Goal: Contribute content: Contribute content

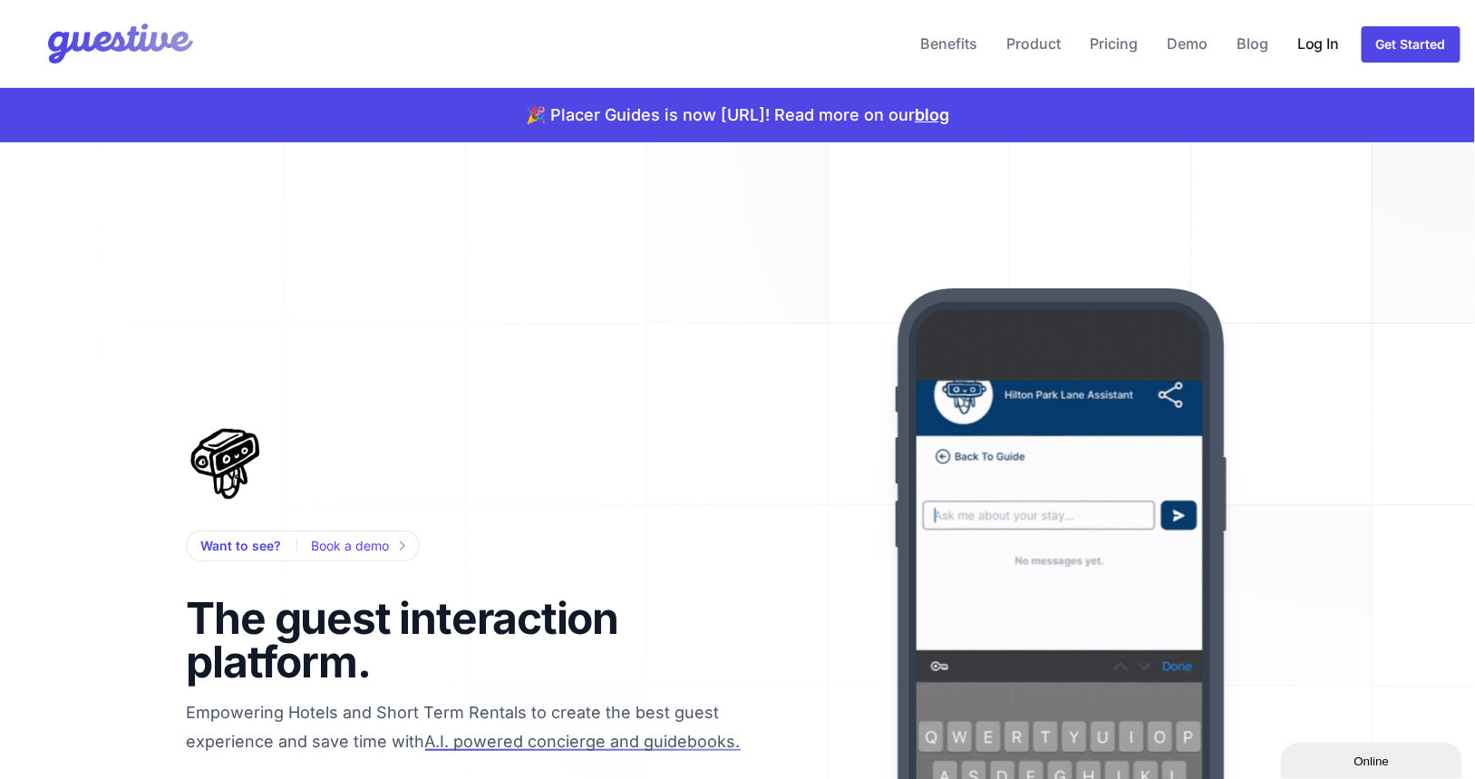
click at [1319, 44] on link "Log In" at bounding box center [1318, 44] width 57 height 44
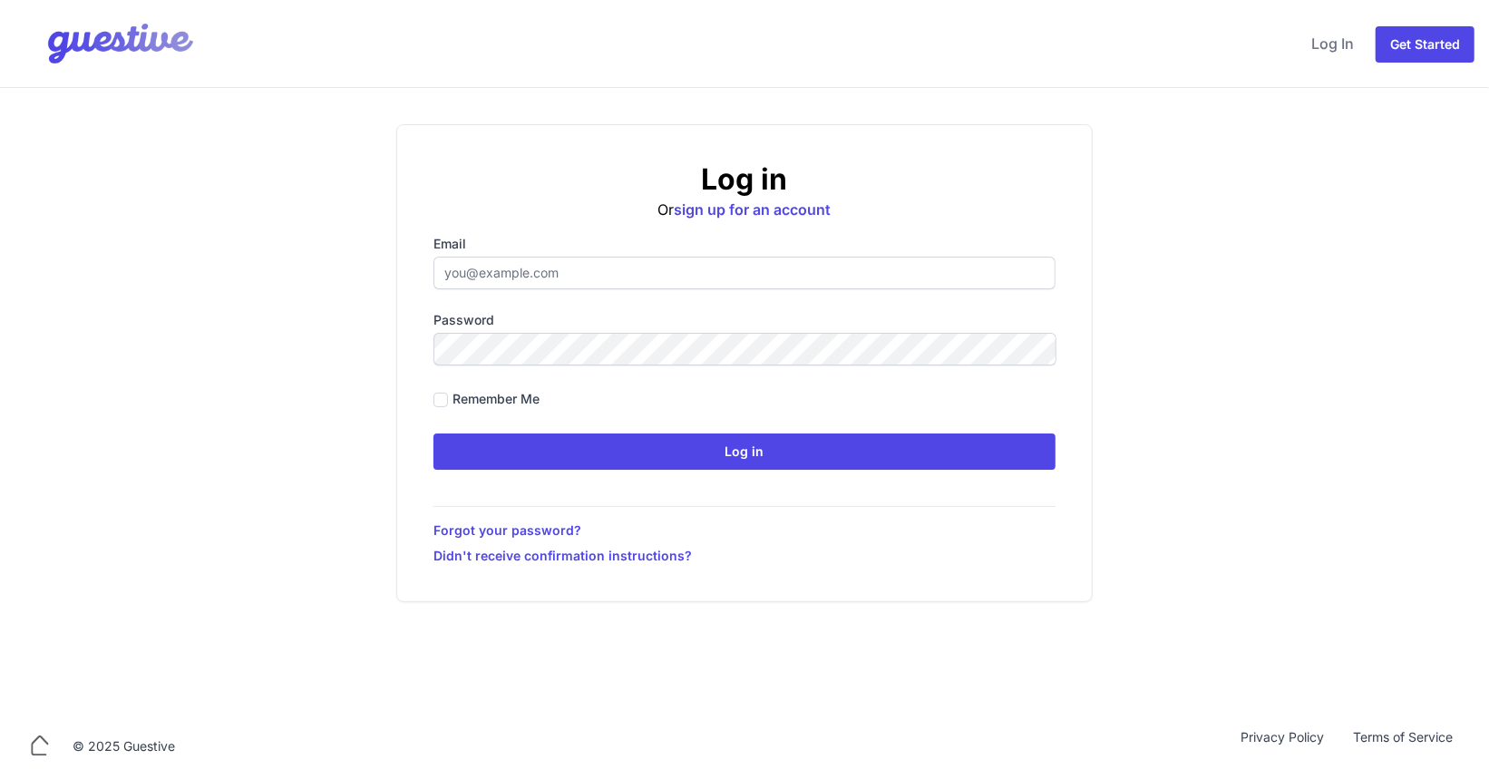
type input "[PERSON_NAME][EMAIL_ADDRESS][PERSON_NAME][DOMAIN_NAME]"
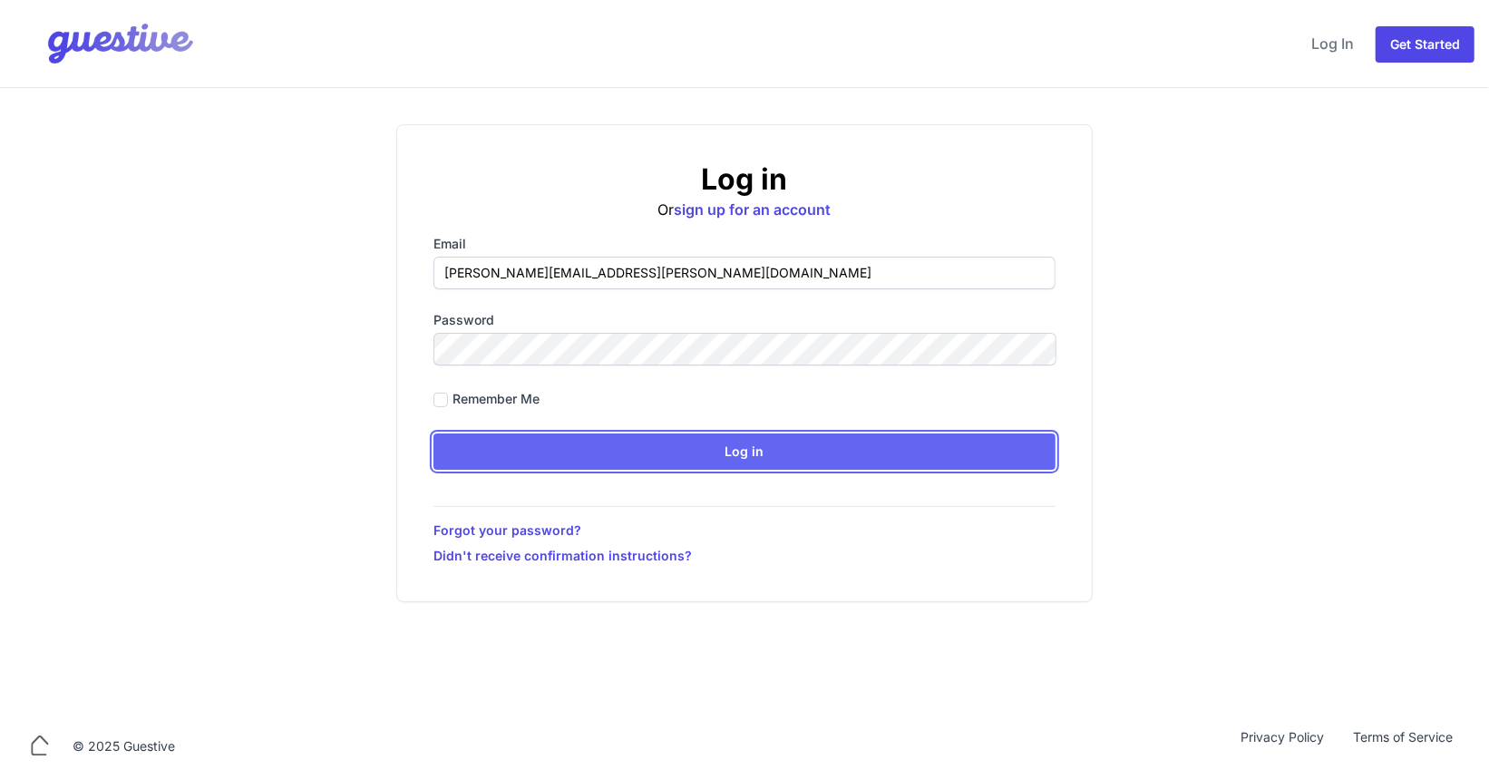
click at [680, 458] on input "Log in" at bounding box center [744, 451] width 622 height 36
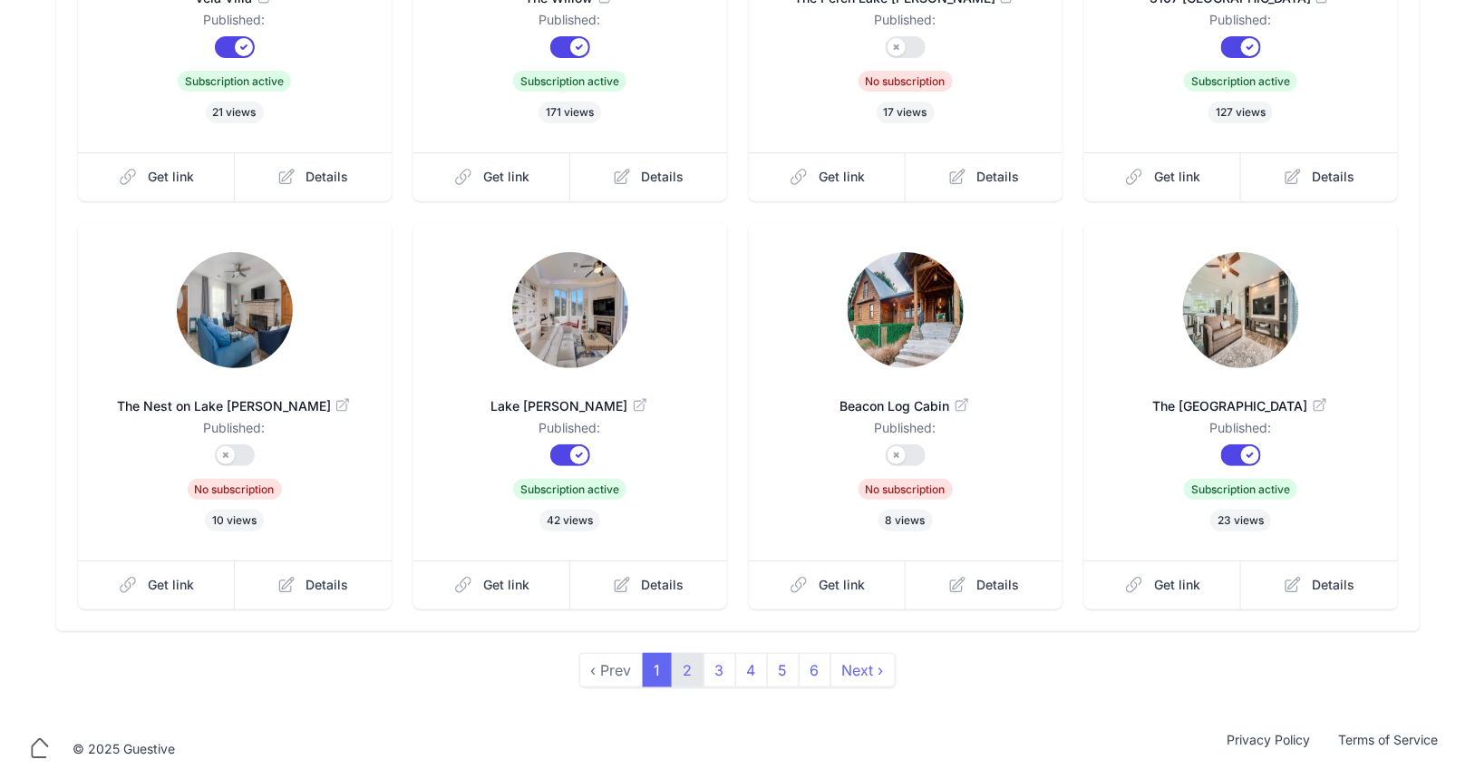
scroll to position [391, 0]
click at [686, 675] on link "2" at bounding box center [688, 670] width 33 height 34
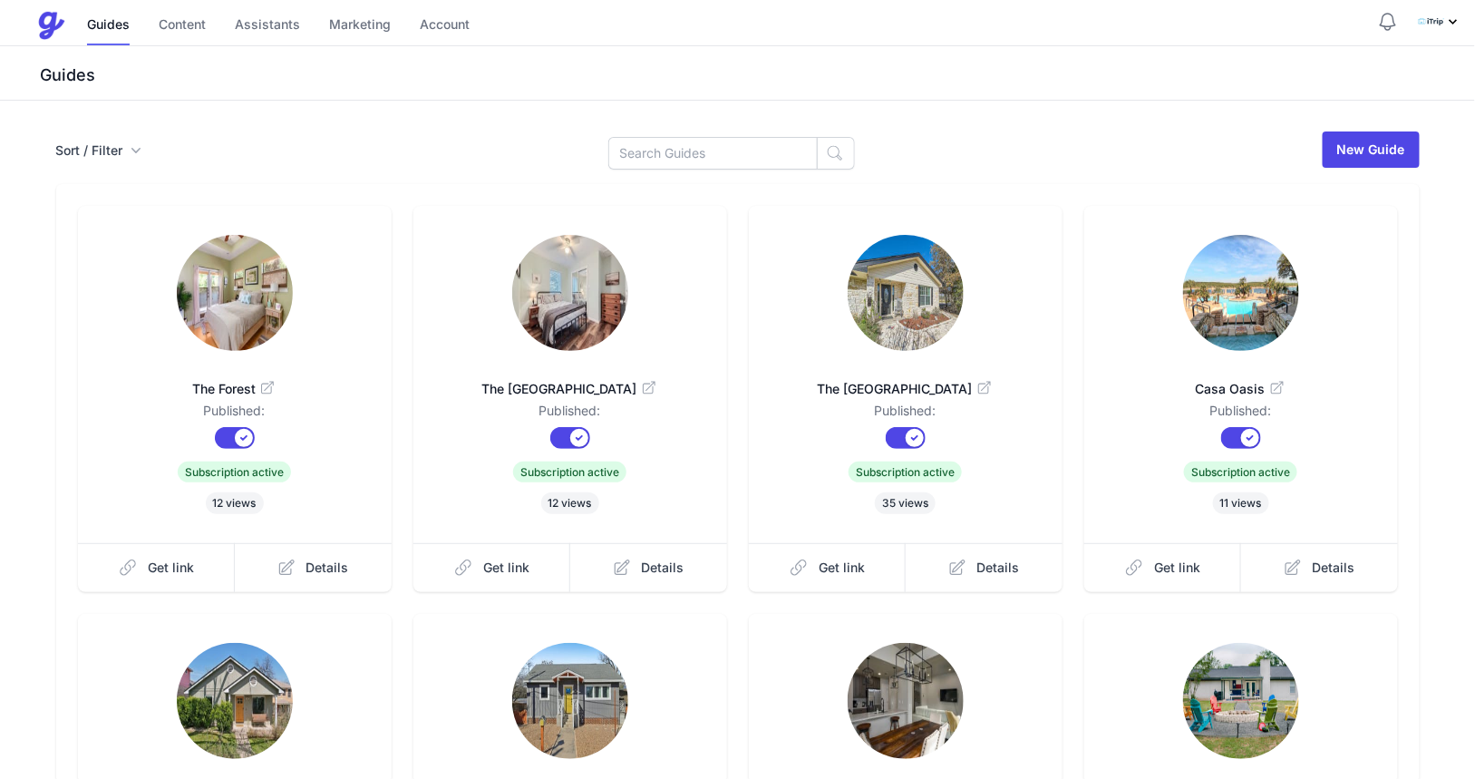
scroll to position [391, 0]
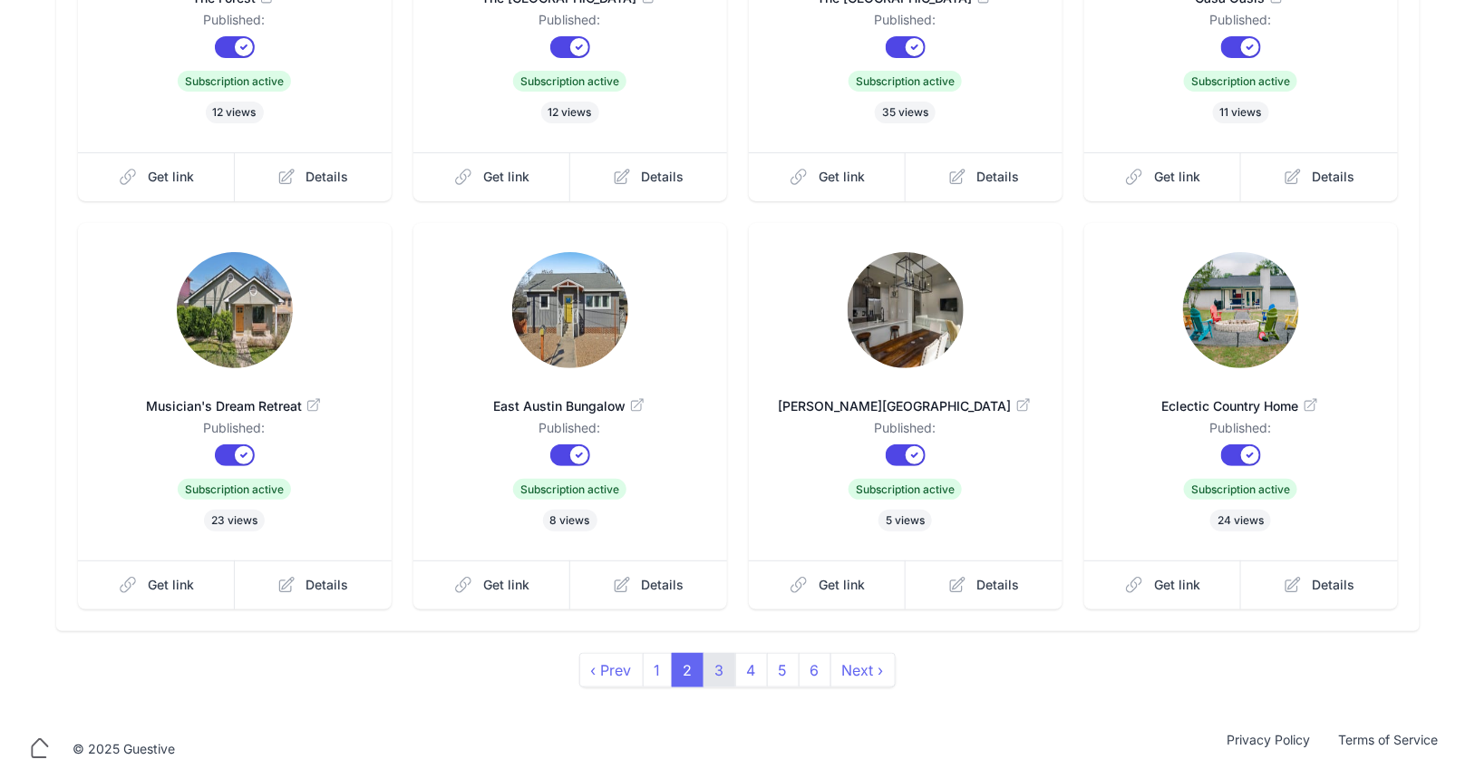
click at [721, 677] on link "3" at bounding box center [720, 670] width 33 height 34
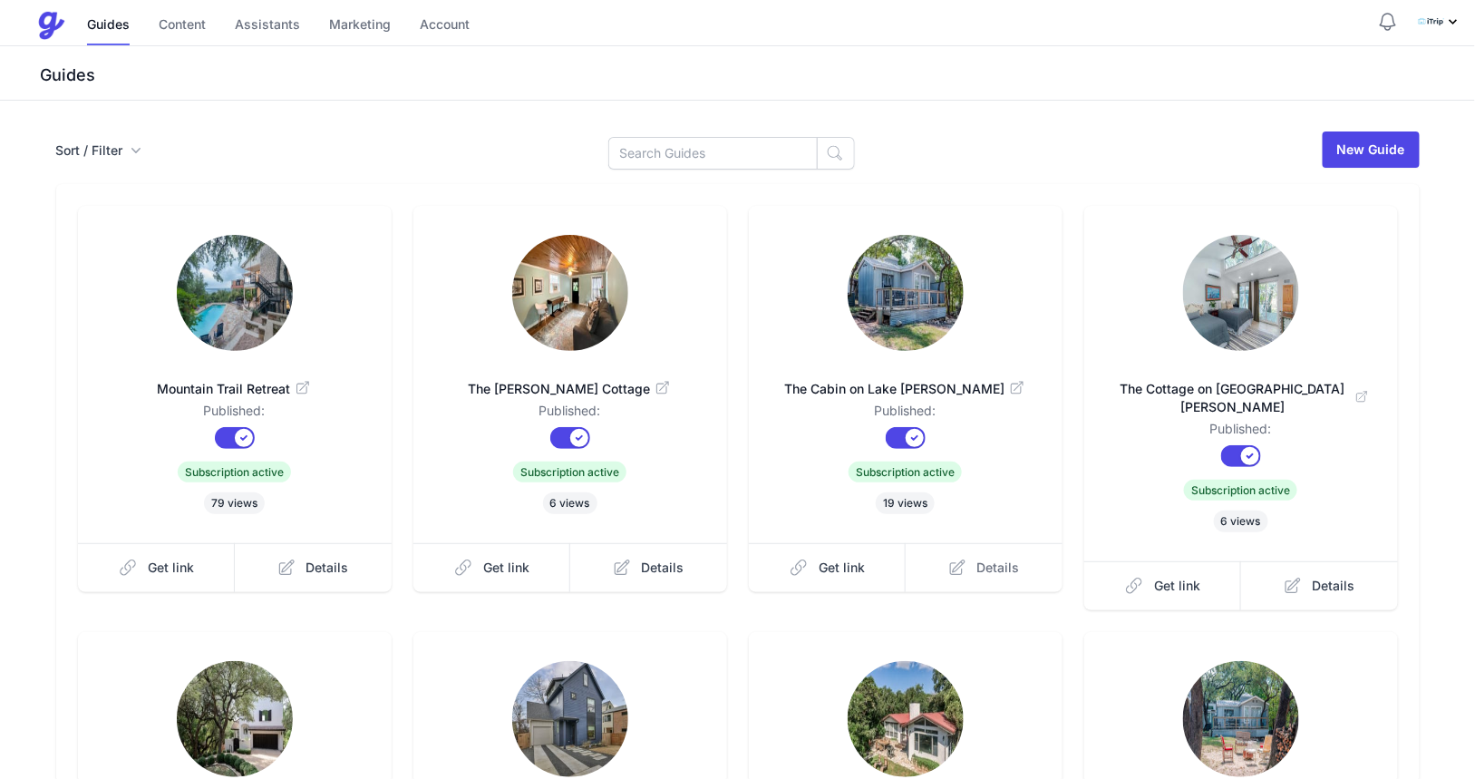
click at [989, 565] on span "Details" at bounding box center [999, 568] width 43 height 18
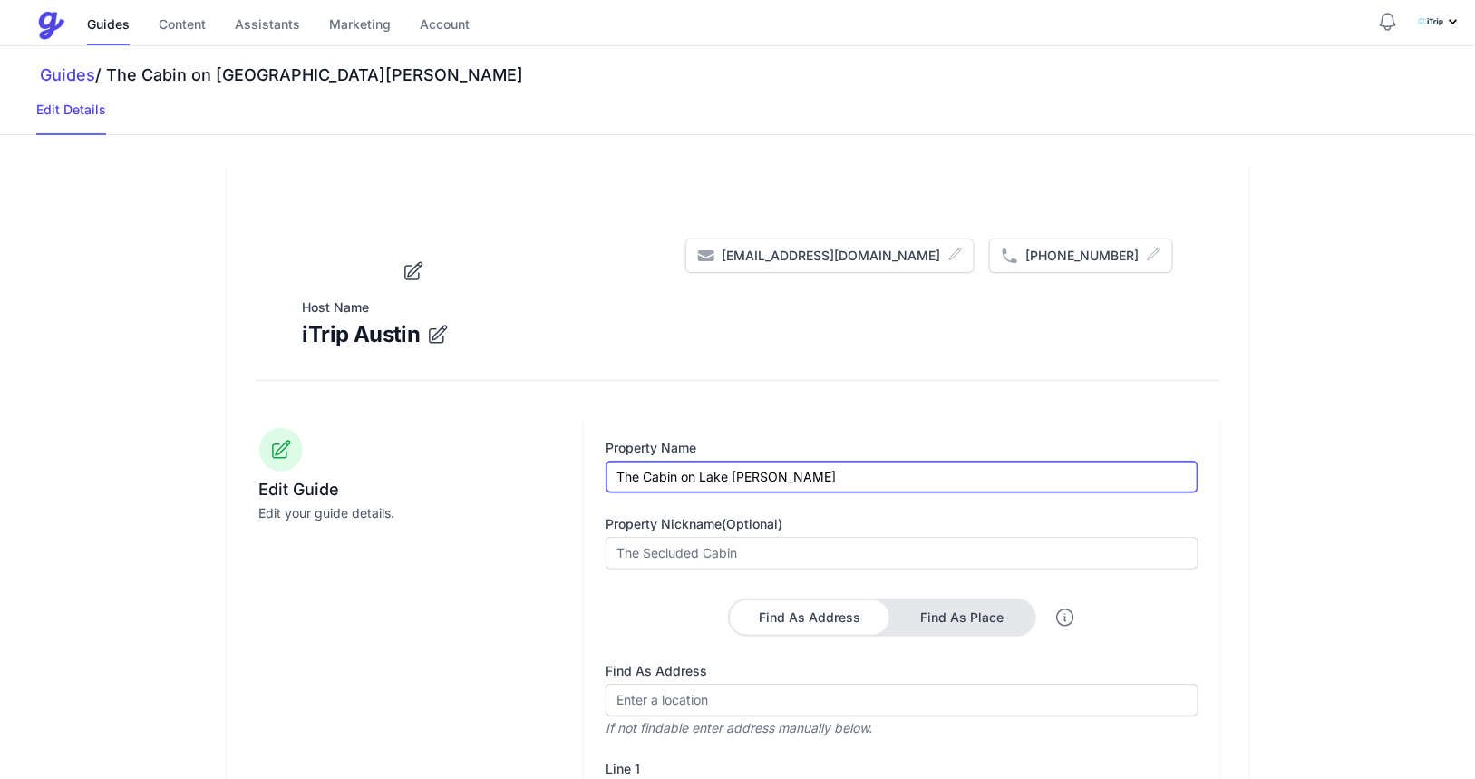
drag, startPoint x: 778, startPoint y: 637, endPoint x: 565, endPoint y: 638, distance: 213.1
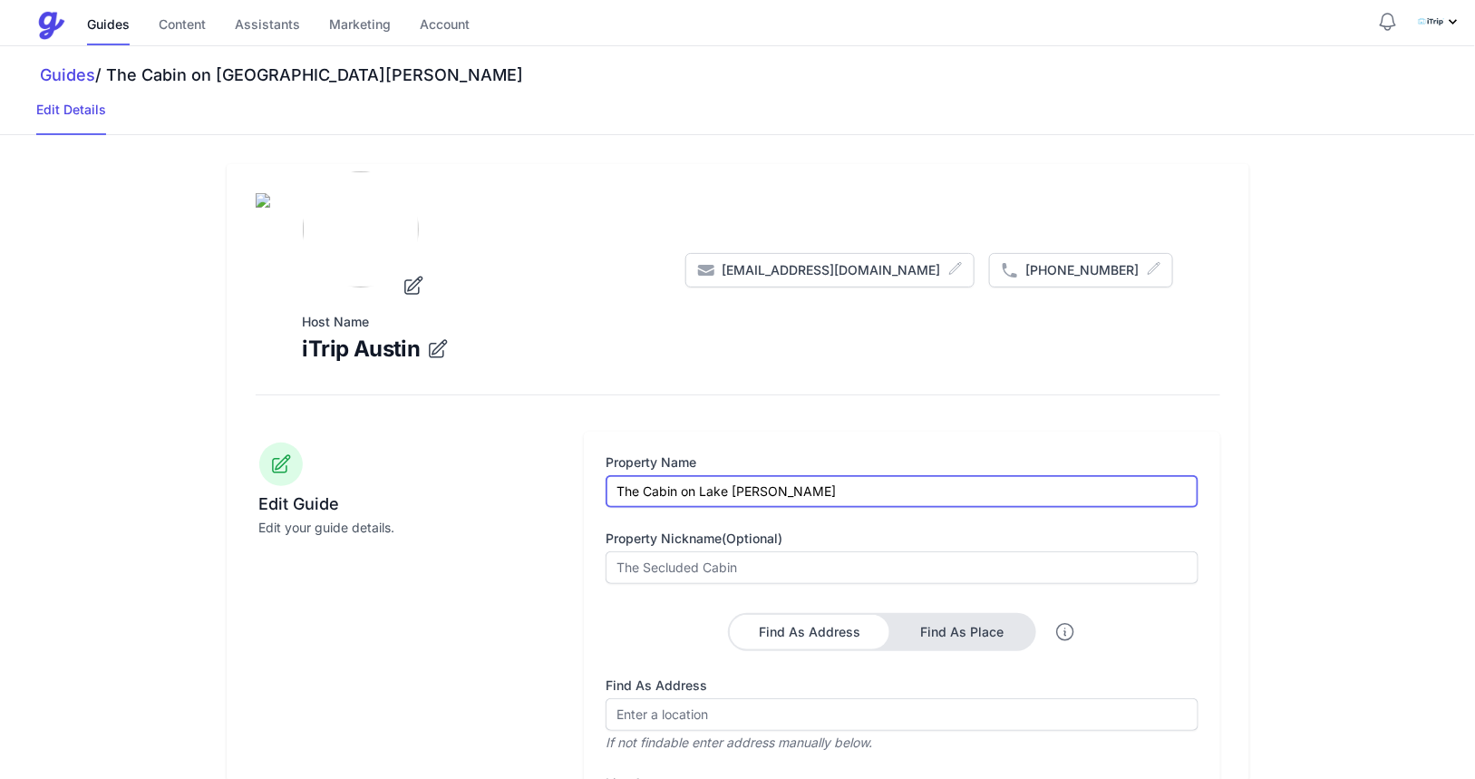
click at [565, 638] on div "Edit Guide Edit your guide details. Property Name The Cabin on [GEOGRAPHIC_DATA…" at bounding box center [738, 746] width 965 height 628
type input "[PERSON_NAME] Hideaway"
click at [691, 208] on img at bounding box center [738, 200] width 965 height 15
click at [293, 486] on div at bounding box center [281, 465] width 44 height 44
click at [282, 475] on icon at bounding box center [281, 464] width 22 height 22
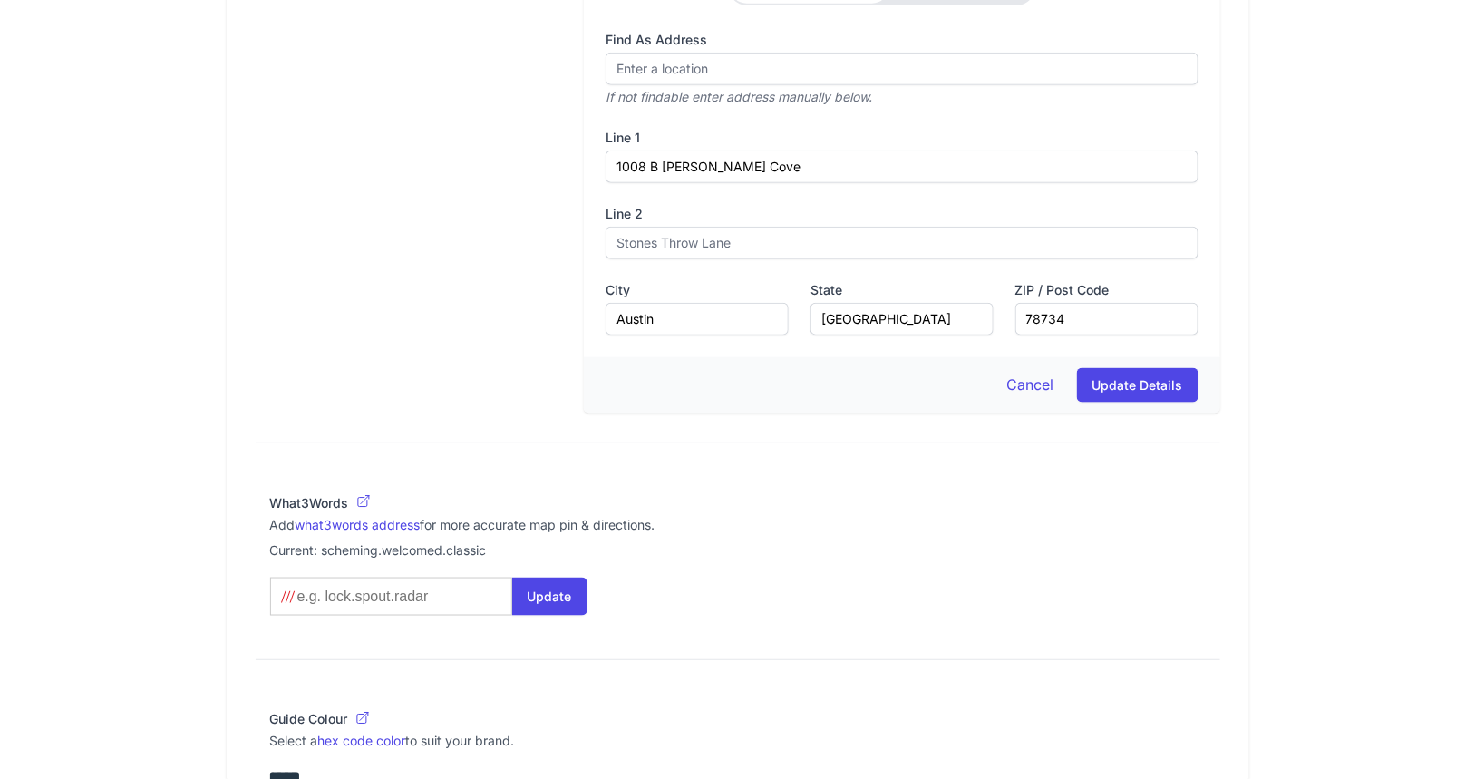
scroll to position [681, 0]
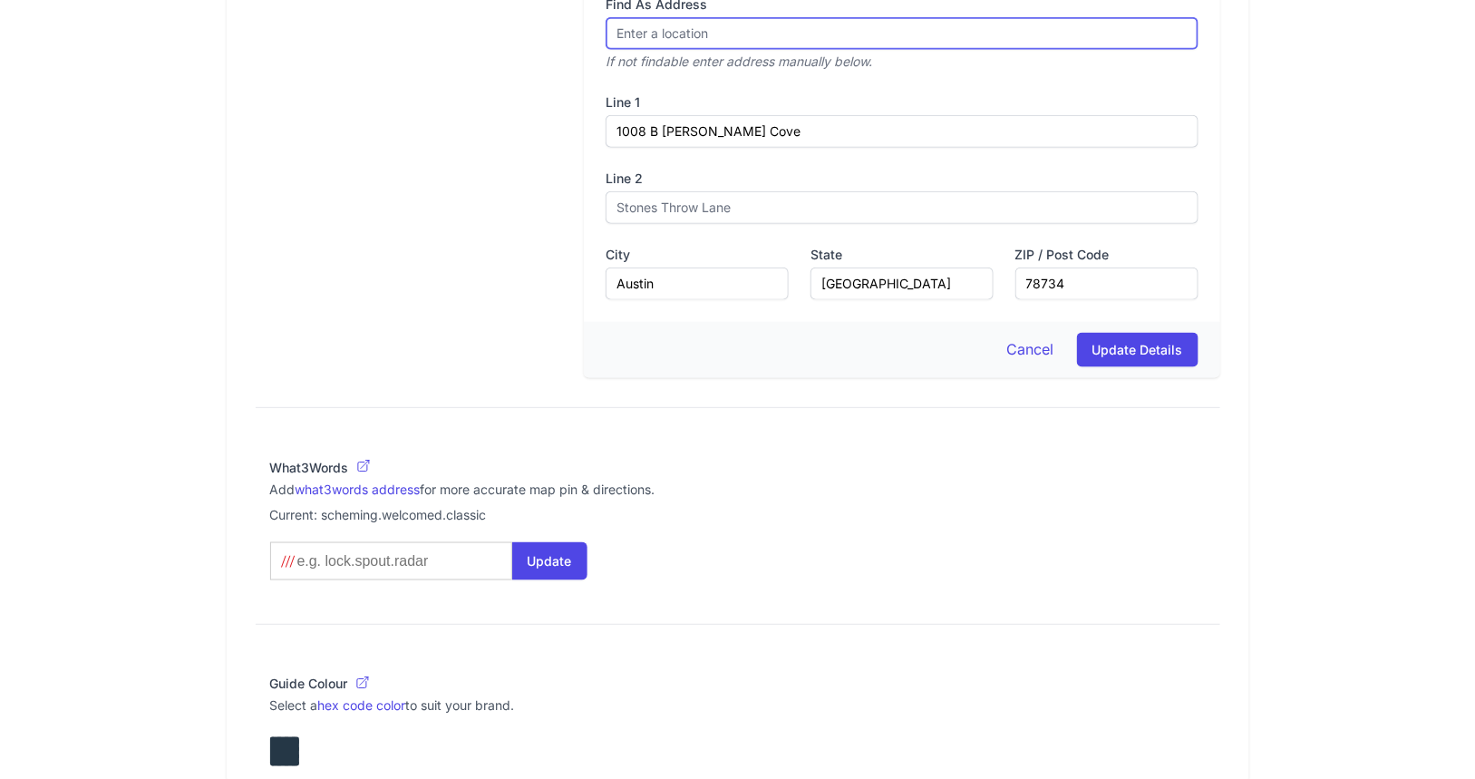
click at [743, 50] on input "Find As Address" at bounding box center [902, 33] width 592 height 33
paste input "[STREET_ADDRESS]"
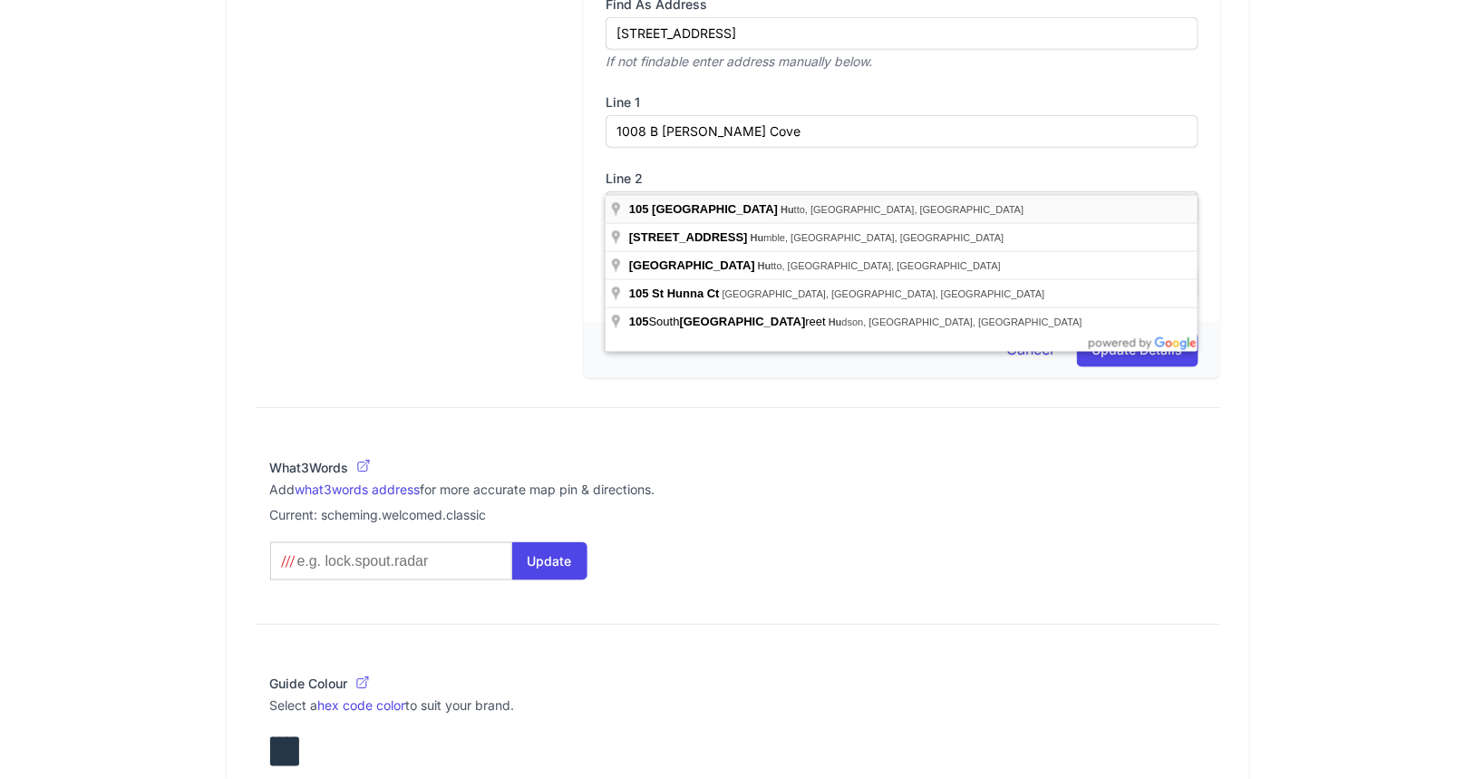
type input "[STREET_ADDRESS][PERSON_NAME]"
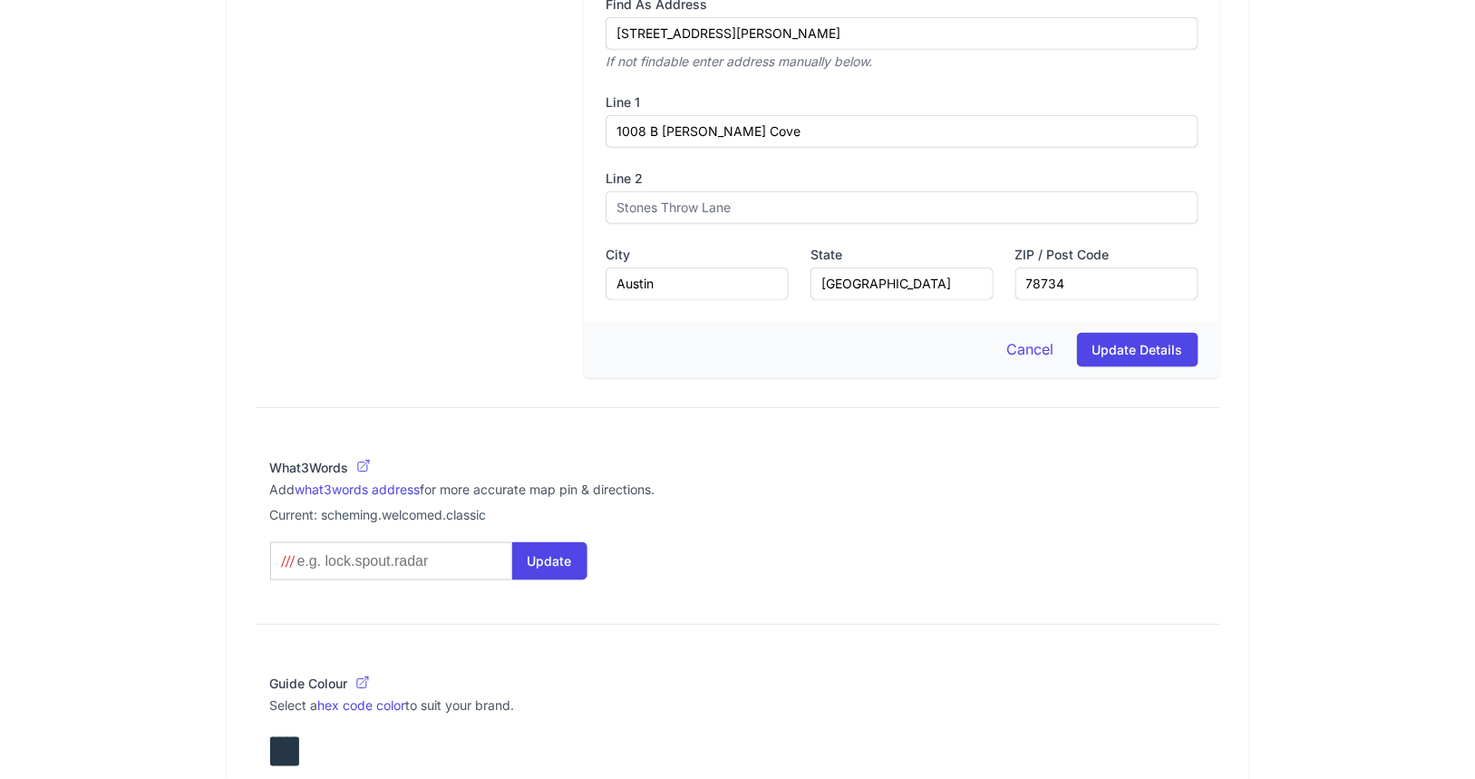
type input "[STREET_ADDRESS]"
type input "[PERSON_NAME]"
type input "[GEOGRAPHIC_DATA]"
type input "78634-4323"
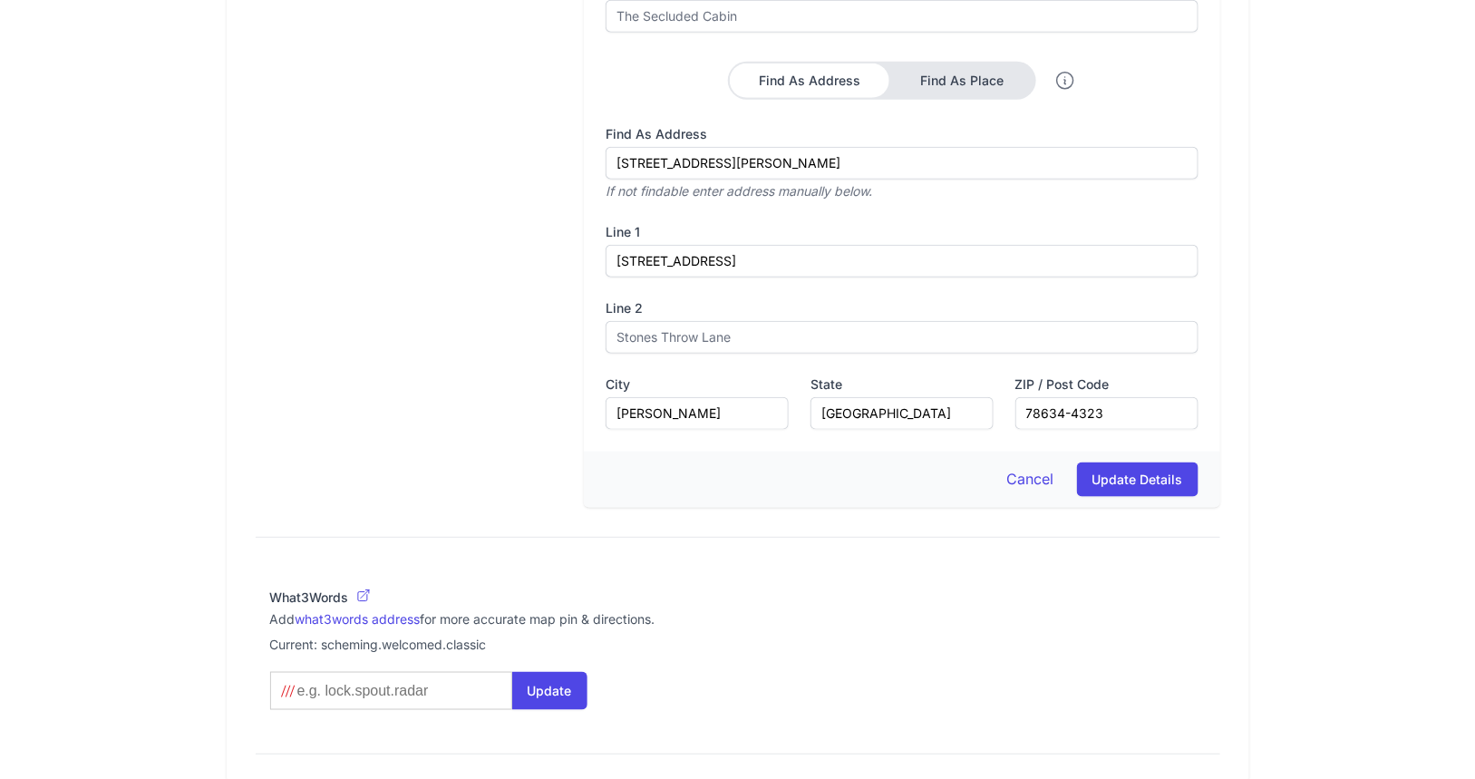
scroll to position [589, 0]
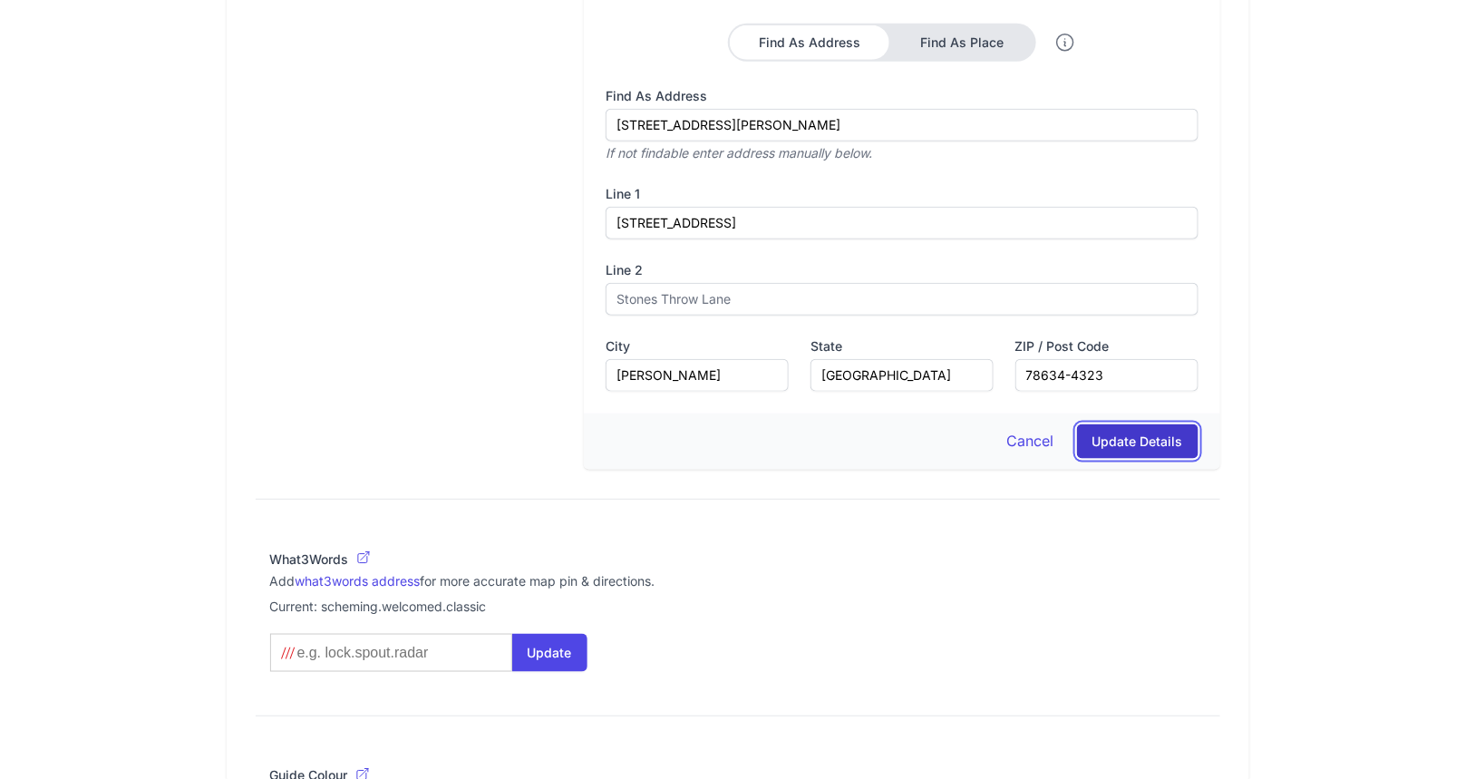
click at [1148, 459] on button "Update Details" at bounding box center [1138, 441] width 122 height 34
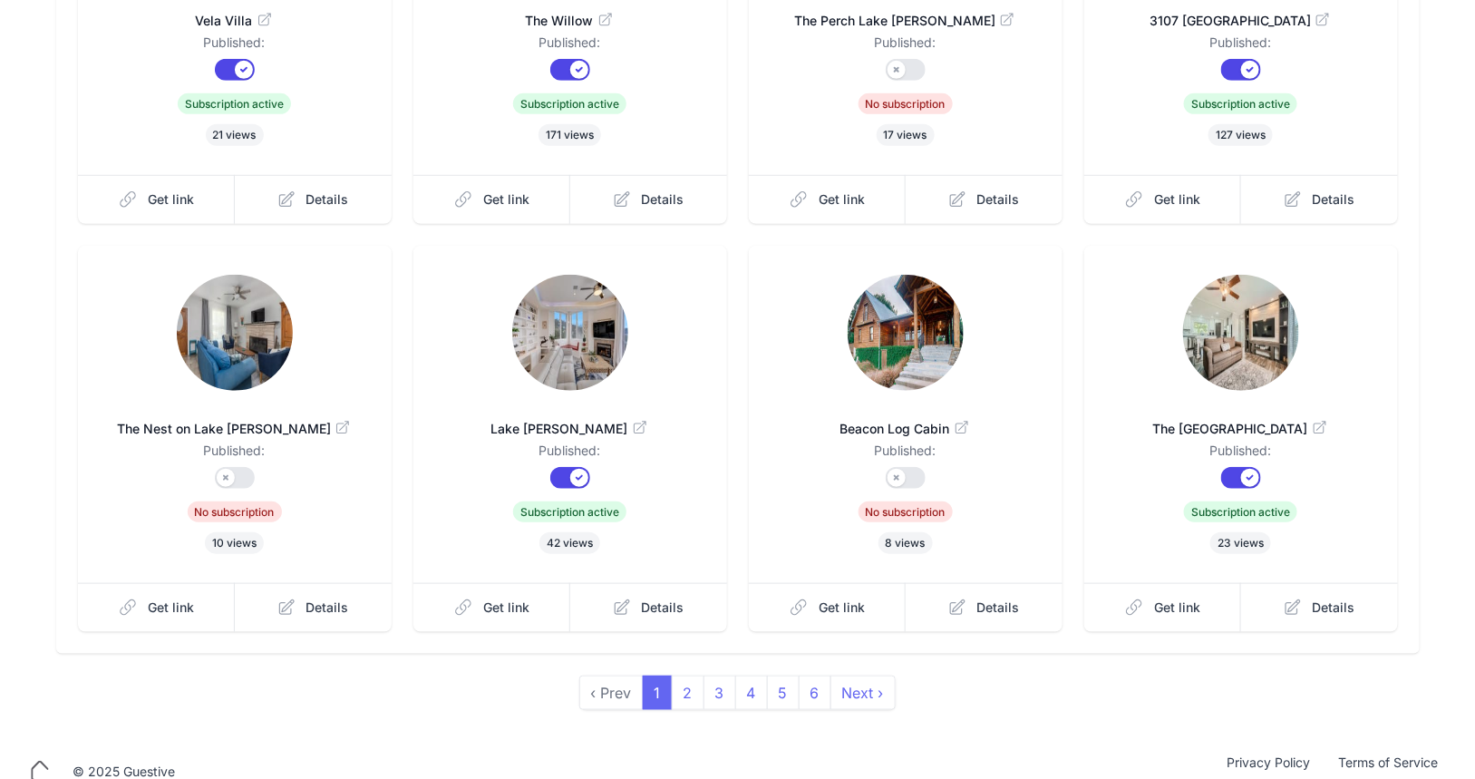
scroll to position [438, 0]
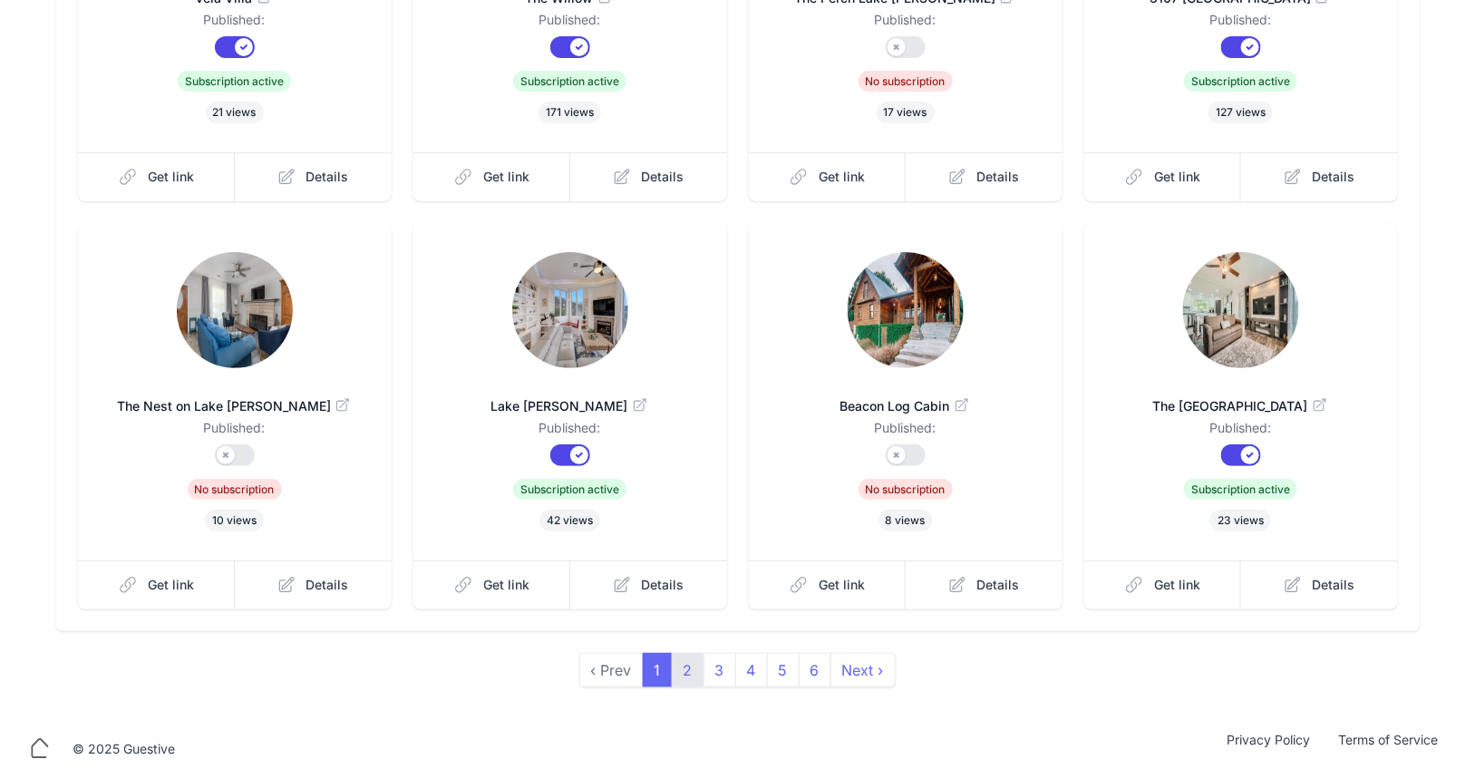
click at [696, 669] on link "2" at bounding box center [688, 670] width 33 height 34
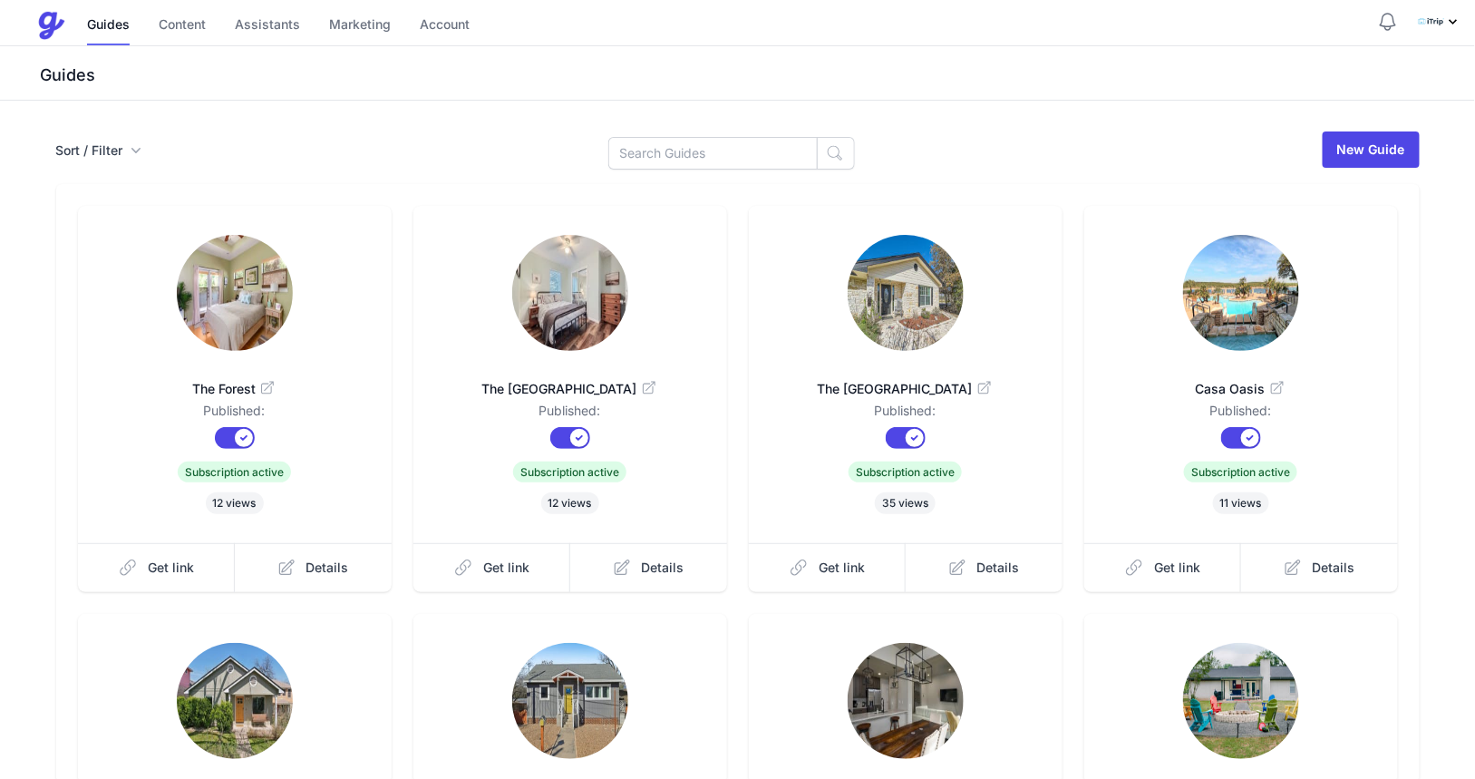
scroll to position [391, 0]
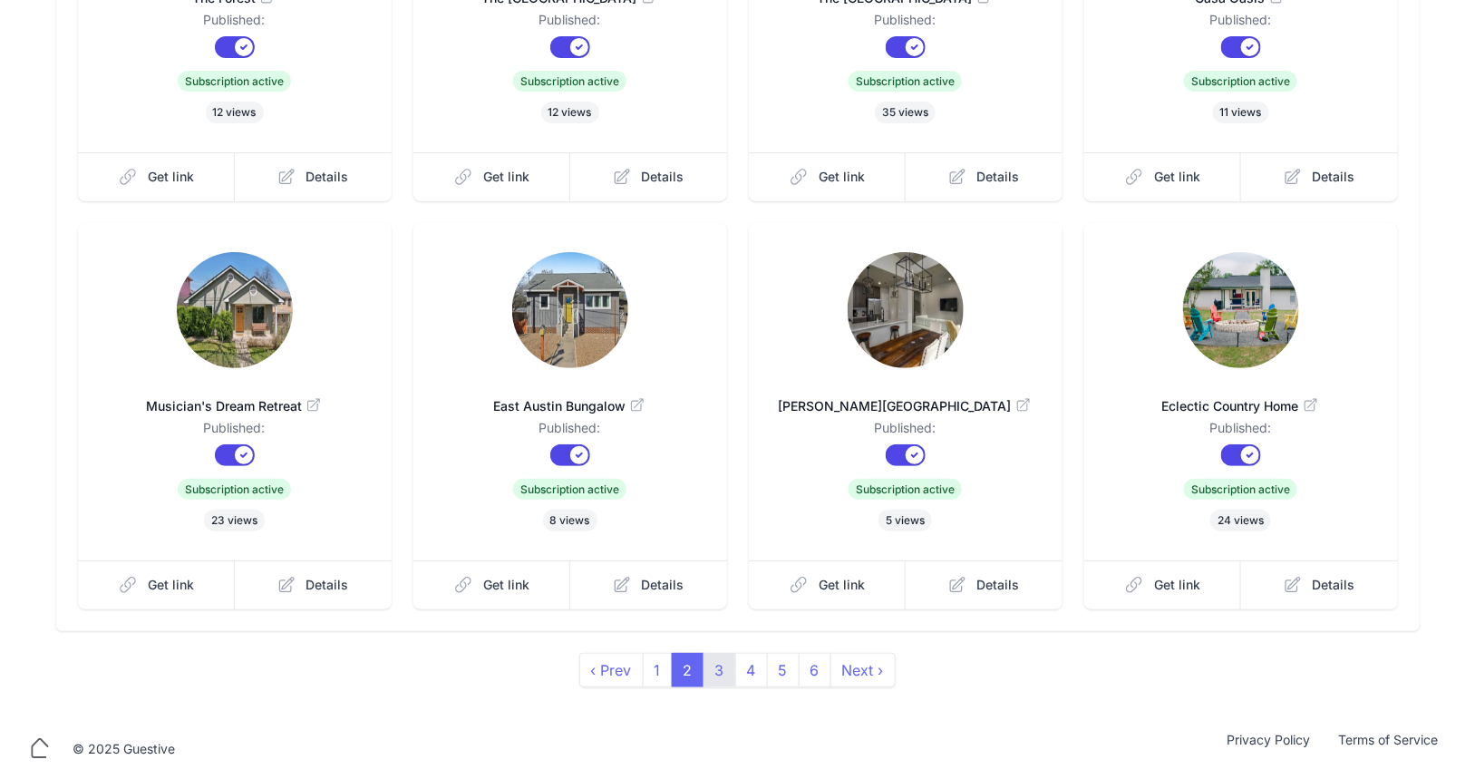
click at [730, 664] on link "3" at bounding box center [720, 670] width 33 height 34
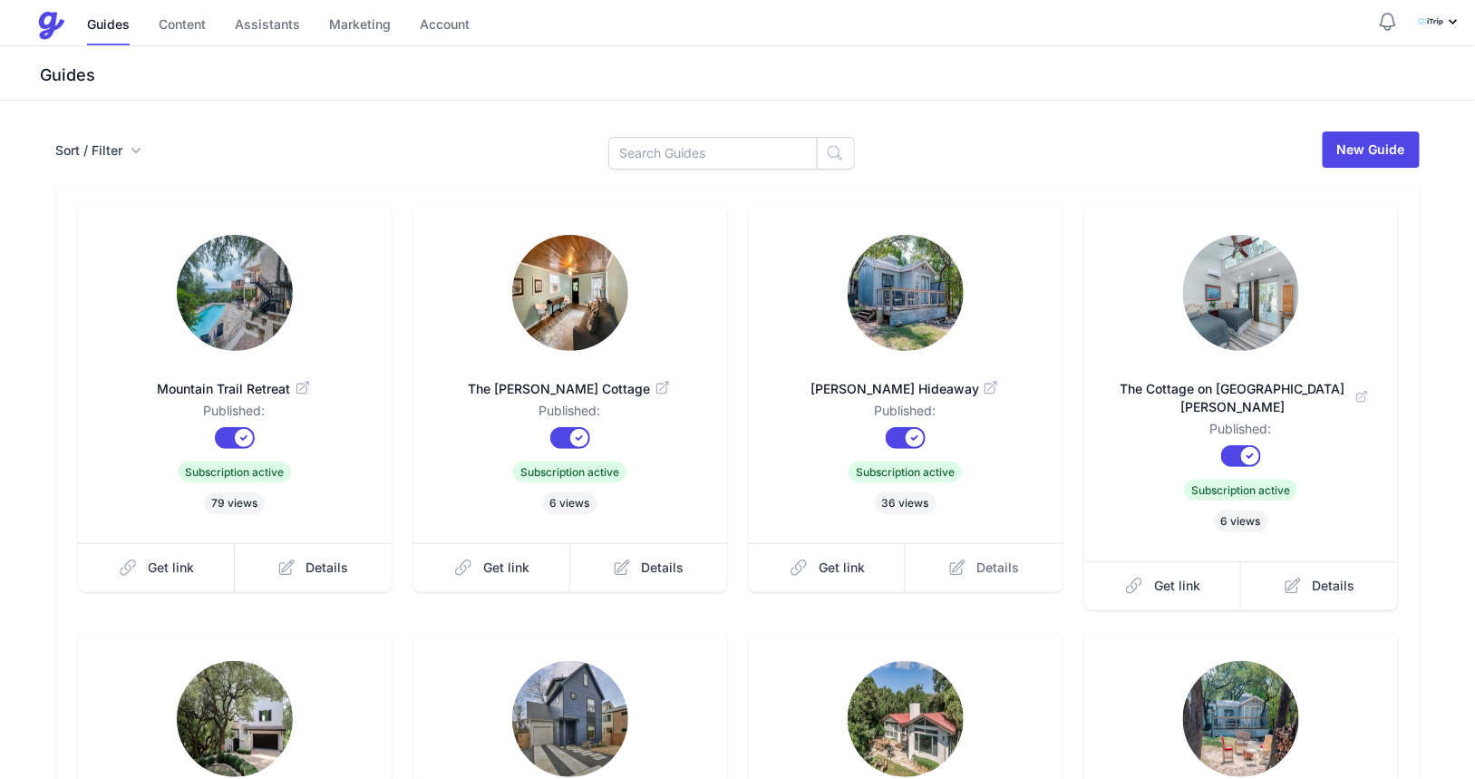
click at [962, 566] on icon at bounding box center [958, 568] width 18 height 18
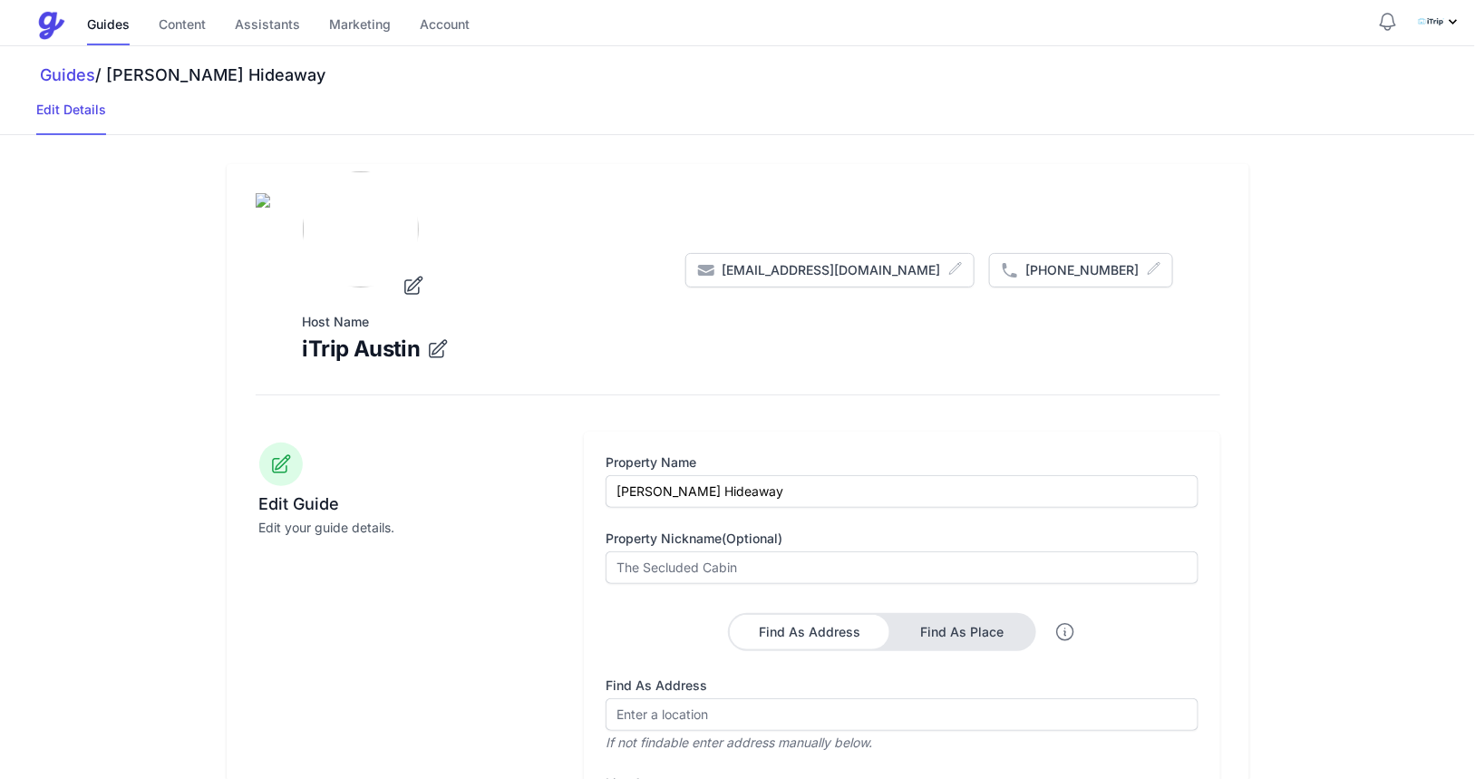
click at [411, 294] on icon at bounding box center [413, 285] width 17 height 17
click at [0, 0] on input "file" at bounding box center [0, 0] width 0 height 0
click at [549, 208] on img at bounding box center [738, 200] width 965 height 15
click at [414, 294] on icon at bounding box center [413, 285] width 17 height 17
click at [0, 0] on input "file" at bounding box center [0, 0] width 0 height 0
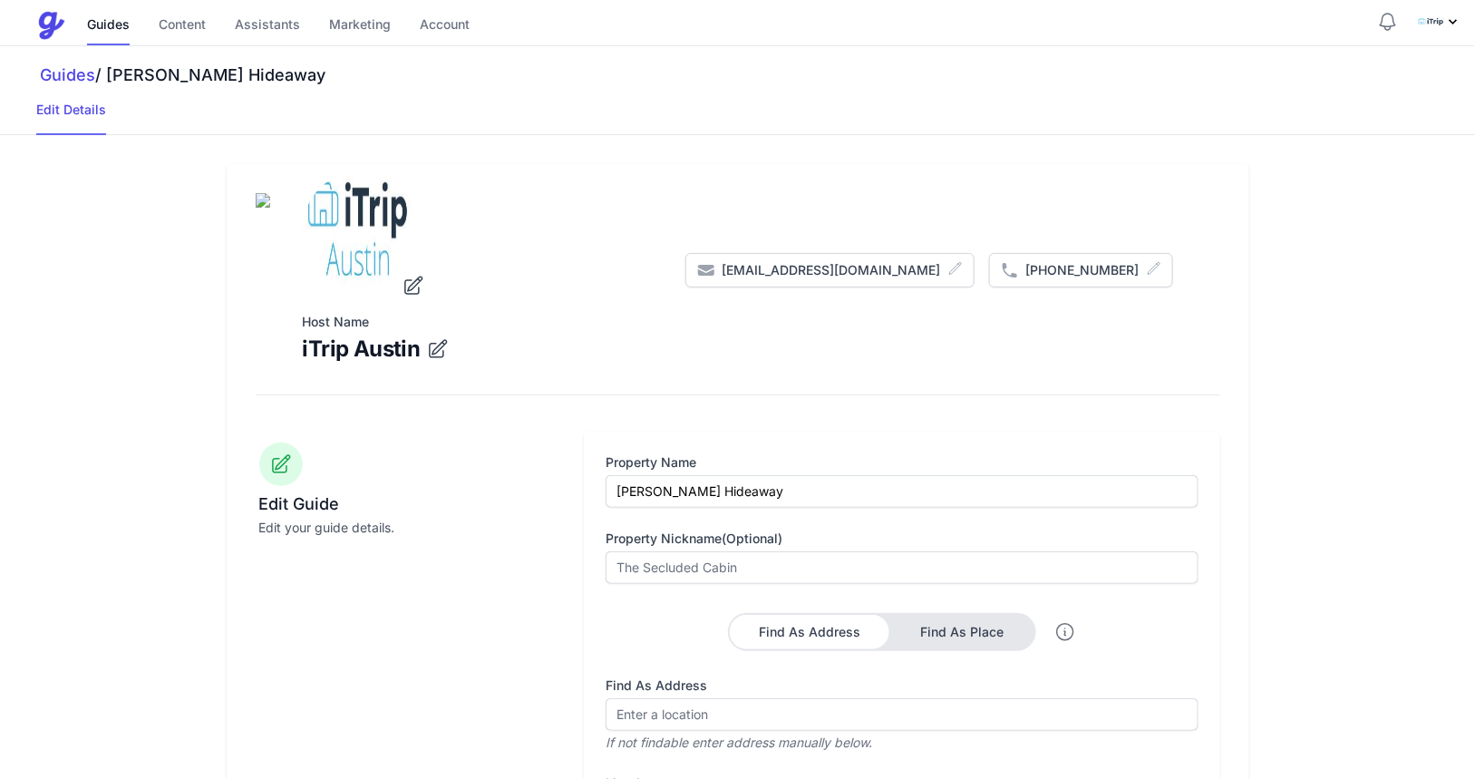
click at [1200, 217] on icon "submit" at bounding box center [1203, 211] width 23 height 23
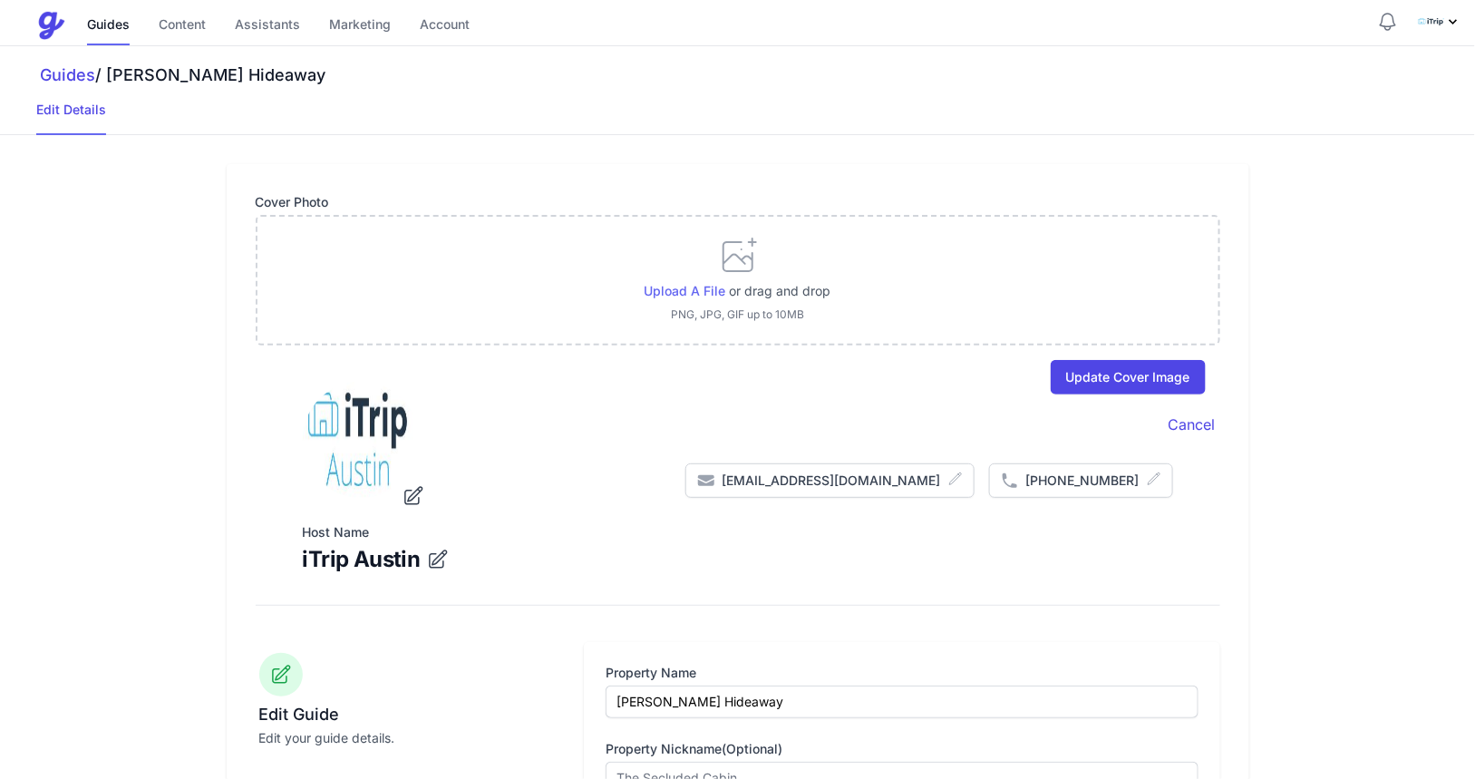
click at [688, 287] on span "Upload a file" at bounding box center [686, 290] width 82 height 15
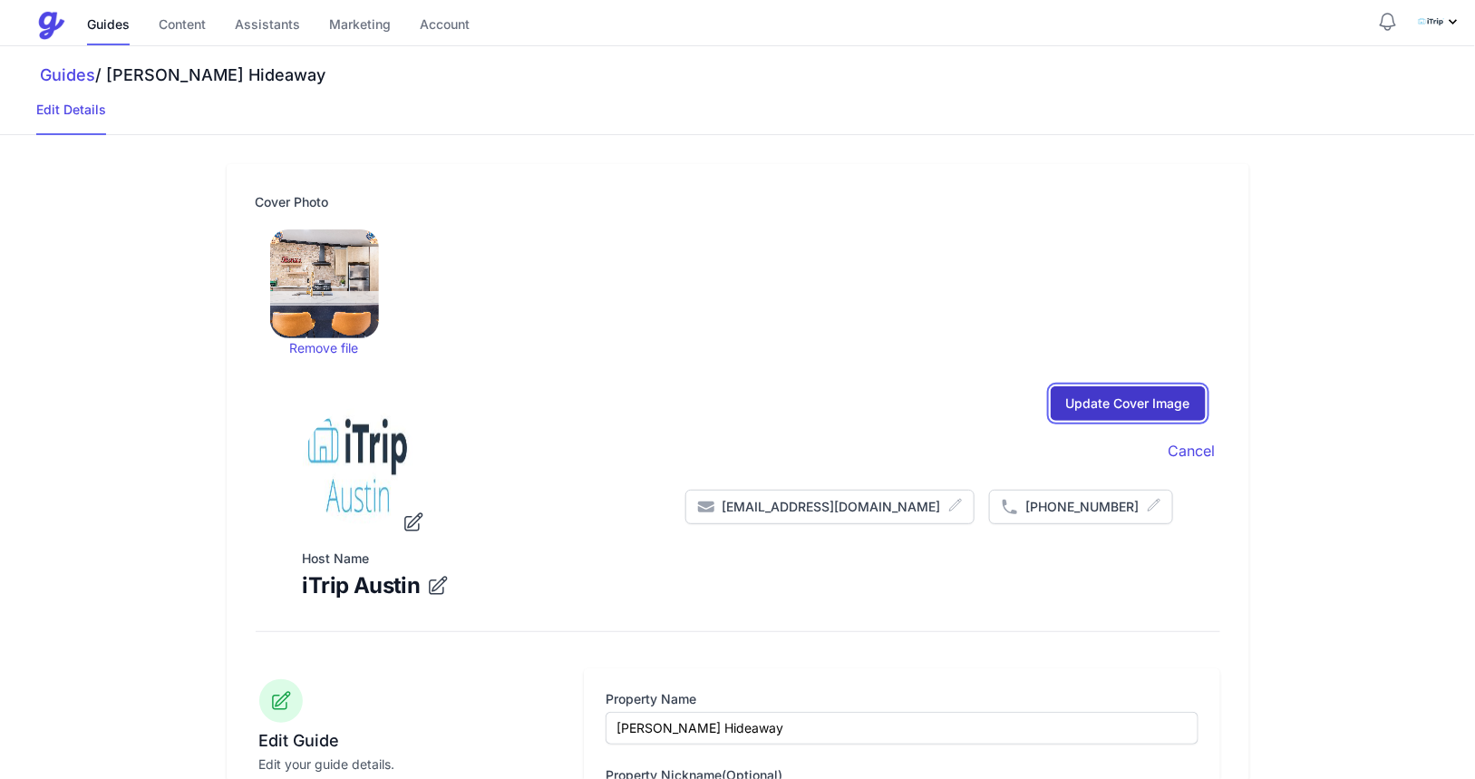
click at [1122, 405] on input "Update Cover Image" at bounding box center [1128, 403] width 155 height 34
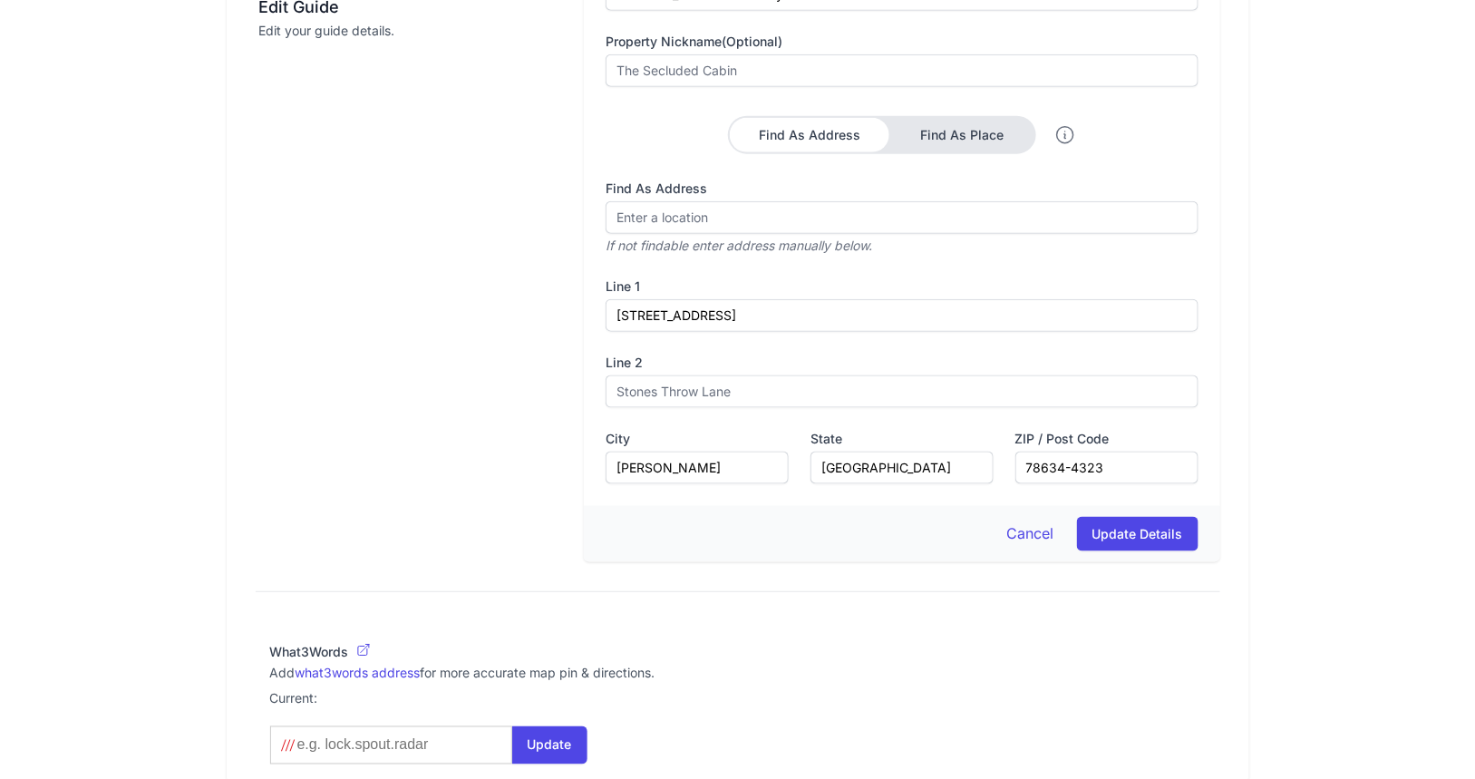
scroll to position [1324, 0]
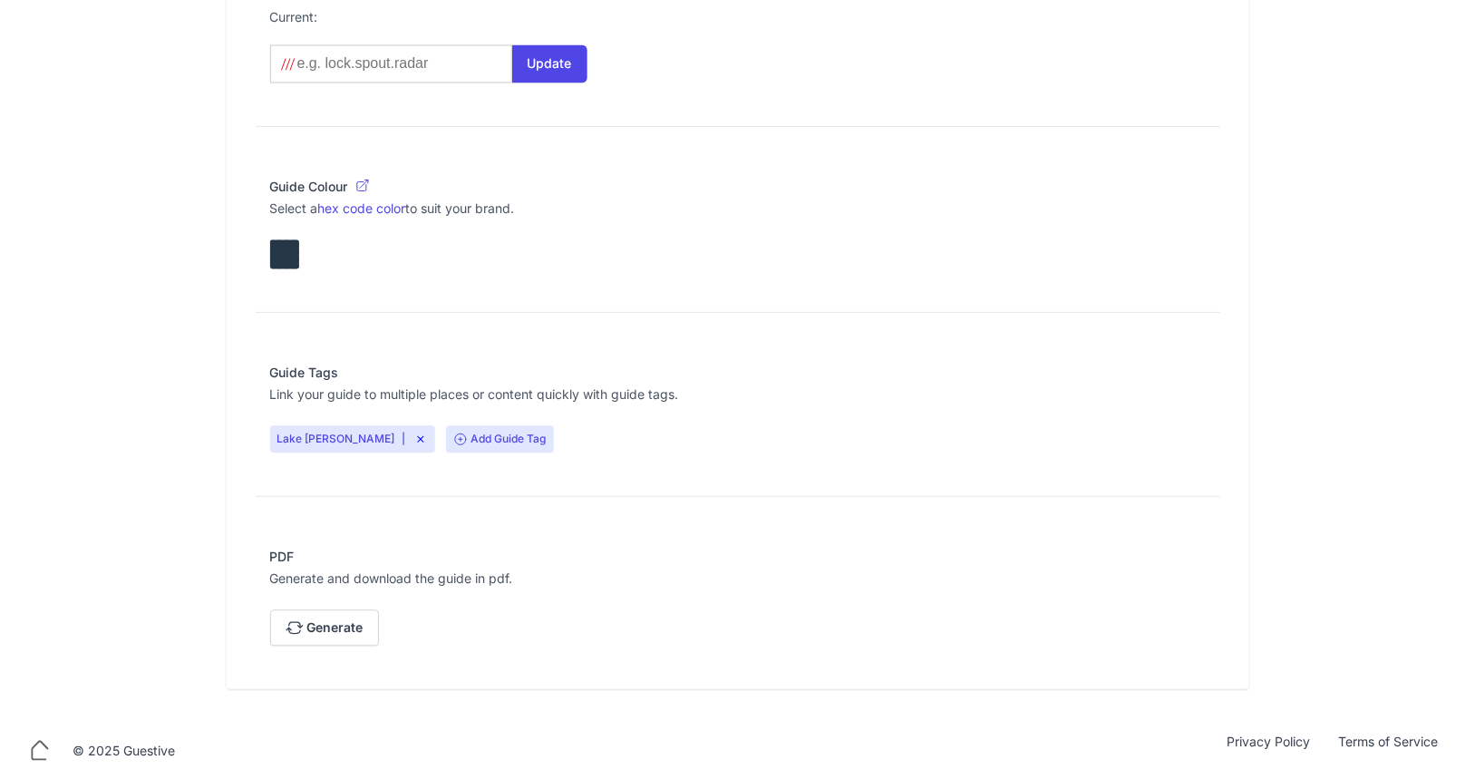
click at [453, 432] on icon at bounding box center [460, 439] width 15 height 15
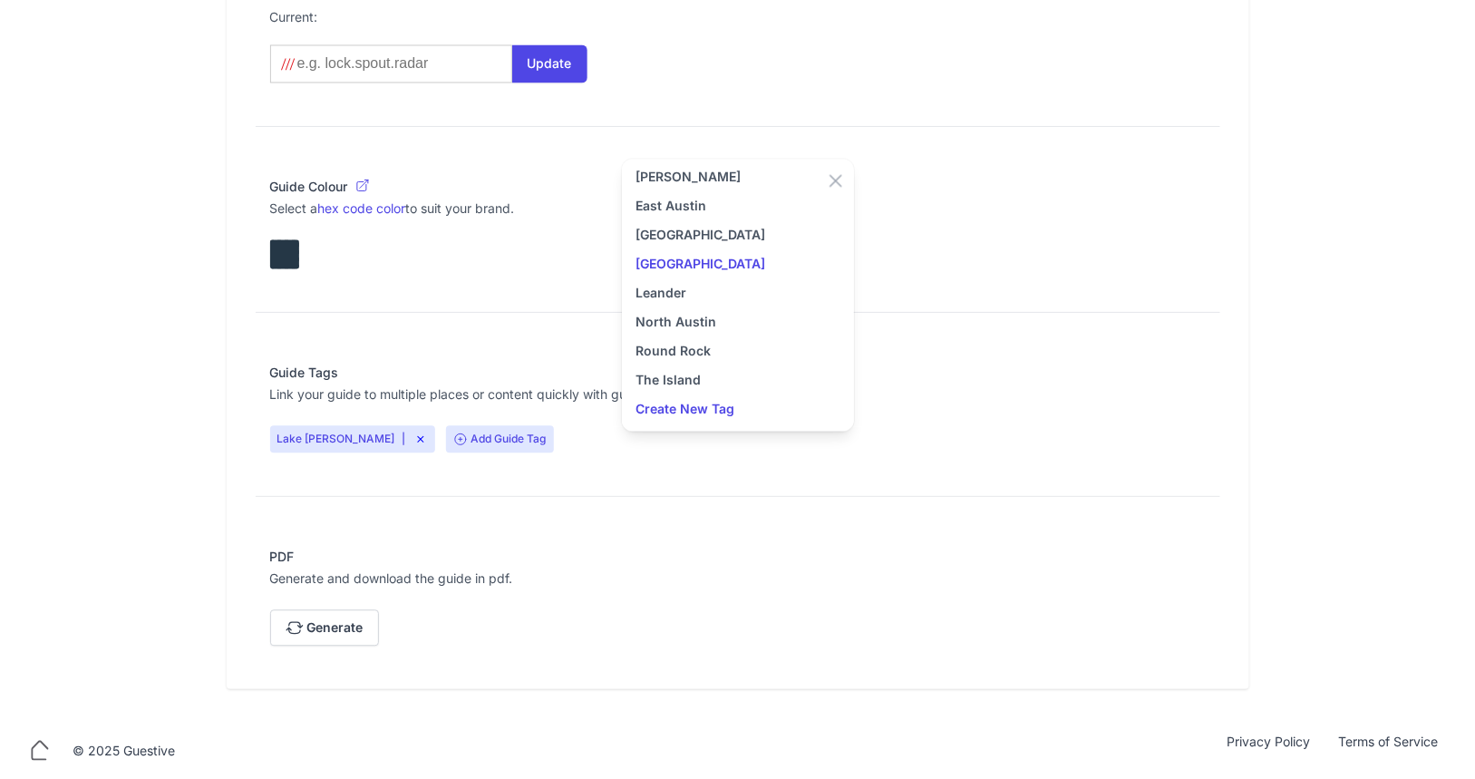
scroll to position [122, 0]
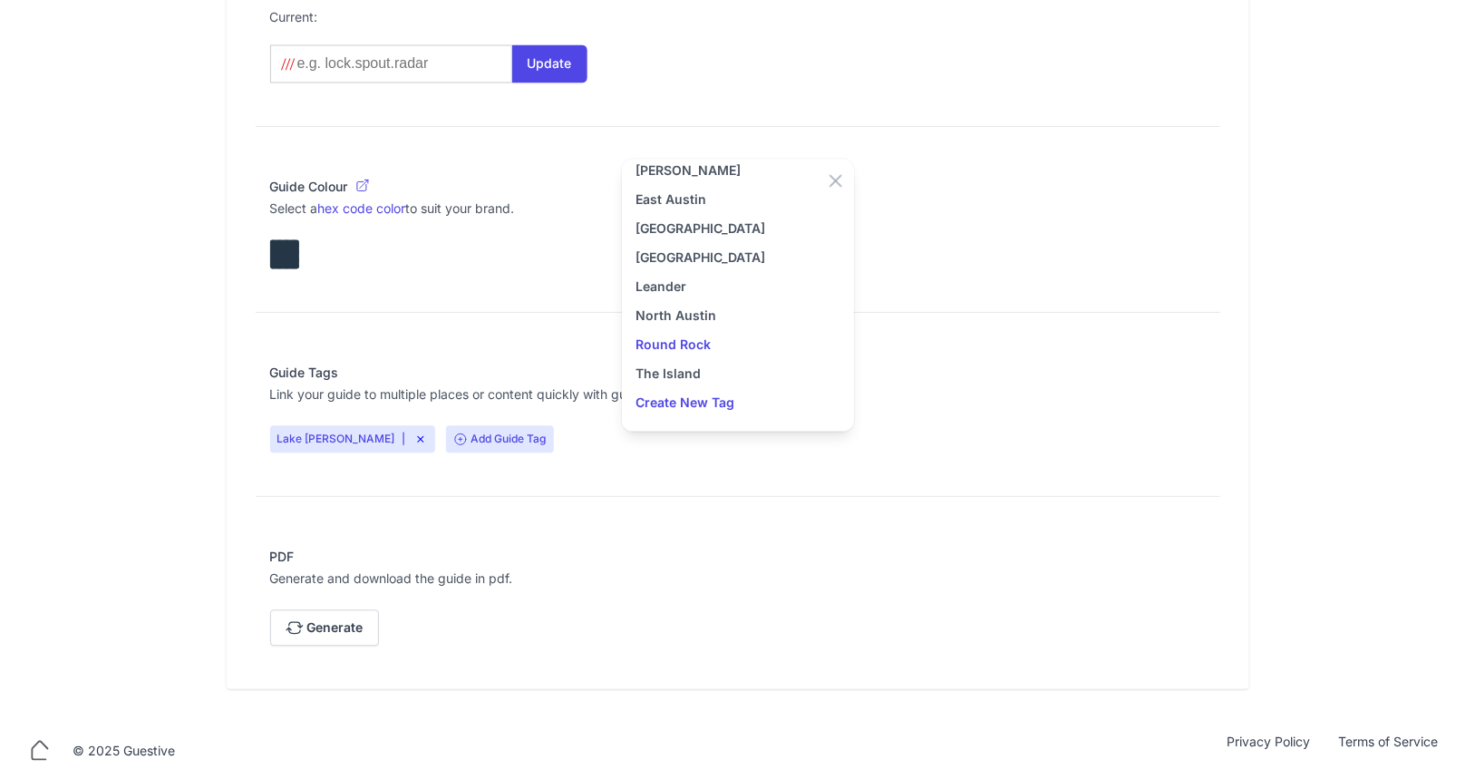
click at [676, 344] on link "Round Rock" at bounding box center [738, 345] width 203 height 22
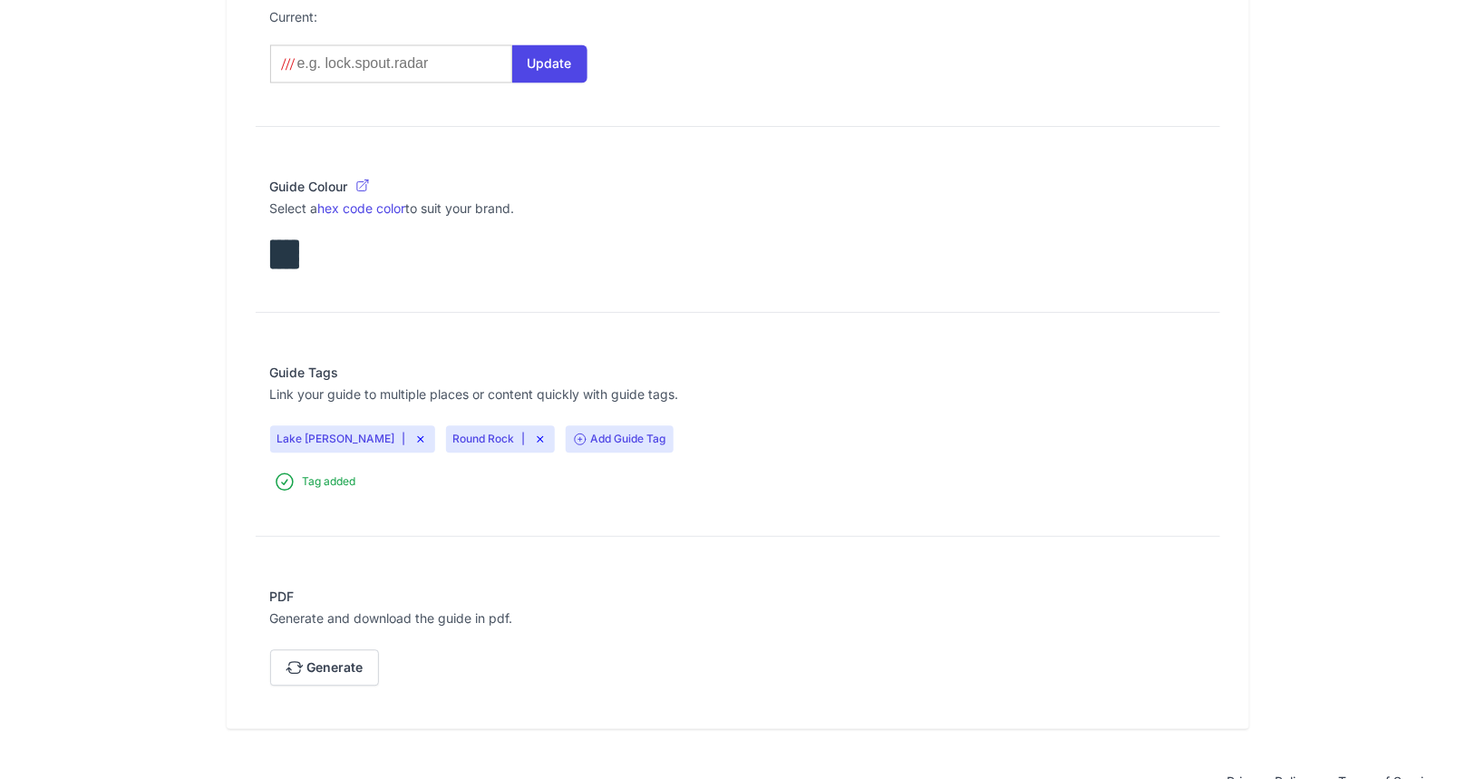
click at [414, 435] on icon at bounding box center [421, 439] width 15 height 15
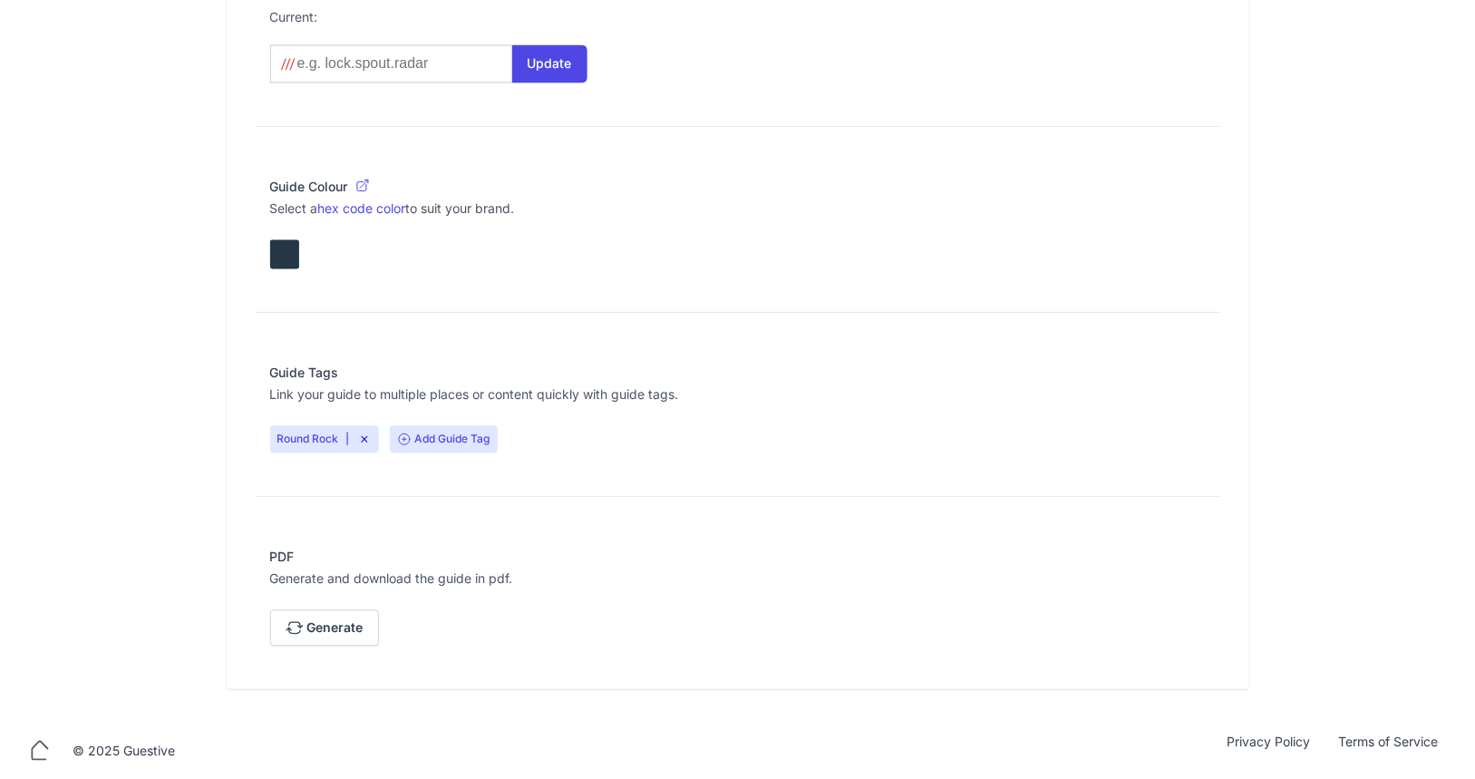
click at [405, 440] on icon at bounding box center [404, 439] width 15 height 15
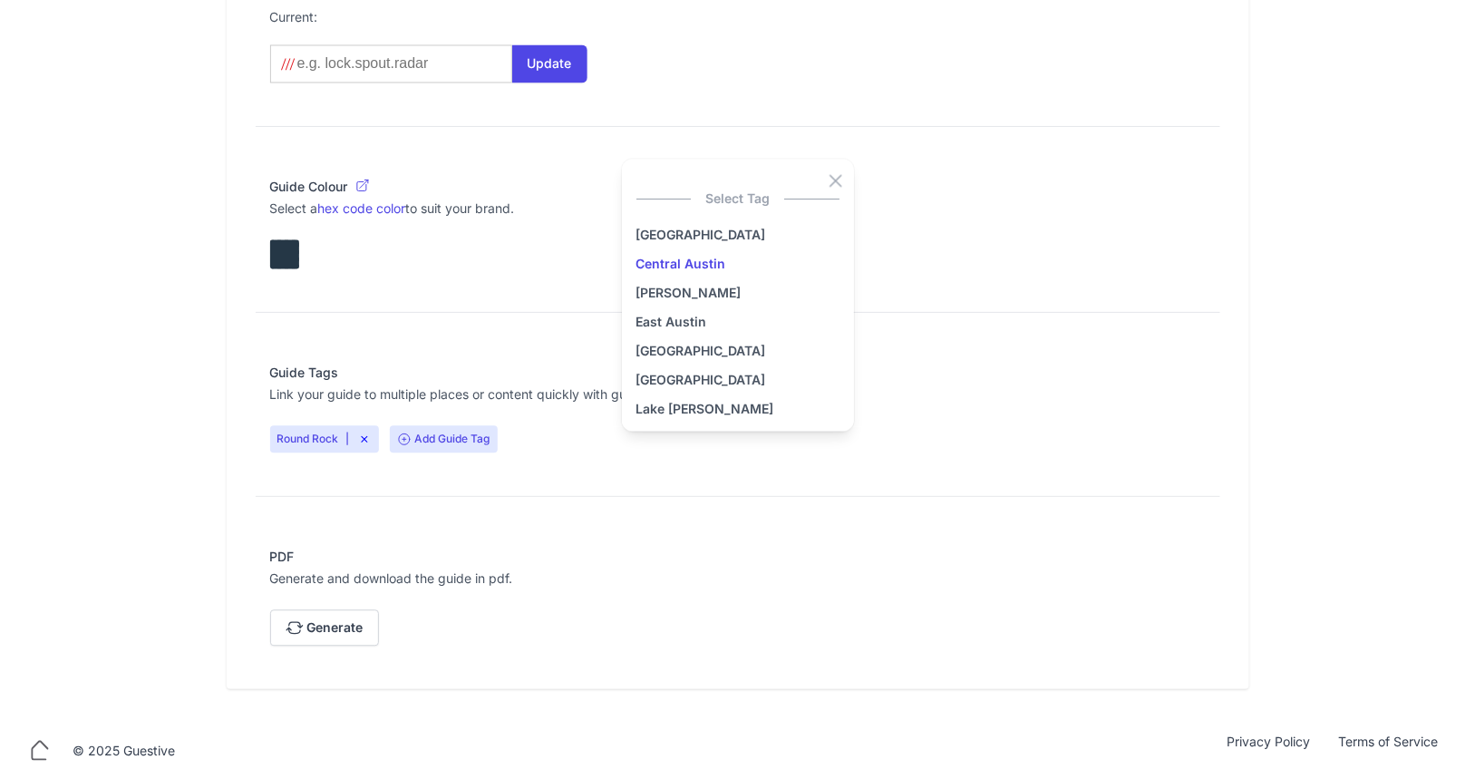
scroll to position [0, 0]
click at [832, 177] on div "Select Tag" at bounding box center [738, 195] width 203 height 36
click at [835, 177] on div "Select Tag" at bounding box center [738, 195] width 203 height 36
click at [835, 180] on div "Select Tag" at bounding box center [738, 195] width 203 height 36
click at [558, 187] on legend "Guide Colour" at bounding box center [738, 187] width 936 height 18
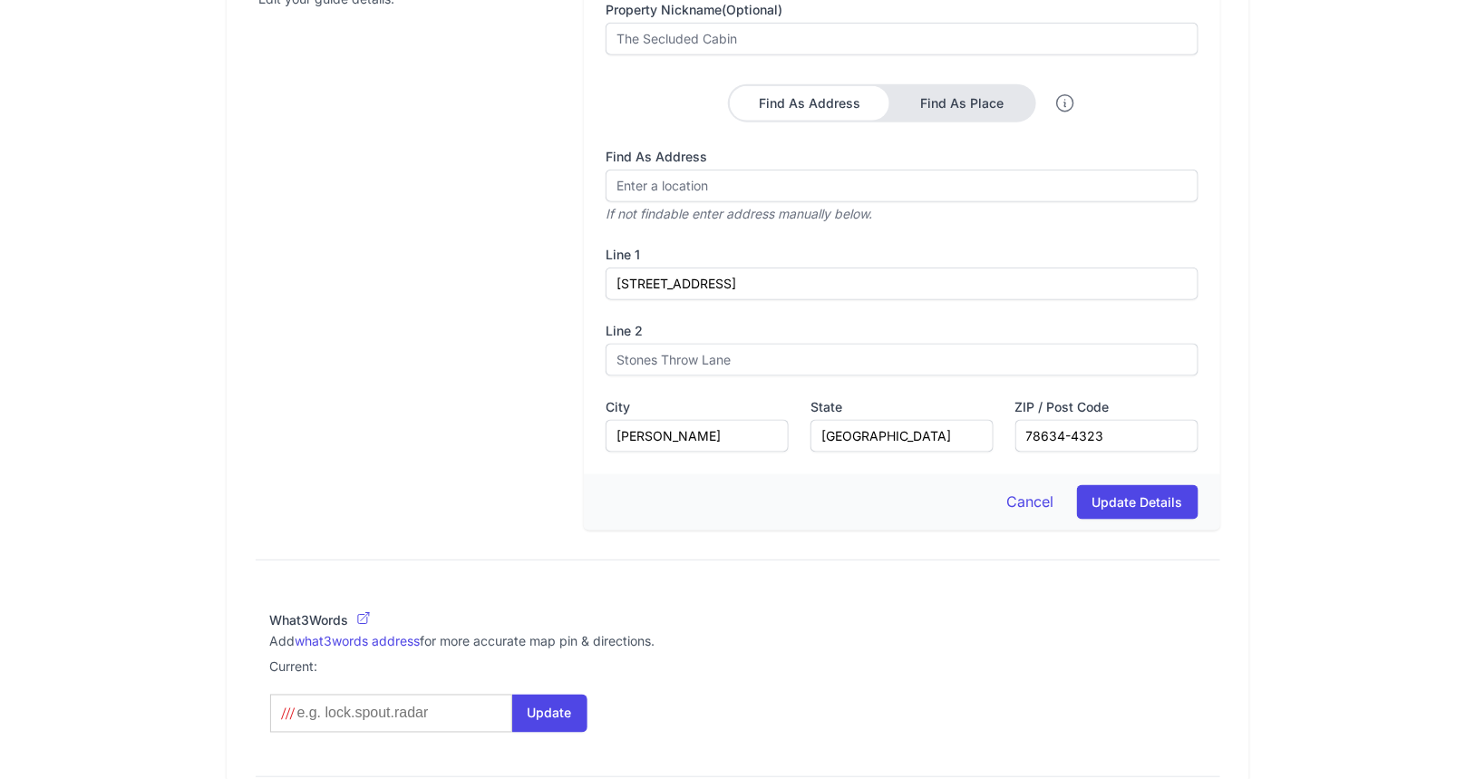
scroll to position [642, 0]
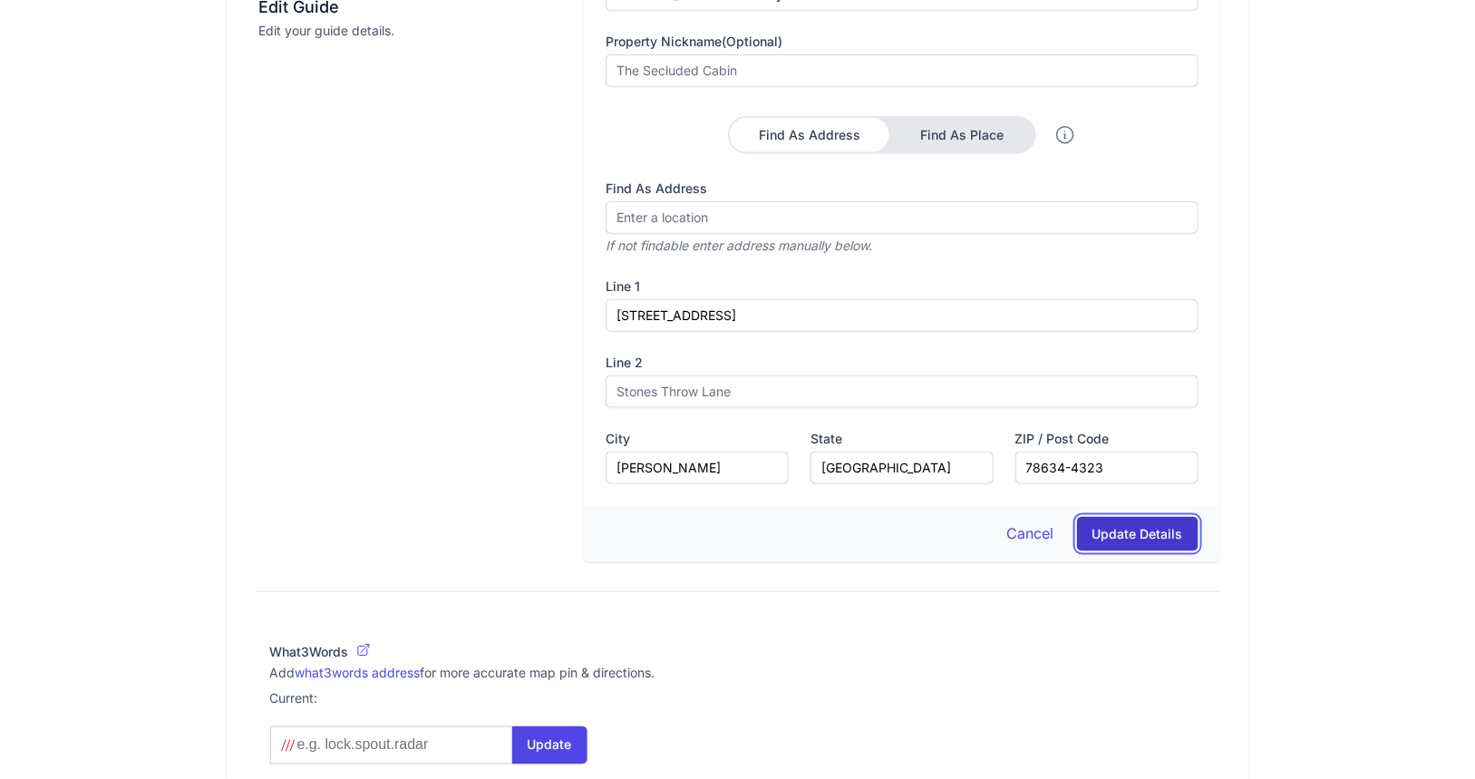
click at [1120, 537] on button "Update Details" at bounding box center [1138, 534] width 122 height 34
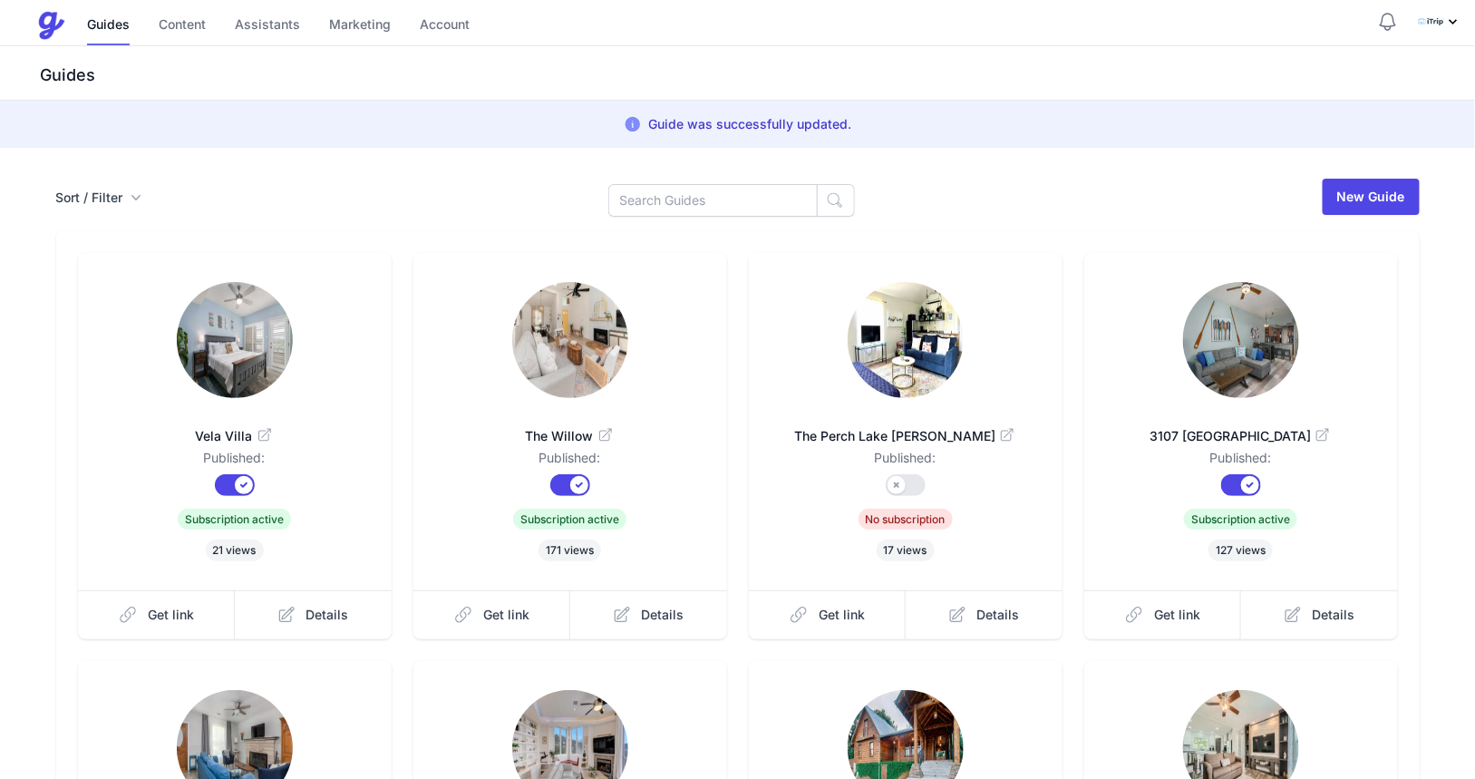
scroll to position [438, 0]
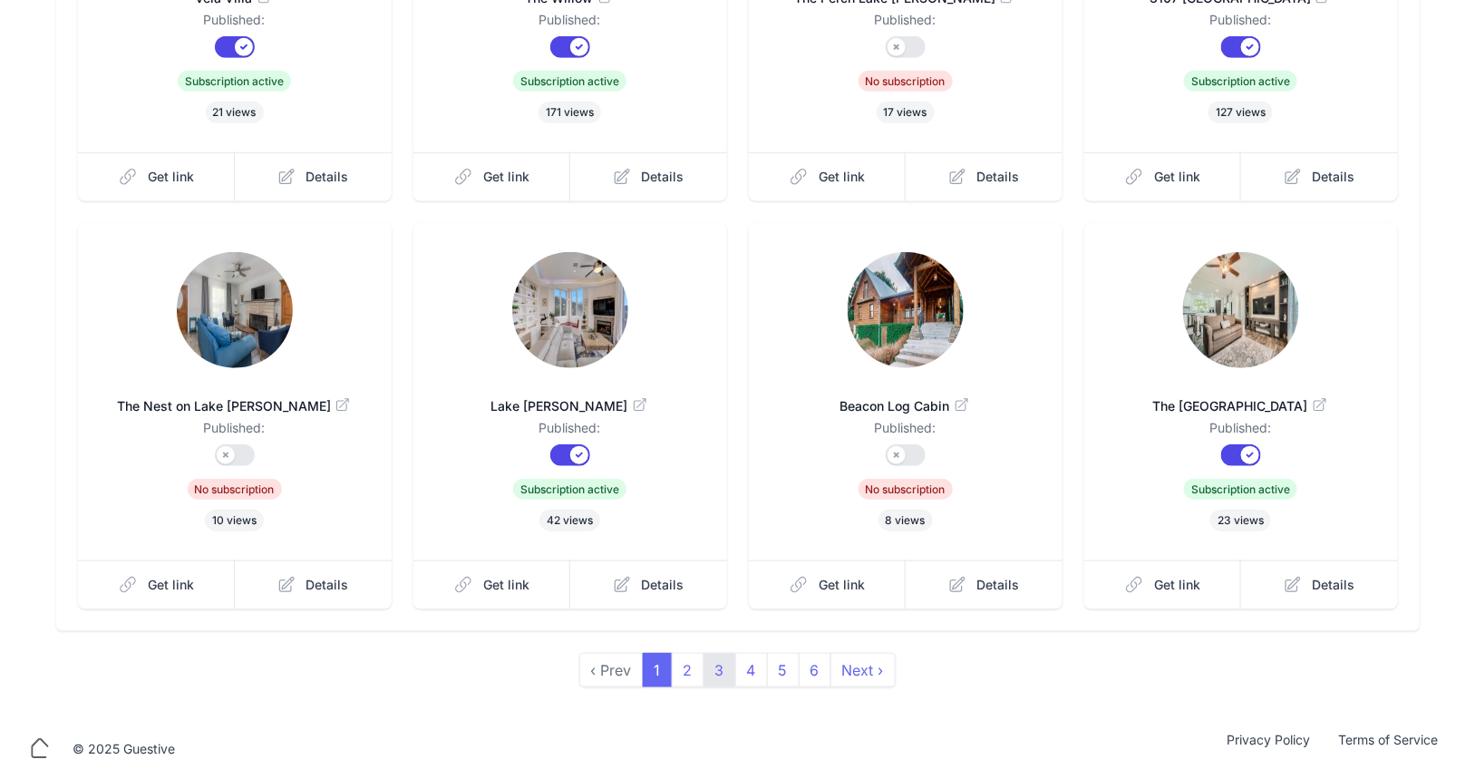
click at [716, 663] on link "3" at bounding box center [720, 670] width 33 height 34
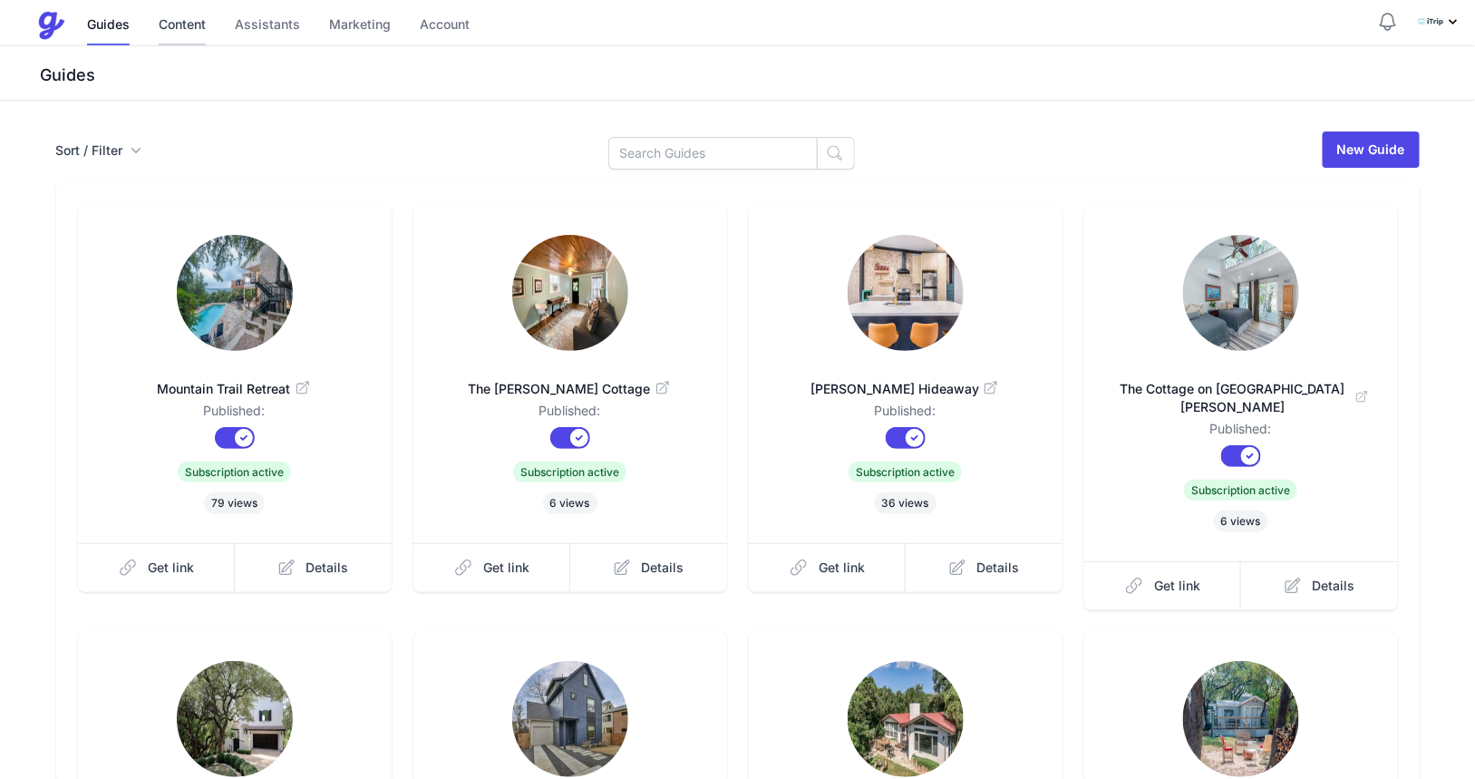
click at [180, 33] on link "Content" at bounding box center [182, 25] width 47 height 39
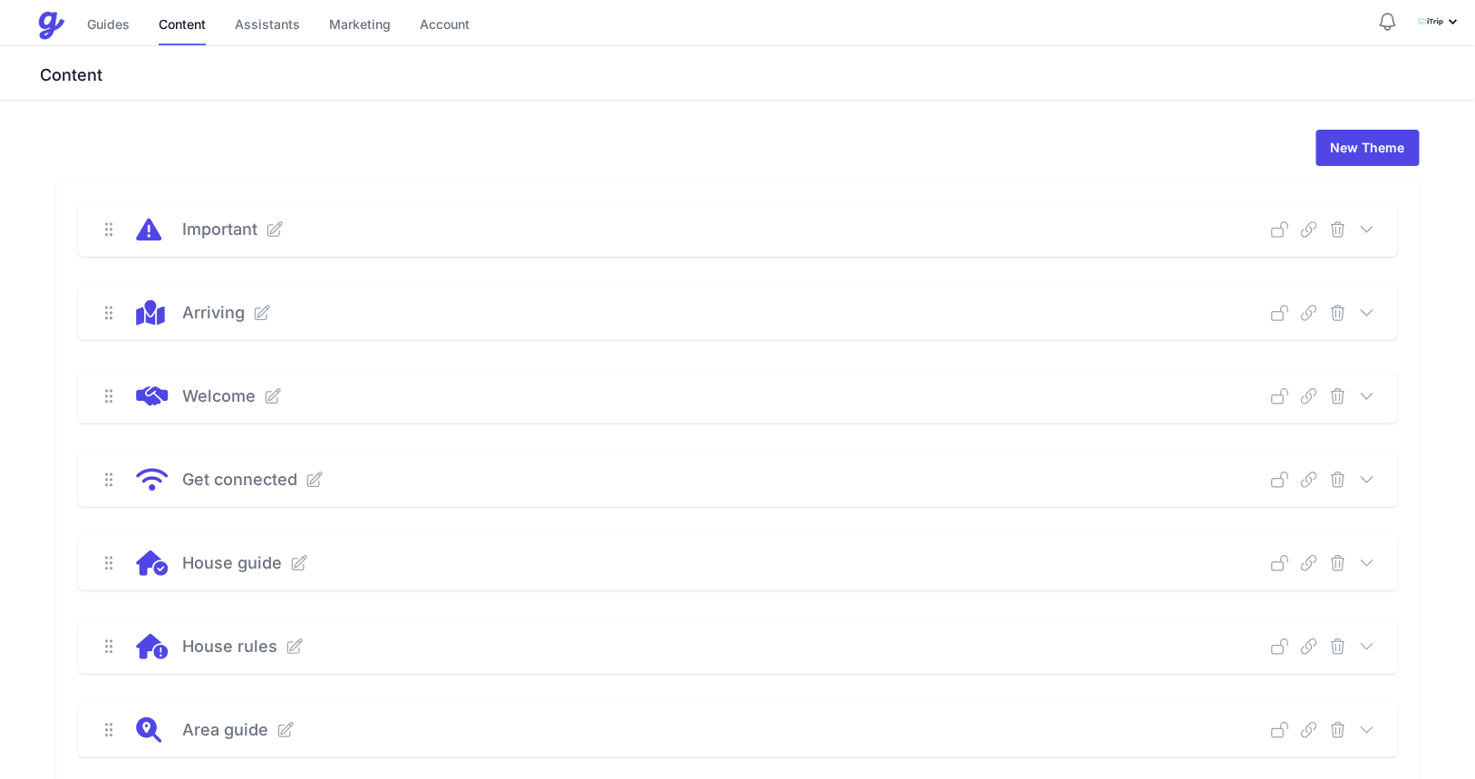
click at [1374, 479] on icon at bounding box center [1367, 480] width 18 height 18
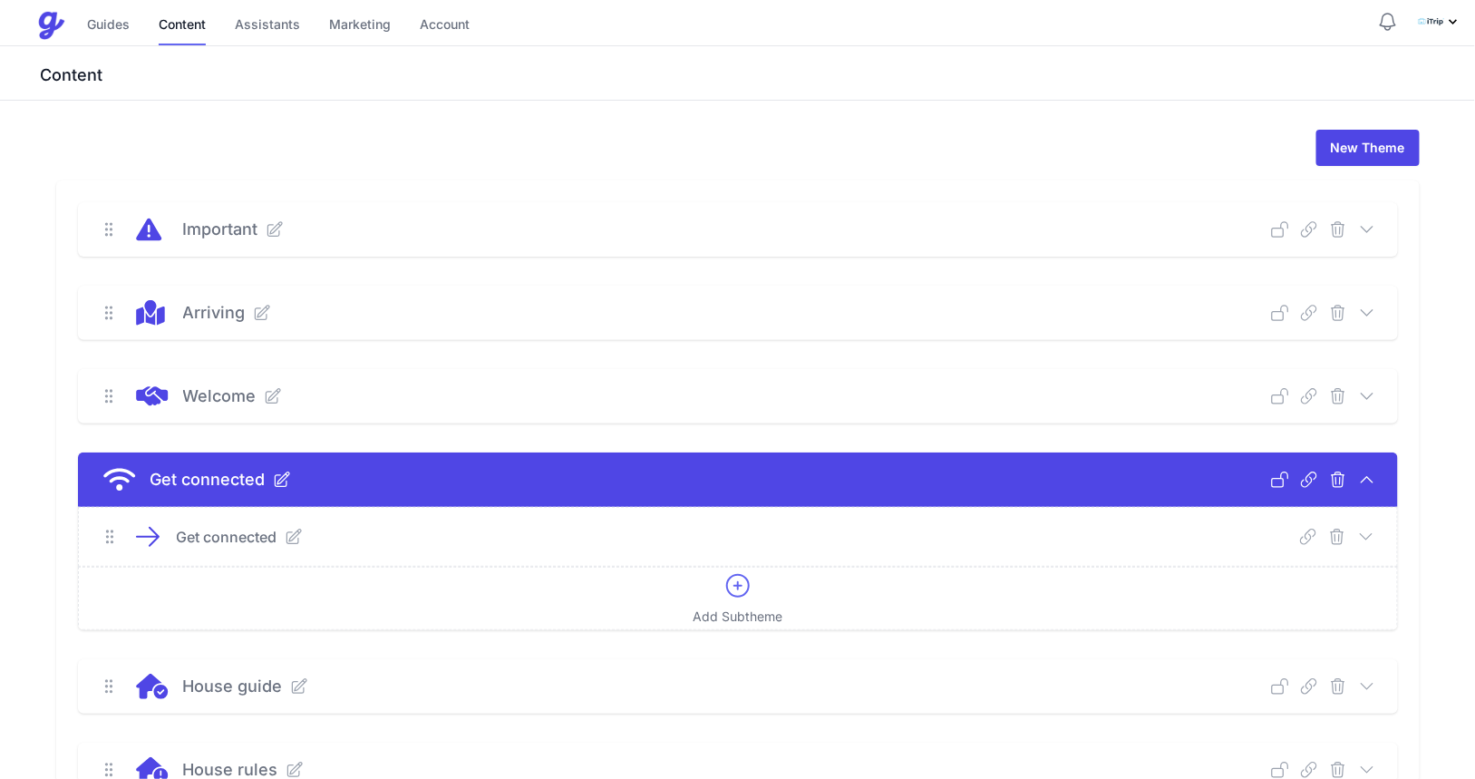
click at [297, 537] on icon at bounding box center [294, 537] width 18 height 18
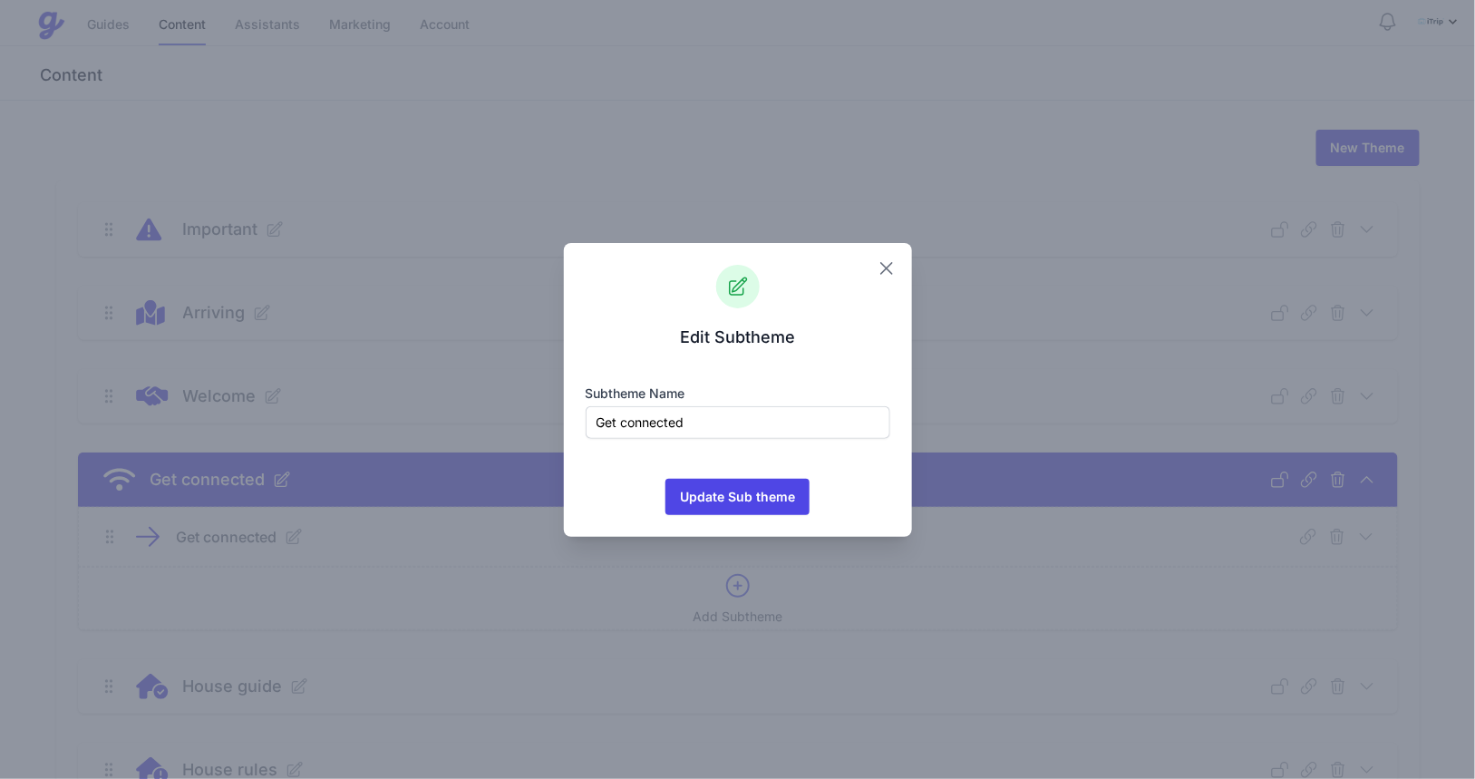
click at [886, 274] on icon "button" at bounding box center [887, 269] width 22 height 22
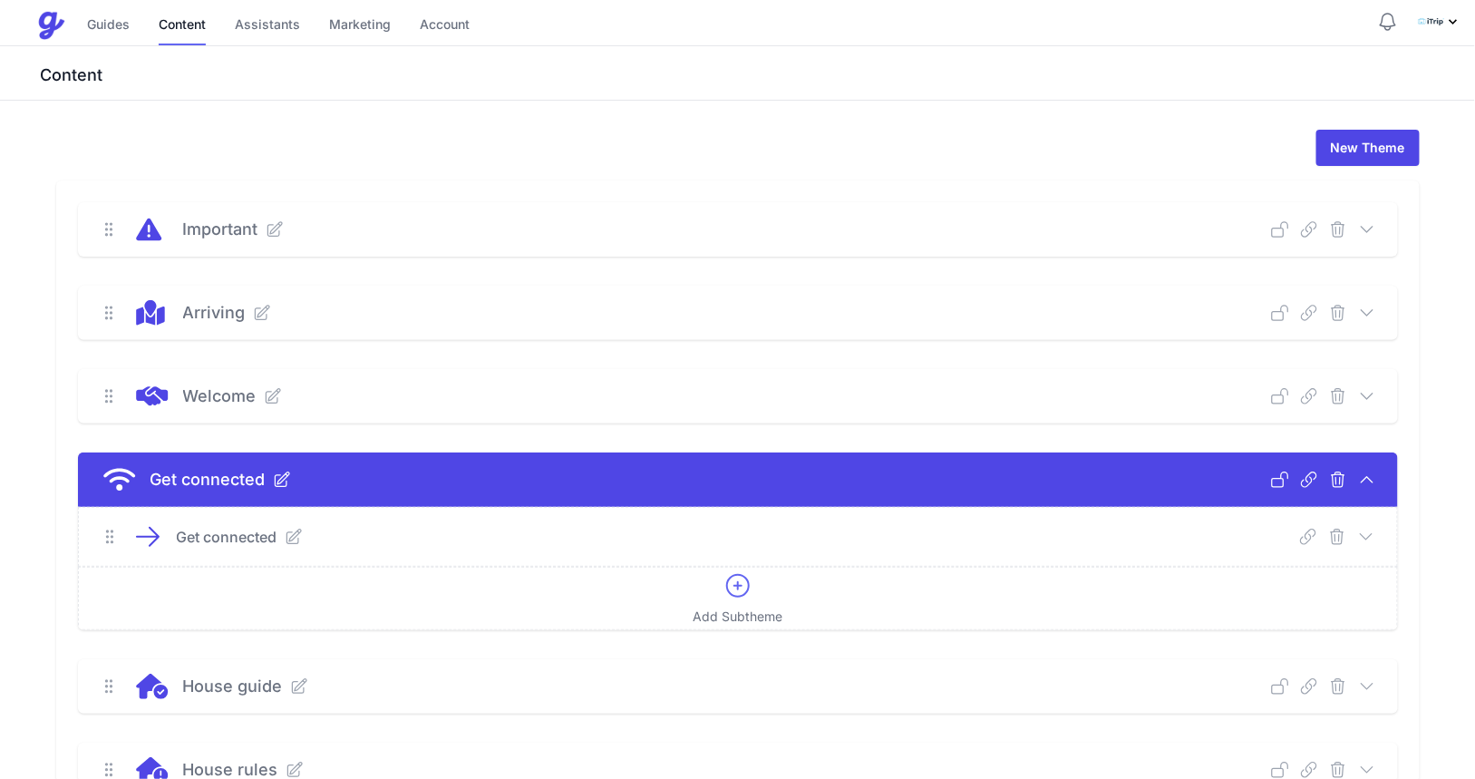
click at [1363, 393] on icon at bounding box center [1367, 396] width 18 height 18
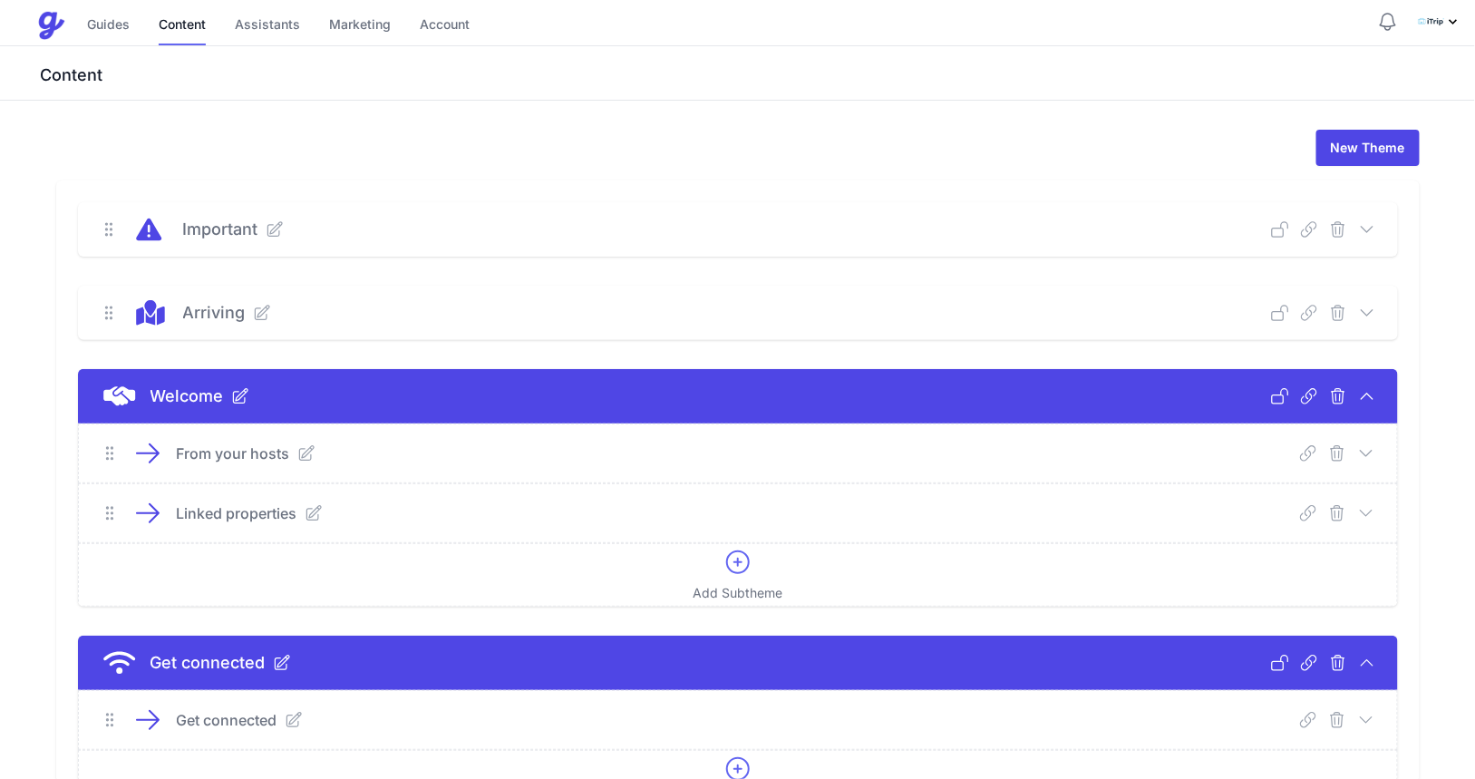
click at [1373, 392] on icon at bounding box center [1367, 396] width 18 height 18
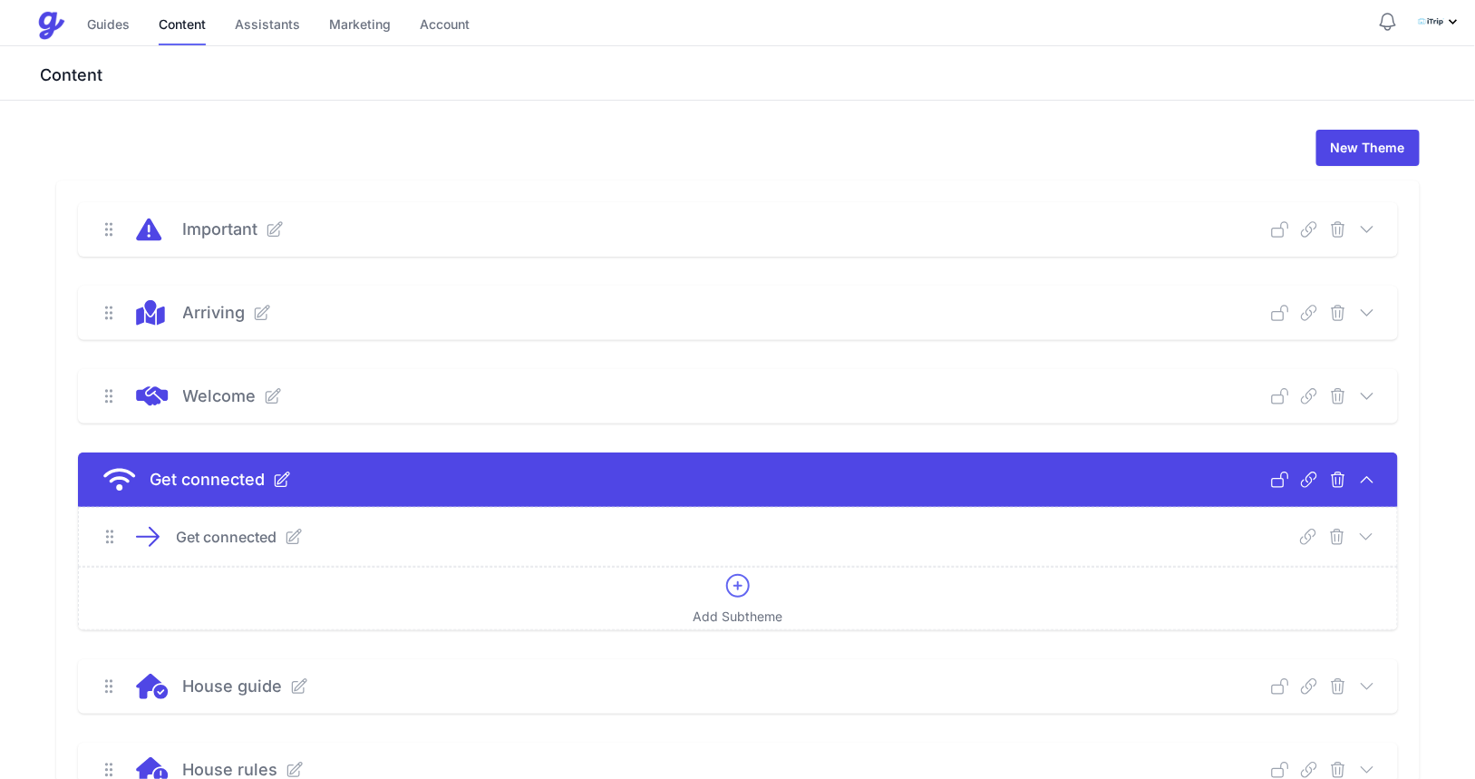
click at [1369, 535] on icon at bounding box center [1366, 535] width 12 height 5
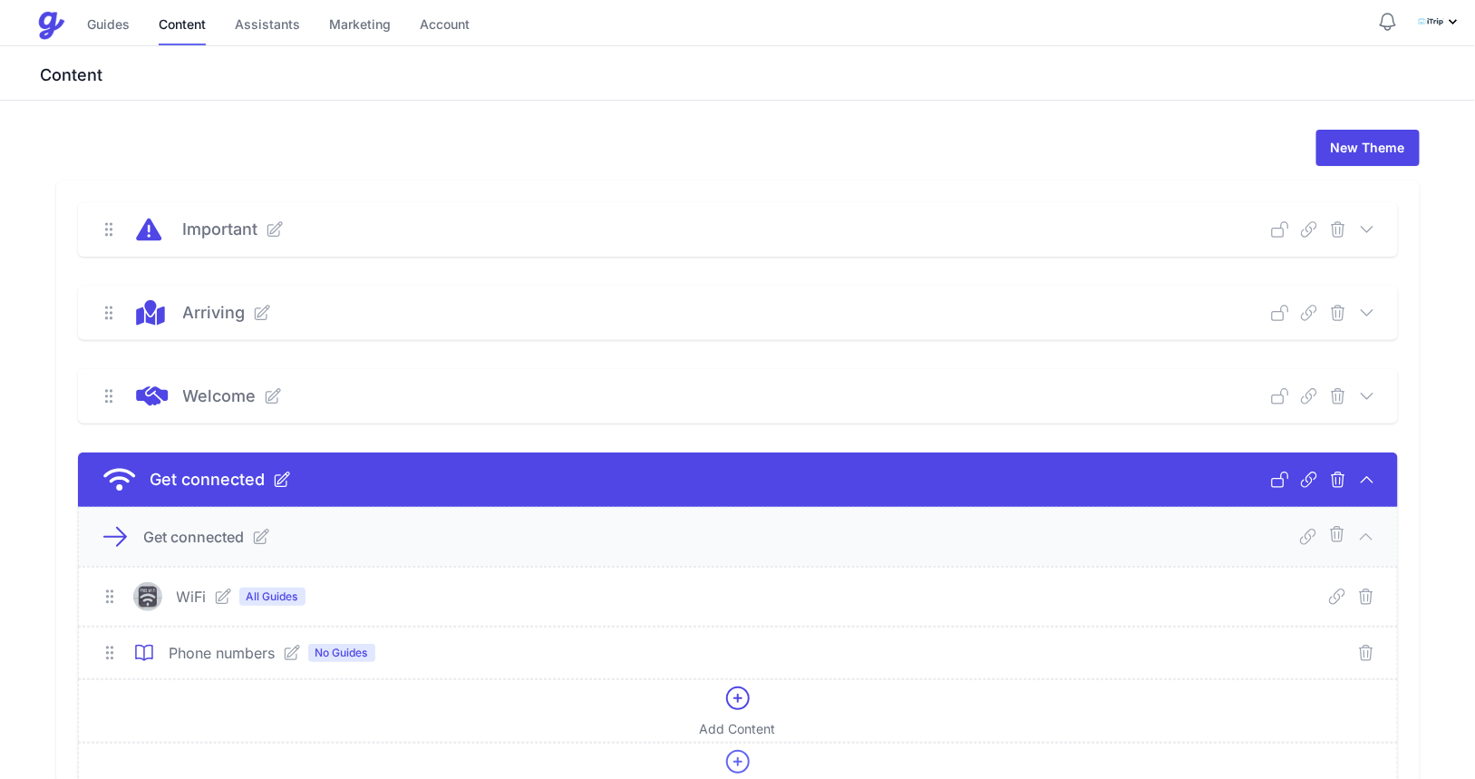
click at [226, 599] on icon at bounding box center [223, 597] width 18 height 18
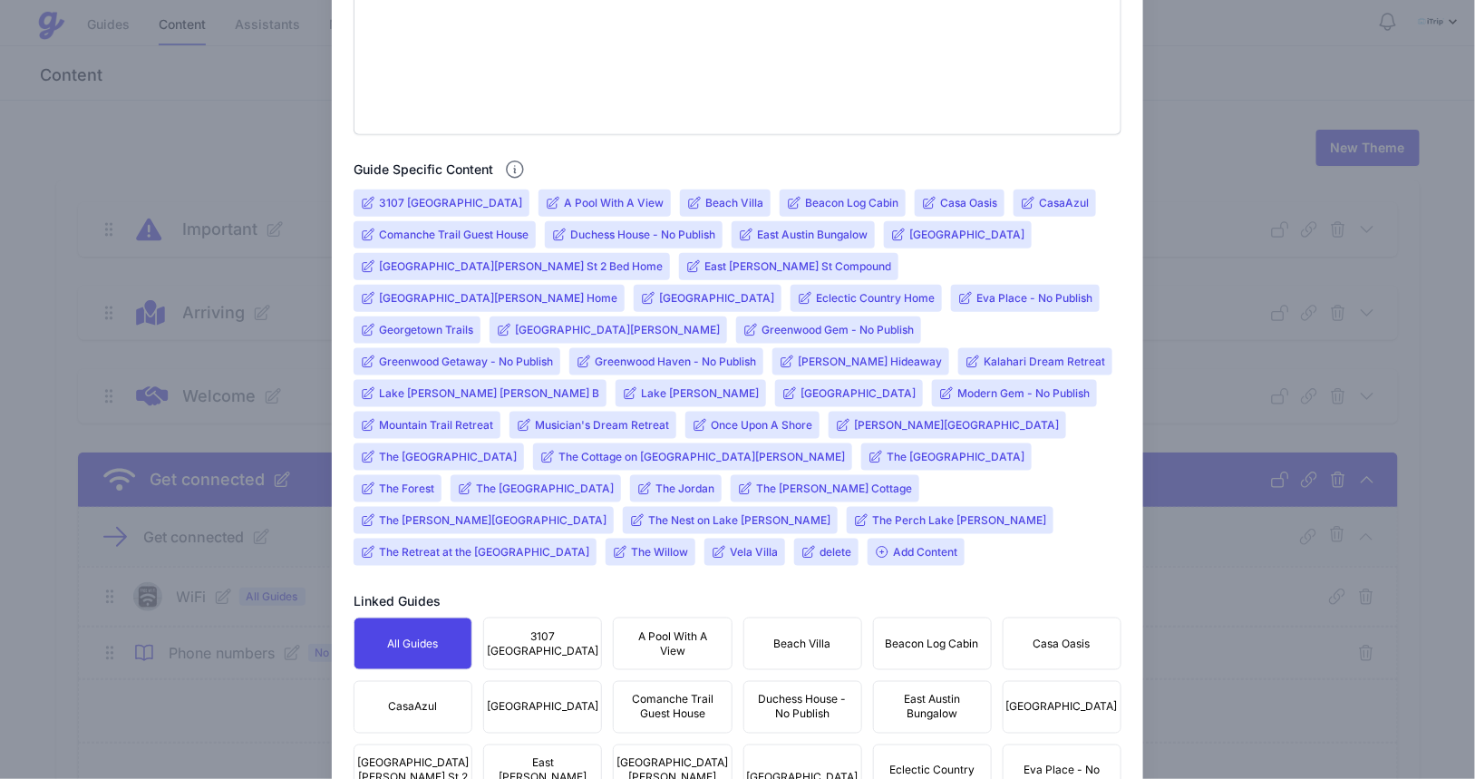
scroll to position [681, 0]
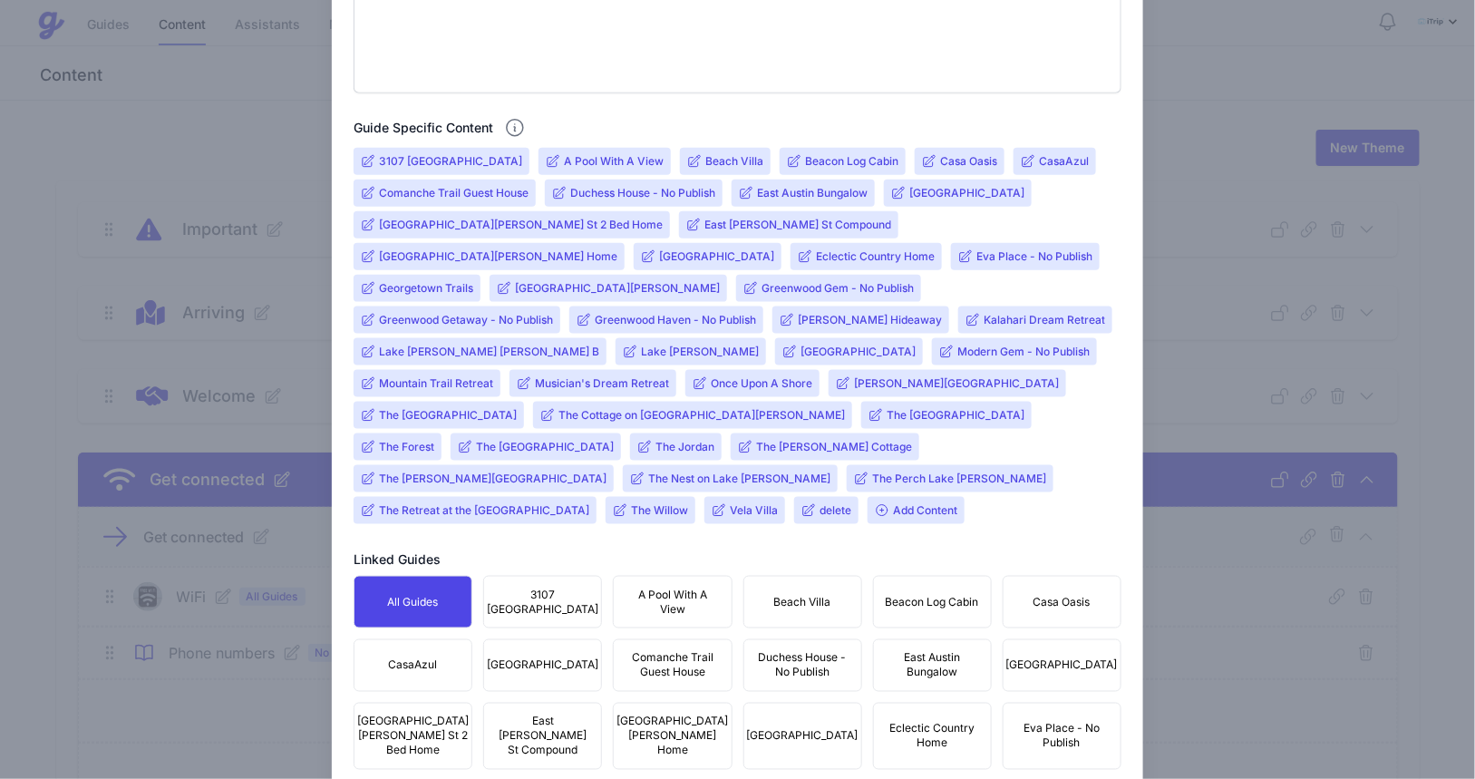
click at [942, 313] on input "[PERSON_NAME] Hideaway" at bounding box center [870, 320] width 144 height 15
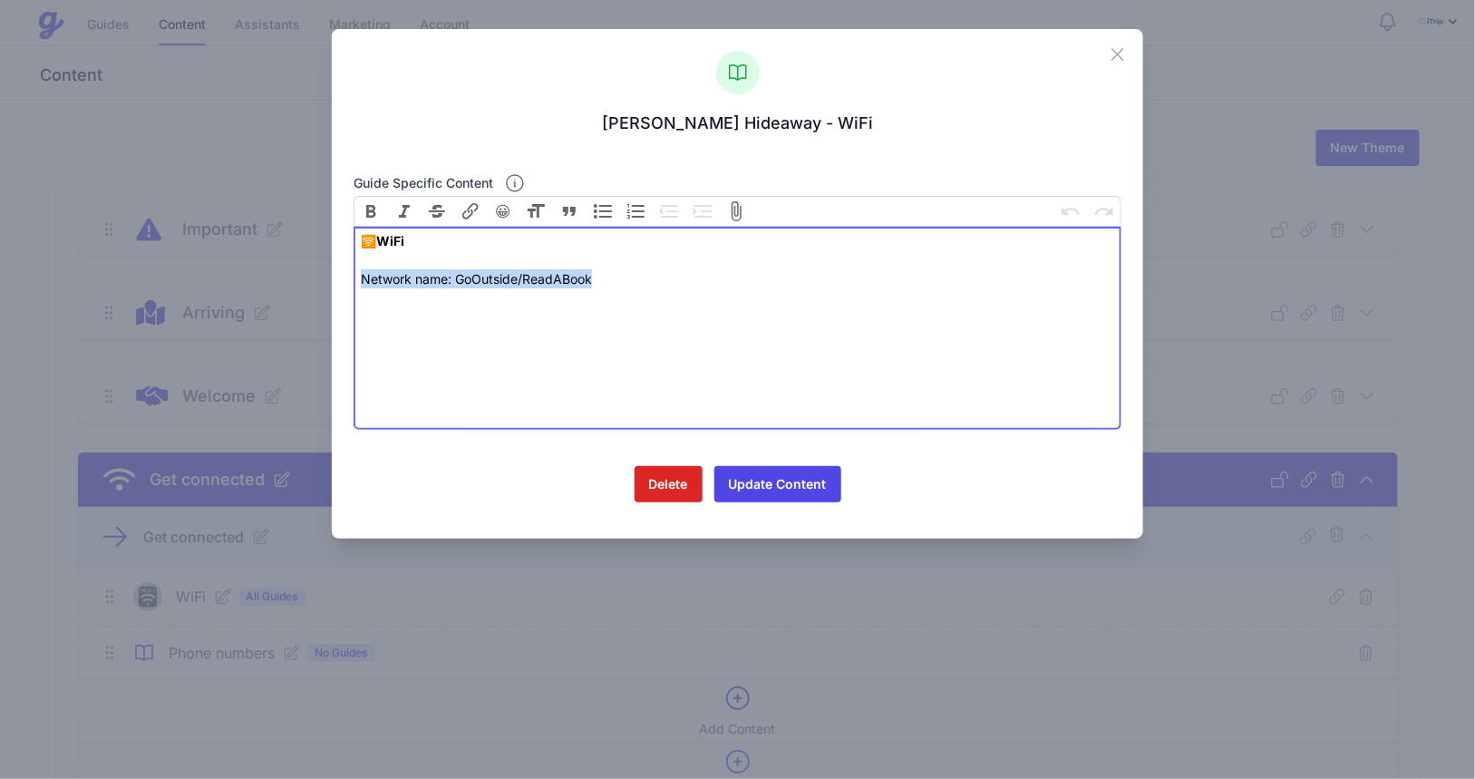
drag, startPoint x: 613, startPoint y: 280, endPoint x: 328, endPoint y: 288, distance: 284.9
click at [328, 288] on div "Close [PERSON_NAME] Hideaway - WiFi Guide specific content Bold Italic Striketh…" at bounding box center [737, 389] width 1475 height 779
paste trix-editor "<strong>NETWORK NAME: </strong>105 East-Apartment<br><strong>WiFI PASSWORD: </s…"
type trix-editor "<div>🛜<strong>WiFi</strong><br><br><strong>NETWORK NAME: </strong>105 East-Apar…"
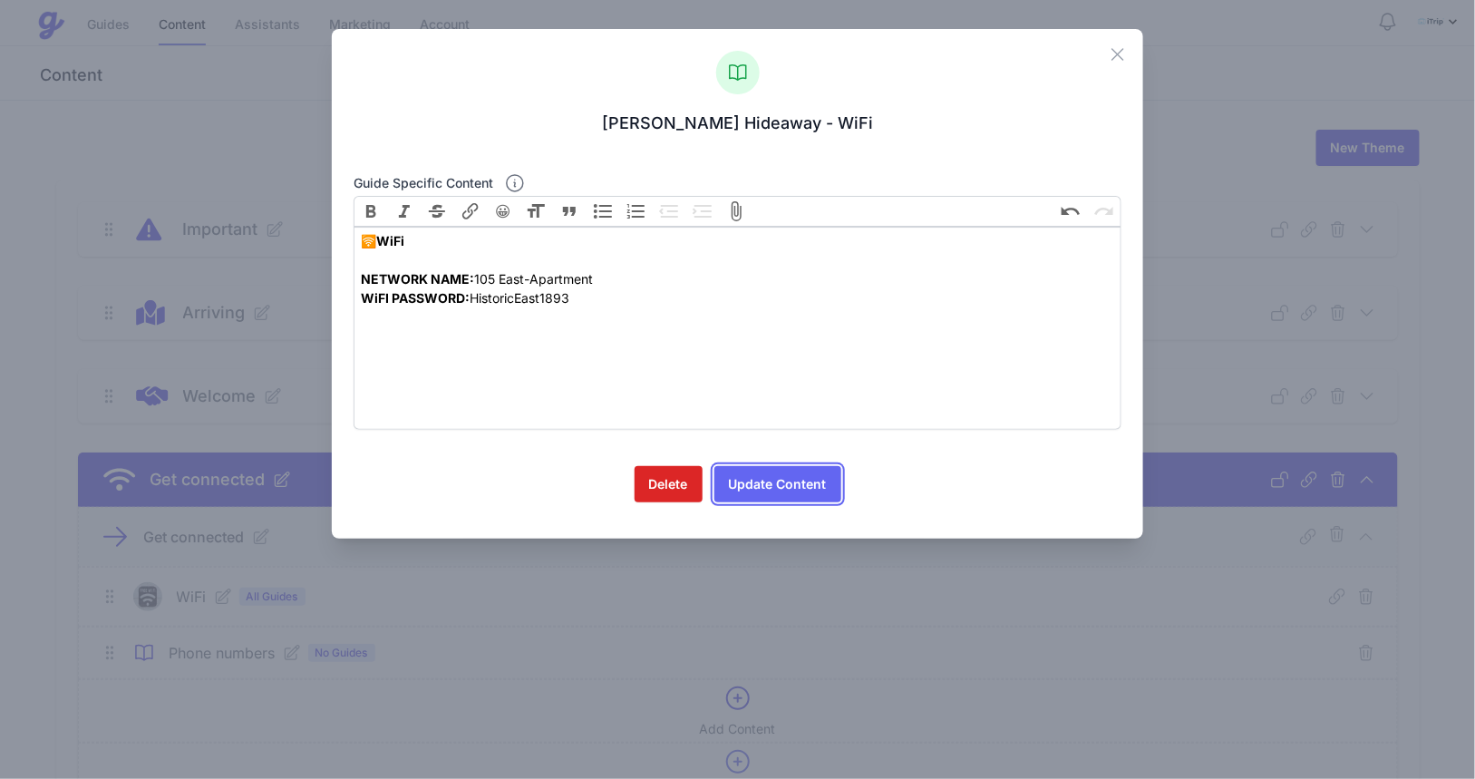
click at [780, 487] on button "Update Content" at bounding box center [778, 484] width 127 height 36
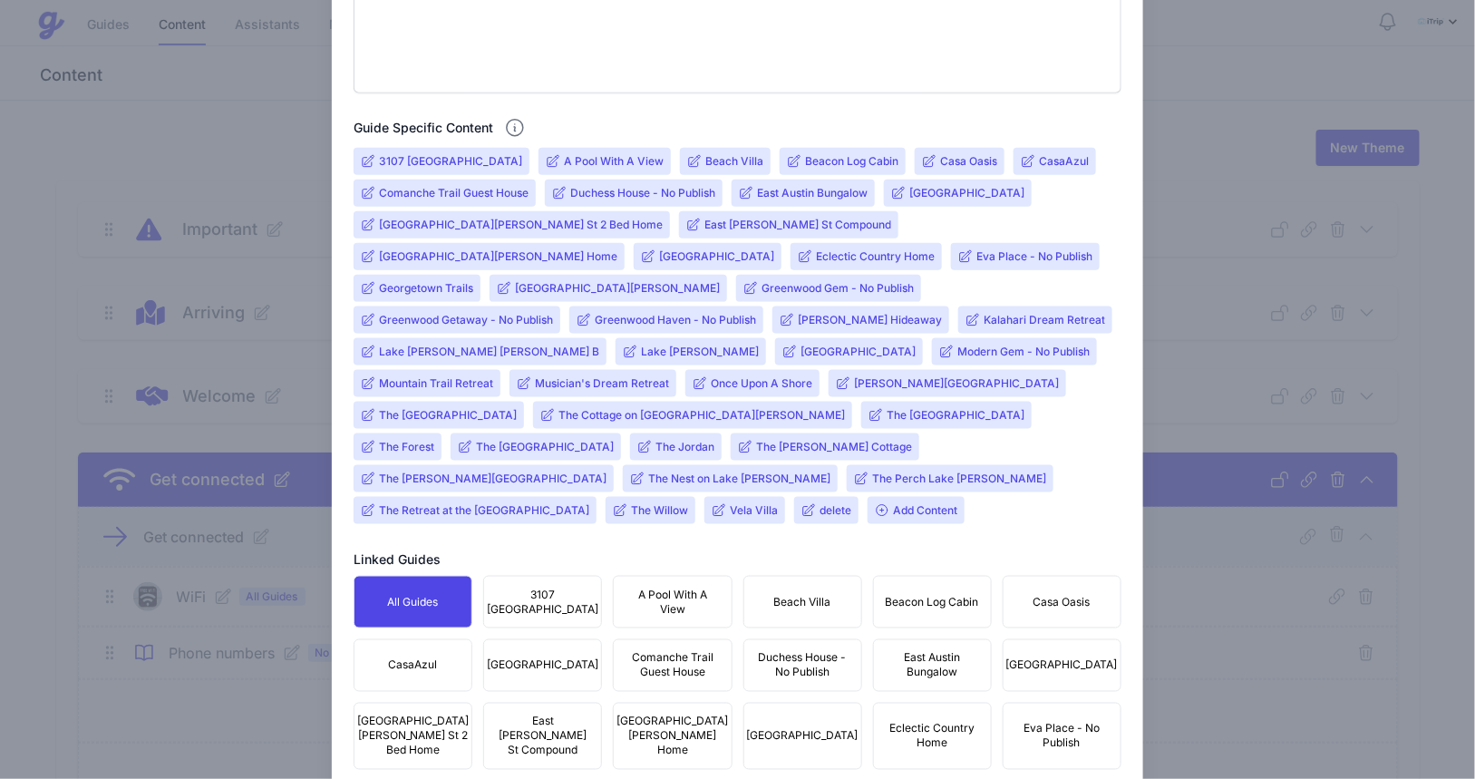
scroll to position [1303, 0]
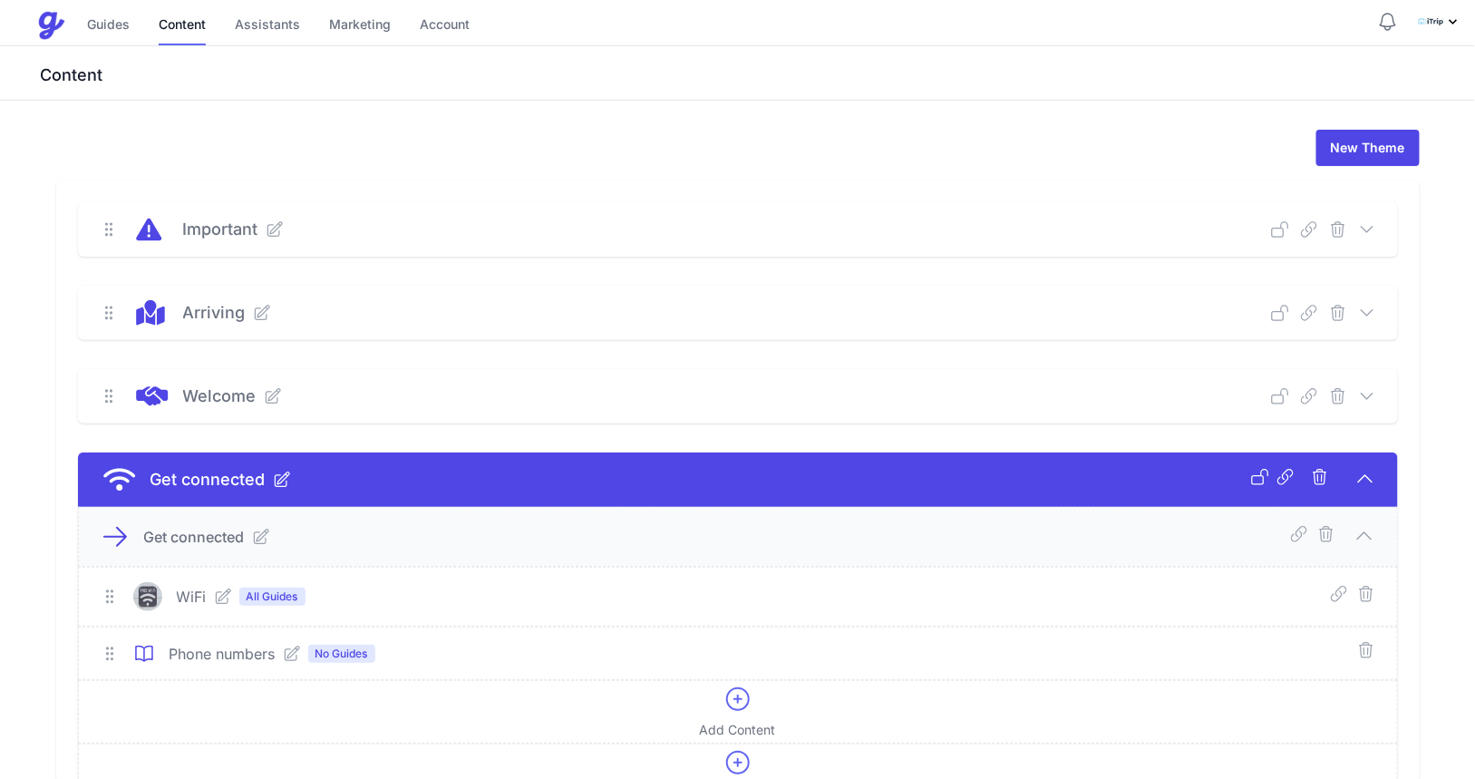
click at [1367, 312] on icon at bounding box center [1367, 313] width 18 height 18
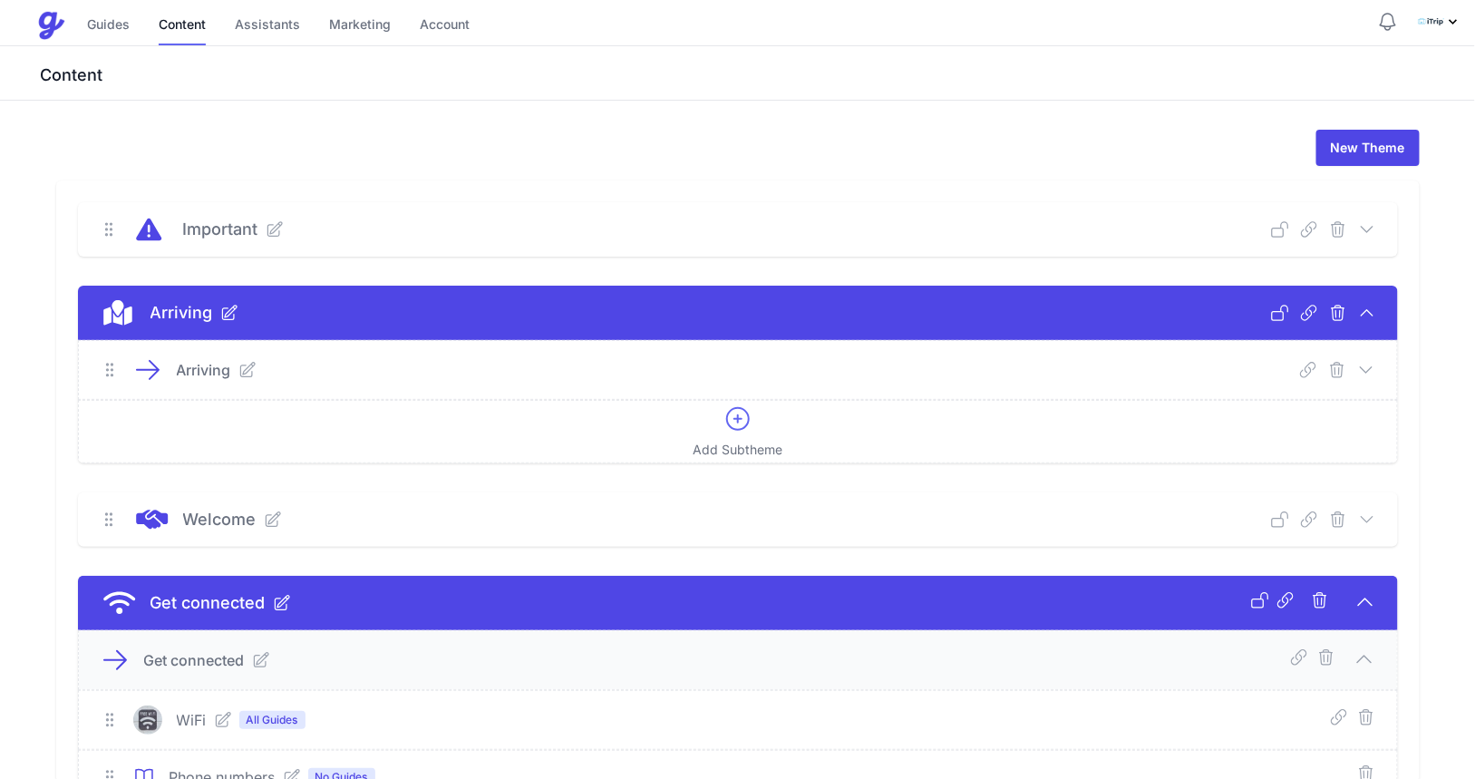
click at [251, 373] on icon at bounding box center [247, 370] width 18 height 18
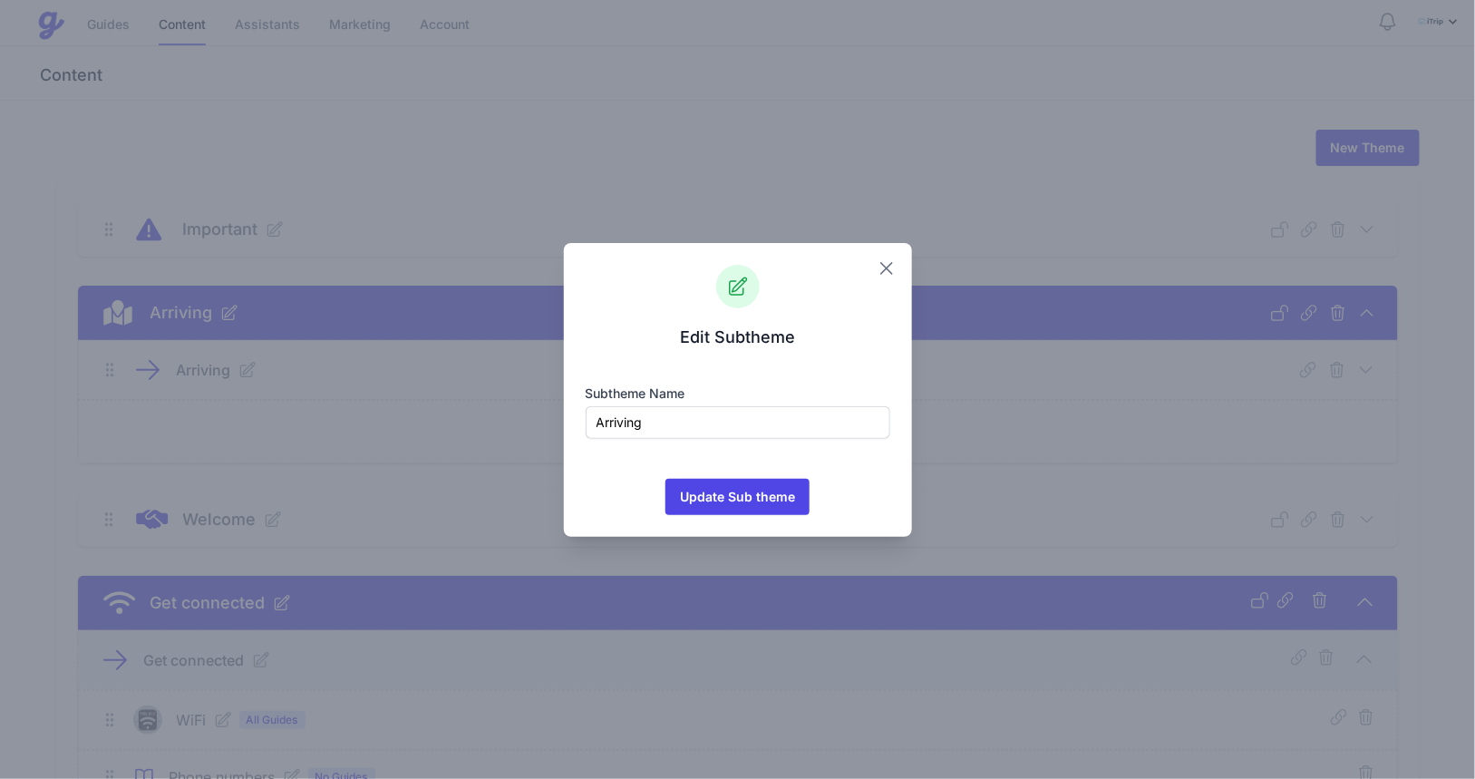
click at [891, 272] on icon "button" at bounding box center [886, 268] width 11 height 11
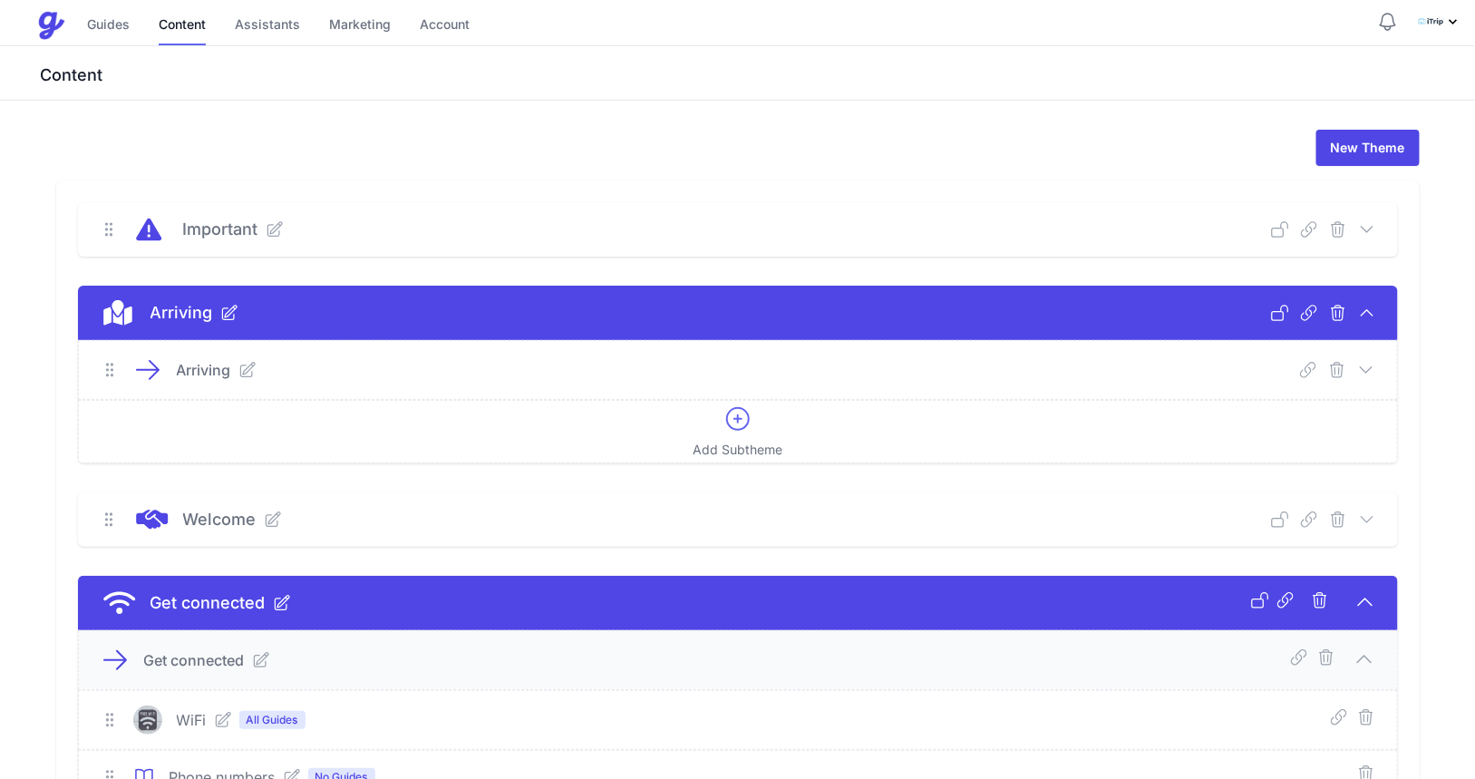
click at [1367, 374] on icon at bounding box center [1367, 370] width 18 height 18
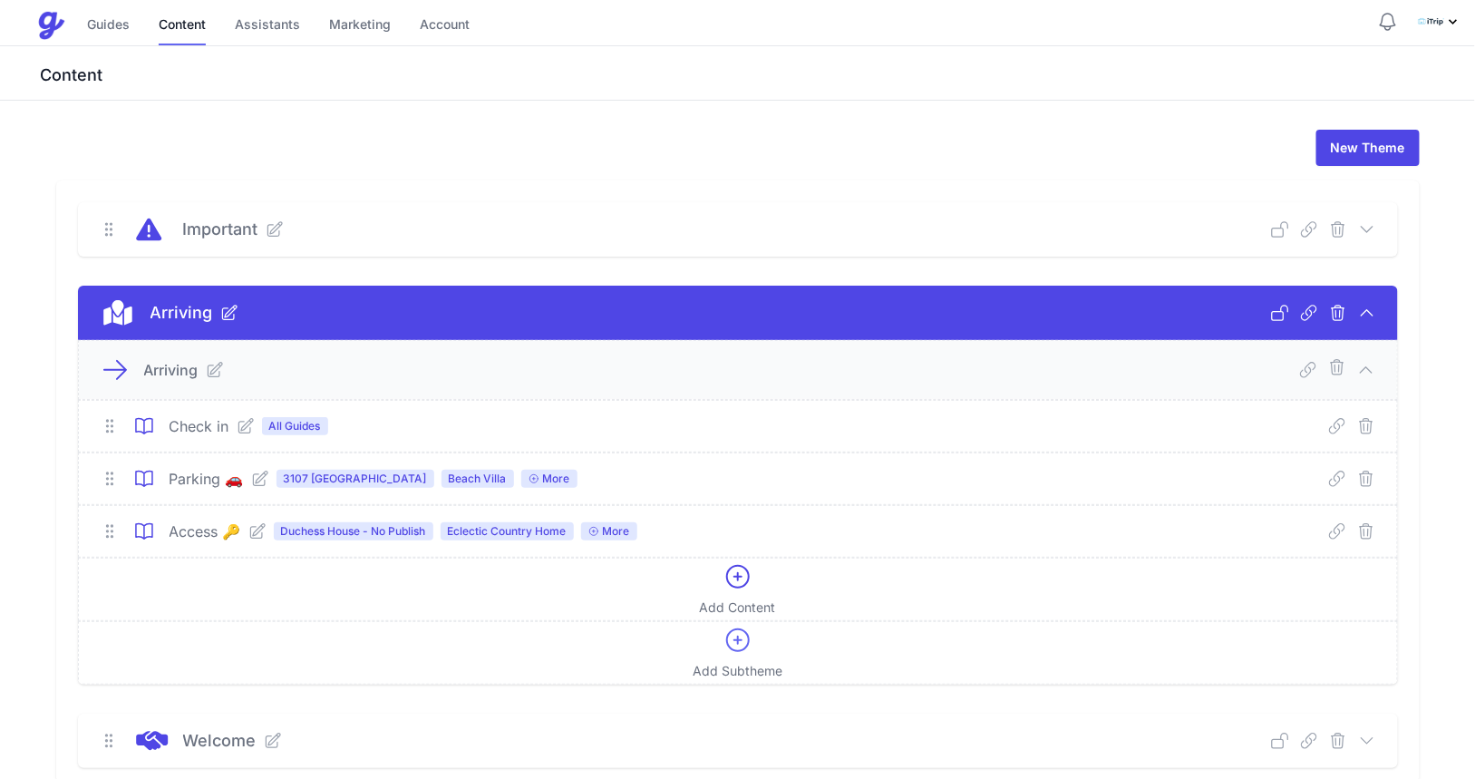
click at [244, 424] on icon at bounding box center [246, 426] width 18 height 18
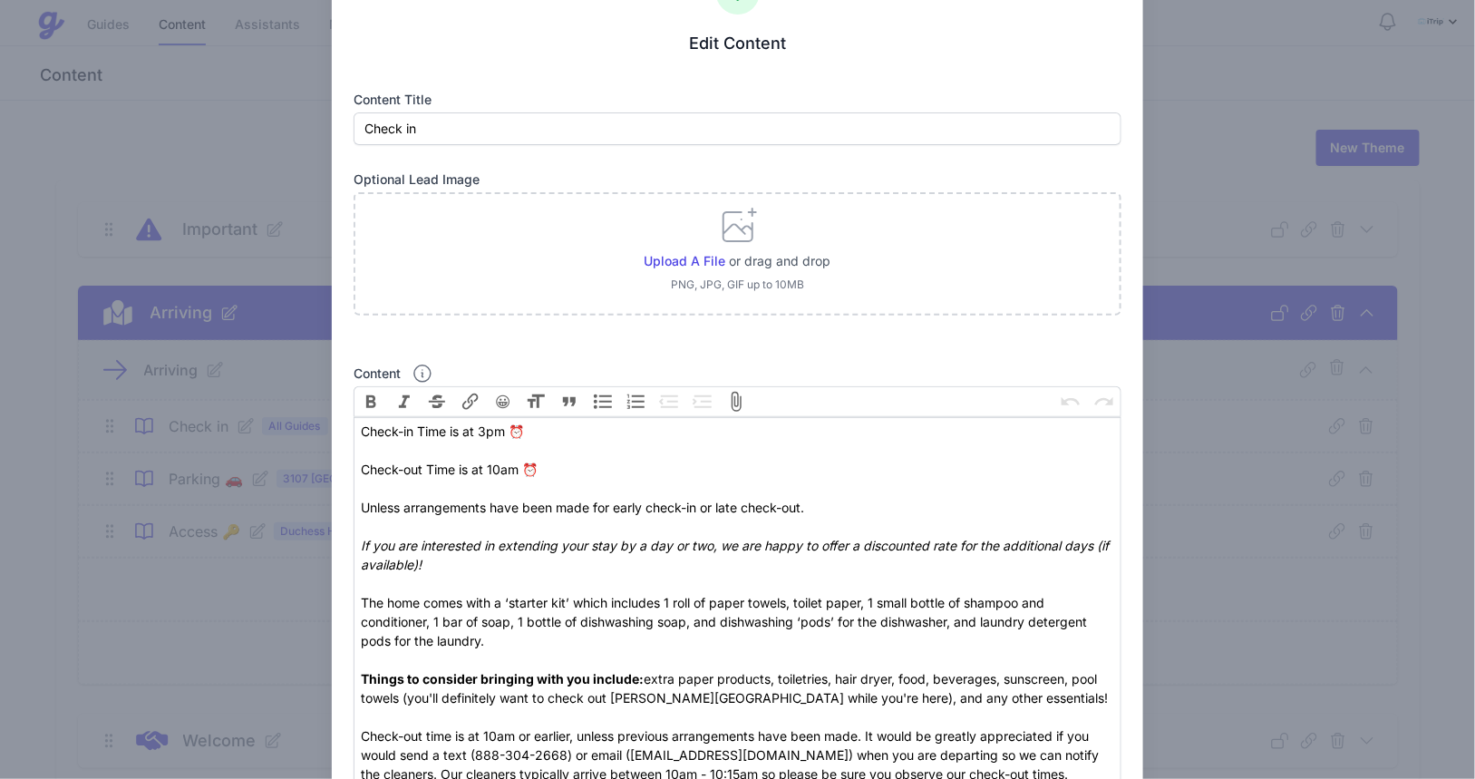
scroll to position [0, 0]
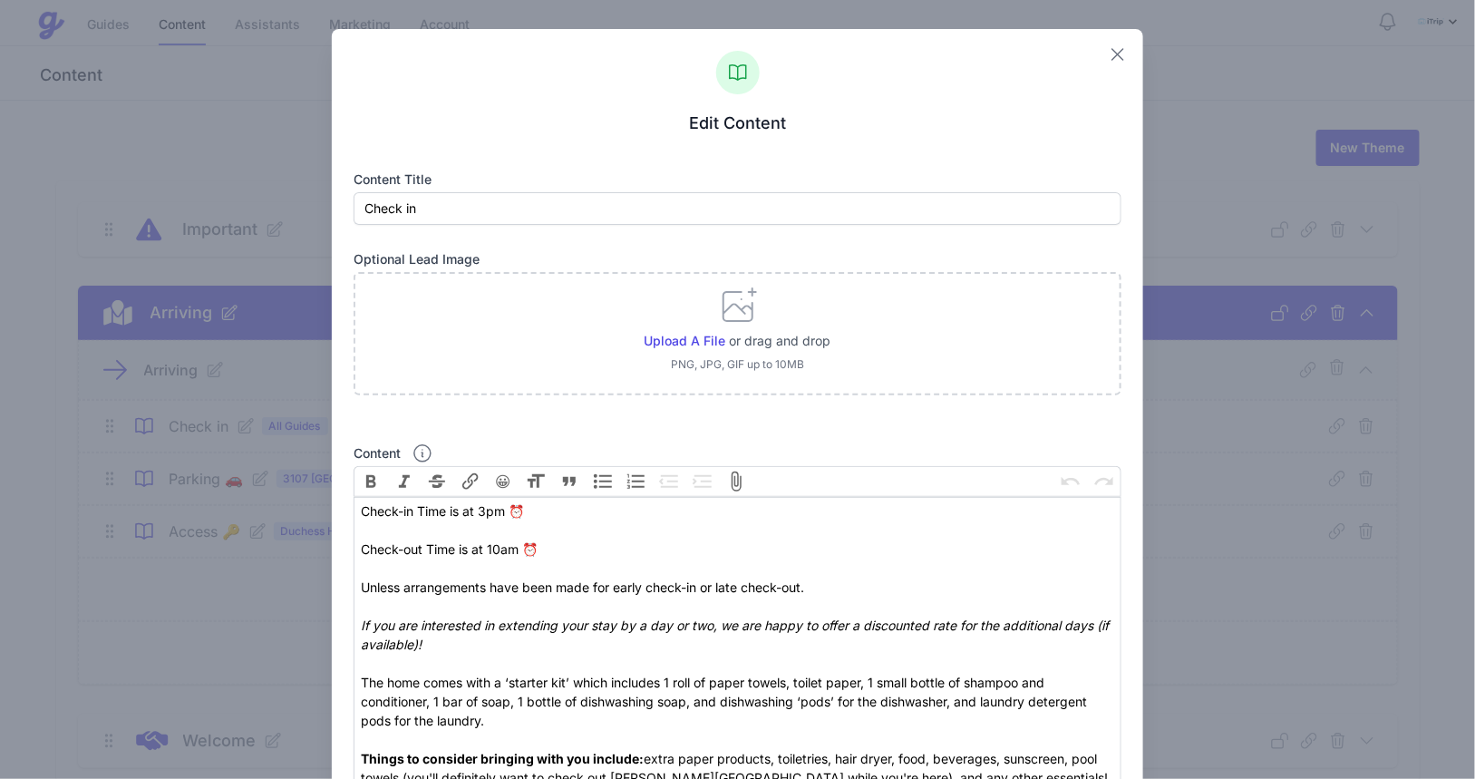
click at [1111, 54] on icon "button" at bounding box center [1118, 55] width 22 height 22
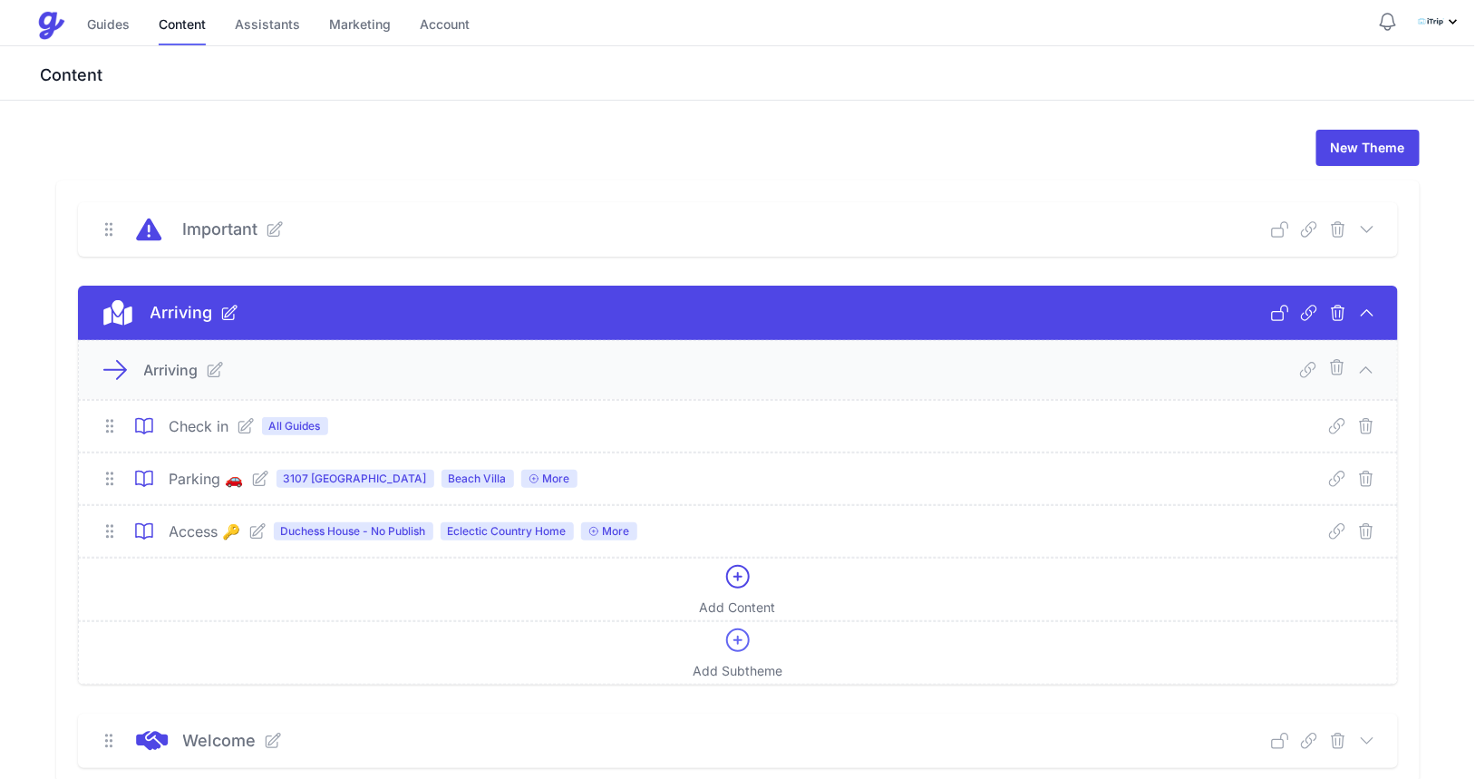
click at [265, 479] on icon at bounding box center [260, 479] width 15 height 15
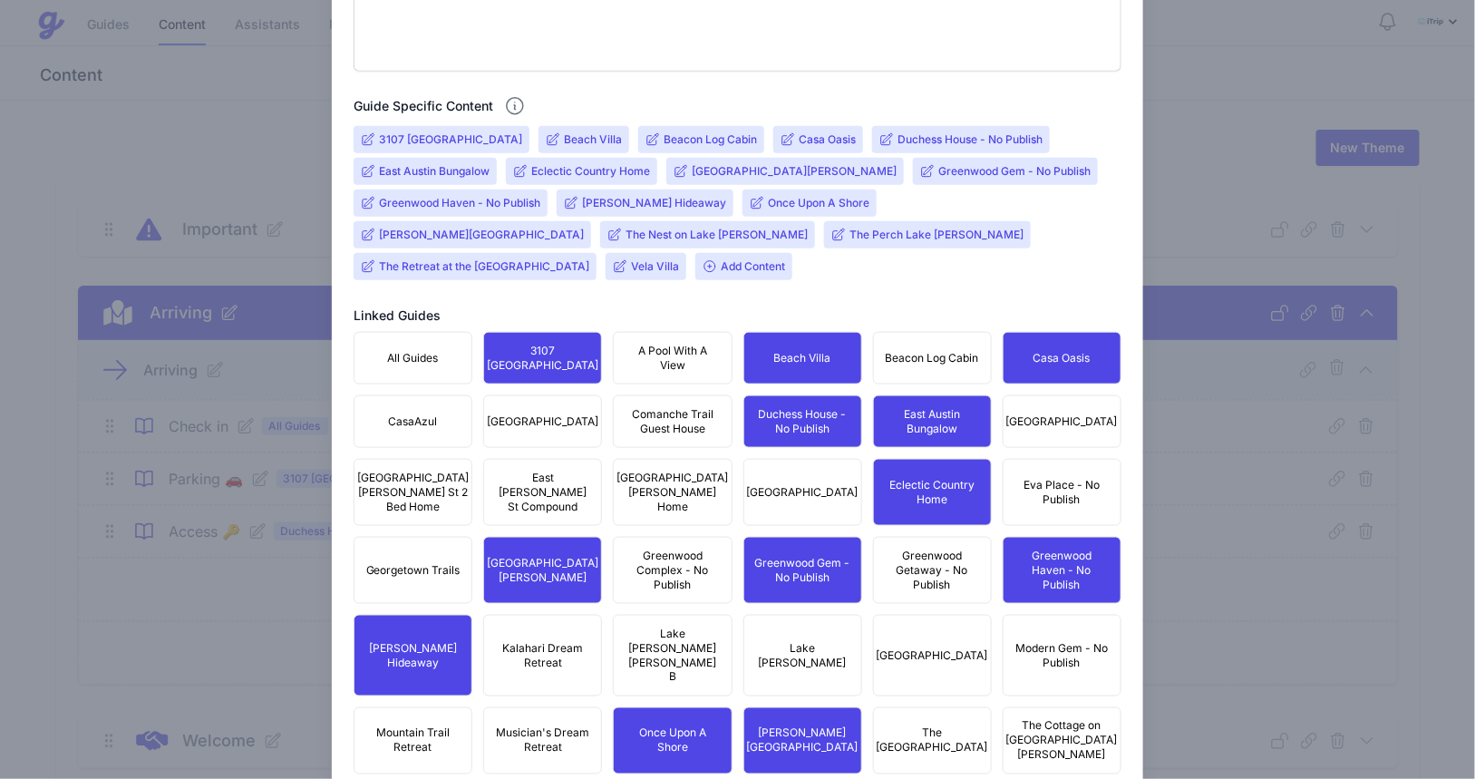
scroll to position [681, 0]
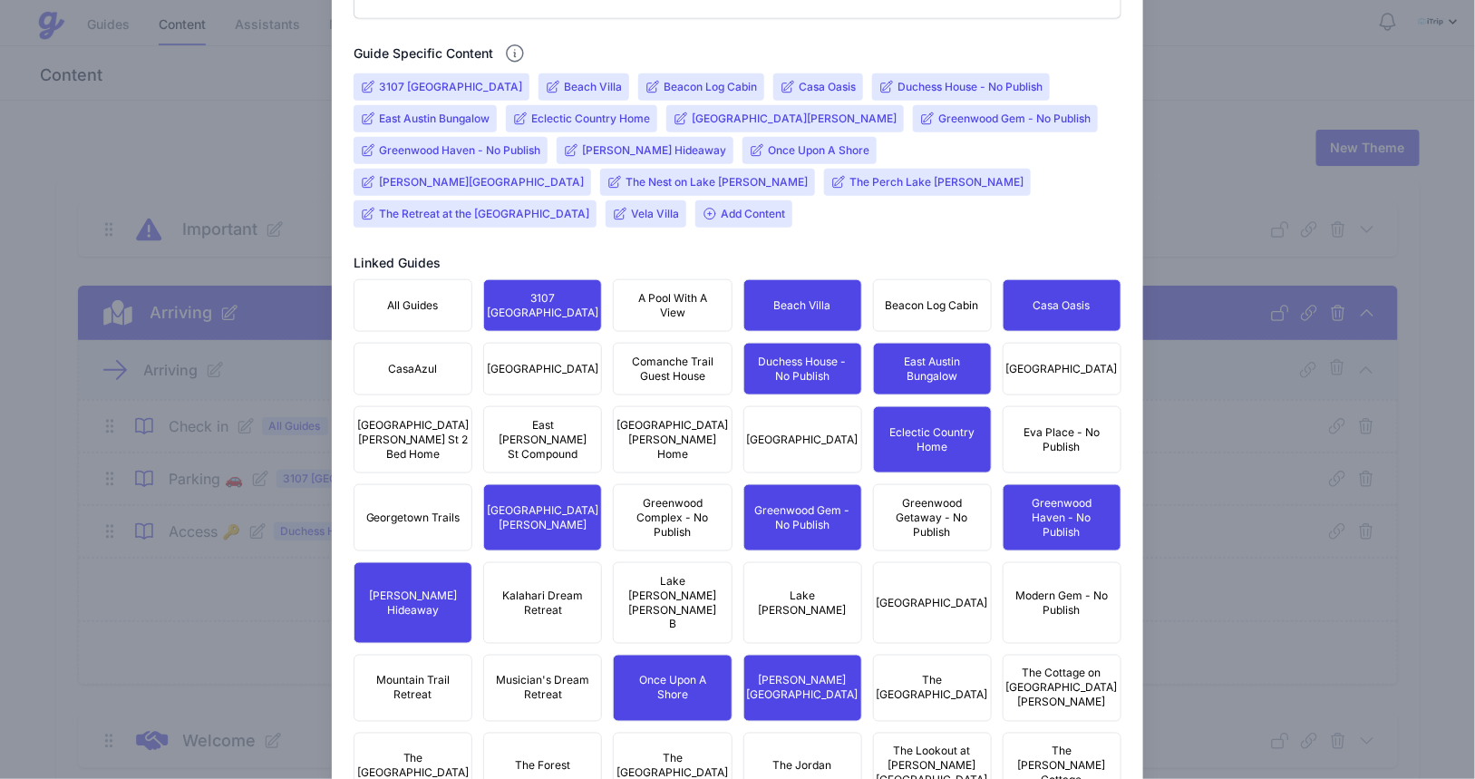
click at [620, 150] on input "[PERSON_NAME] Hideaway" at bounding box center [654, 150] width 144 height 15
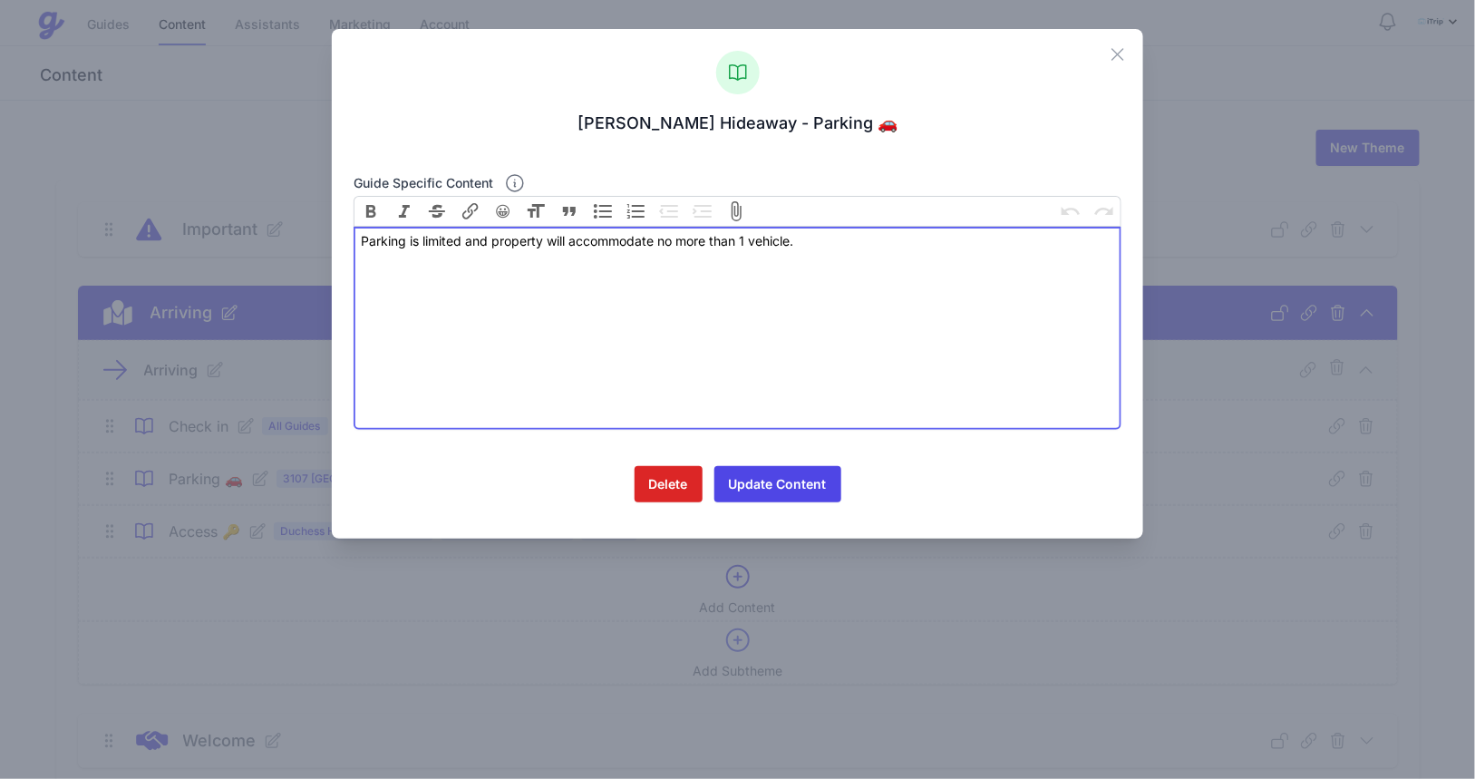
click at [633, 247] on div "Parking is limited and property will accommodate no more than 1 vehicle." at bounding box center [737, 240] width 753 height 19
paste trix-editor "<div>There are two dedicated parking spots the left two spots when facing the b…"
click at [596, 241] on div "There are two dedicated parking spots the left two spots when facing the back" at bounding box center [737, 240] width 753 height 19
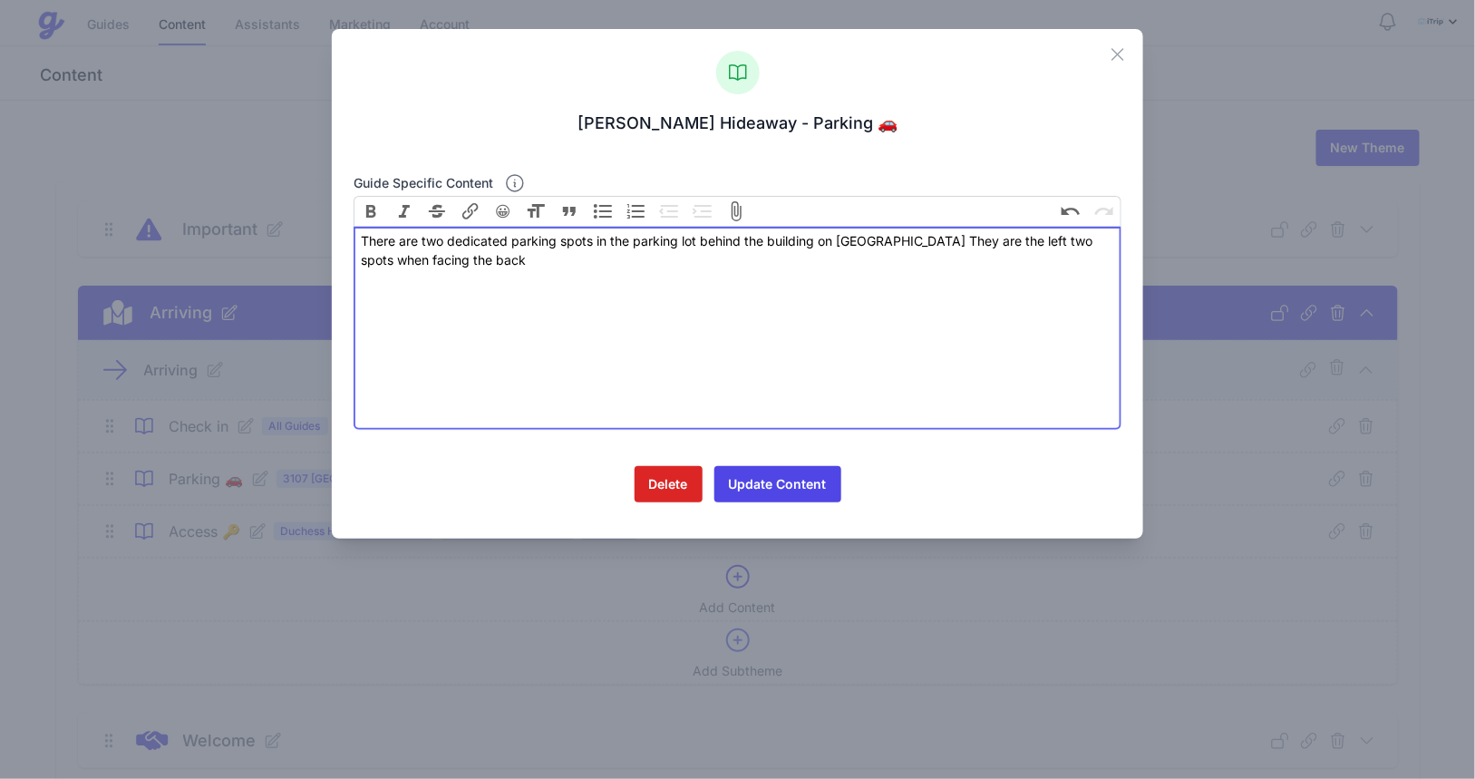
drag, startPoint x: 465, startPoint y: 266, endPoint x: 477, endPoint y: 324, distance: 59.2
click at [465, 268] on div "There are two dedicated parking spots in the parking lot behind the building on…" at bounding box center [737, 250] width 753 height 38
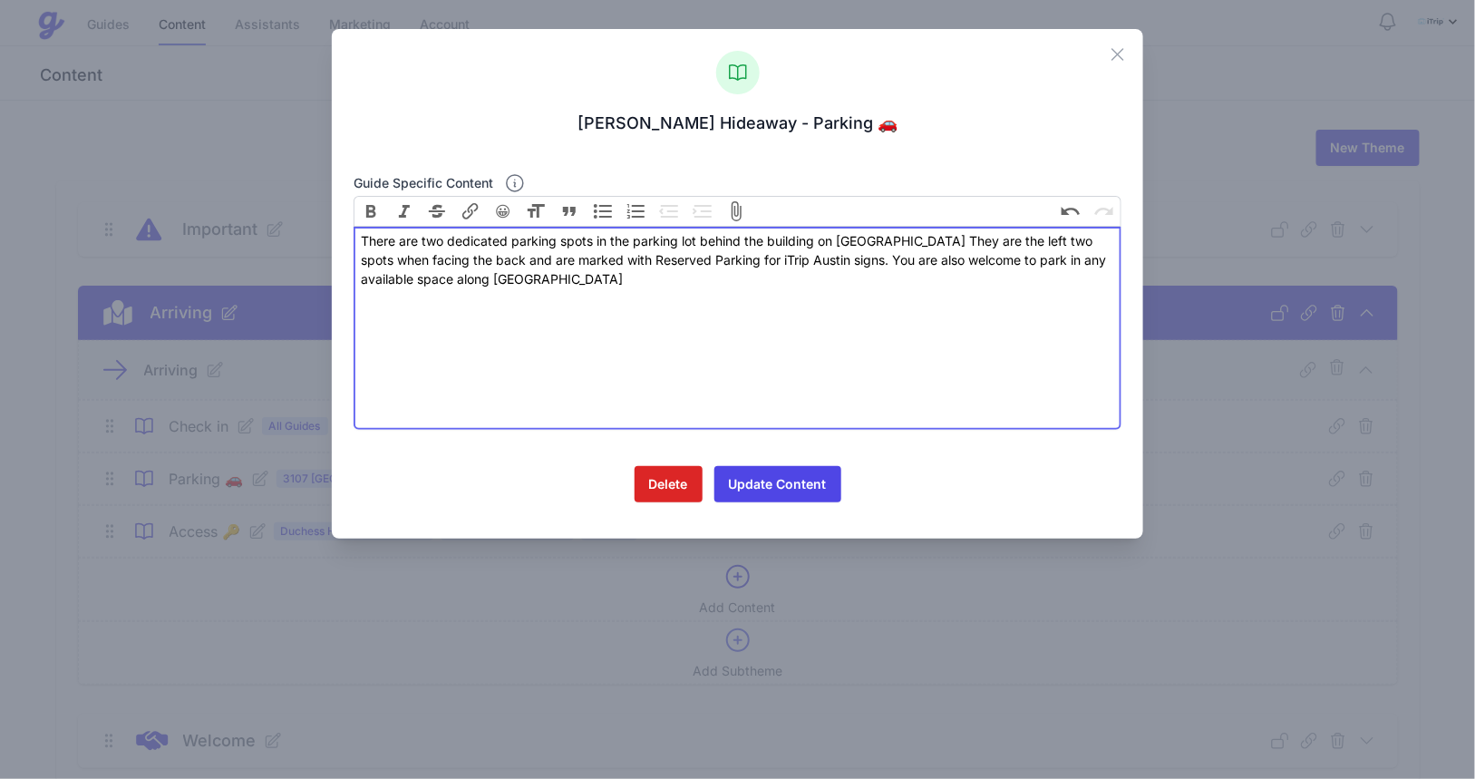
type trix-editor "<div>There are two dedicated parking spots in the parking lot behind the buildi…"
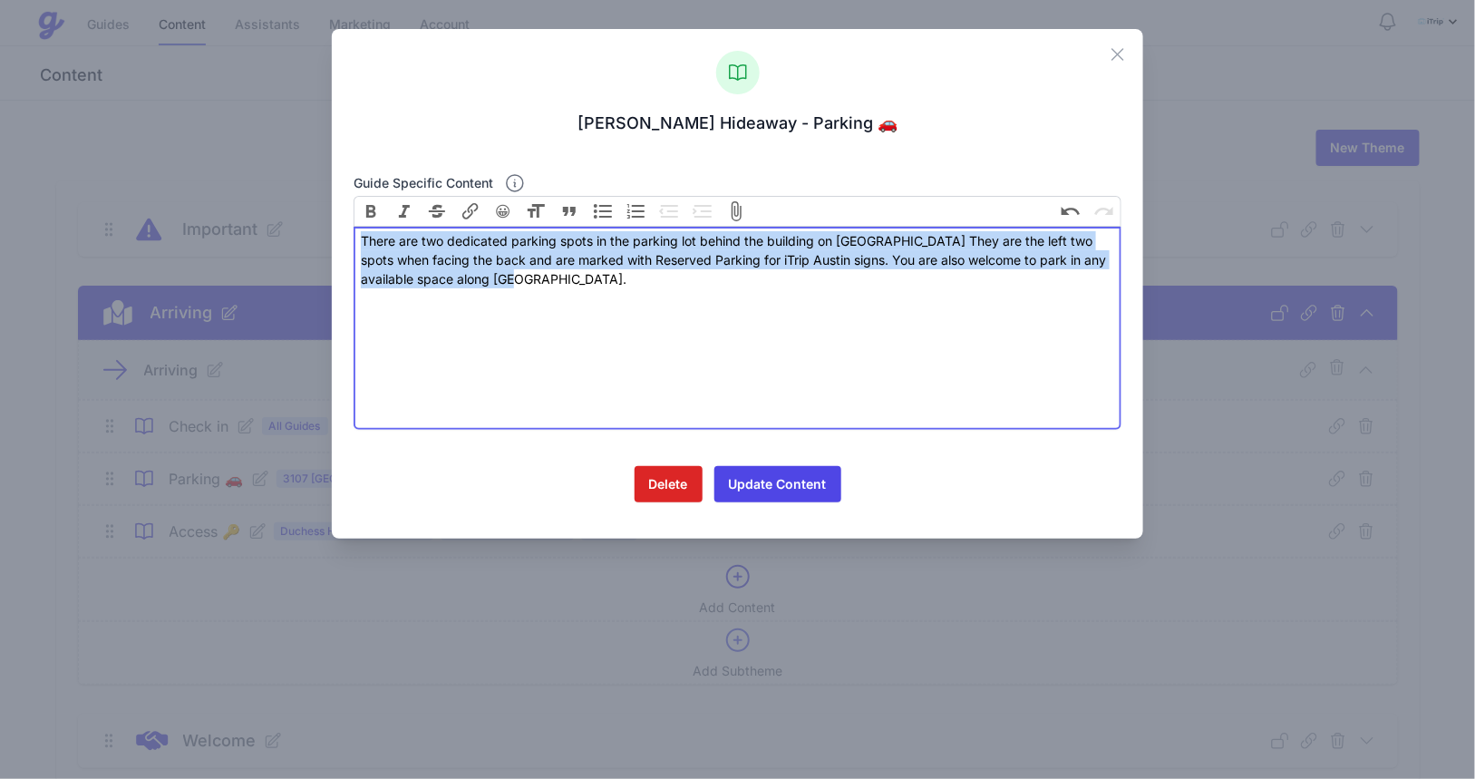
drag, startPoint x: 536, startPoint y: 283, endPoint x: 354, endPoint y: 243, distance: 186.6
click at [354, 243] on trix-editor "There are two dedicated parking spots in the parking lot behind the building on…" at bounding box center [738, 328] width 768 height 203
copy div "There are two dedicated parking spots in the parking lot behind the building on…"
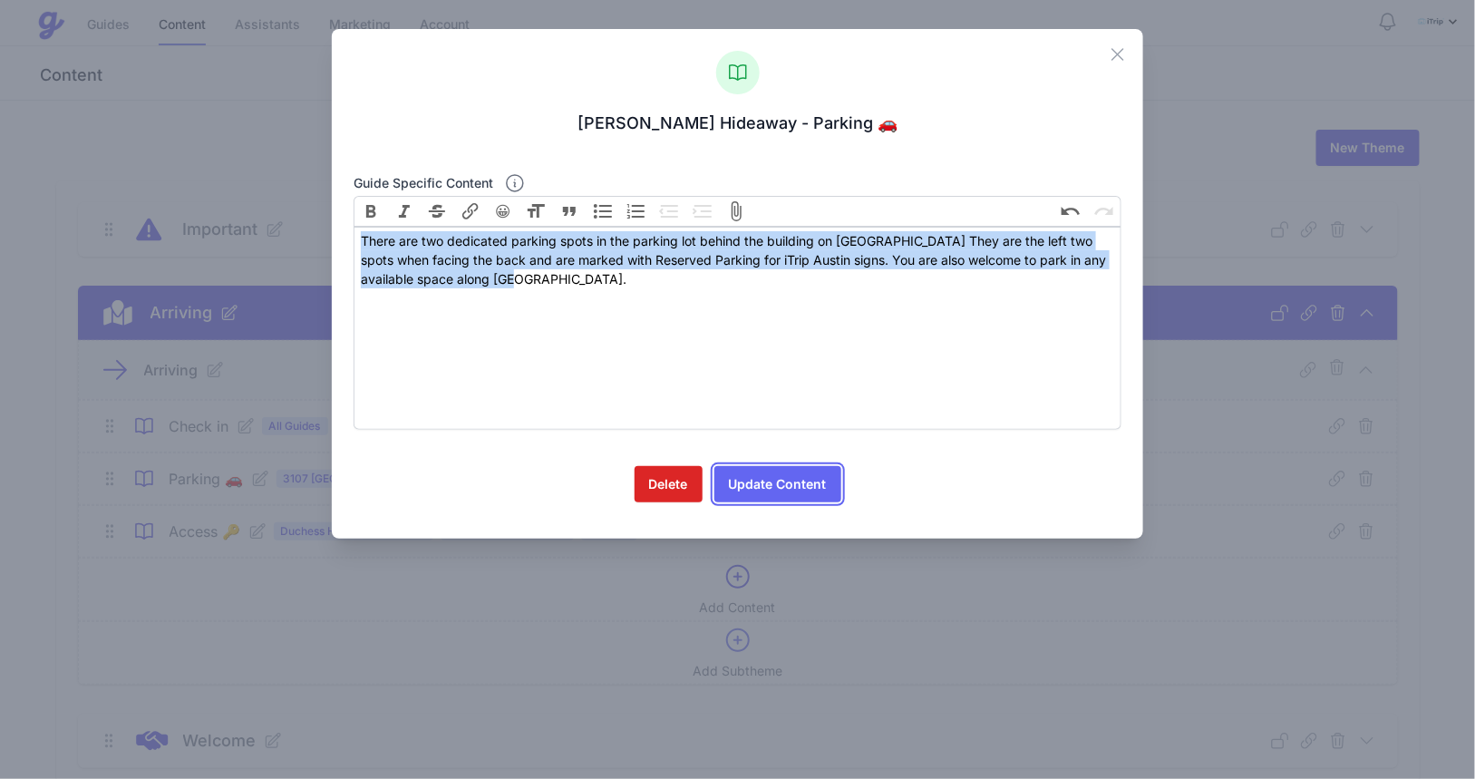
click at [794, 482] on button "Update Content" at bounding box center [778, 484] width 127 height 36
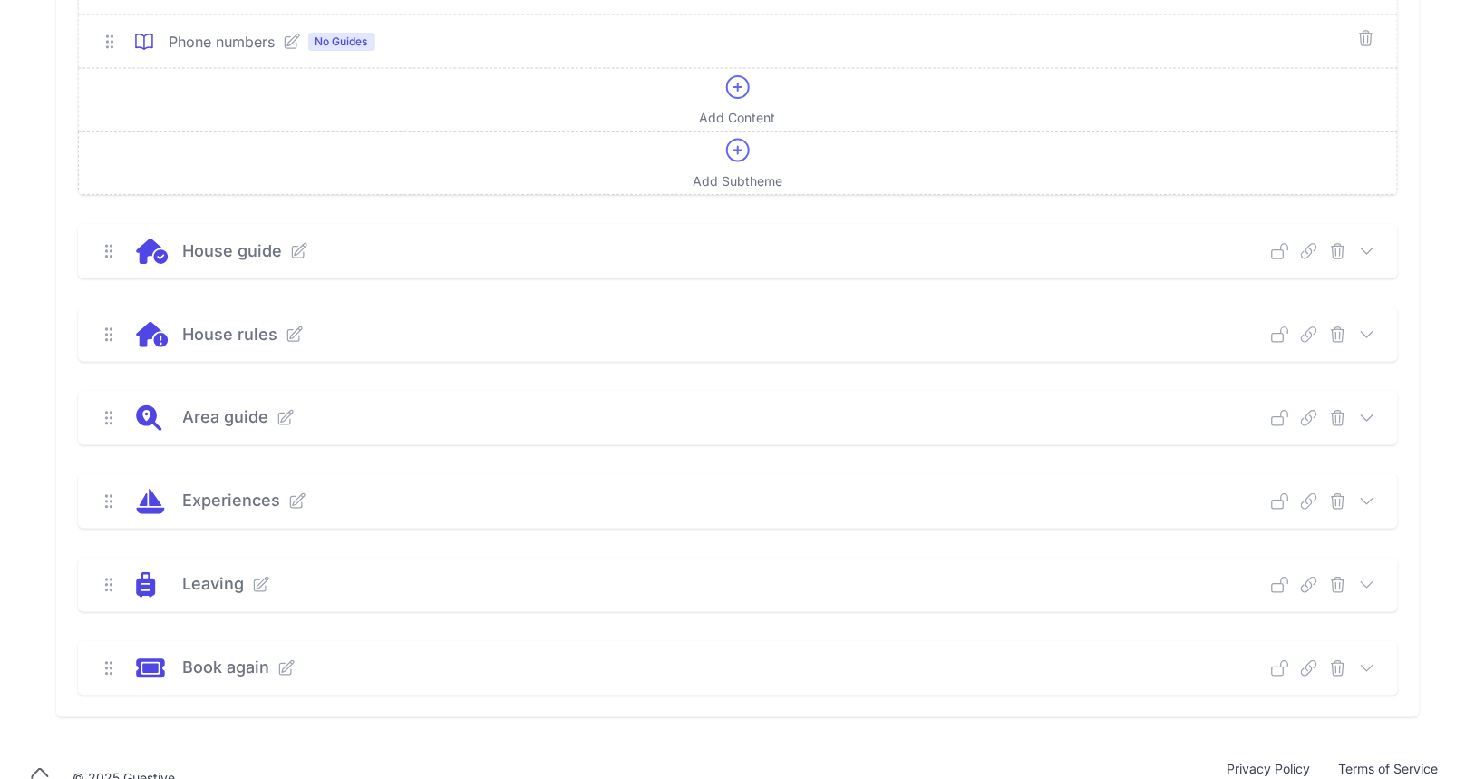
scroll to position [986, 0]
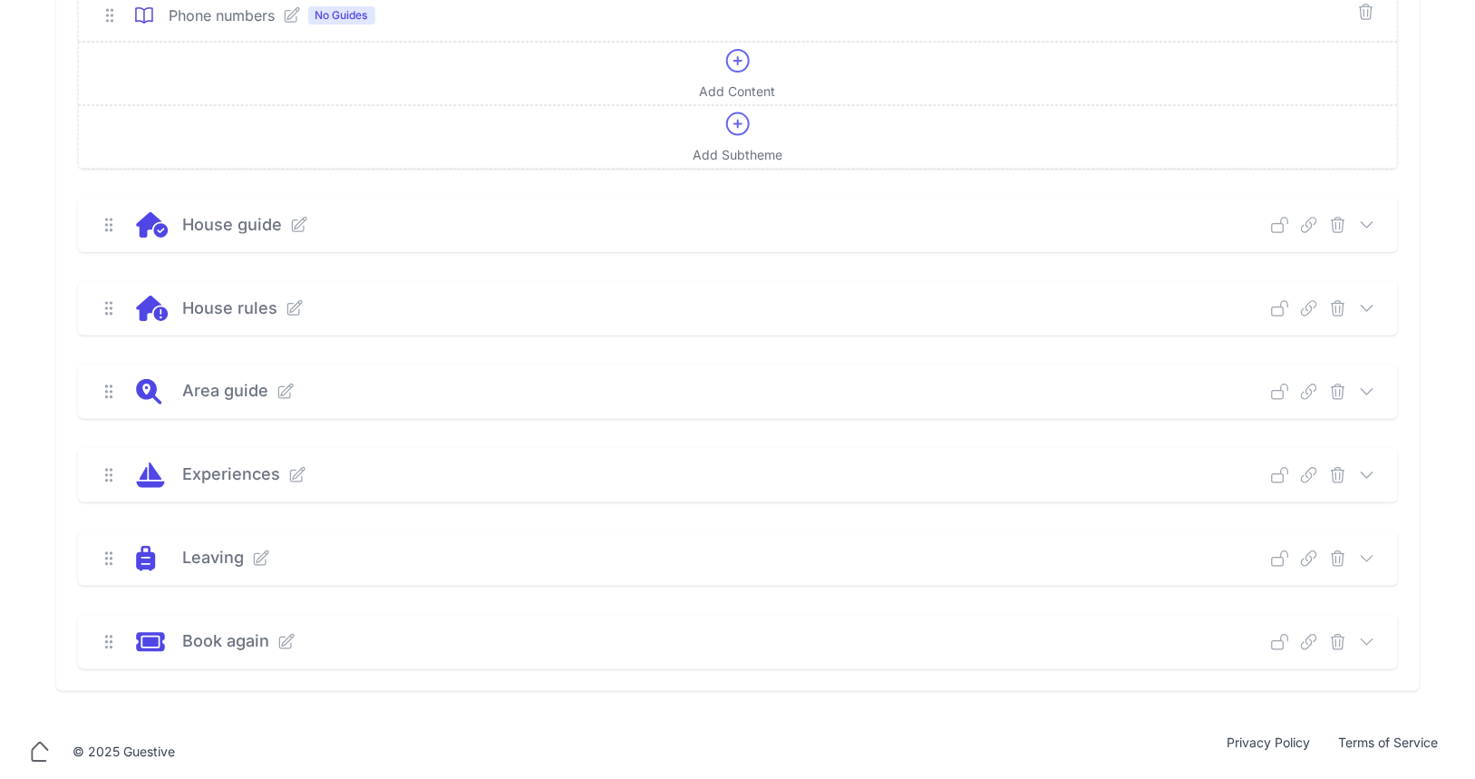
click at [1365, 217] on icon at bounding box center [1367, 225] width 18 height 18
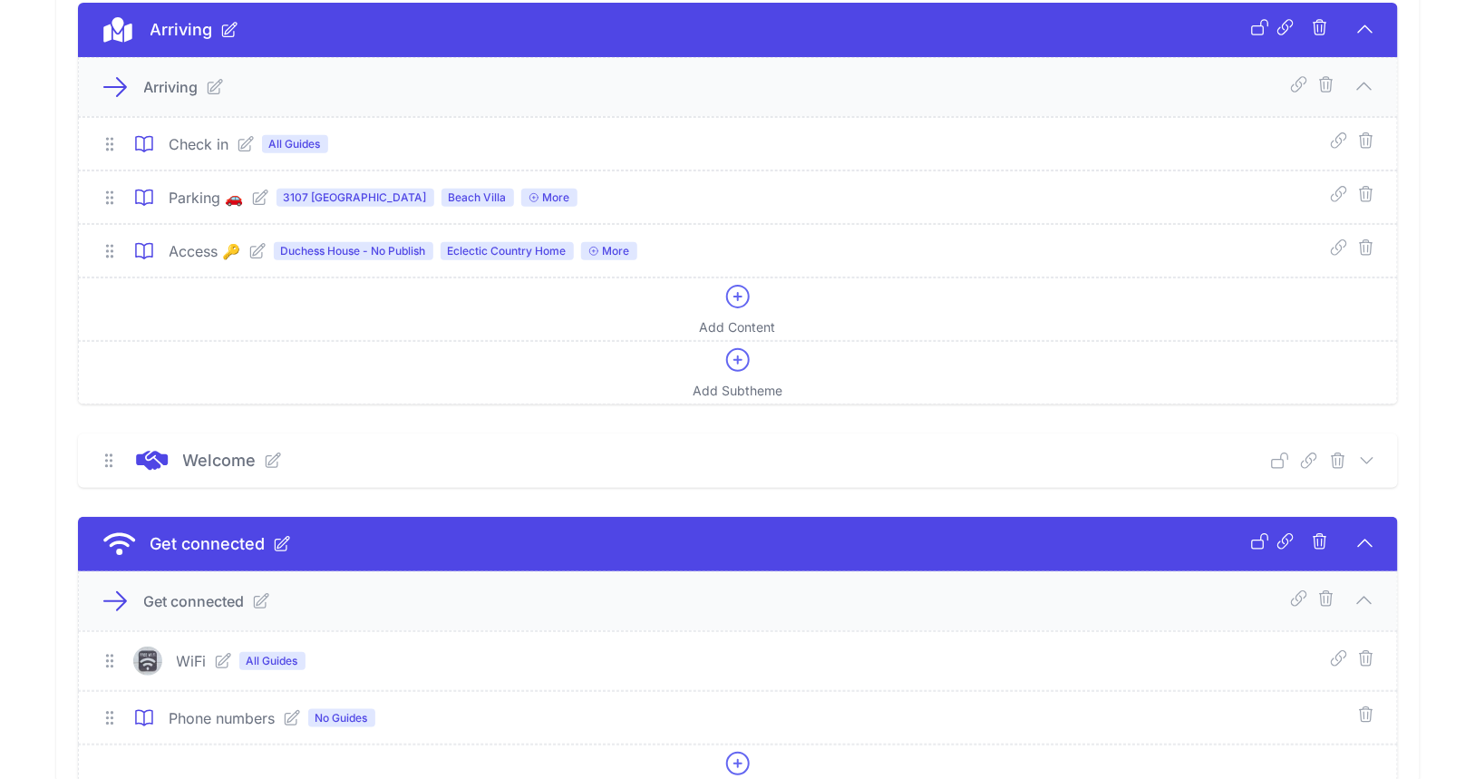
scroll to position [290, 0]
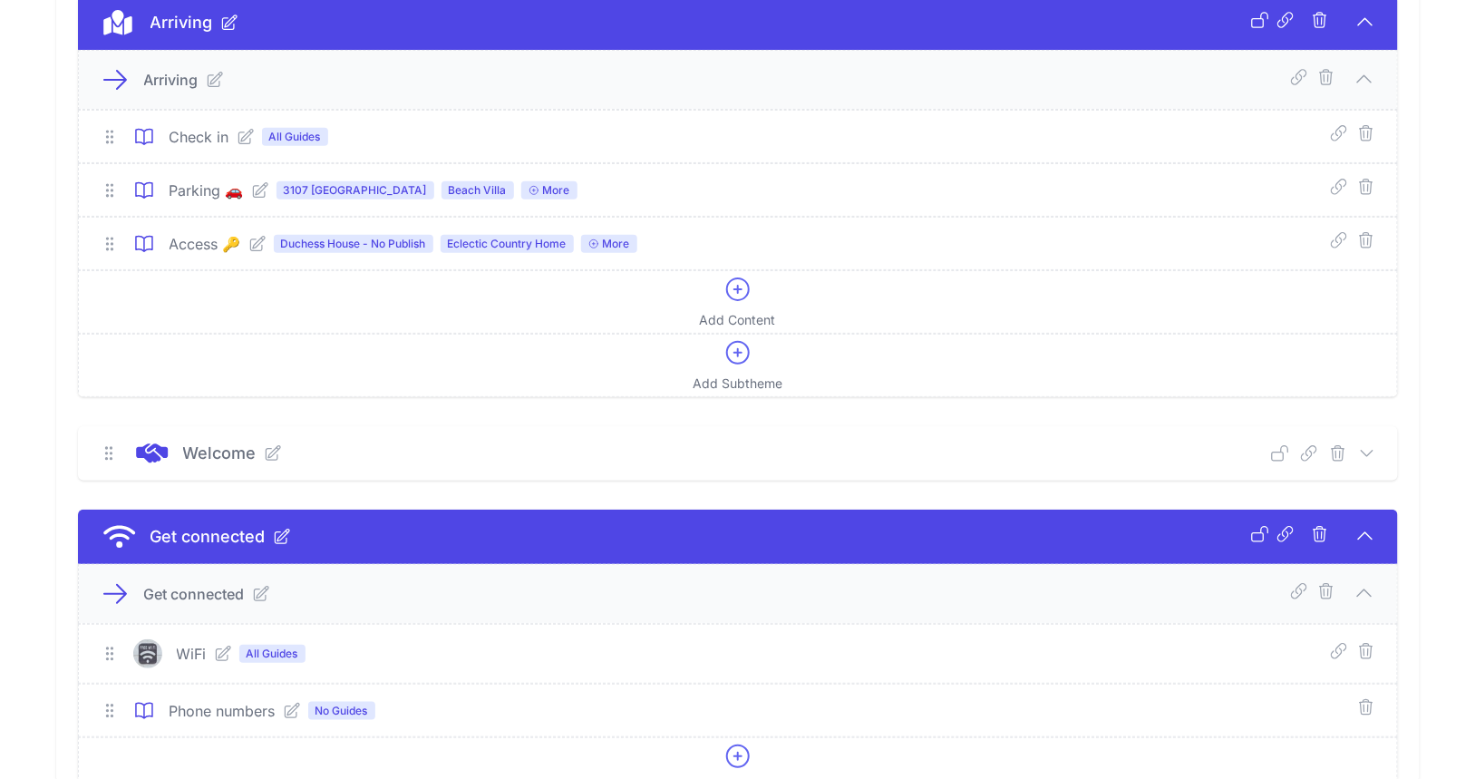
click at [1367, 452] on icon at bounding box center [1367, 452] width 12 height 5
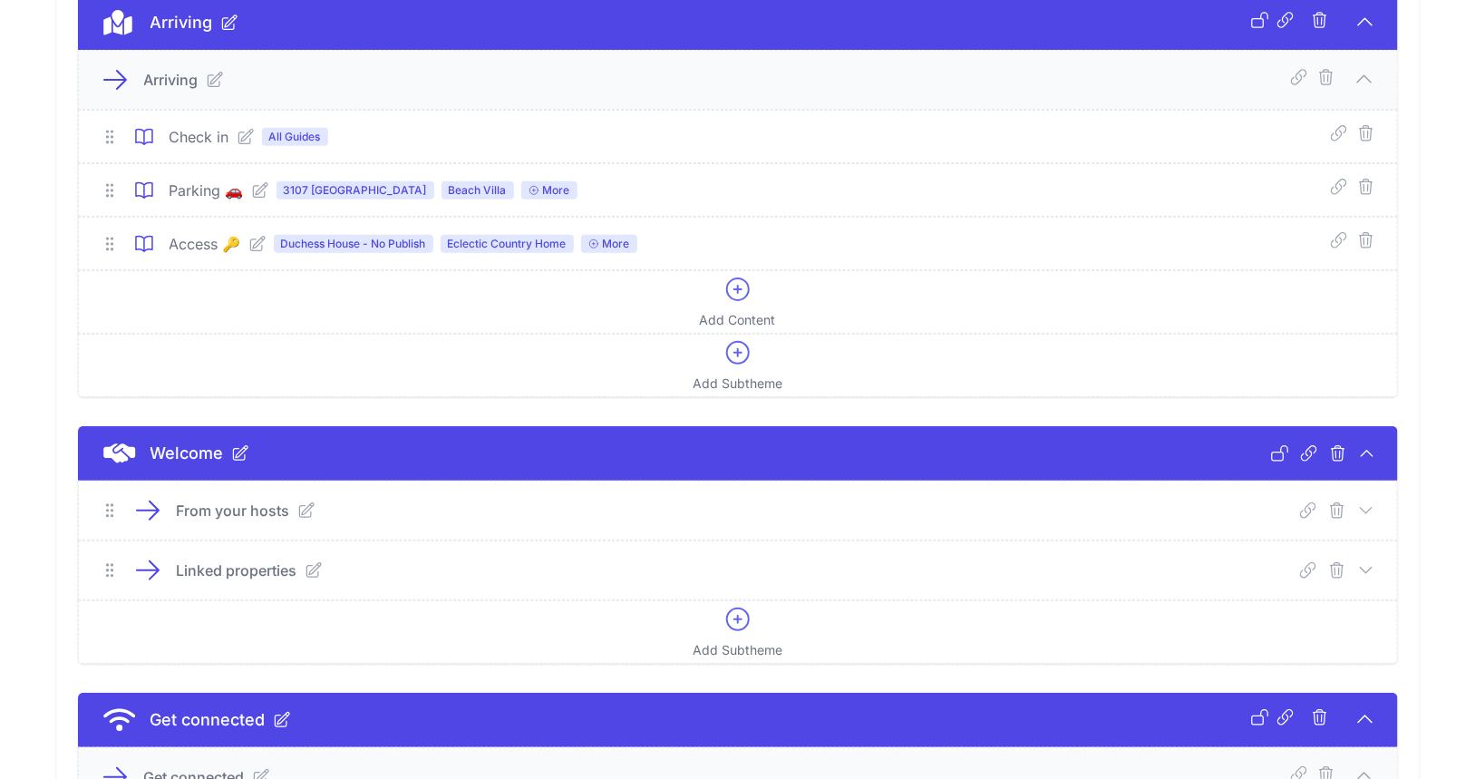
click at [1359, 505] on icon at bounding box center [1367, 510] width 18 height 18
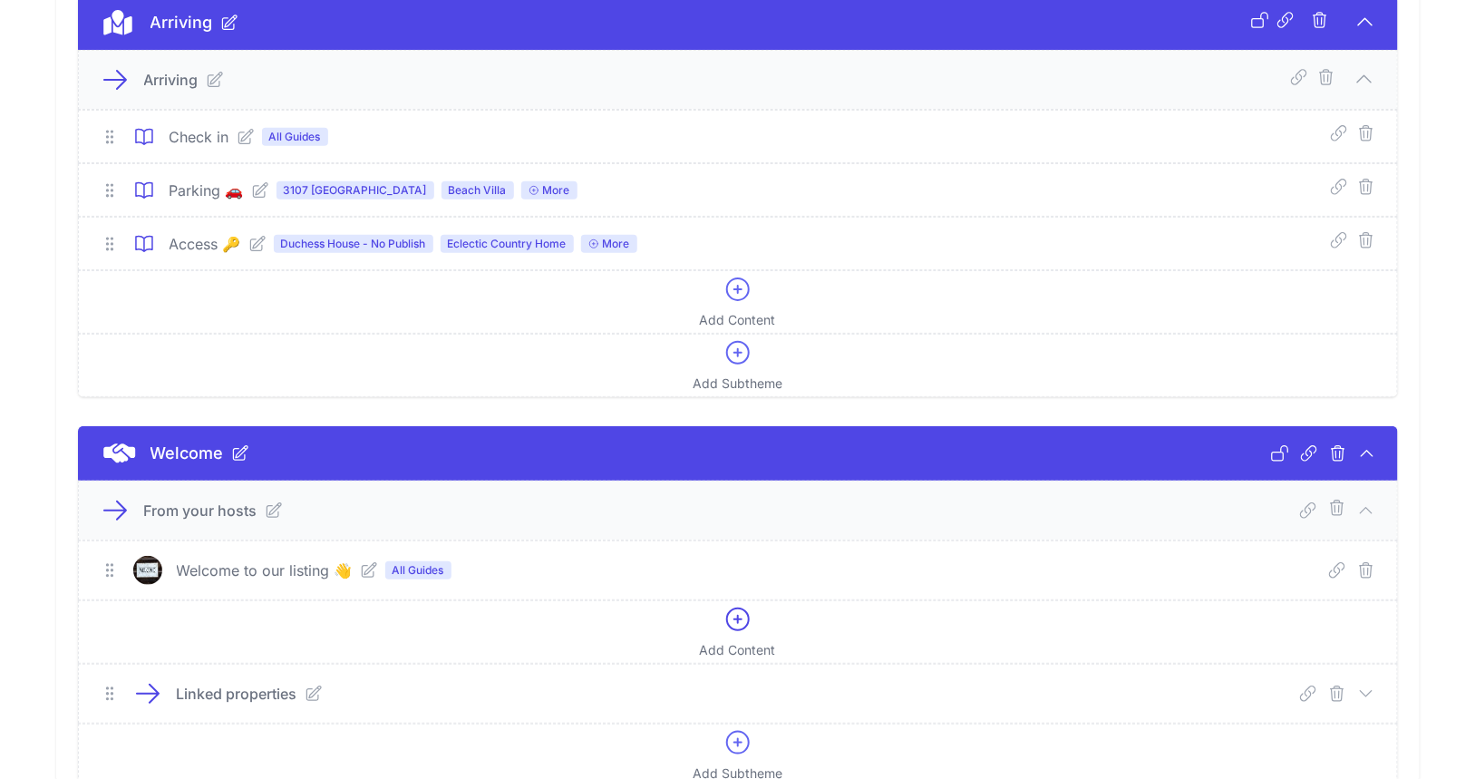
click at [612, 246] on span "More" at bounding box center [609, 244] width 56 height 18
click at [258, 243] on icon at bounding box center [257, 243] width 15 height 15
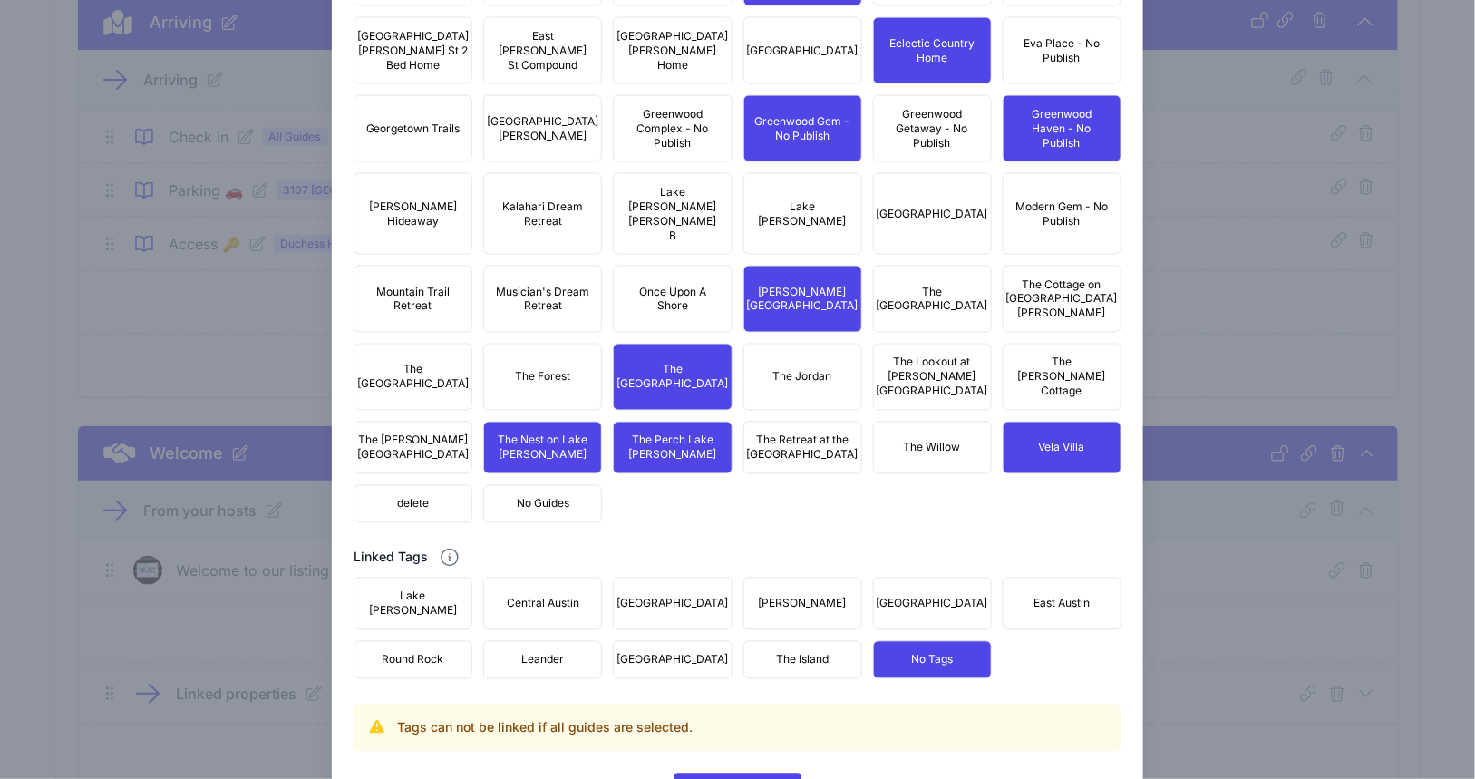
scroll to position [0, 0]
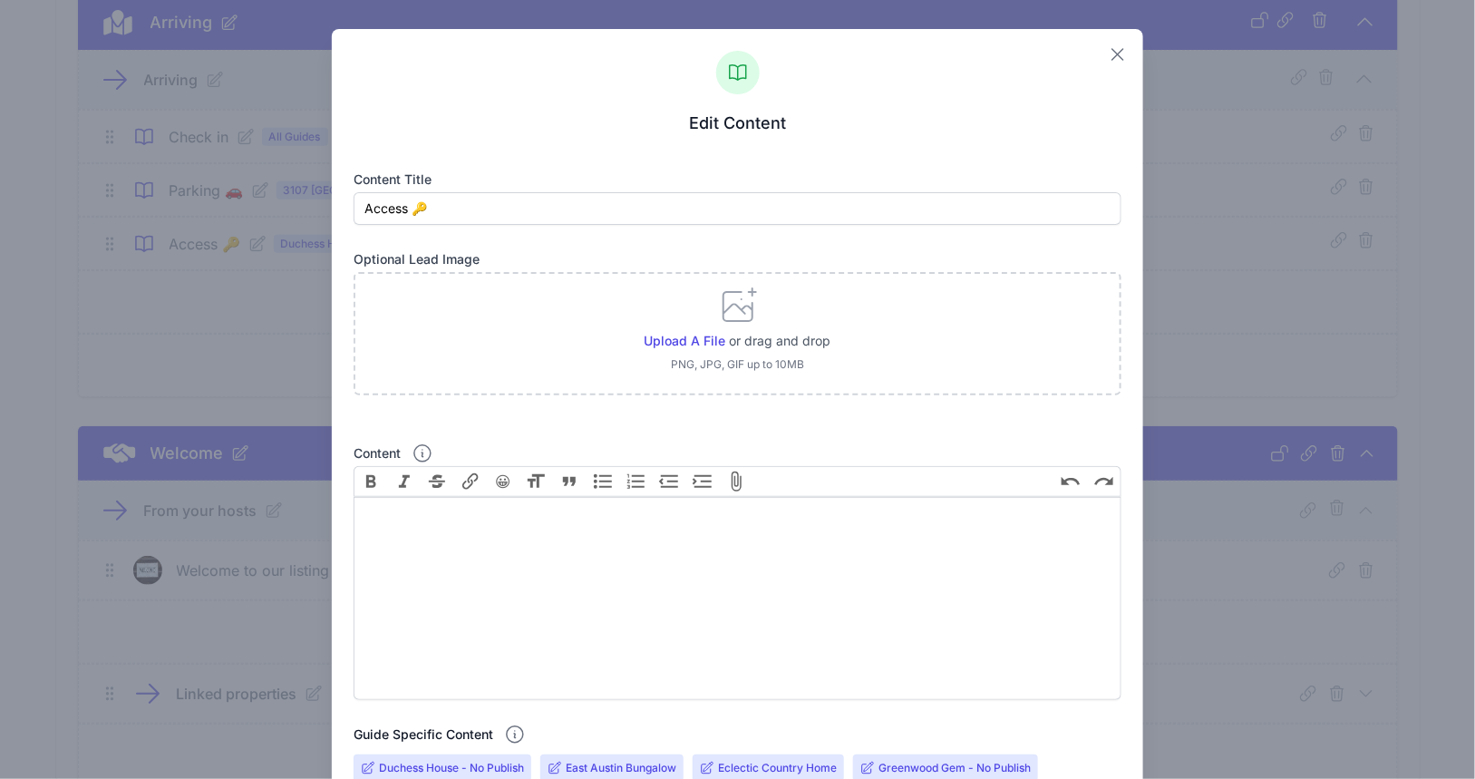
click at [1108, 56] on icon "button" at bounding box center [1118, 55] width 22 height 22
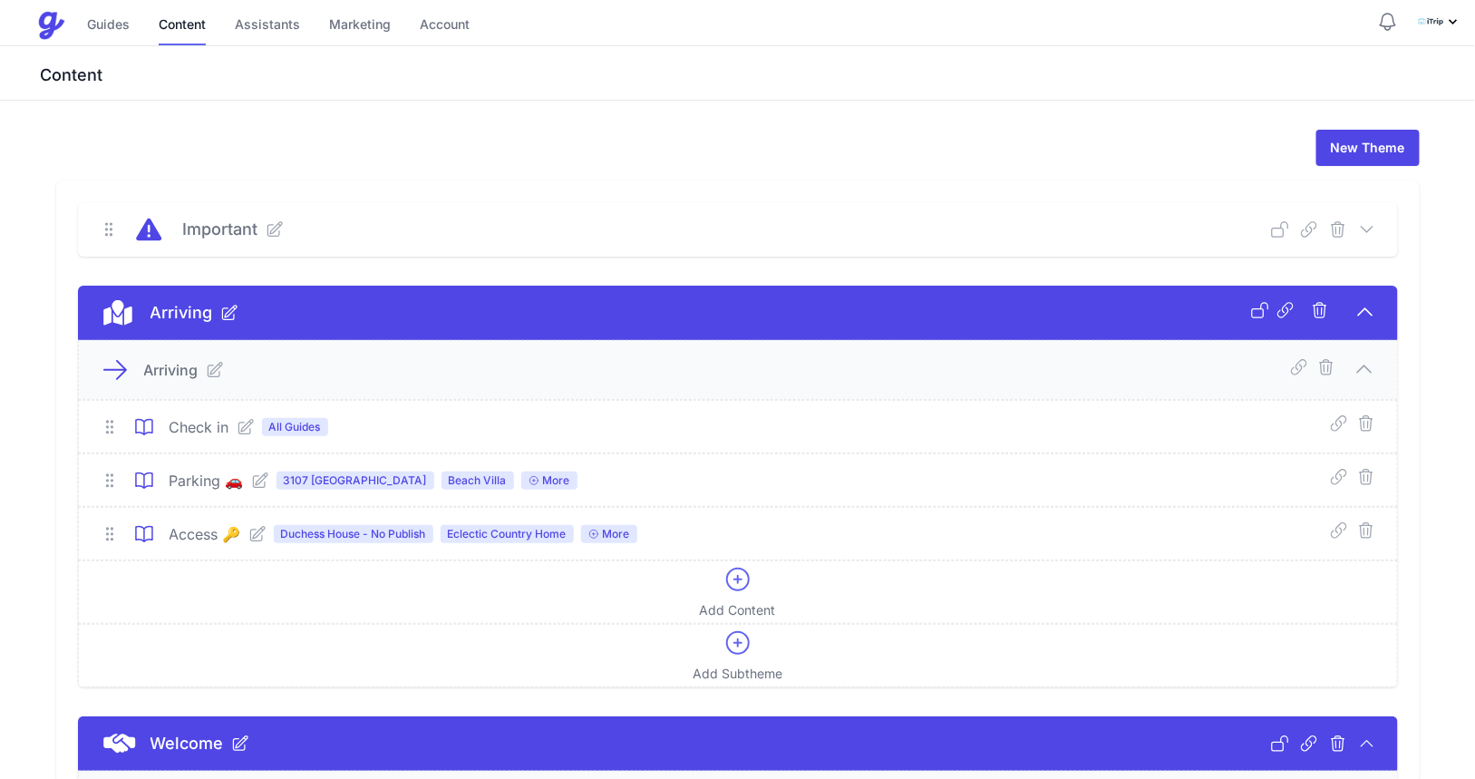
click at [243, 430] on icon at bounding box center [246, 427] width 18 height 18
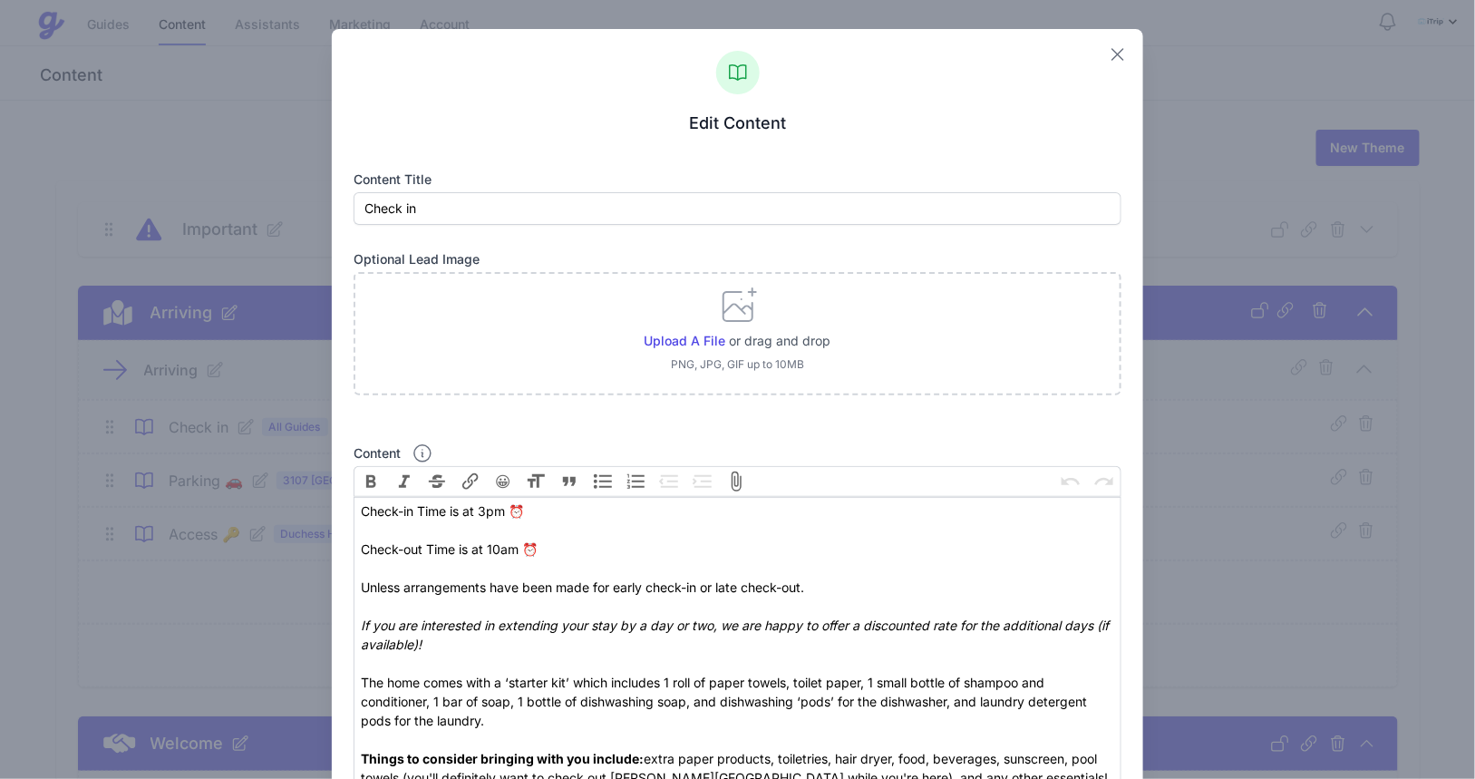
click at [1113, 55] on icon "button" at bounding box center [1118, 54] width 11 height 11
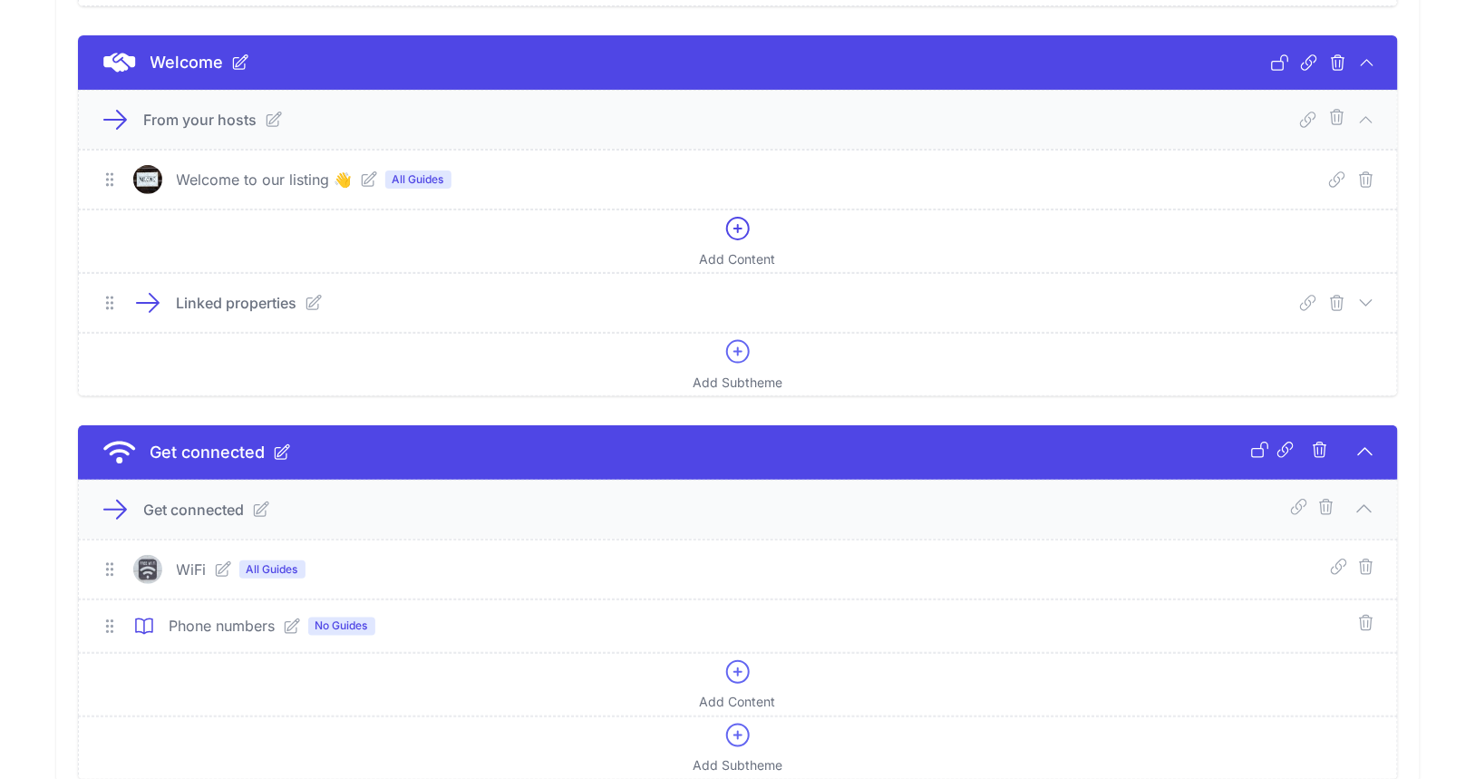
scroll to position [1364, 0]
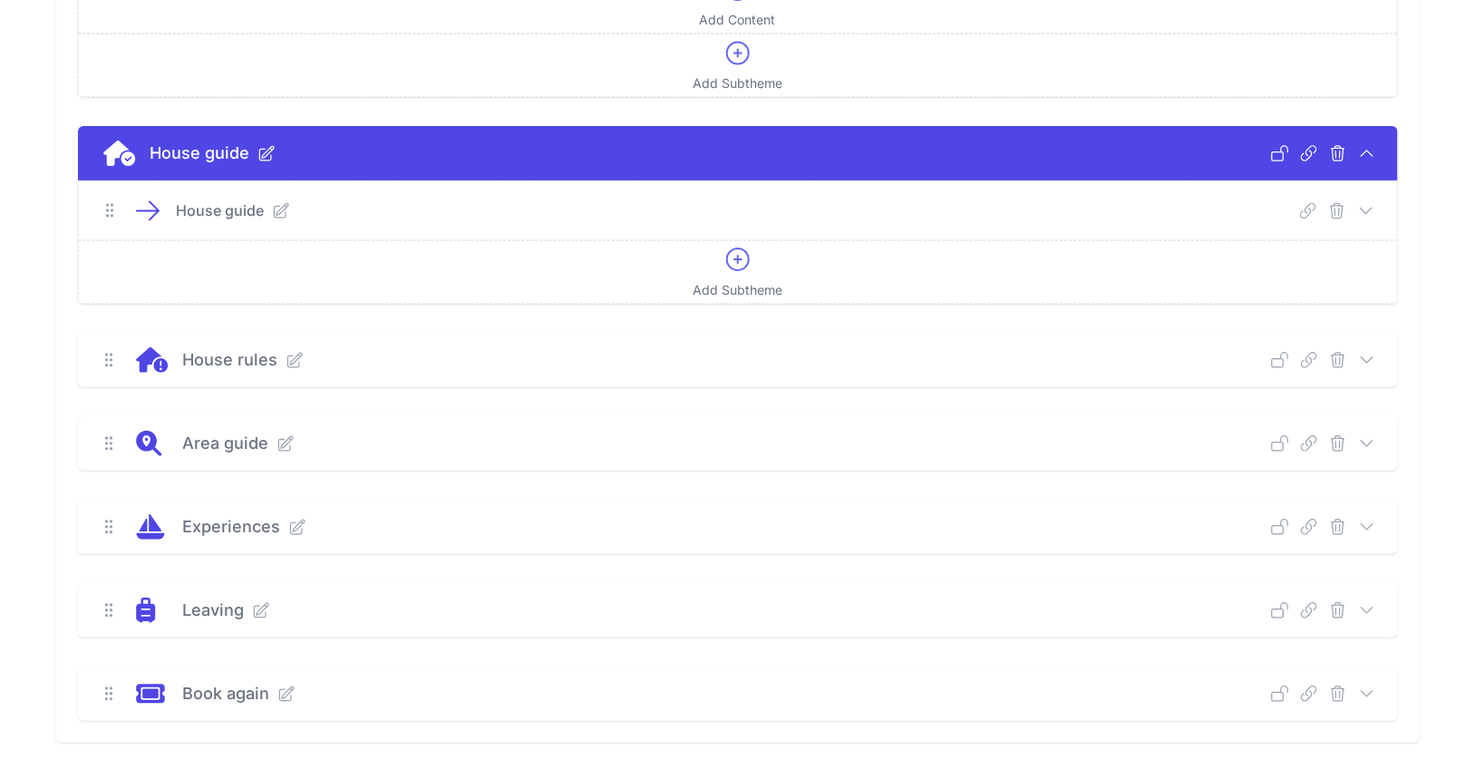
click at [1374, 201] on icon at bounding box center [1367, 210] width 18 height 18
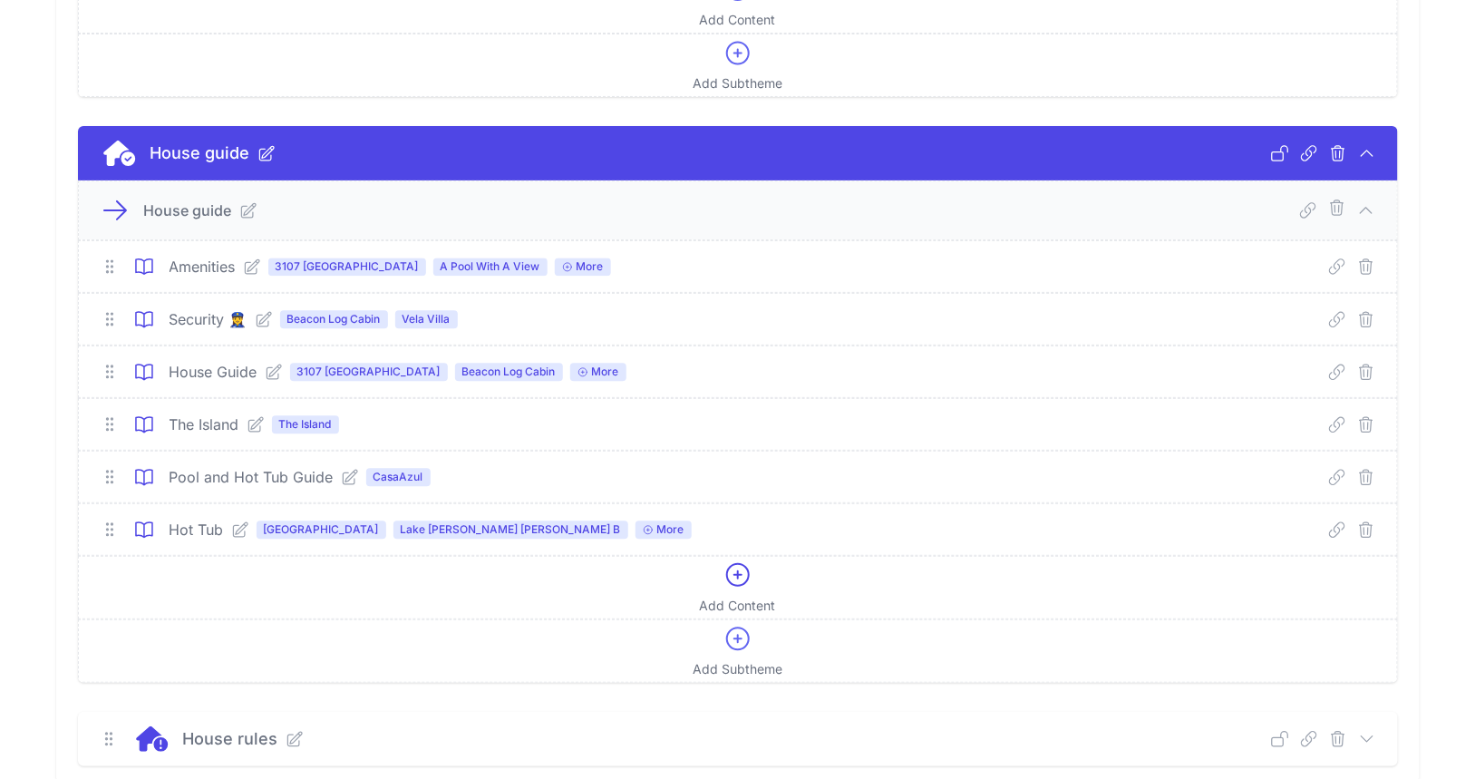
click at [256, 258] on icon at bounding box center [252, 267] width 18 height 18
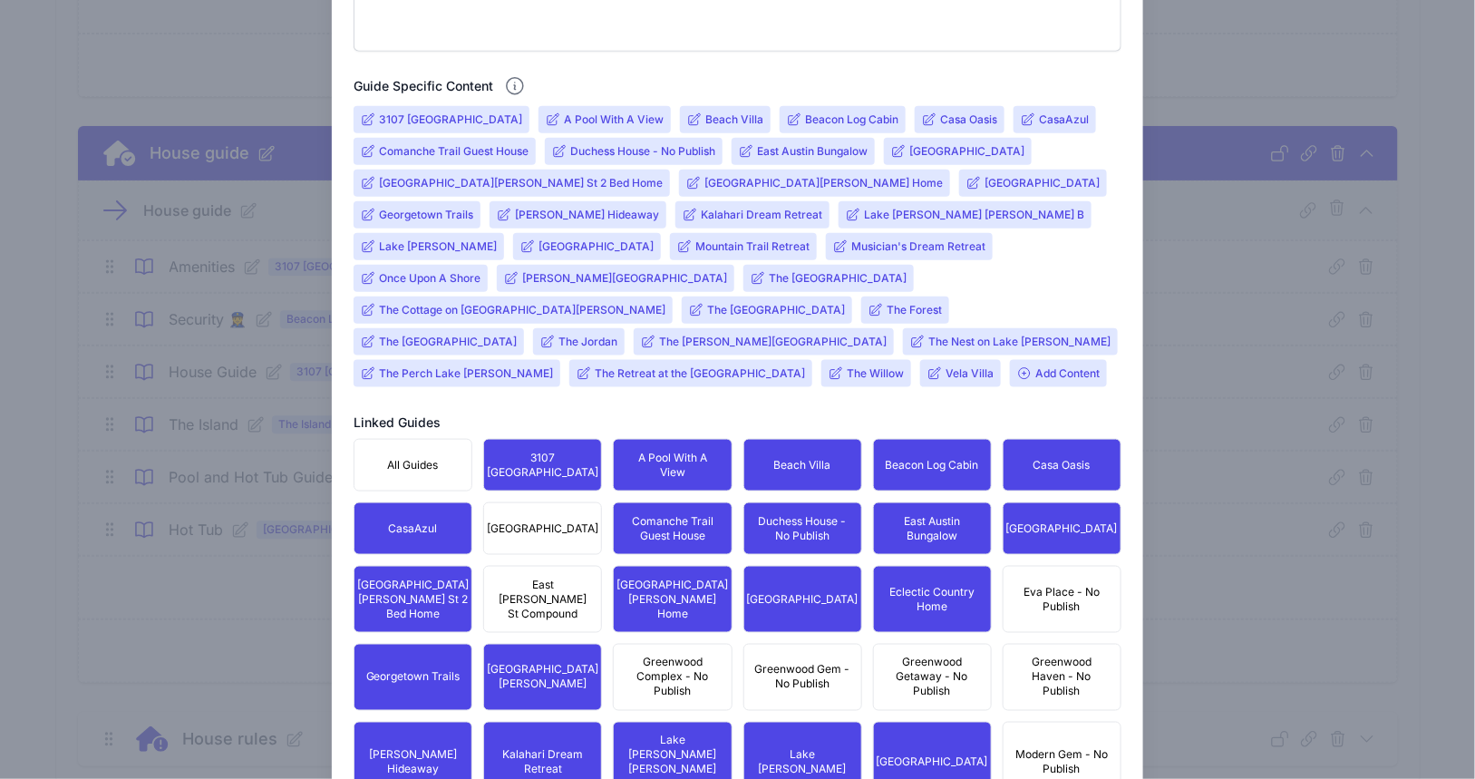
scroll to position [681, 0]
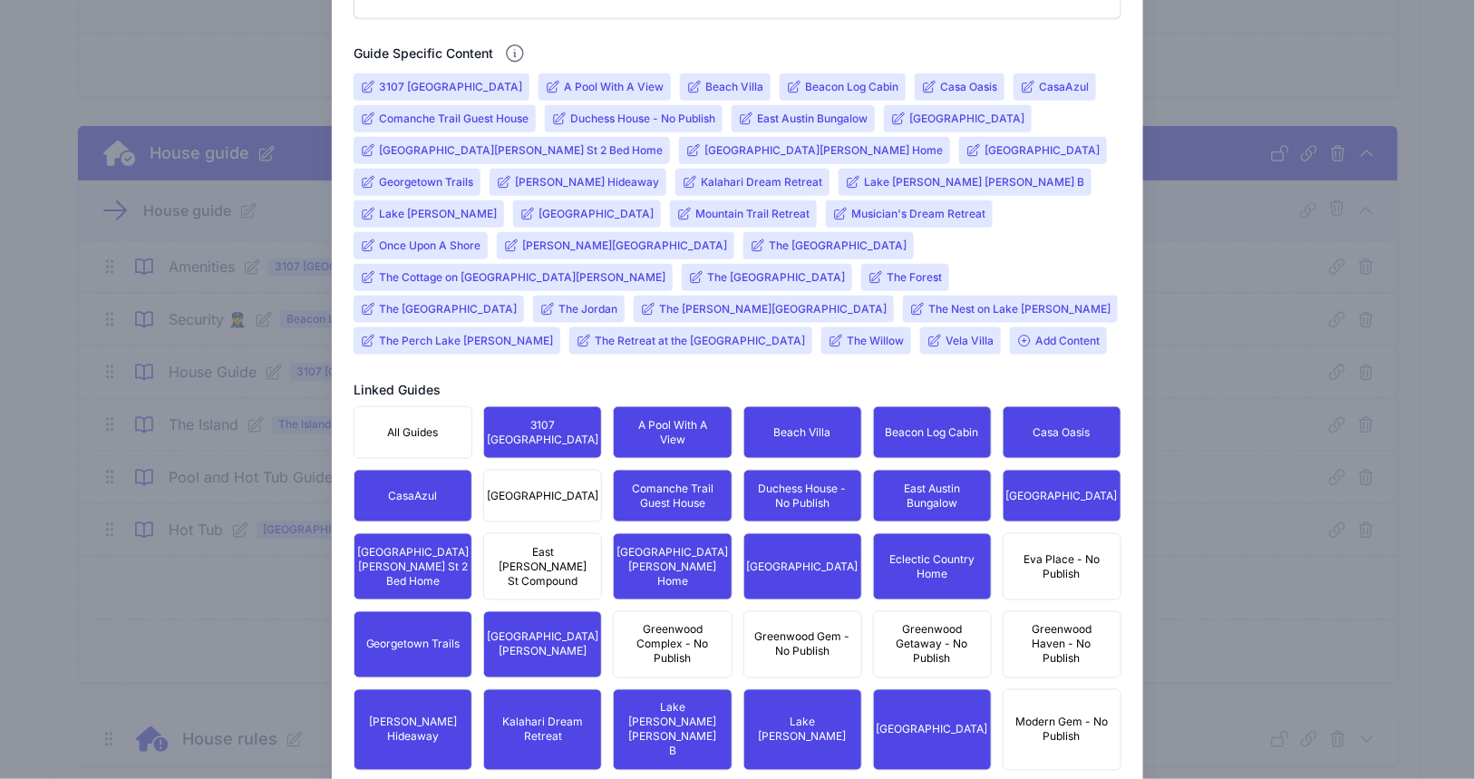
click at [659, 175] on input "[PERSON_NAME] Hideaway" at bounding box center [587, 182] width 144 height 15
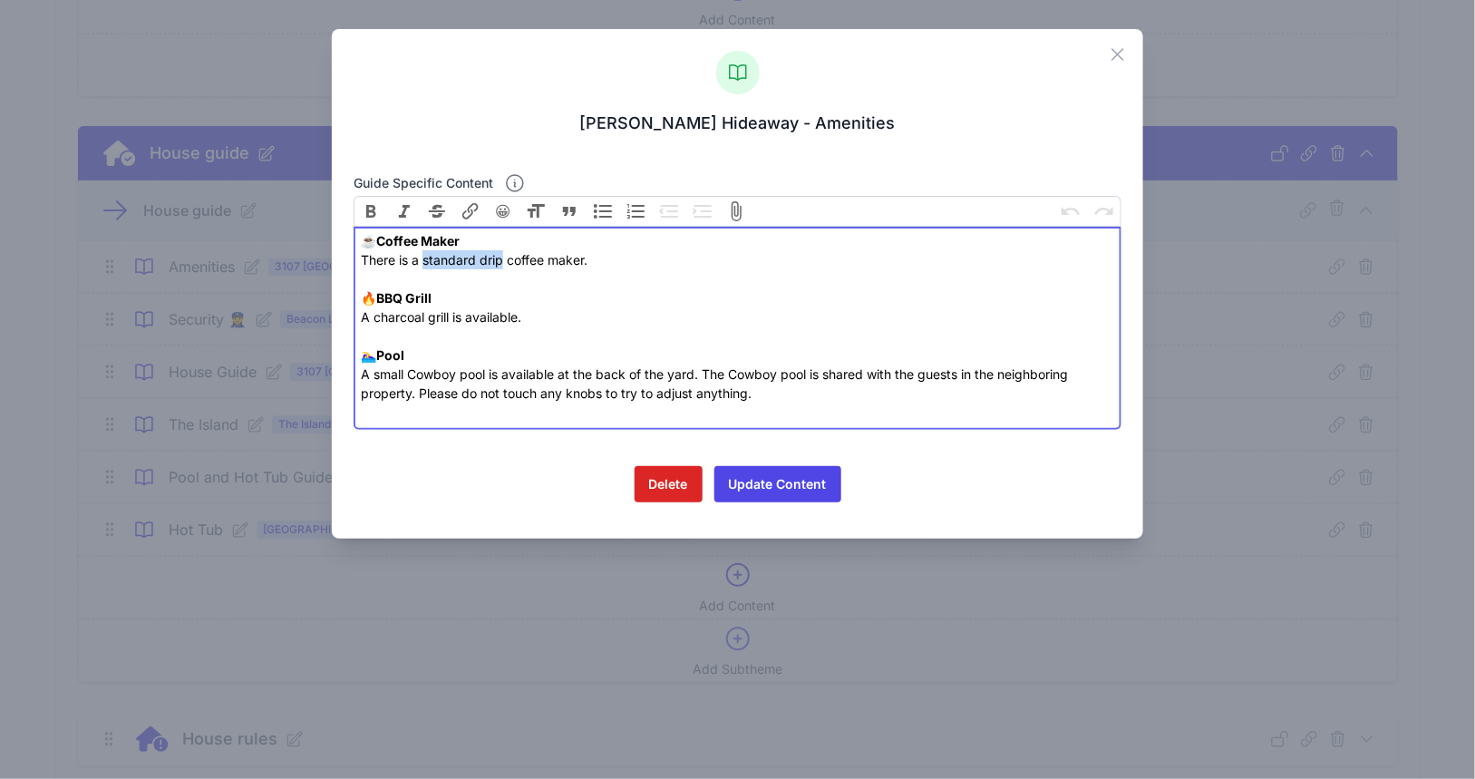
drag, startPoint x: 423, startPoint y: 261, endPoint x: 500, endPoint y: 264, distance: 77.1
click at [500, 264] on div "☕️ Coffee Maker There is a standard drip coffee maker. 🔥 BBQ Grill A charcoal g…" at bounding box center [737, 326] width 753 height 190
drag, startPoint x: 580, startPoint y: 317, endPoint x: 362, endPoint y: 290, distance: 220.2
click at [362, 290] on div "☕️ Coffee Maker There is a Keurig coffee maker. 🔥 BBQ Grill A charcoal grill is…" at bounding box center [737, 326] width 753 height 190
click at [785, 394] on div "☕️ Coffee Maker There is a Keurig coffee maker. 🔥 BBQ Grill A charcoal grill is…" at bounding box center [737, 326] width 753 height 190
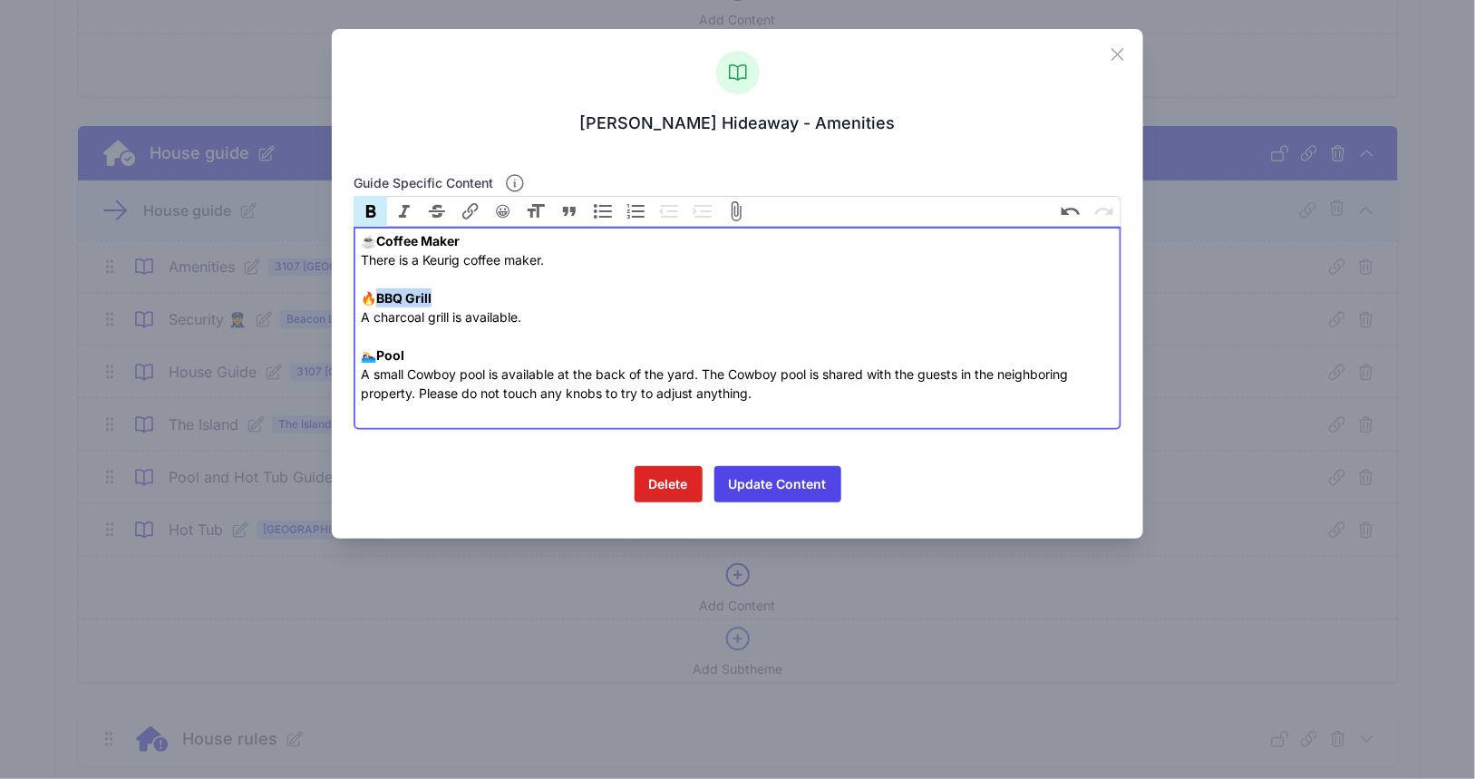
drag, startPoint x: 446, startPoint y: 301, endPoint x: 385, endPoint y: 301, distance: 60.8
click at [385, 301] on div "☕️ Coffee Maker There is a Keurig coffee maker. 🔥 BBQ Grill A charcoal grill is…" at bounding box center [737, 326] width 753 height 190
drag, startPoint x: 550, startPoint y: 321, endPoint x: 336, endPoint y: 320, distance: 214.9
click at [336, 320] on div "Close [PERSON_NAME] Hideaway - Amenities Guide specific content Bold Italic Str…" at bounding box center [738, 284] width 812 height 510
paste trix-editor "<div>☕️ <strong>Coffee Maker</strong><br>There is a Keurig coffee maker.<br><br…"
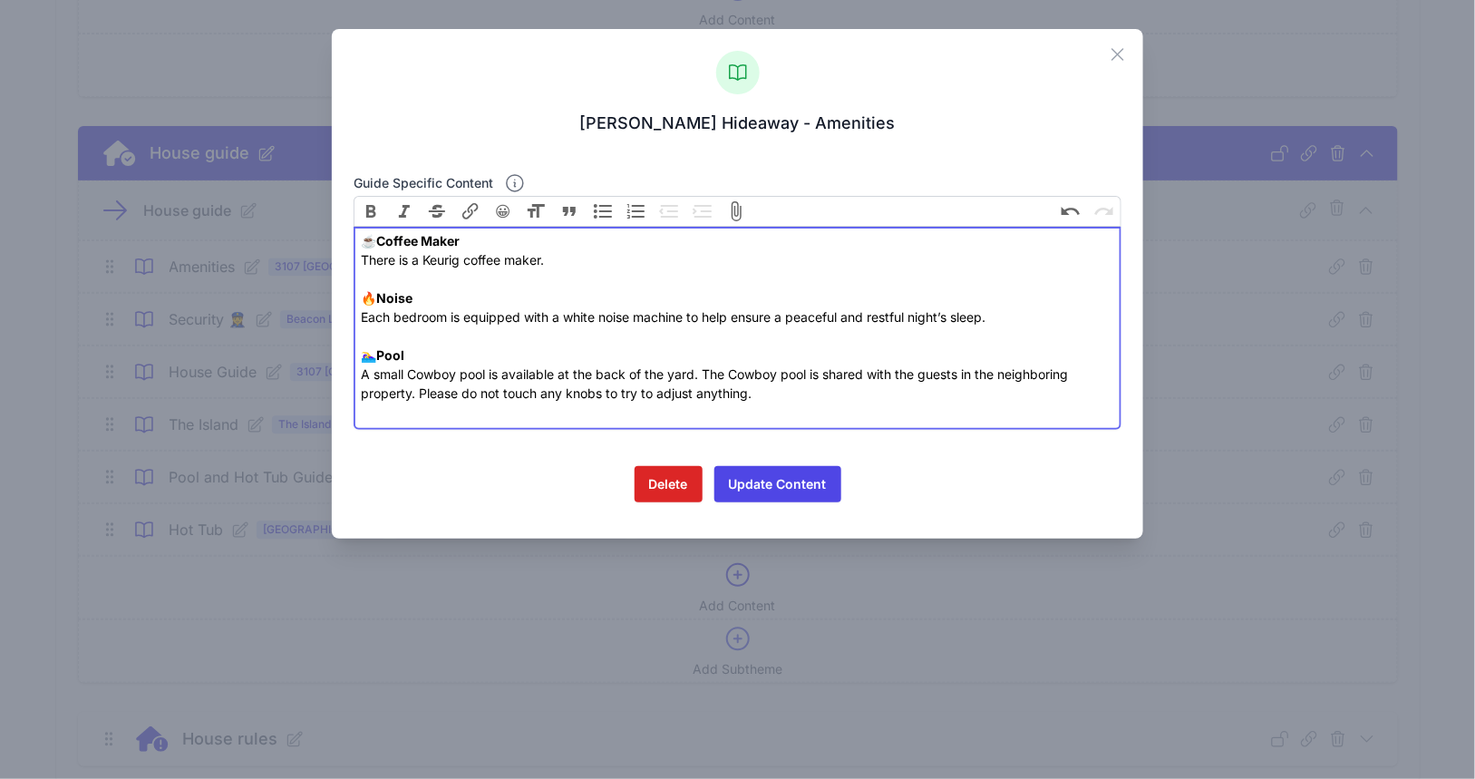
click at [387, 294] on strong "Noise" at bounding box center [394, 297] width 36 height 15
click at [381, 299] on div "☕️ Coffee Maker There is a Keurig coffee maker. 🔥 Noise Each bedroom is equippe…" at bounding box center [737, 326] width 753 height 190
click at [480, 285] on div "☕️ Coffee Maker There is a Keurig coffee maker. 🔥 White Noise Each bedroom is e…" at bounding box center [737, 326] width 753 height 190
click at [499, 297] on div "☕️ Coffee Maker There is a Keurig coffee maker. 🔥 White Noise Each bedroom is e…" at bounding box center [737, 326] width 753 height 190
click at [405, 297] on div "☕️ Coffee Maker There is a Keurig coffee maker. 🔥 White Noise Machine Each bedr…" at bounding box center [737, 326] width 753 height 190
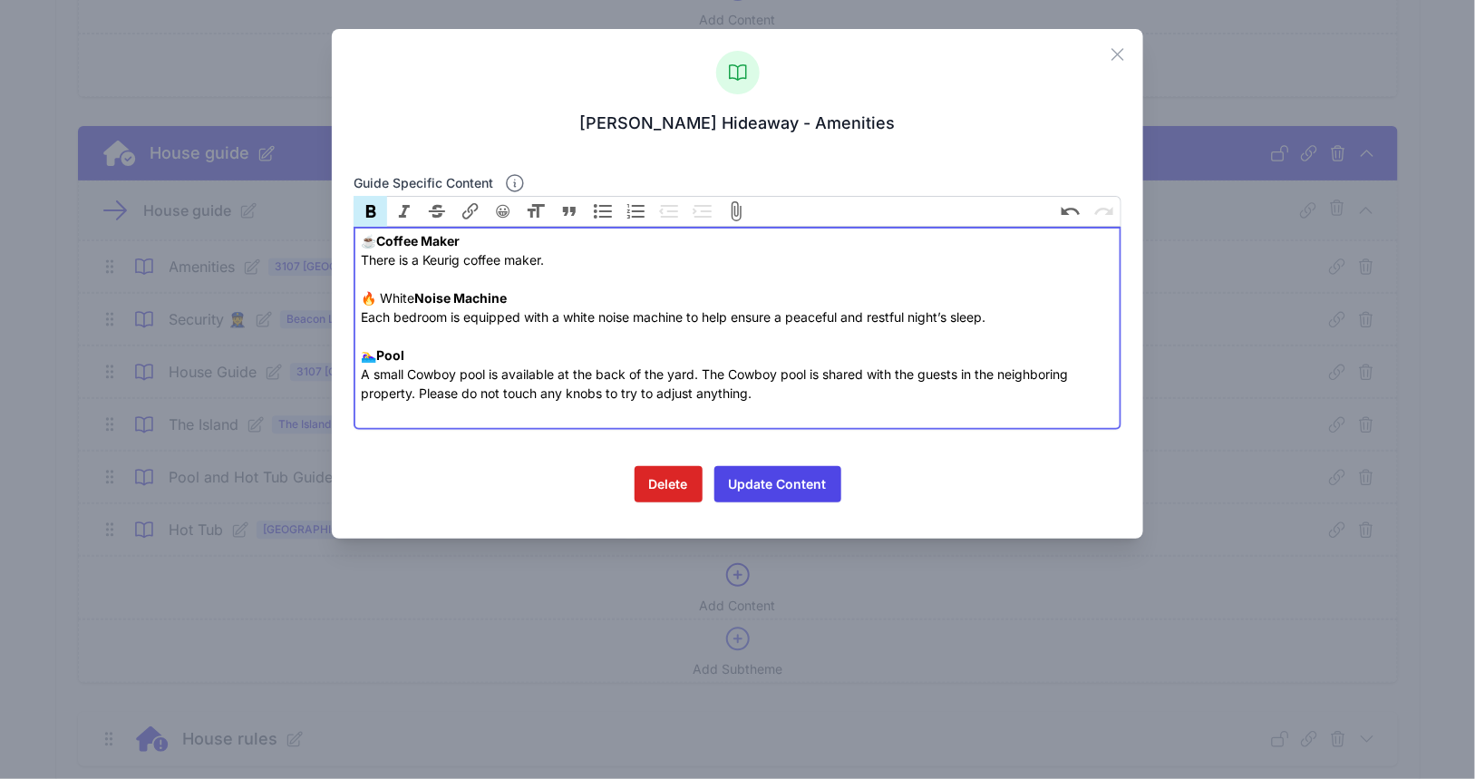
click at [405, 297] on div "☕️ Coffee Maker There is a Keurig coffee maker. 🔥 White Noise Machine Each bedr…" at bounding box center [737, 326] width 753 height 190
click at [477, 333] on div "☕️ Coffee Maker There is a Keurig coffee maker. 🔥 White Noise Machine Each bedr…" at bounding box center [737, 326] width 753 height 190
drag, startPoint x: 423, startPoint y: 357, endPoint x: 349, endPoint y: 359, distance: 73.5
click at [349, 359] on div "Close [PERSON_NAME] Hideaway - Amenities Guide specific content Bold Italic Str…" at bounding box center [738, 284] width 812 height 510
drag, startPoint x: 380, startPoint y: 302, endPoint x: 362, endPoint y: 301, distance: 18.2
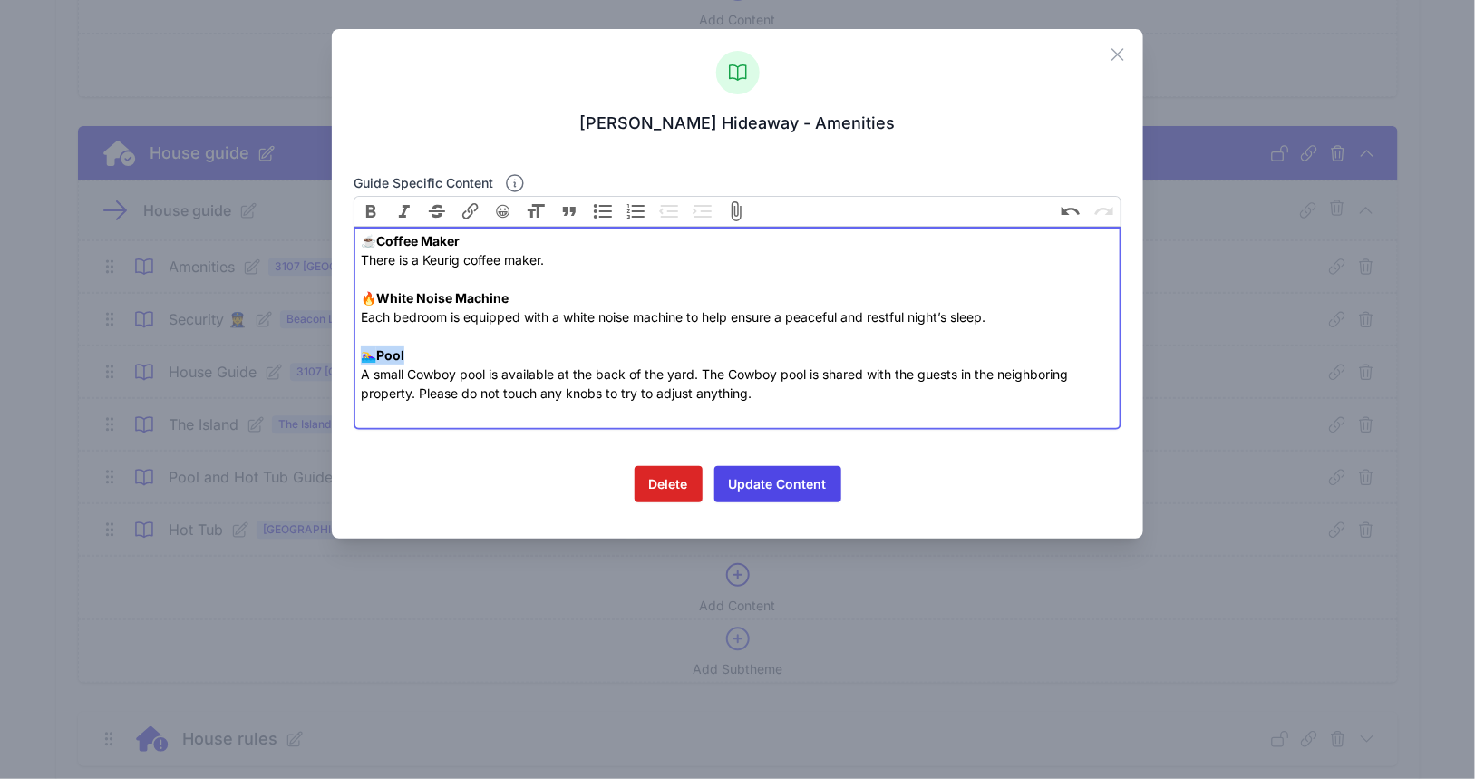
click at [362, 301] on div "☕️ Coffee Maker There is a Keurig coffee maker. 🔥 White Noise Machine Each bedr…" at bounding box center [737, 326] width 753 height 190
type trix-editor "<div>☕️ <strong>Coffee Maker</strong><br>There is a Keurig coffee maker.<br><br…"
click at [502, 214] on button "😀" at bounding box center [503, 211] width 31 height 31
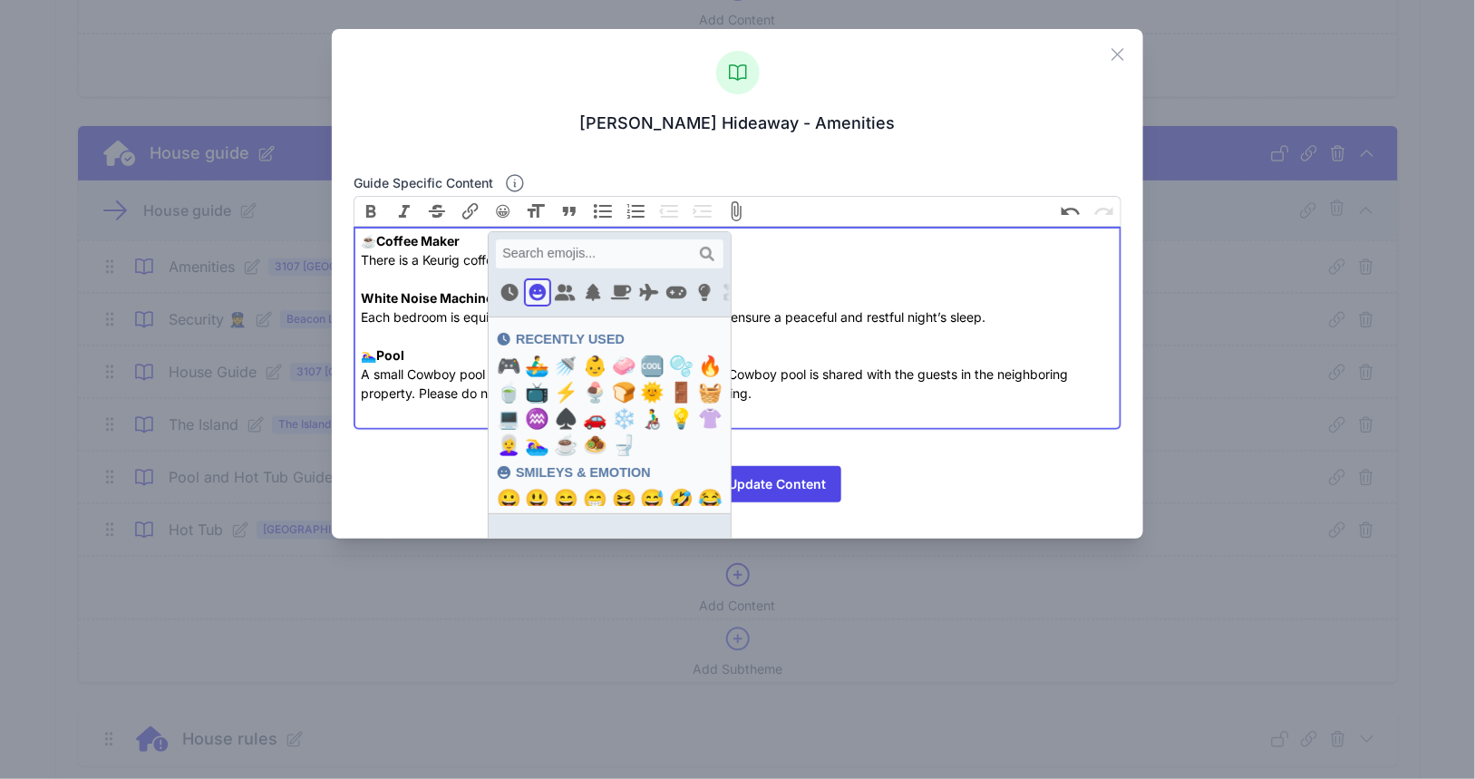
scroll to position [132, 0]
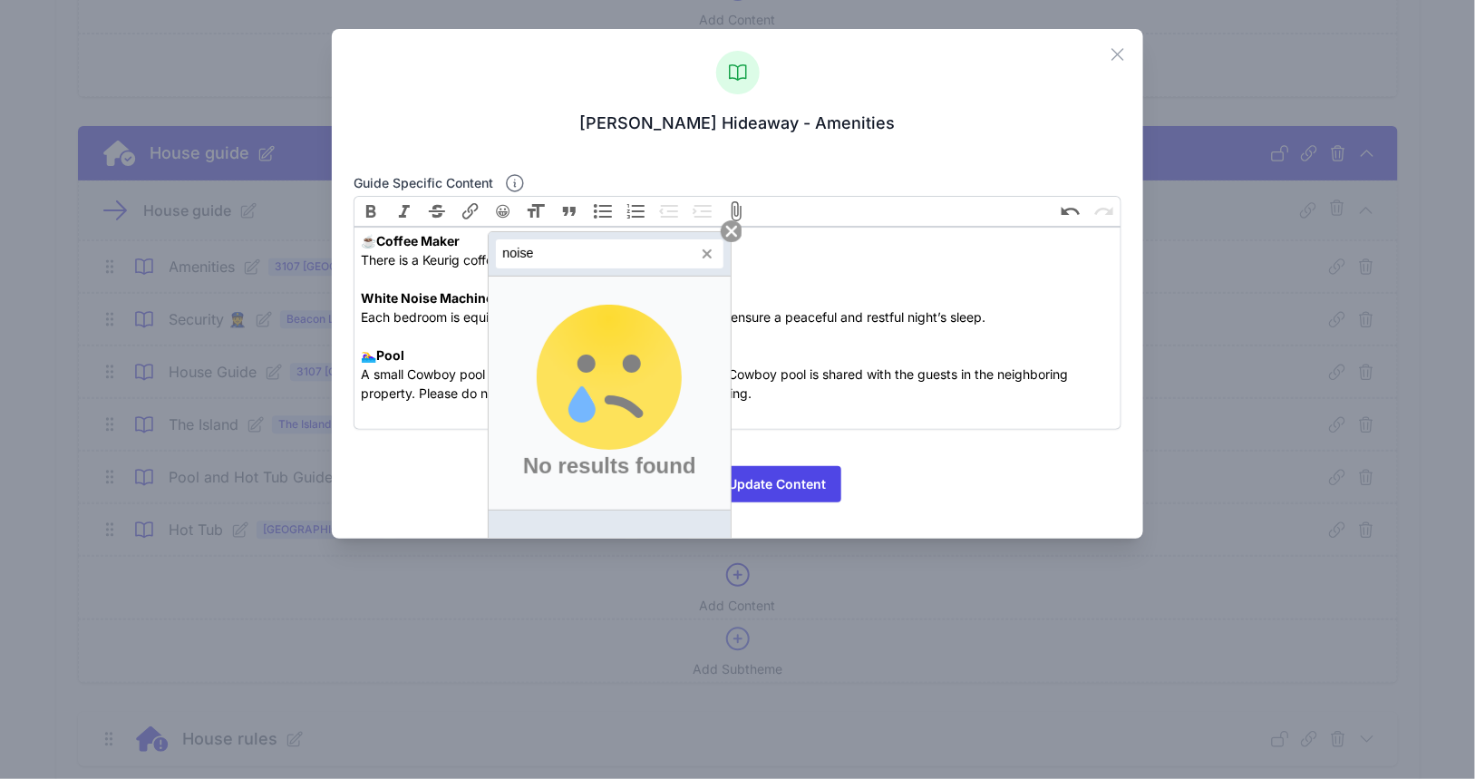
click at [516, 254] on input "noise" at bounding box center [610, 253] width 228 height 29
click at [511, 254] on input "noise" at bounding box center [610, 253] width 228 height 29
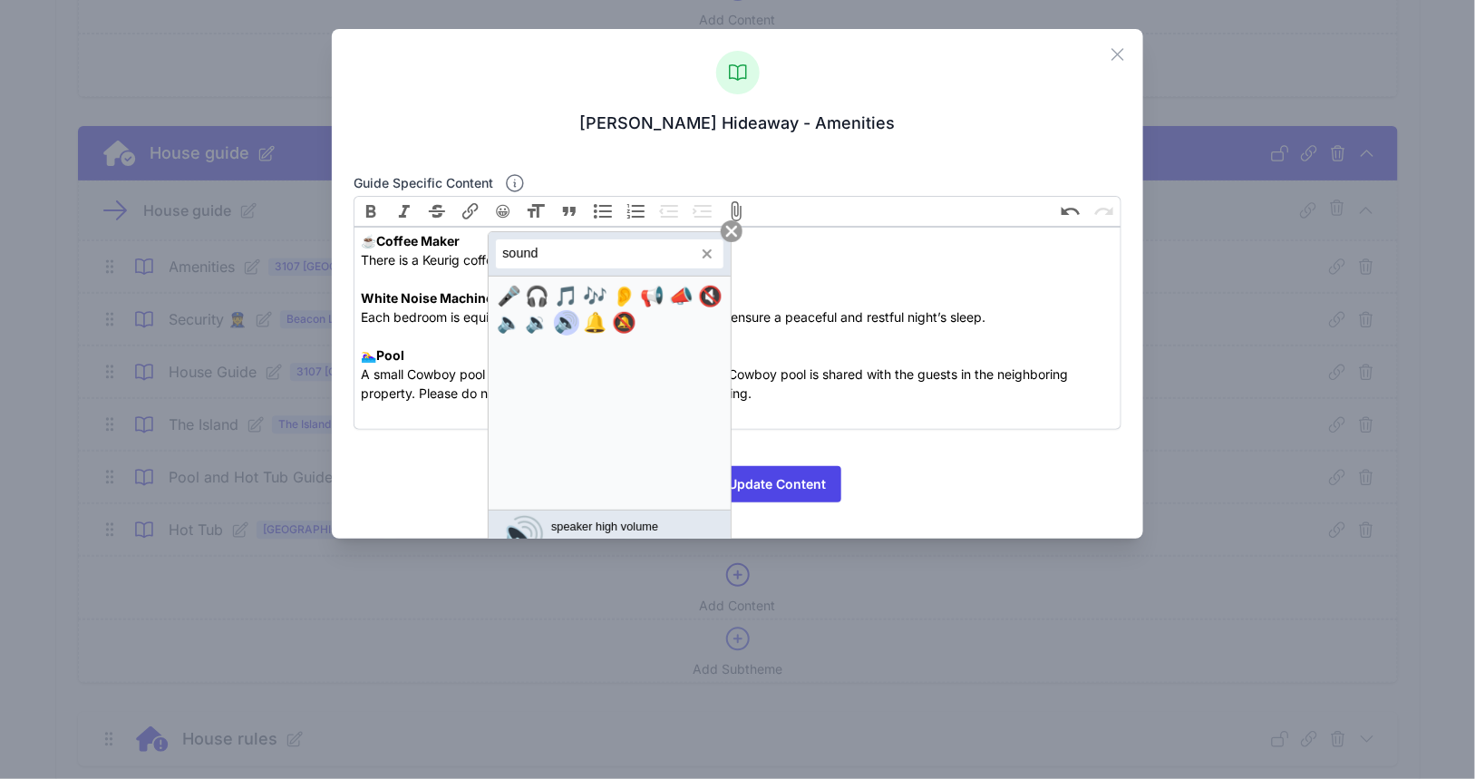
type input "sound"
click at [560, 318] on span "🔊" at bounding box center [566, 322] width 24 height 29
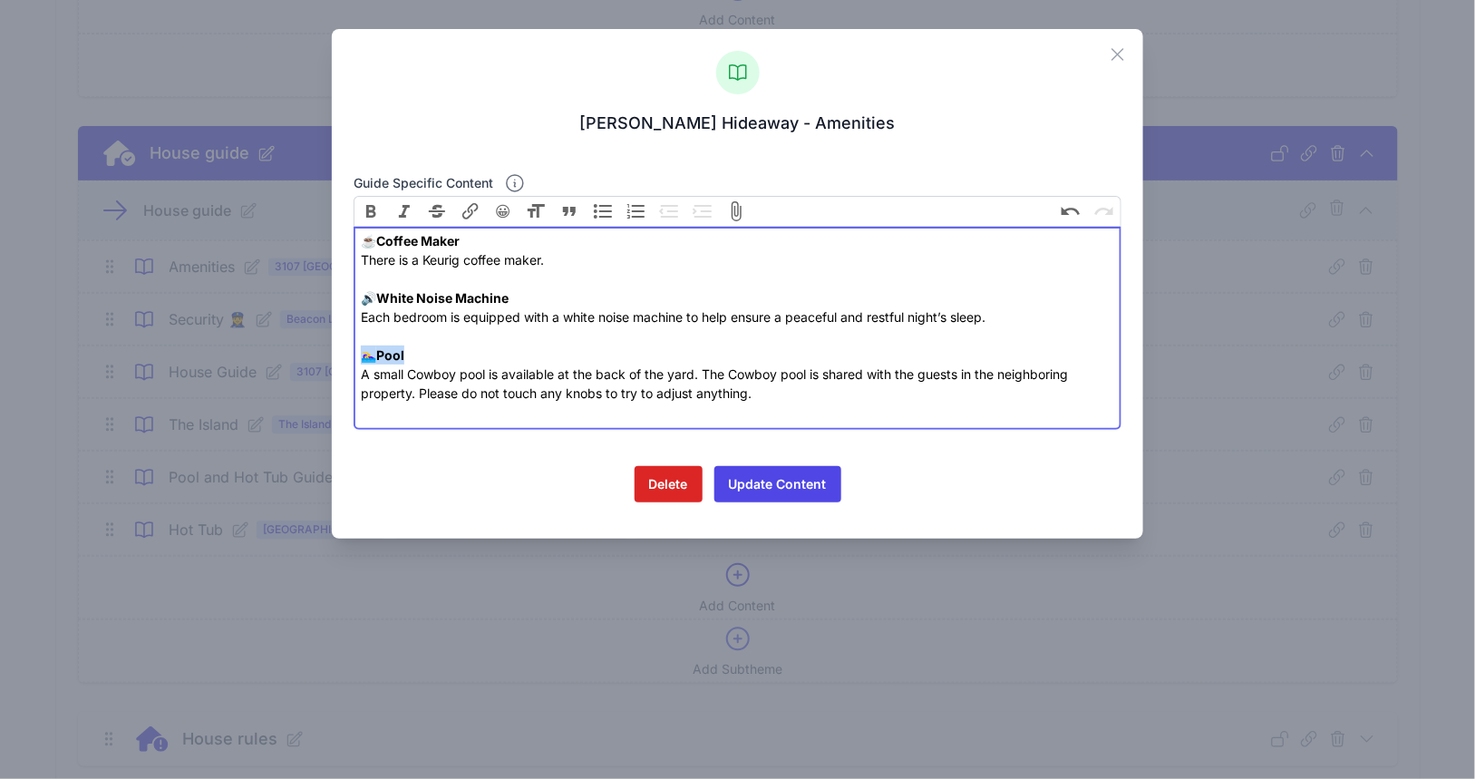
drag, startPoint x: 429, startPoint y: 355, endPoint x: 355, endPoint y: 352, distance: 74.4
click at [355, 352] on trix-editor "☕️ Coffee Maker There is a Keurig coffee maker. 🔊 White Noise Machine Each bedr…" at bounding box center [738, 328] width 768 height 203
type trix-editor "<div>☕️ <strong>Coffee Maker</strong><br>There is a Keurig coffee maker.<br><br…"
click at [509, 208] on button "😀" at bounding box center [503, 211] width 31 height 31
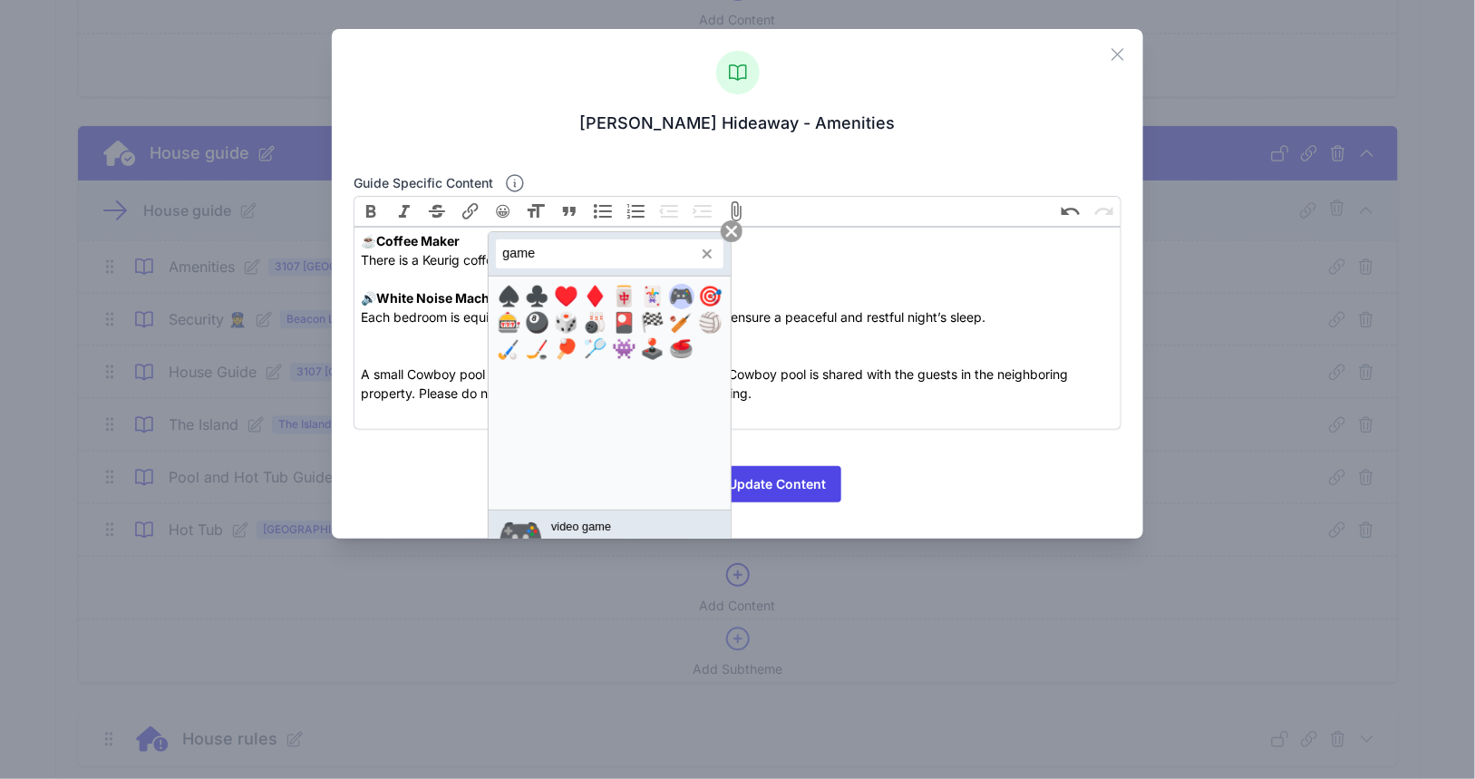
type input "game"
click at [676, 295] on span "🎮️" at bounding box center [681, 295] width 24 height 29
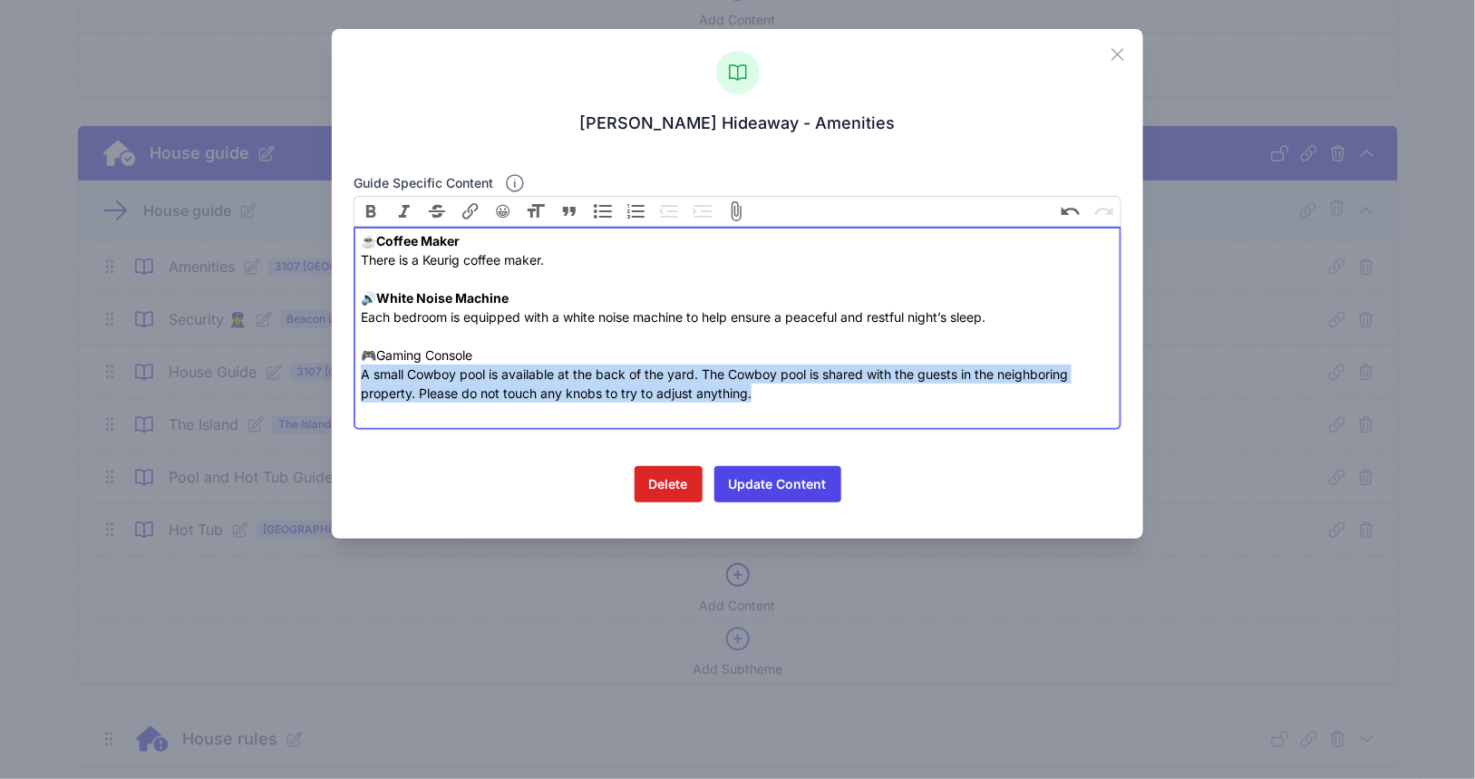
drag, startPoint x: 769, startPoint y: 395, endPoint x: 355, endPoint y: 381, distance: 413.8
click at [355, 381] on trix-editor "☕️ Coffee Maker There is a Keurig coffee maker. 🔊 White Noise Machine Each bedr…" at bounding box center [738, 328] width 768 height 203
paste trix-editor "<br></div><h1>Retro Gaming Console Pro 4K HDMI with 20,000+ Built-in Classic Vi…"
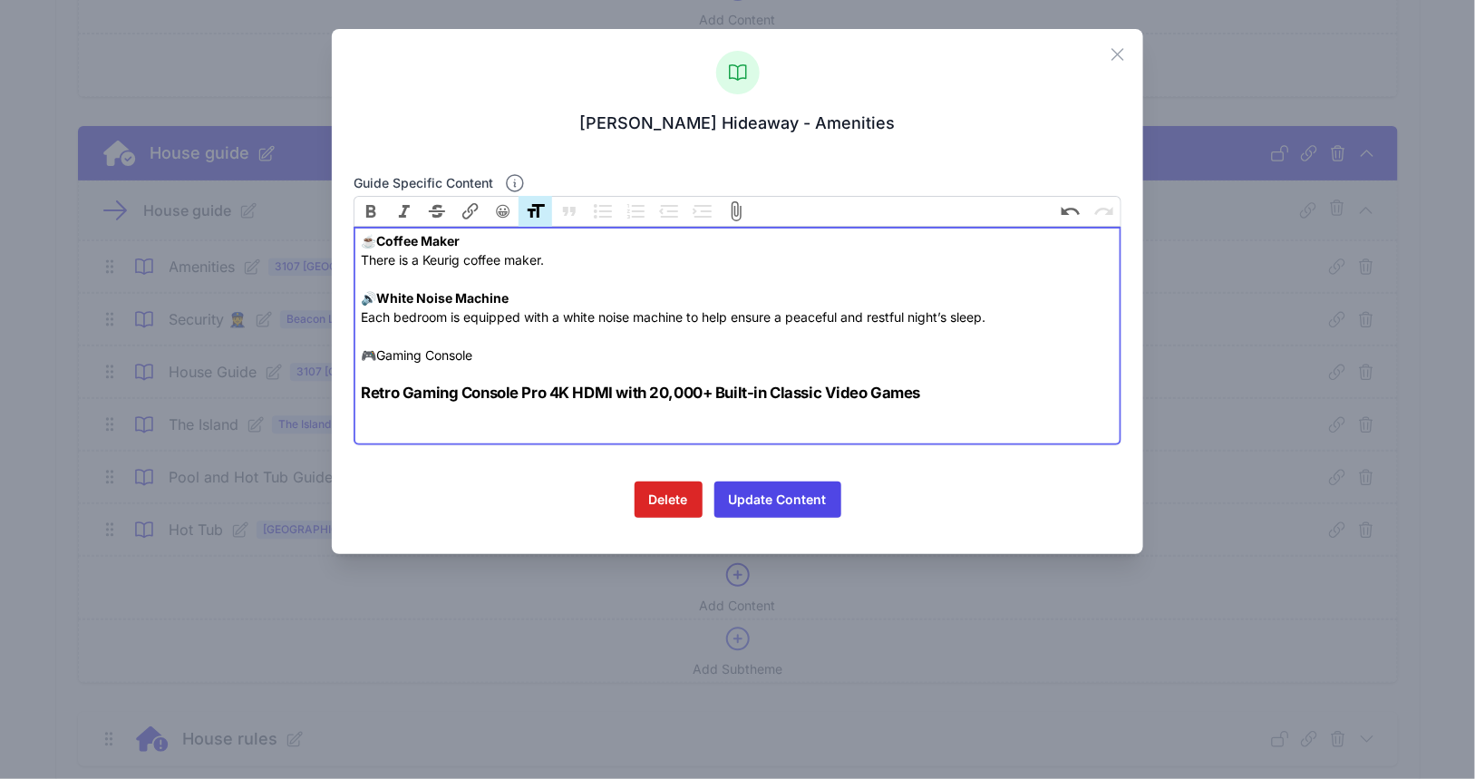
click at [409, 370] on div "☕️ Coffee Maker There is a Keurig coffee maker. 🔊 White Noise Machine Each bedr…" at bounding box center [737, 307] width 753 height 152
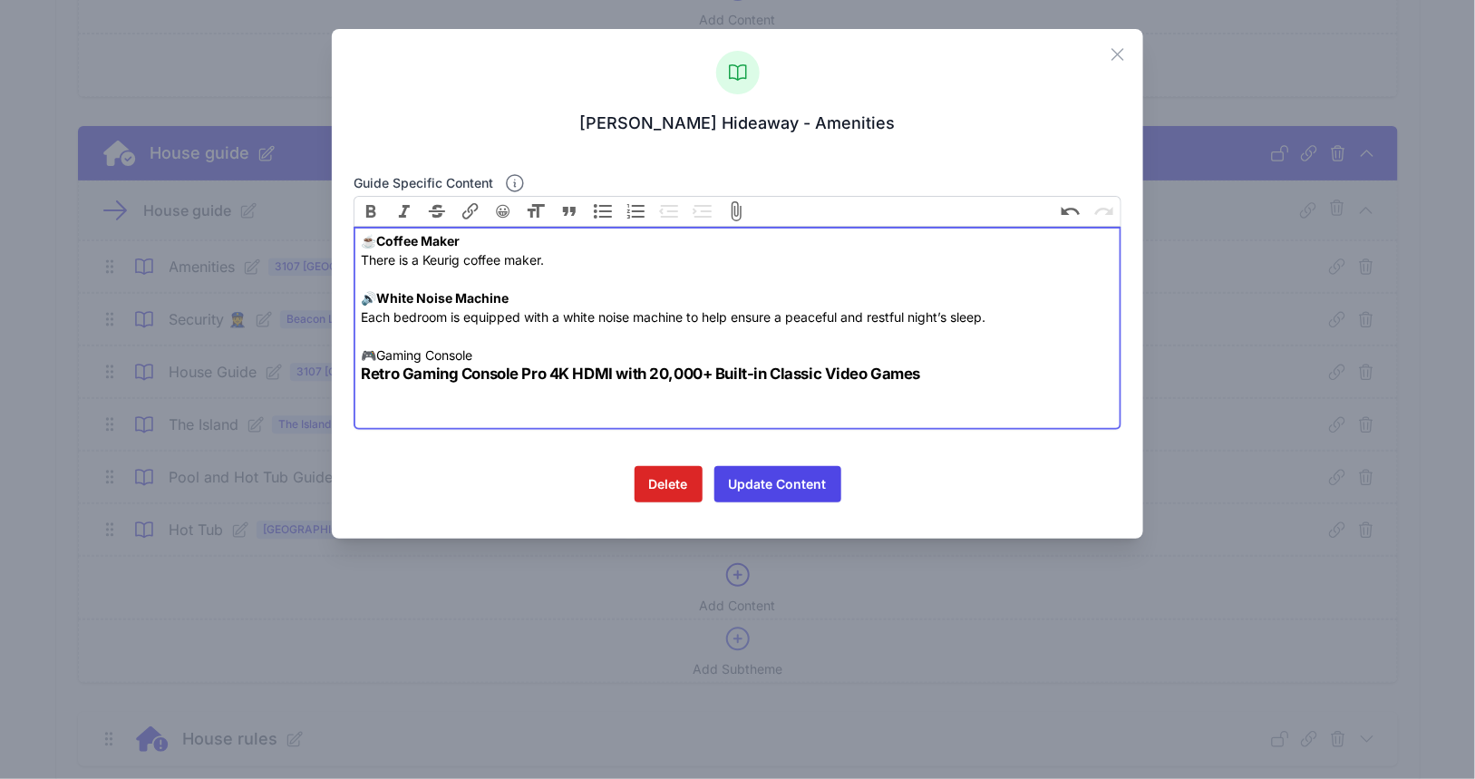
click at [364, 375] on h1 "Retro Gaming Console Pro 4K HDMI with 20,000+ Built-in Classic Video Games" at bounding box center [737, 374] width 753 height 18
drag, startPoint x: 677, startPoint y: 369, endPoint x: 765, endPoint y: 369, distance: 88.0
click at [765, 369] on h1 "The game room has a Retro Gaming Console Pro 4K HDMI with 20,000+ Built-in Clas…" at bounding box center [737, 374] width 753 height 18
click at [1005, 360] on div "☕️ Coffee Maker There is a Keurig coffee maker. 🔊 White Noise Machine Each bedr…" at bounding box center [737, 297] width 753 height 133
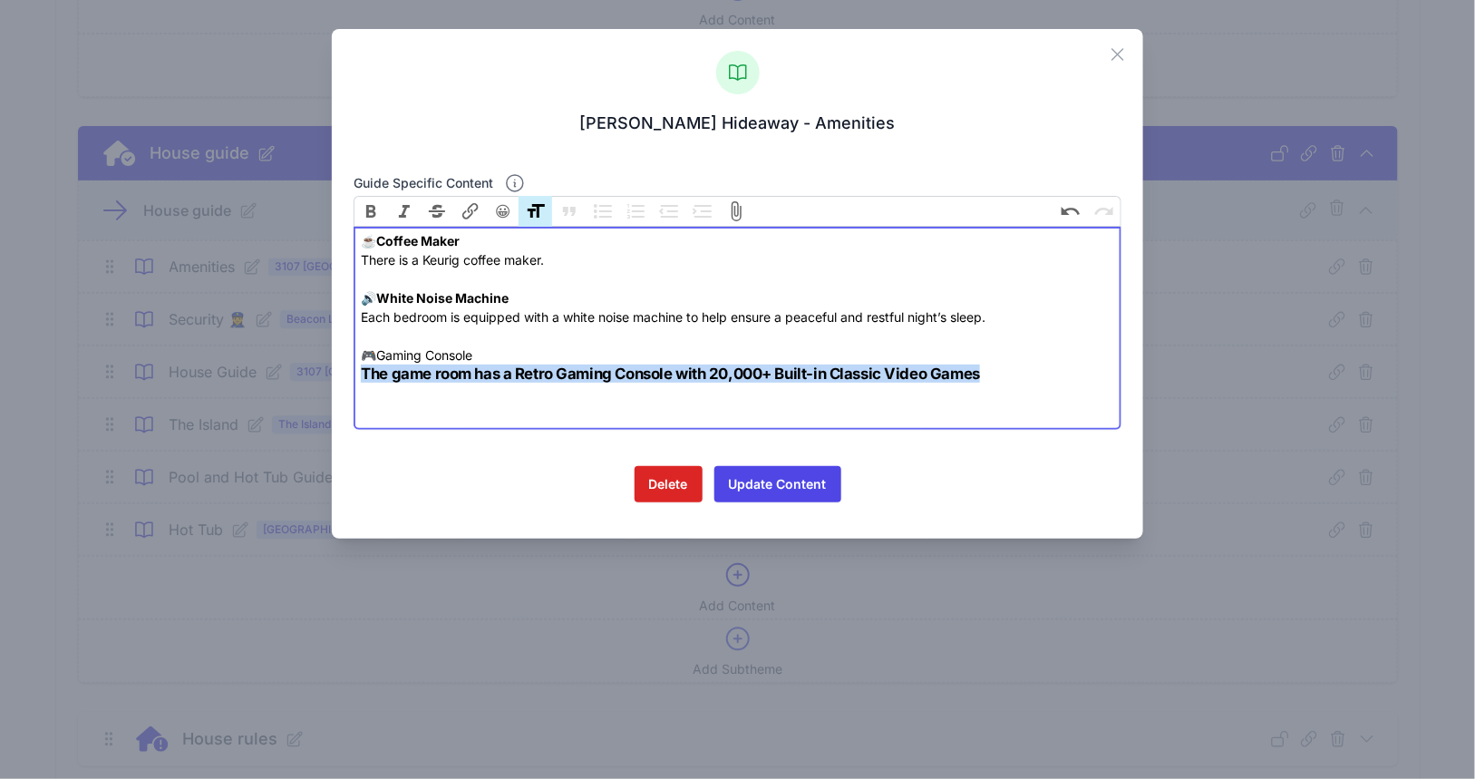
drag, startPoint x: 1000, startPoint y: 370, endPoint x: 353, endPoint y: 381, distance: 647.6
click at [354, 381] on trix-editor "☕️ Coffee Maker There is a Keurig coffee maker. 🔊 White Noise Machine Each bedr…" at bounding box center [738, 328] width 768 height 203
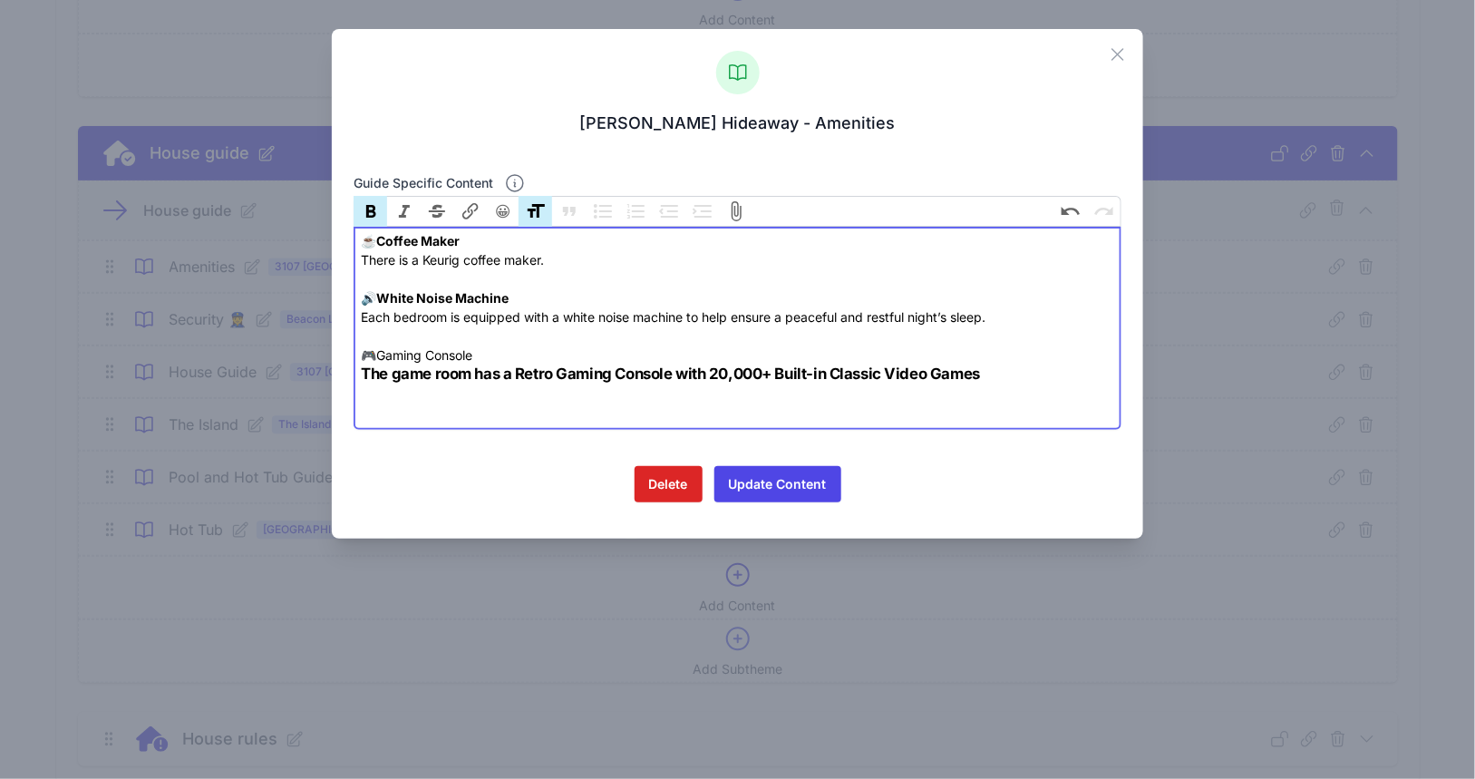
click at [378, 210] on button "Bold" at bounding box center [371, 211] width 34 height 31
click at [375, 202] on button "Bold" at bounding box center [371, 211] width 34 height 31
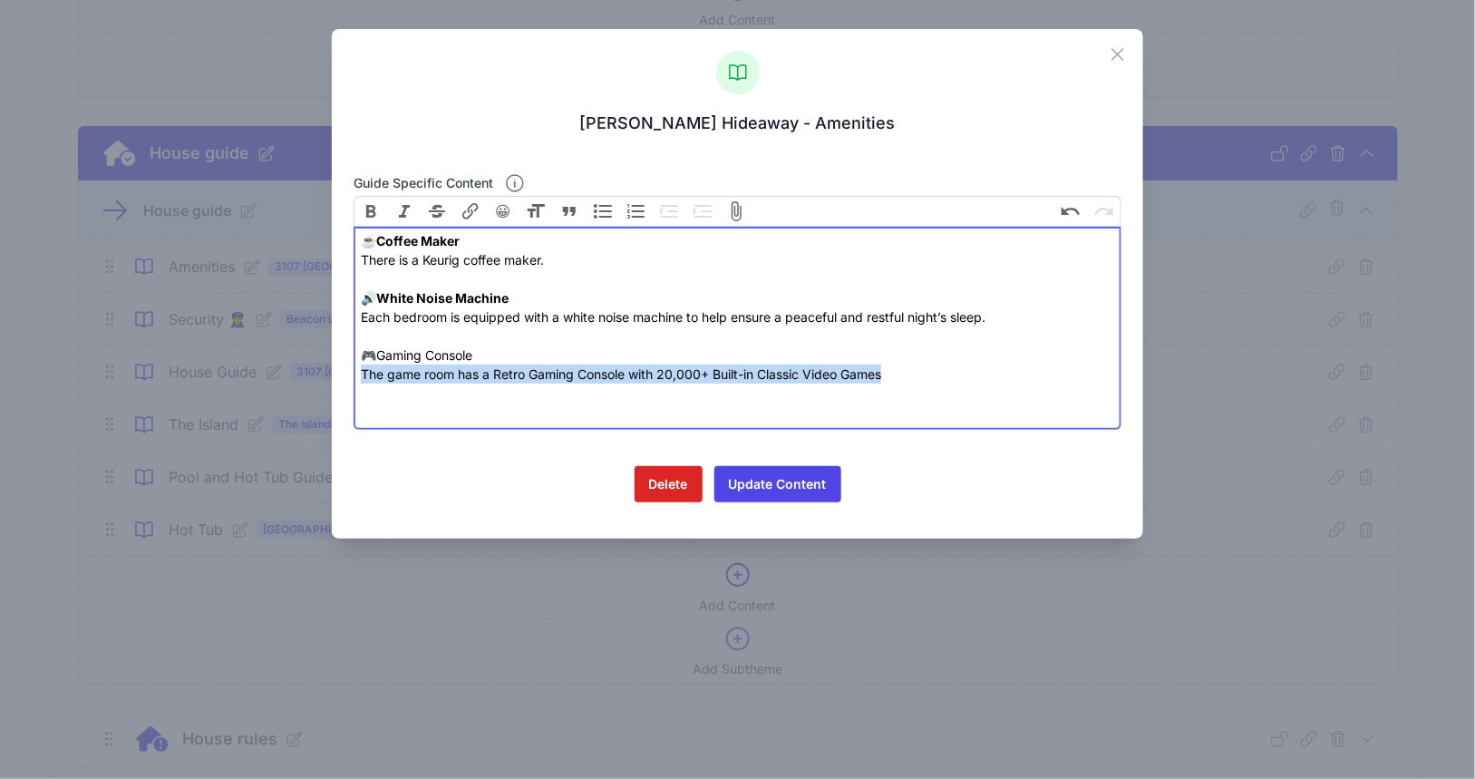
click at [541, 217] on button "Heading" at bounding box center [536, 211] width 34 height 31
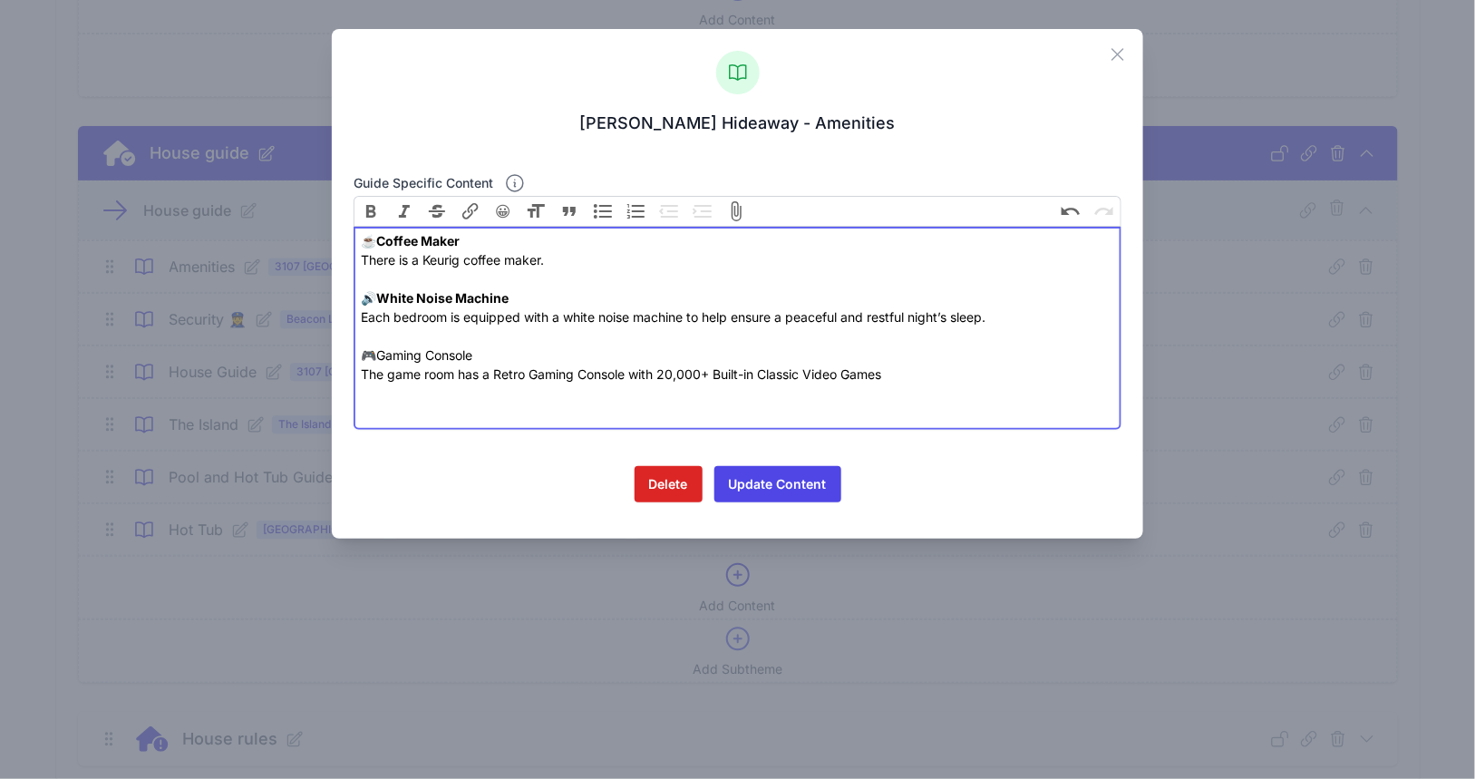
click at [880, 387] on div at bounding box center [737, 403] width 753 height 38
click at [894, 374] on div "The game room has a Retro Gaming Console with 20,000+ Built-in Classic Video Ga…" at bounding box center [737, 374] width 753 height 19
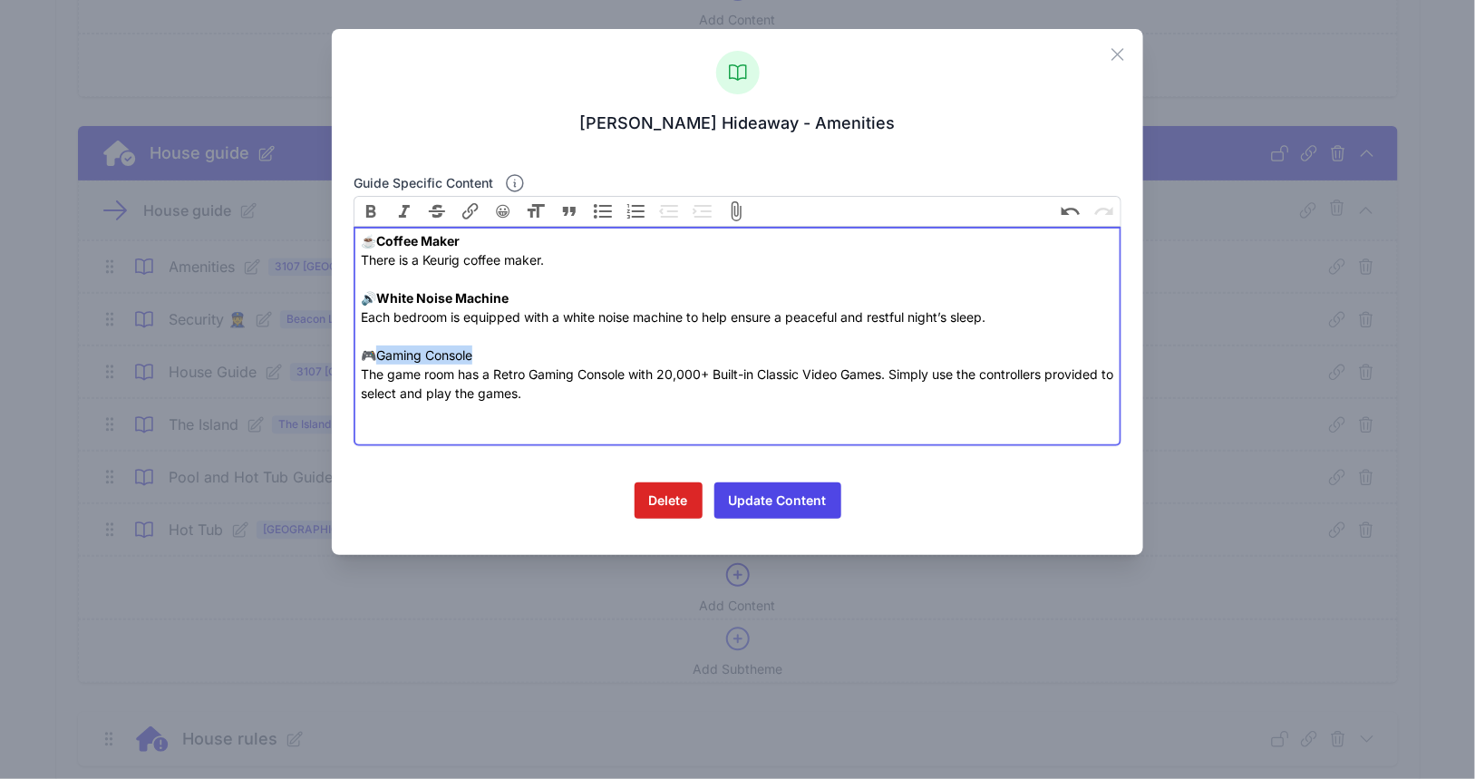
drag, startPoint x: 482, startPoint y: 356, endPoint x: 374, endPoint y: 363, distance: 108.1
click at [374, 363] on div "☕️ Coffee Maker There is a Keurig coffee maker. 🔊 White Noise Machine Each bedr…" at bounding box center [737, 297] width 753 height 133
type trix-editor "<div>☕️ <strong>Coffee Maker</strong><br>There is a Keurig coffee maker.<br><br…"
click at [542, 398] on div "The game room has a Retro Gaming Console with 20,000+ Built-in Classic Video Ga…" at bounding box center [737, 384] width 753 height 38
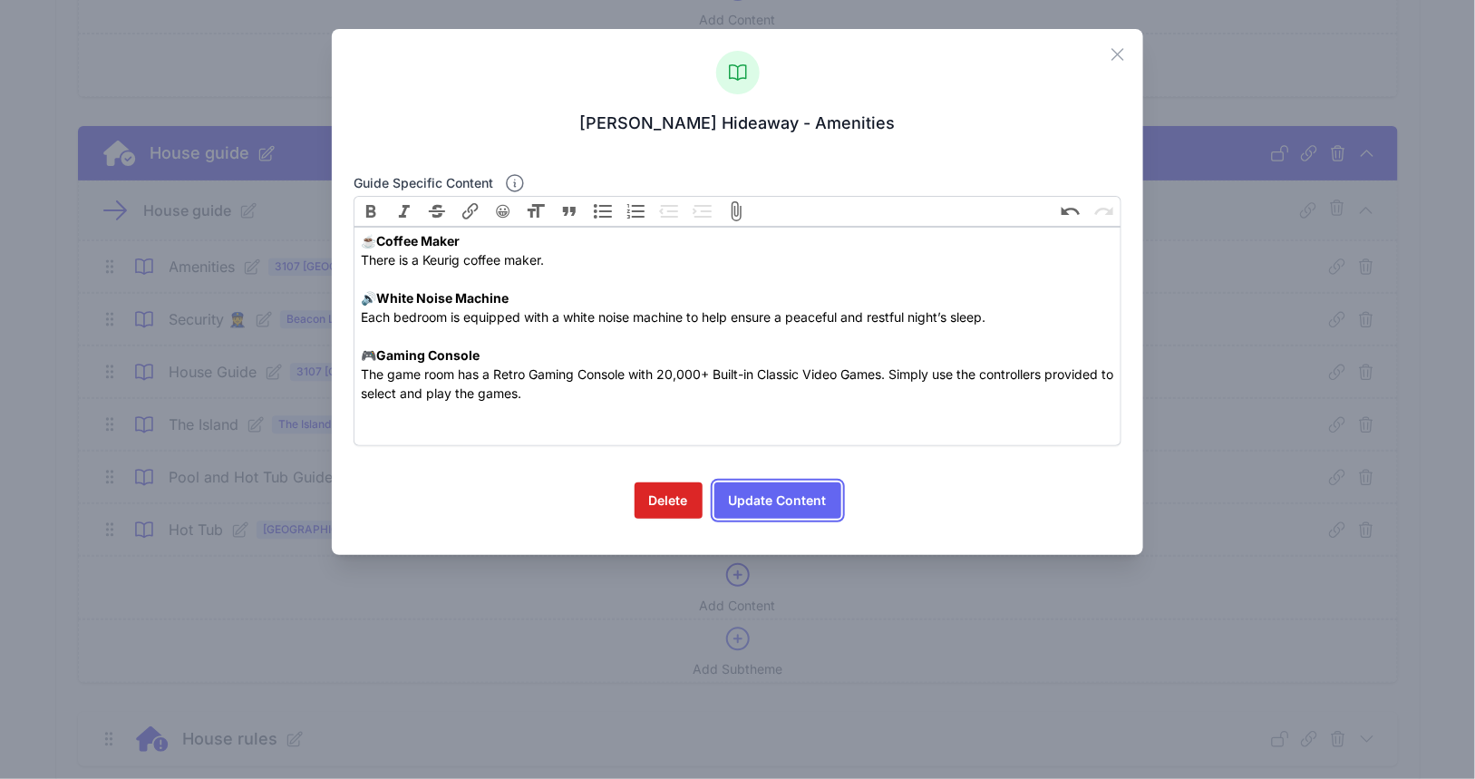
click at [800, 501] on button "Update Content" at bounding box center [778, 500] width 127 height 36
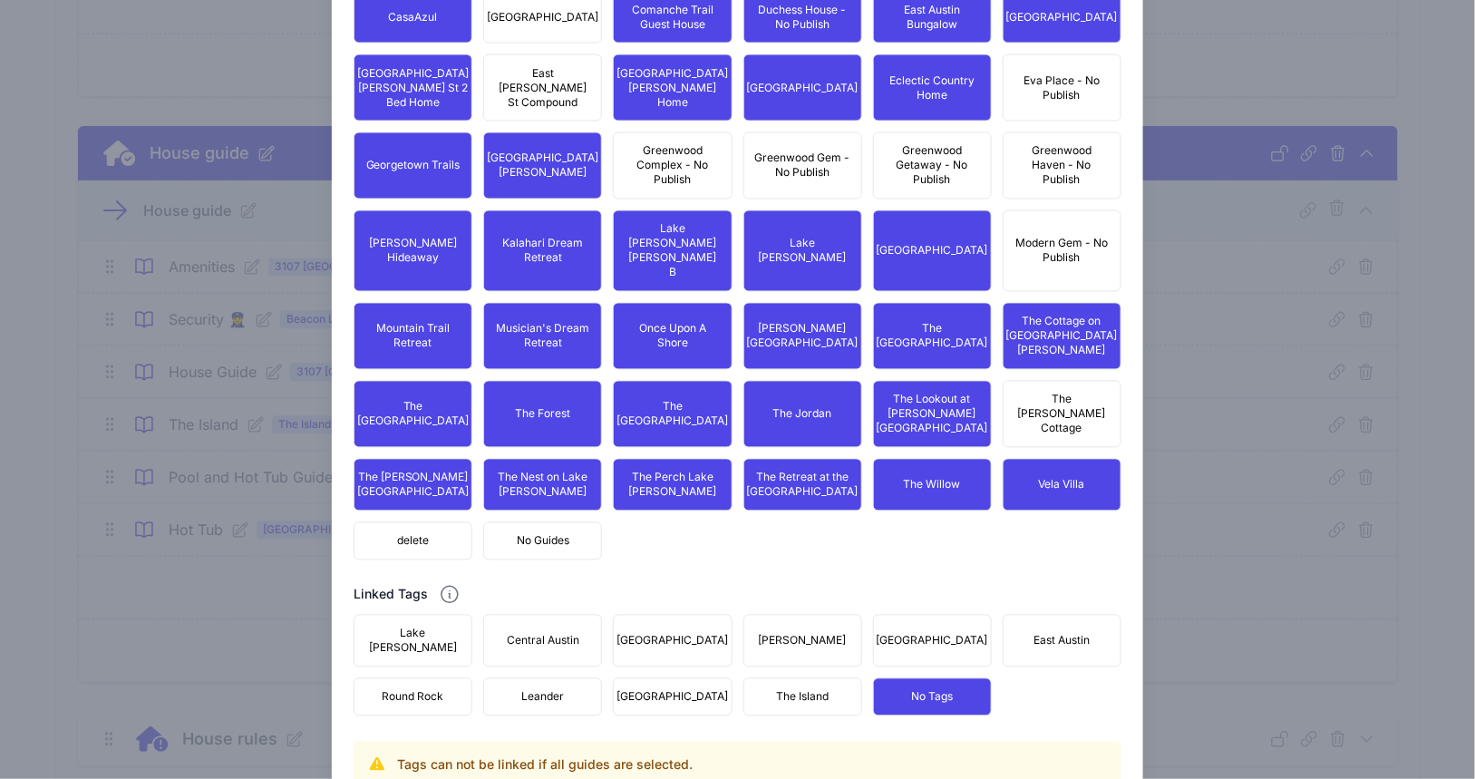
scroll to position [1161, 0]
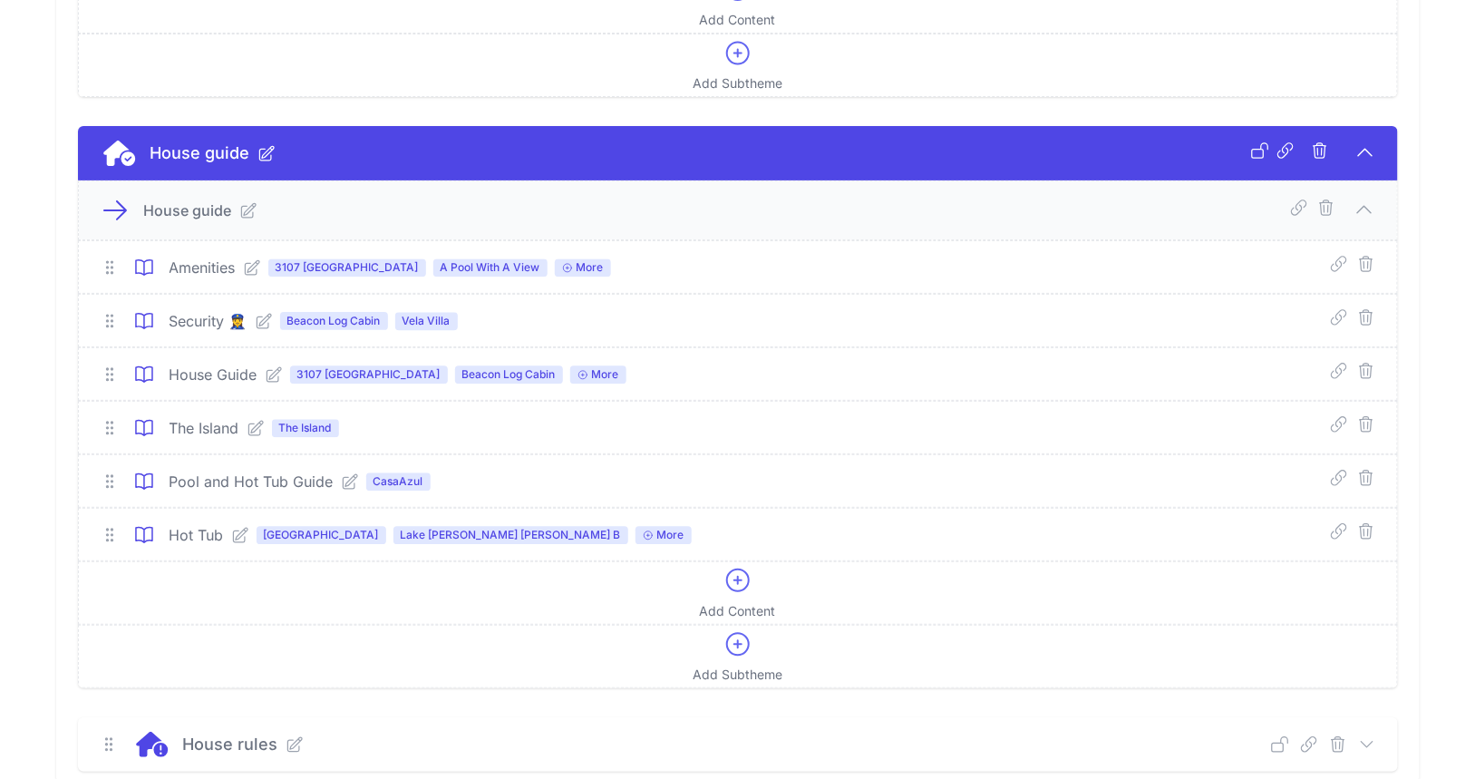
scroll to position [1795, 0]
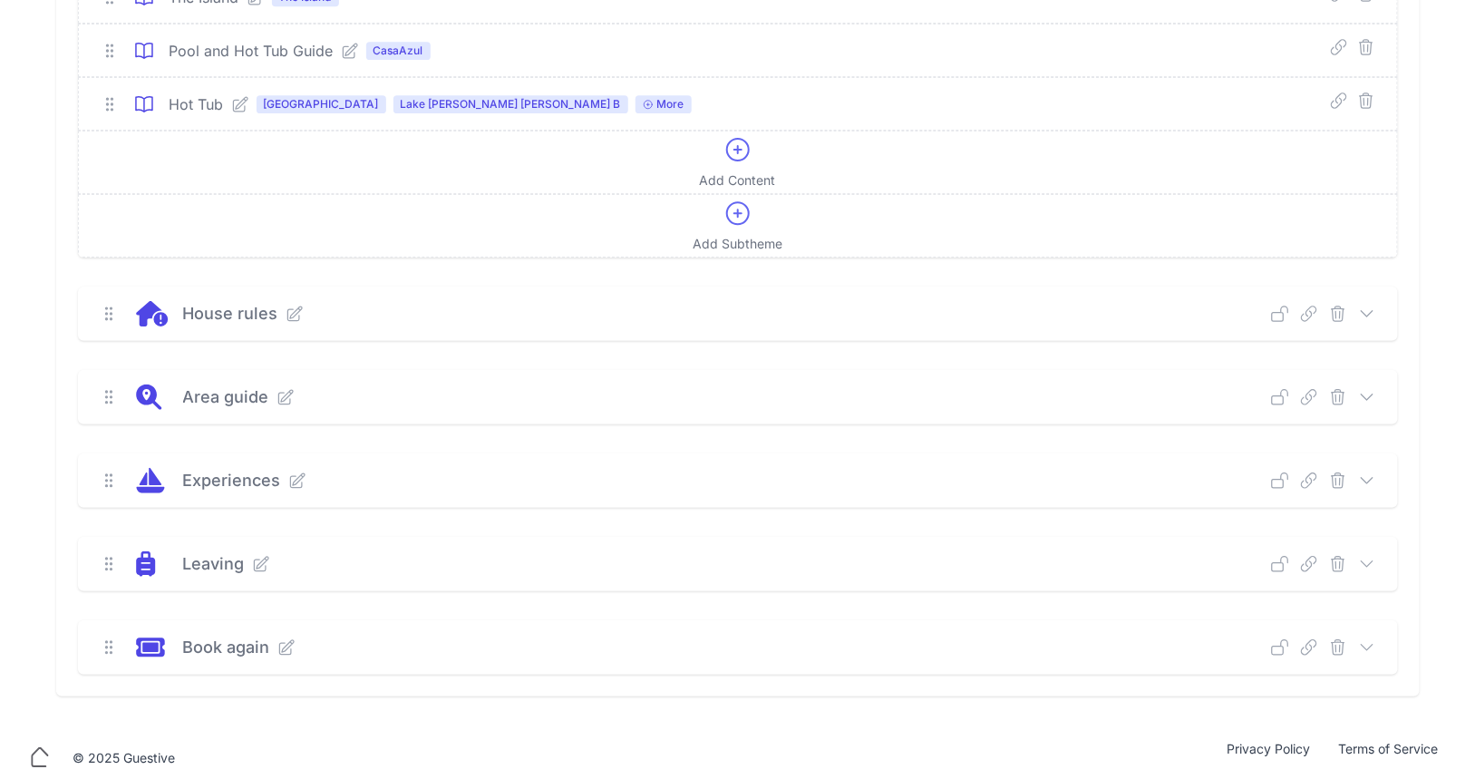
click at [1367, 472] on icon at bounding box center [1367, 481] width 18 height 18
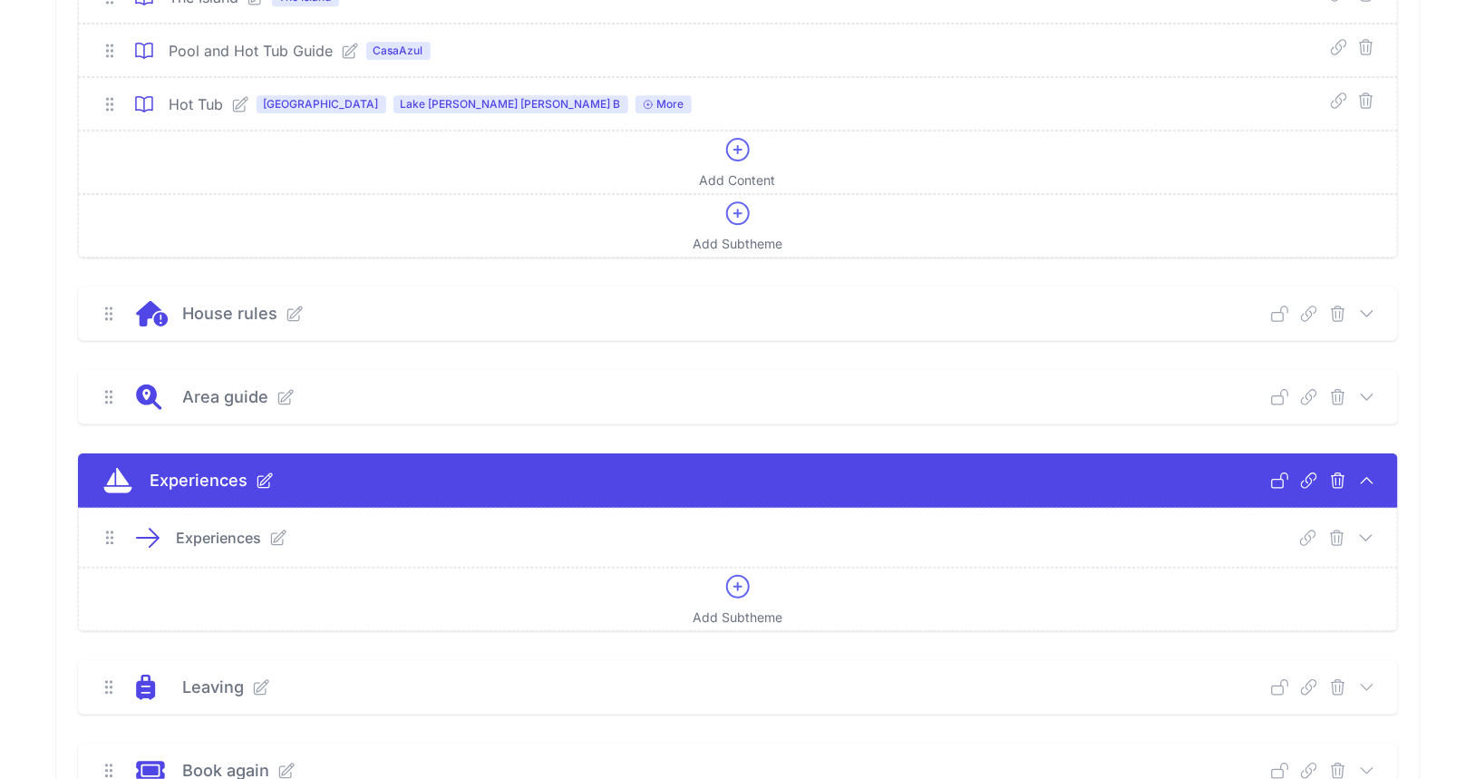
click at [1363, 529] on icon at bounding box center [1367, 538] width 18 height 18
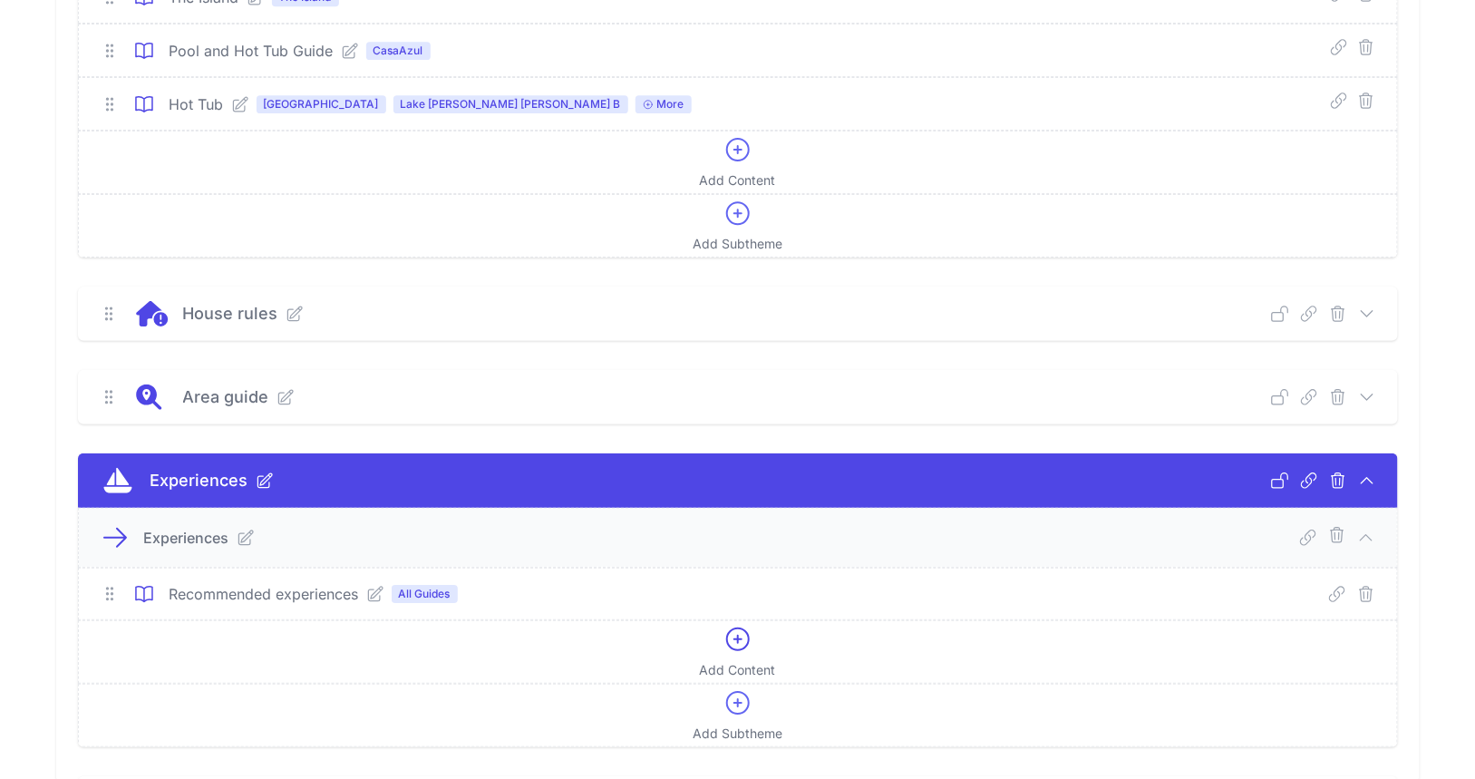
click at [375, 585] on icon at bounding box center [375, 594] width 18 height 18
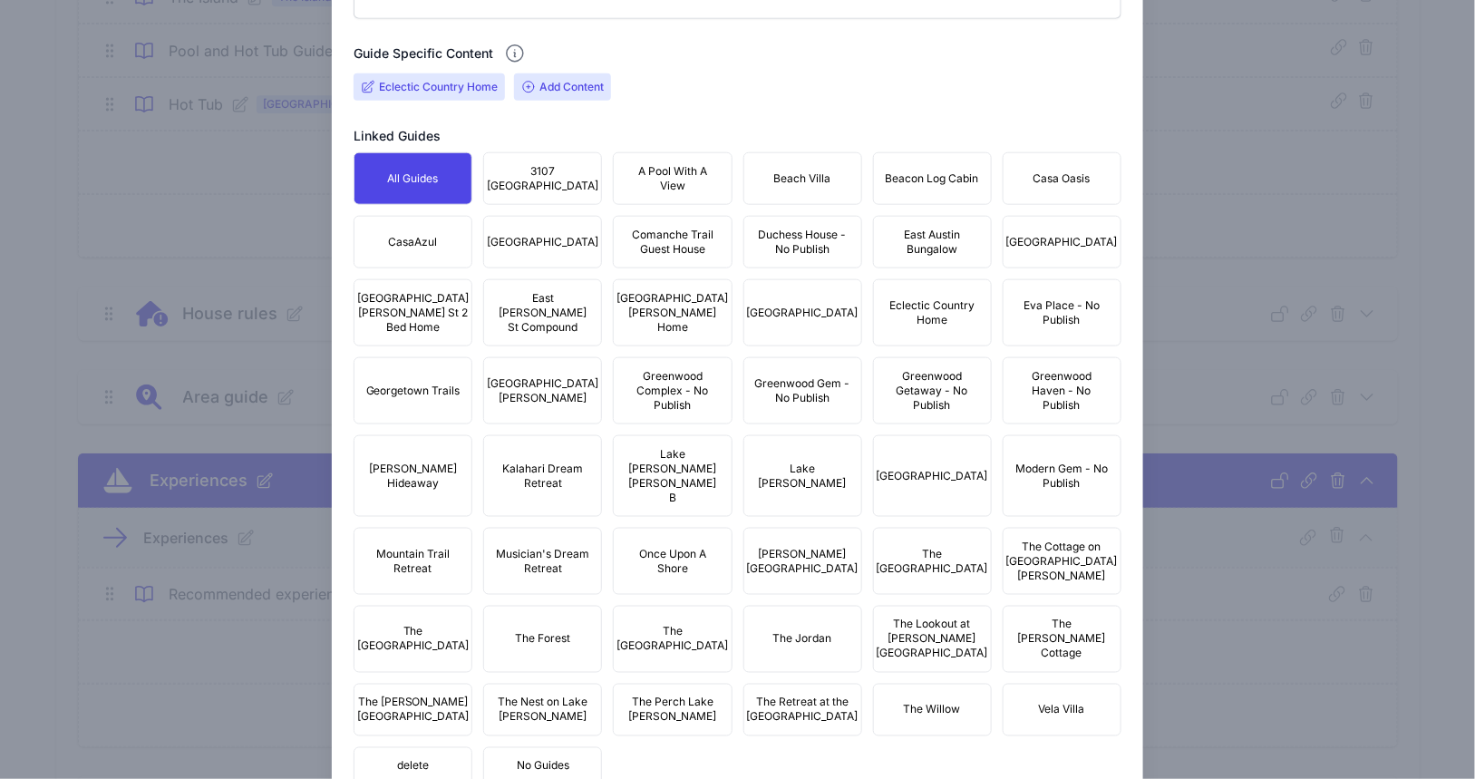
scroll to position [0, 0]
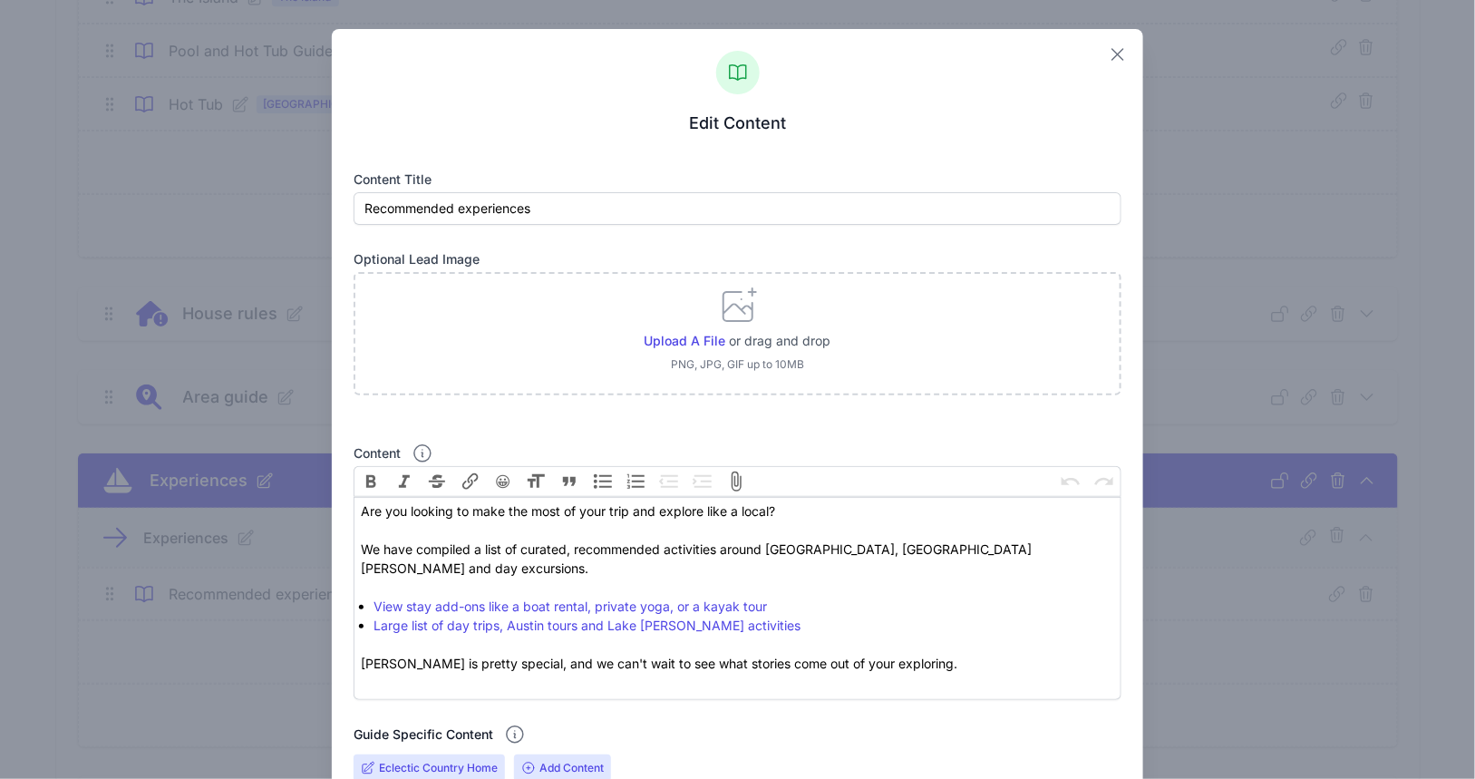
click at [1109, 57] on icon "button" at bounding box center [1118, 55] width 22 height 22
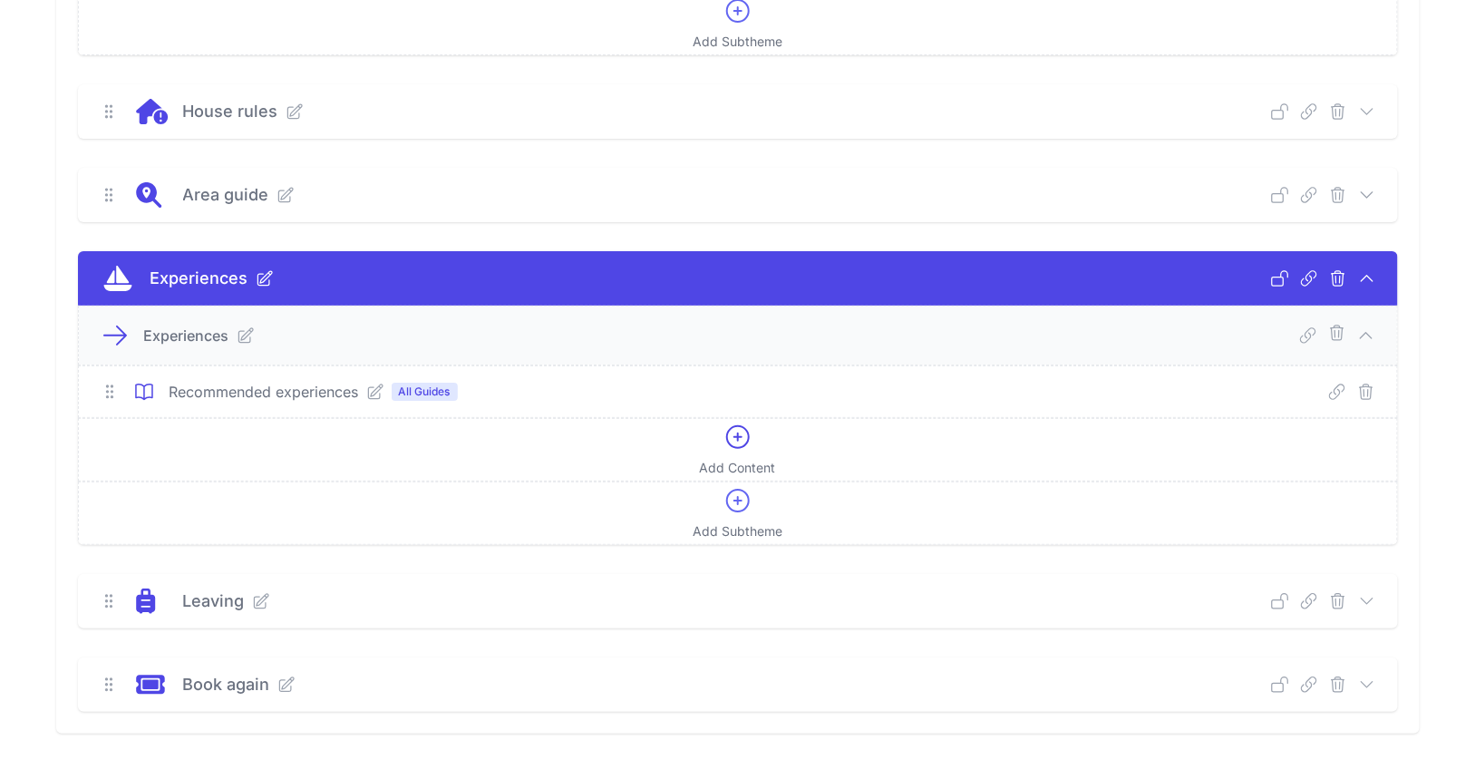
scroll to position [2031, 0]
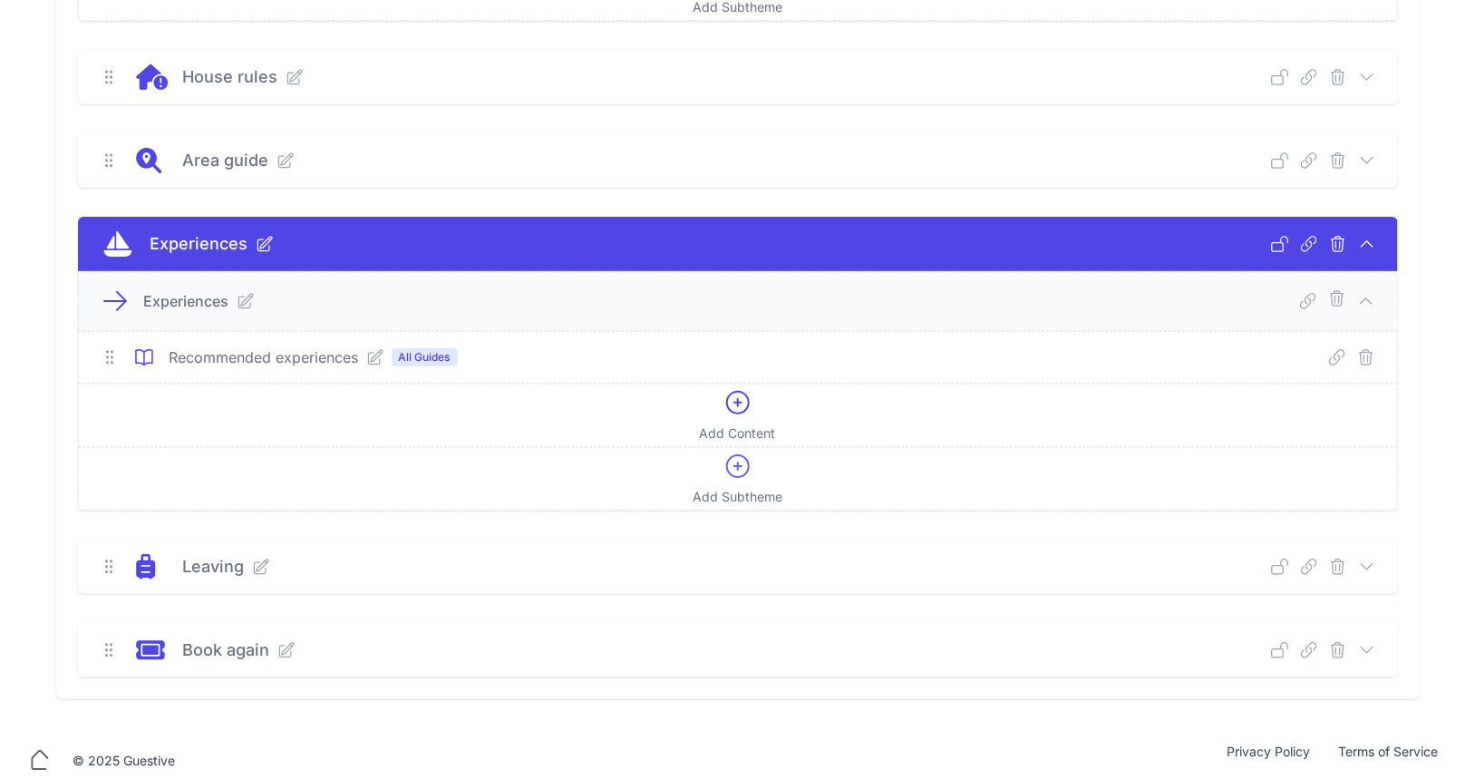
click at [1368, 157] on icon at bounding box center [1367, 159] width 12 height 5
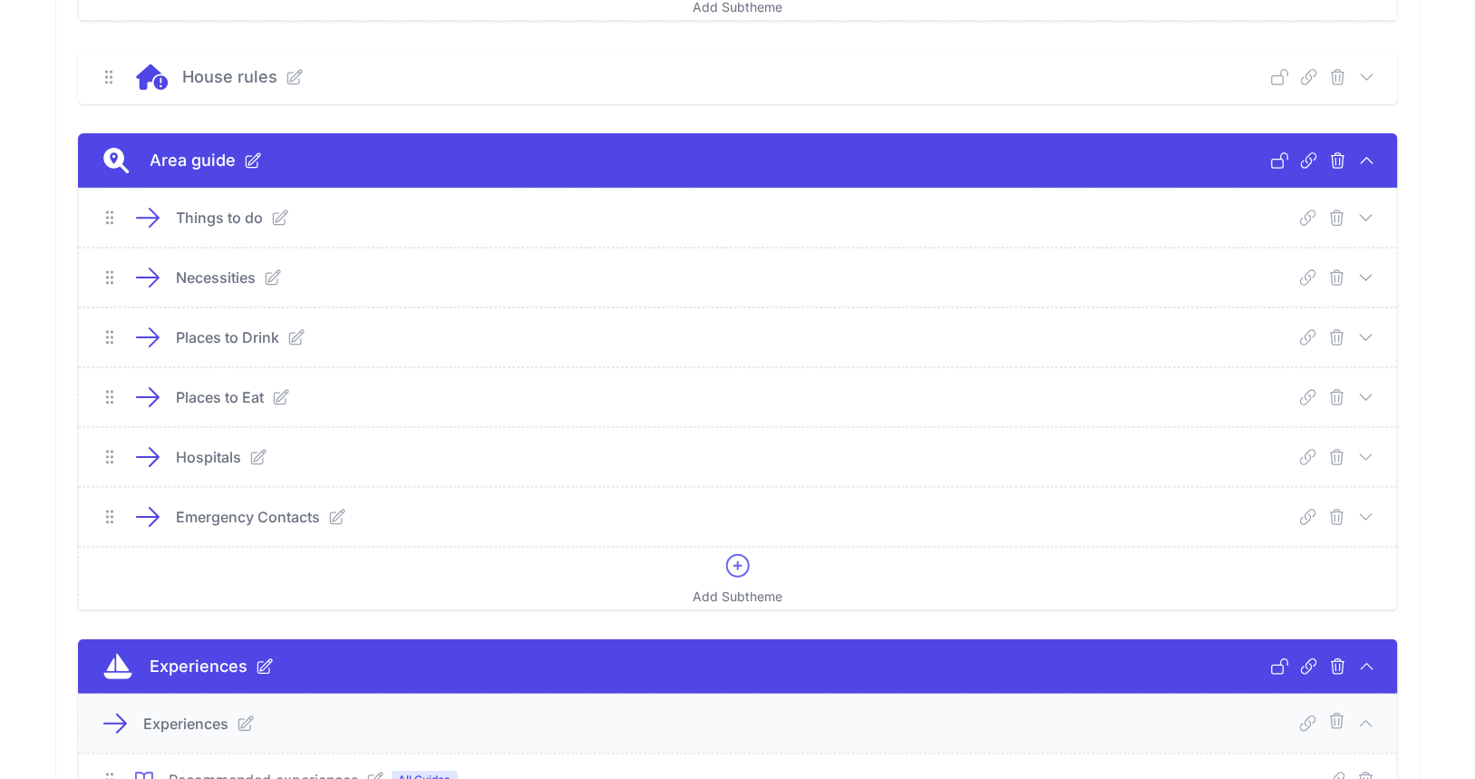
click at [1366, 328] on icon at bounding box center [1367, 337] width 18 height 18
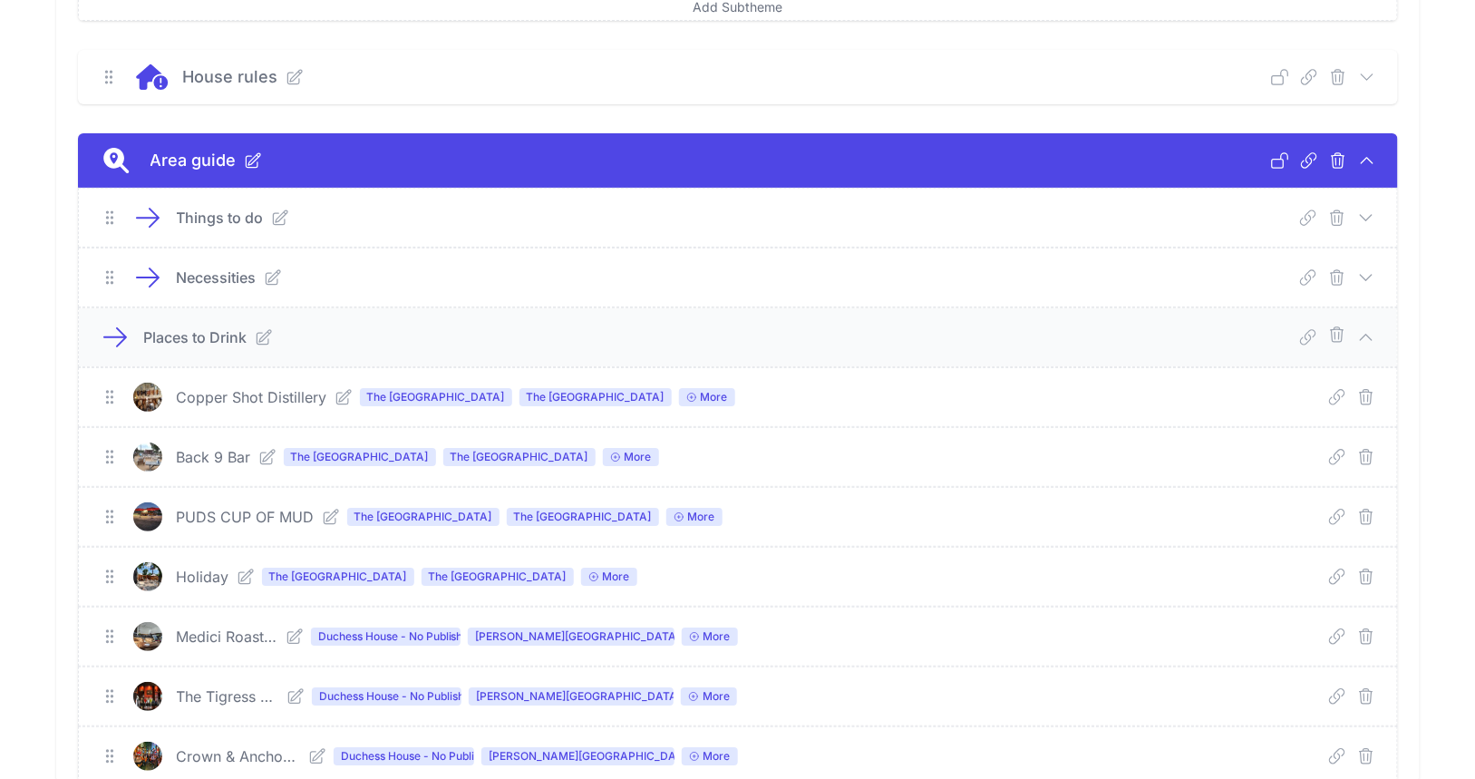
click at [265, 328] on icon at bounding box center [264, 337] width 18 height 18
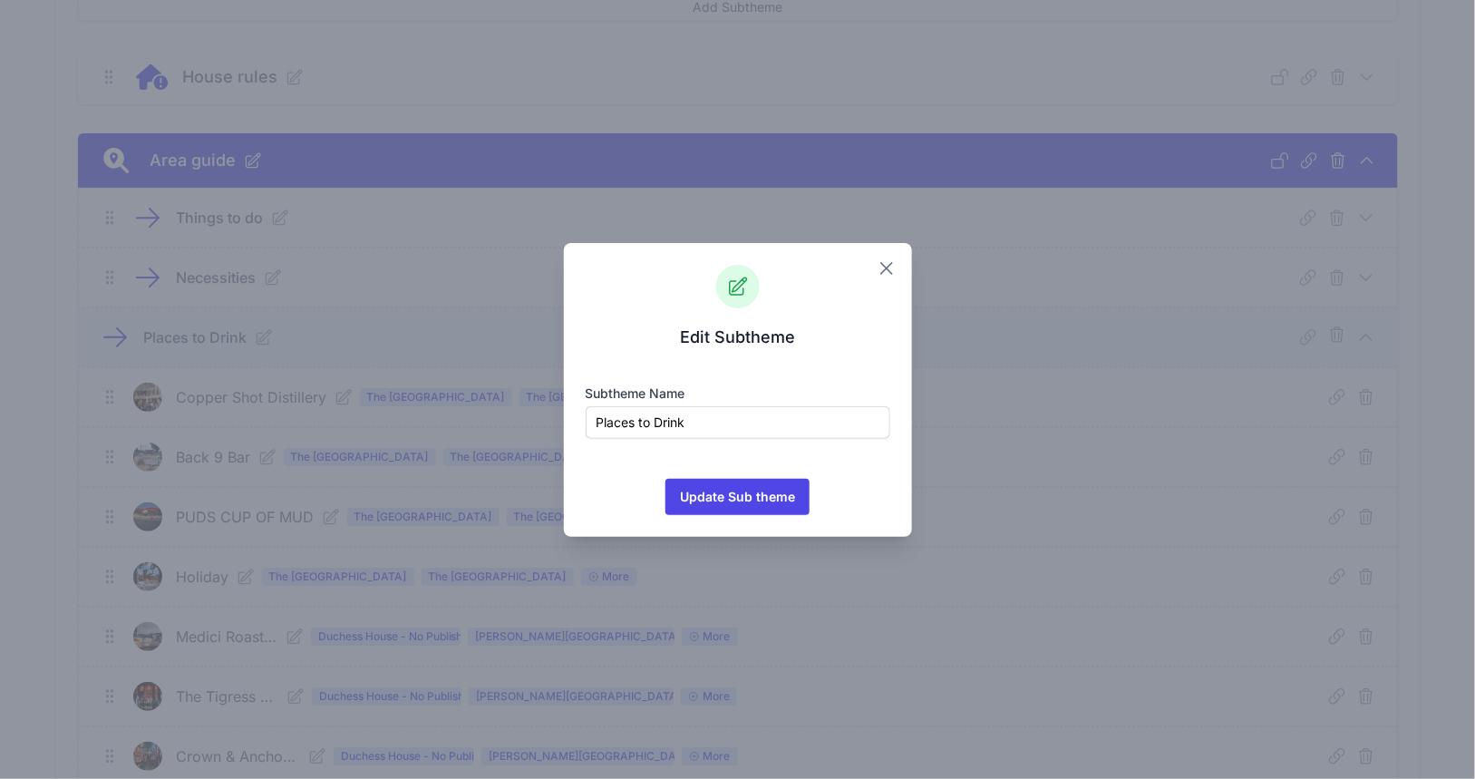
click at [882, 268] on icon "button" at bounding box center [887, 269] width 22 height 22
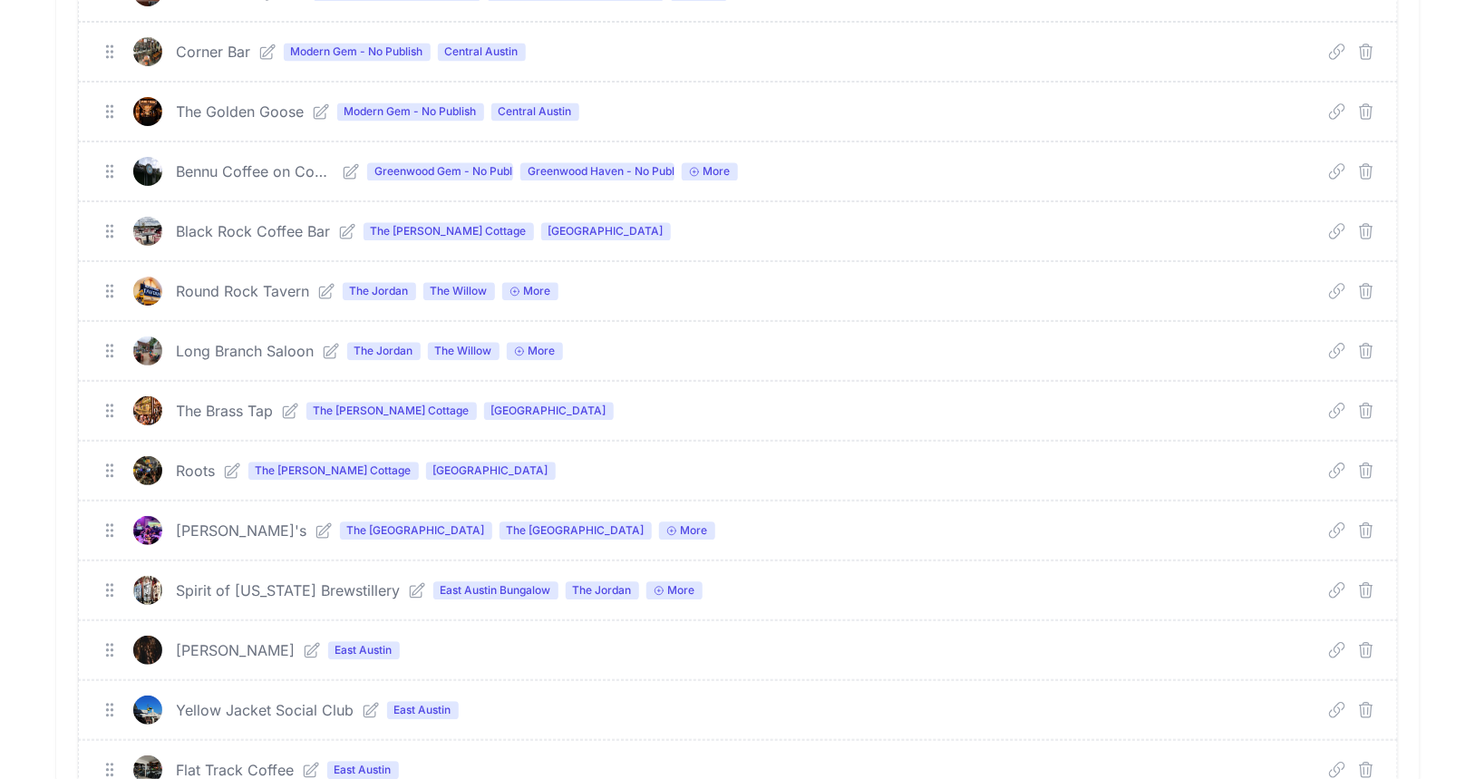
scroll to position [4077, 0]
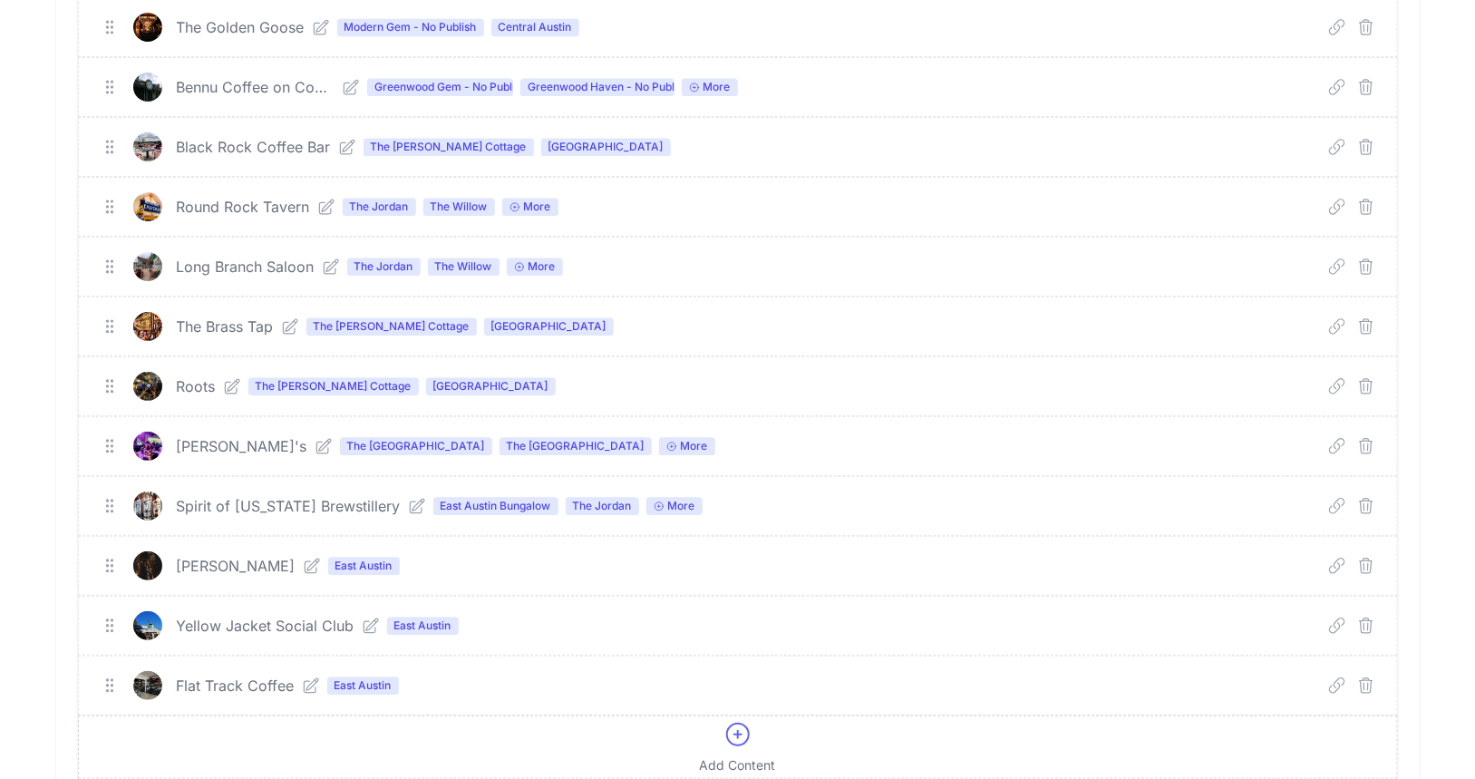
click at [733, 720] on icon at bounding box center [738, 734] width 29 height 29
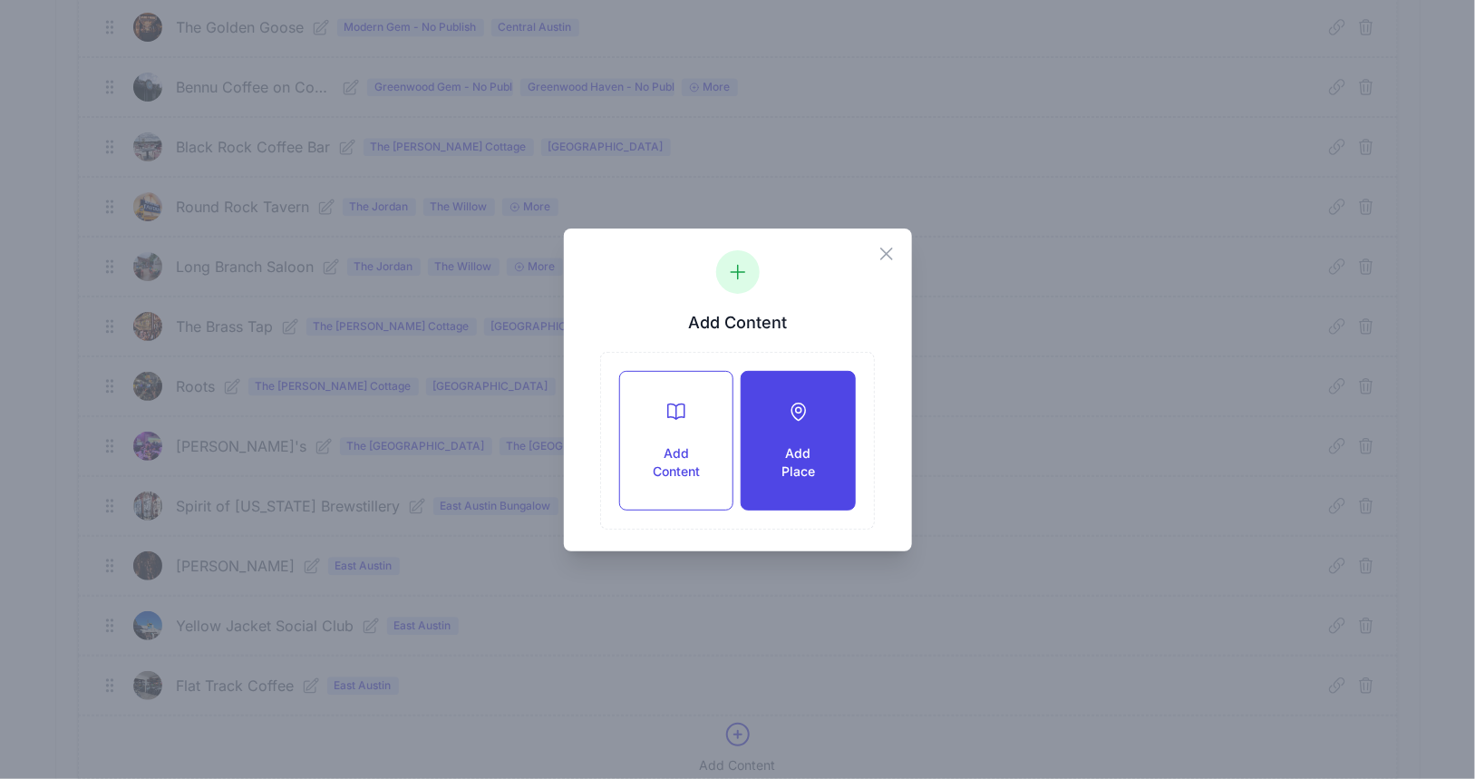
click at [792, 418] on icon at bounding box center [799, 412] width 22 height 22
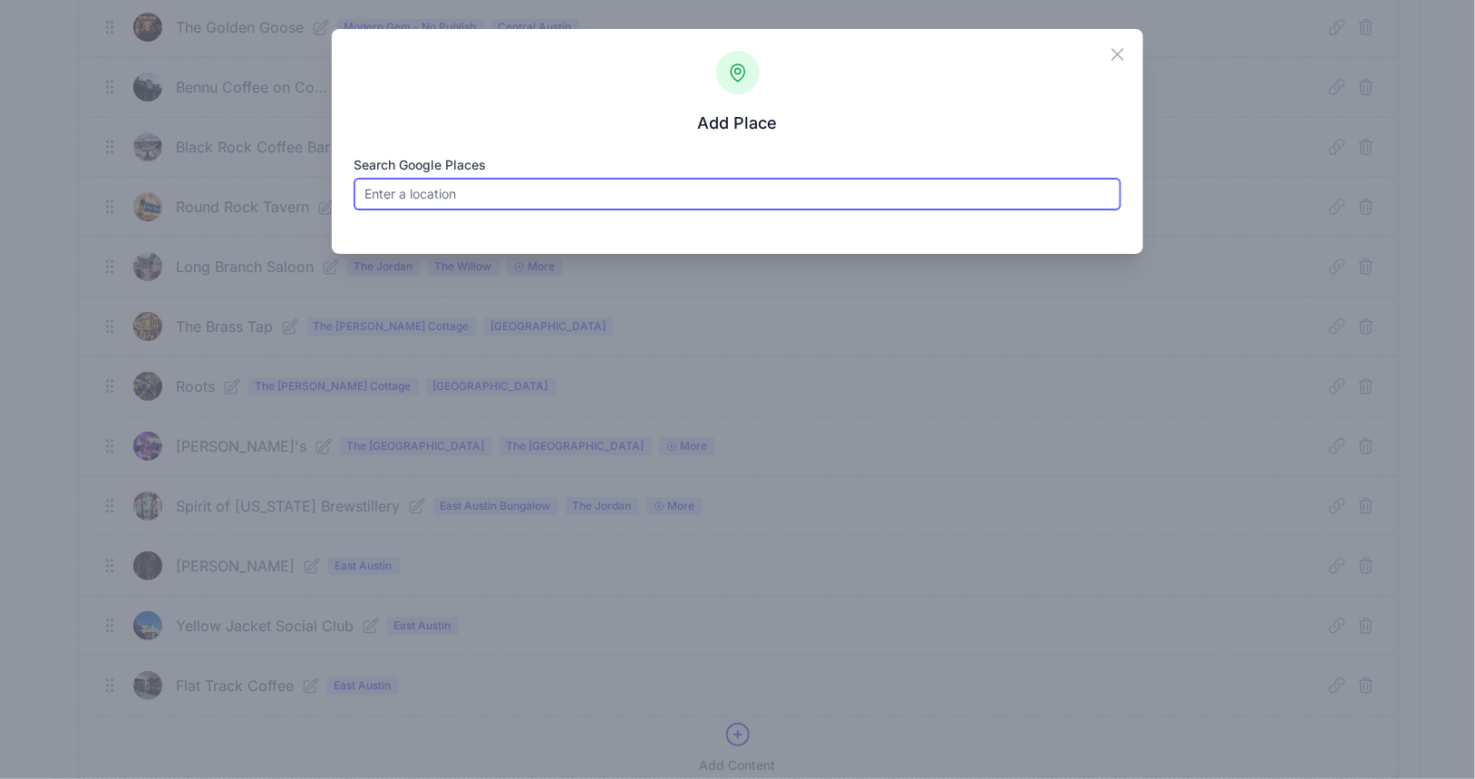
click at [417, 190] on input "Search Google Places" at bounding box center [738, 194] width 768 height 33
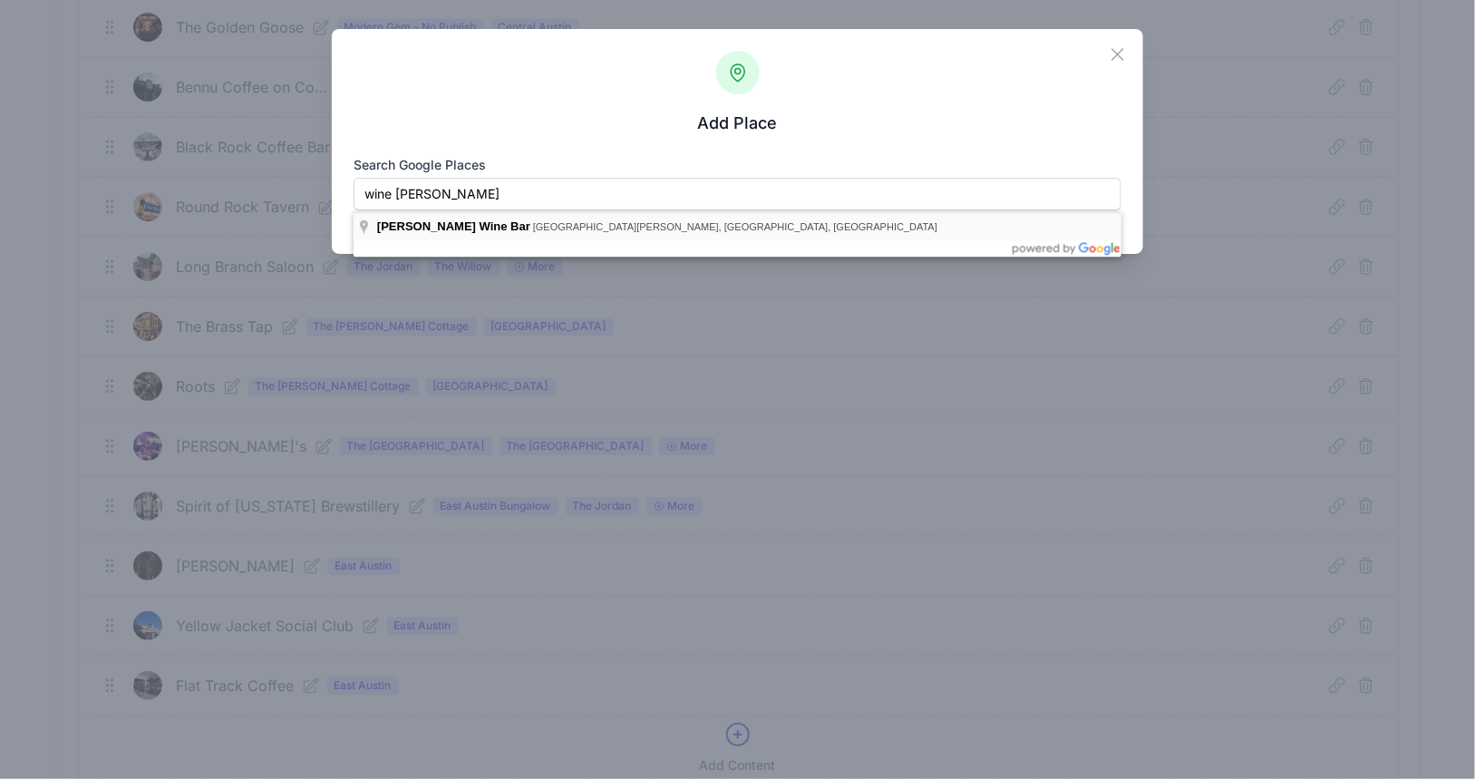
type input "[PERSON_NAME][GEOGRAPHIC_DATA], [GEOGRAPHIC_DATA][PERSON_NAME], [GEOGRAPHIC_DAT…"
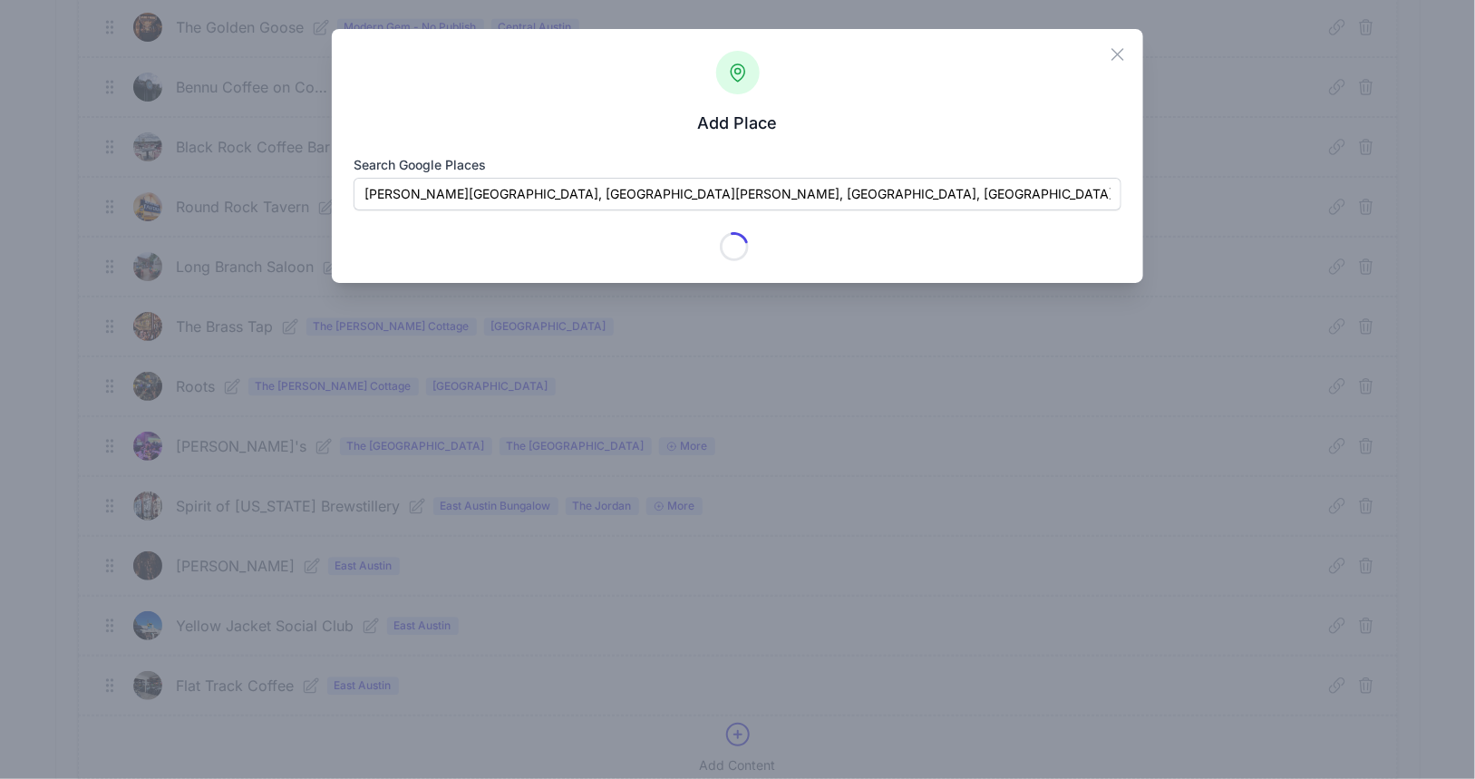
type input "[PERSON_NAME] Wine Bar"
checkbox input "true"
type input "[STREET_ADDRESS]"
type input "[PERSON_NAME]"
type input "[GEOGRAPHIC_DATA]"
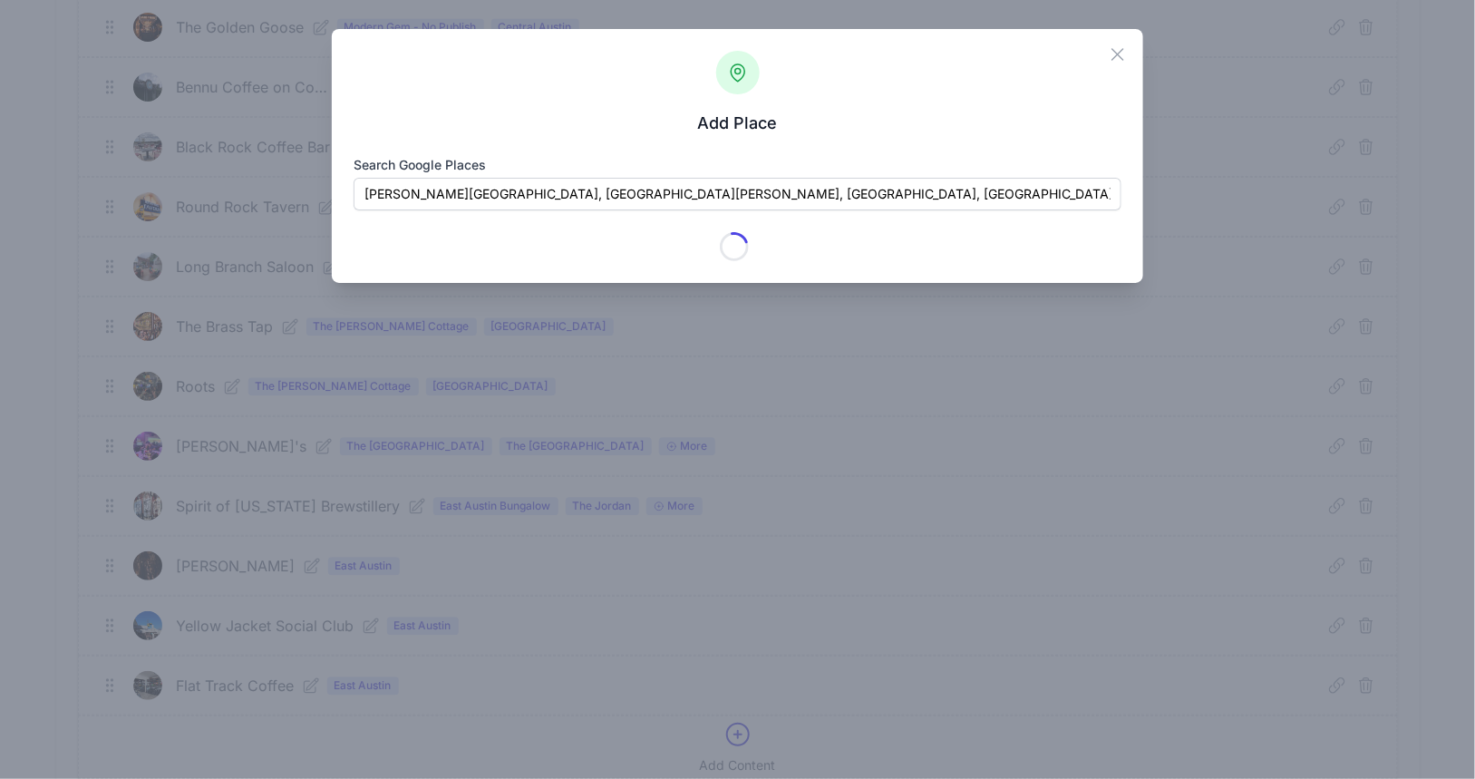
type input "78634-4323"
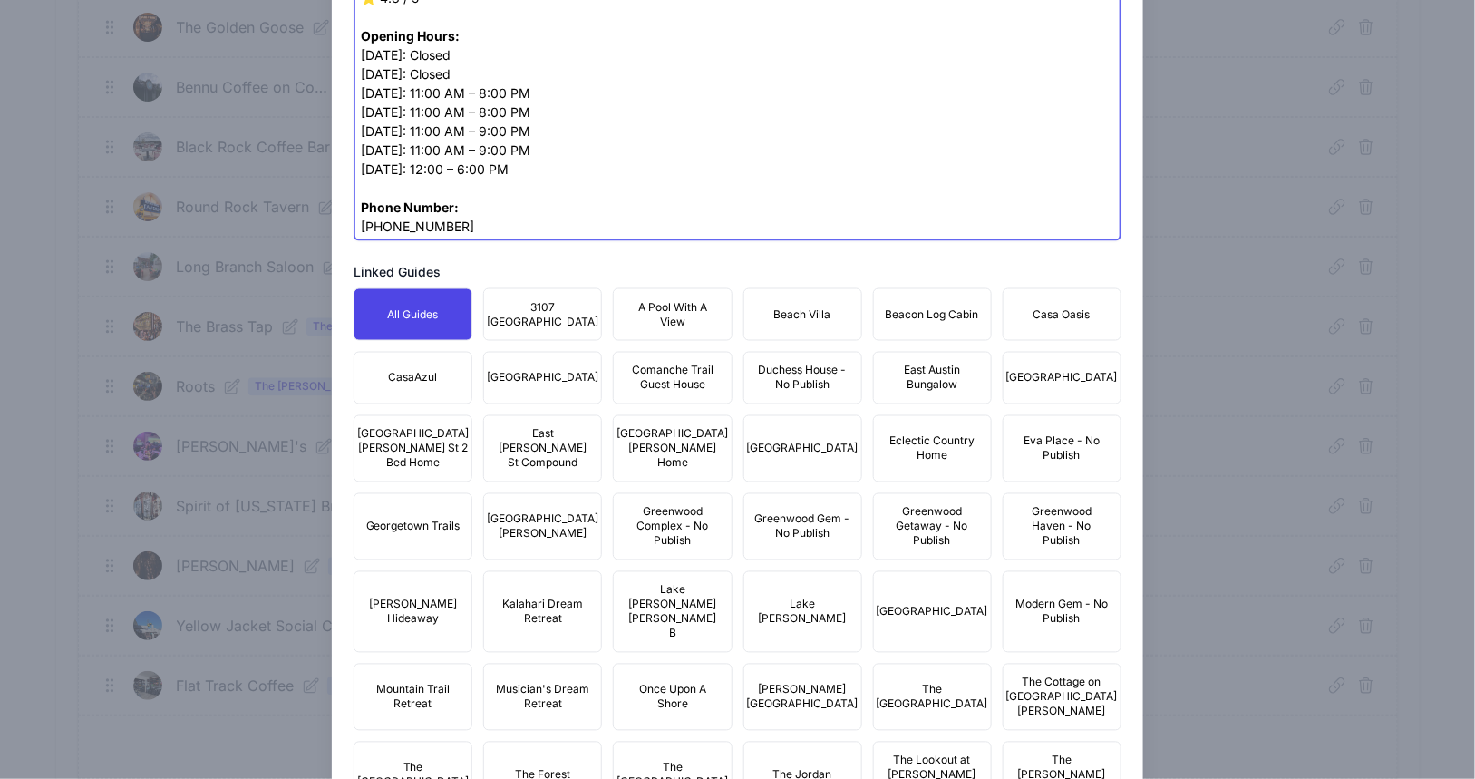
scroll to position [951, 0]
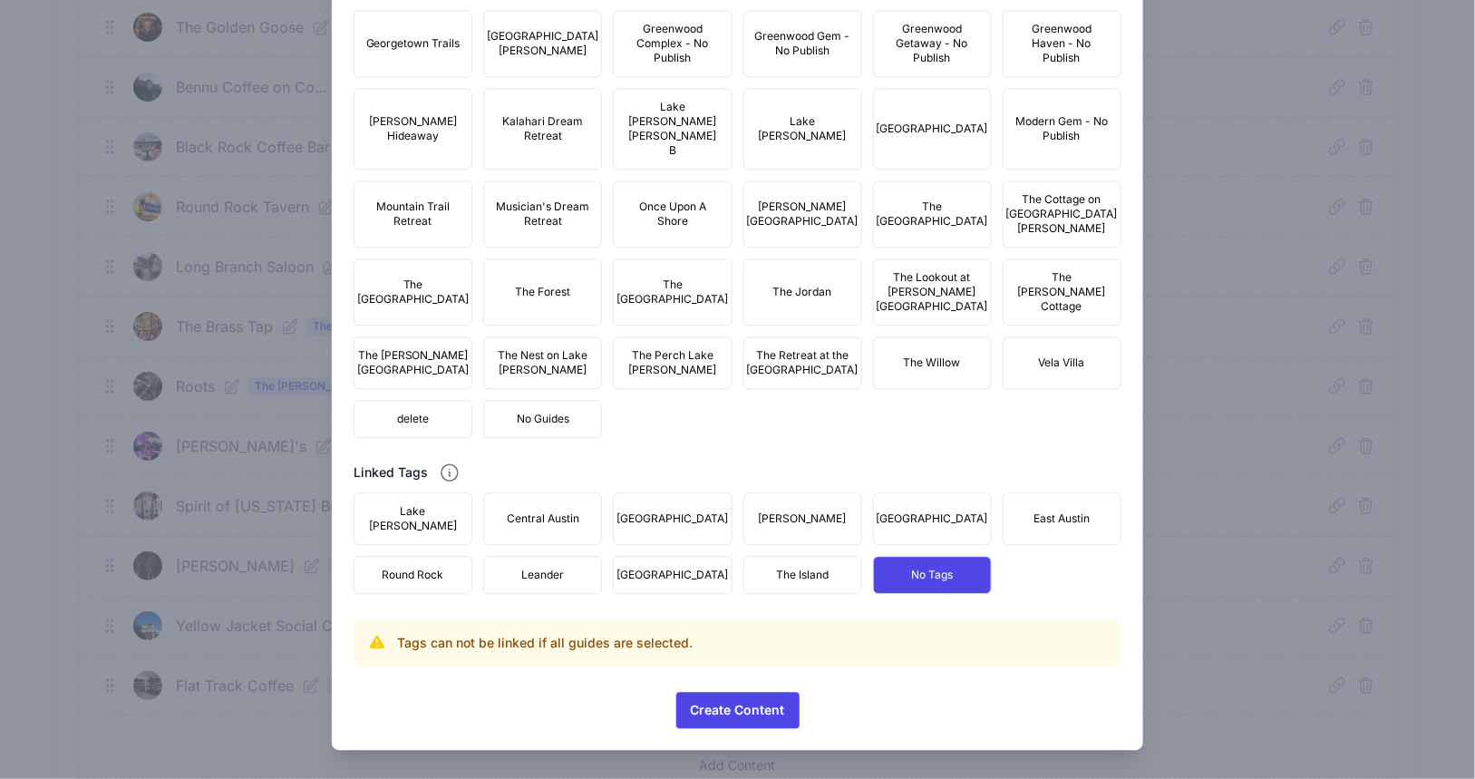
scroll to position [1523, 0]
click at [426, 143] on span "[PERSON_NAME] Hideaway" at bounding box center [412, 128] width 95 height 29
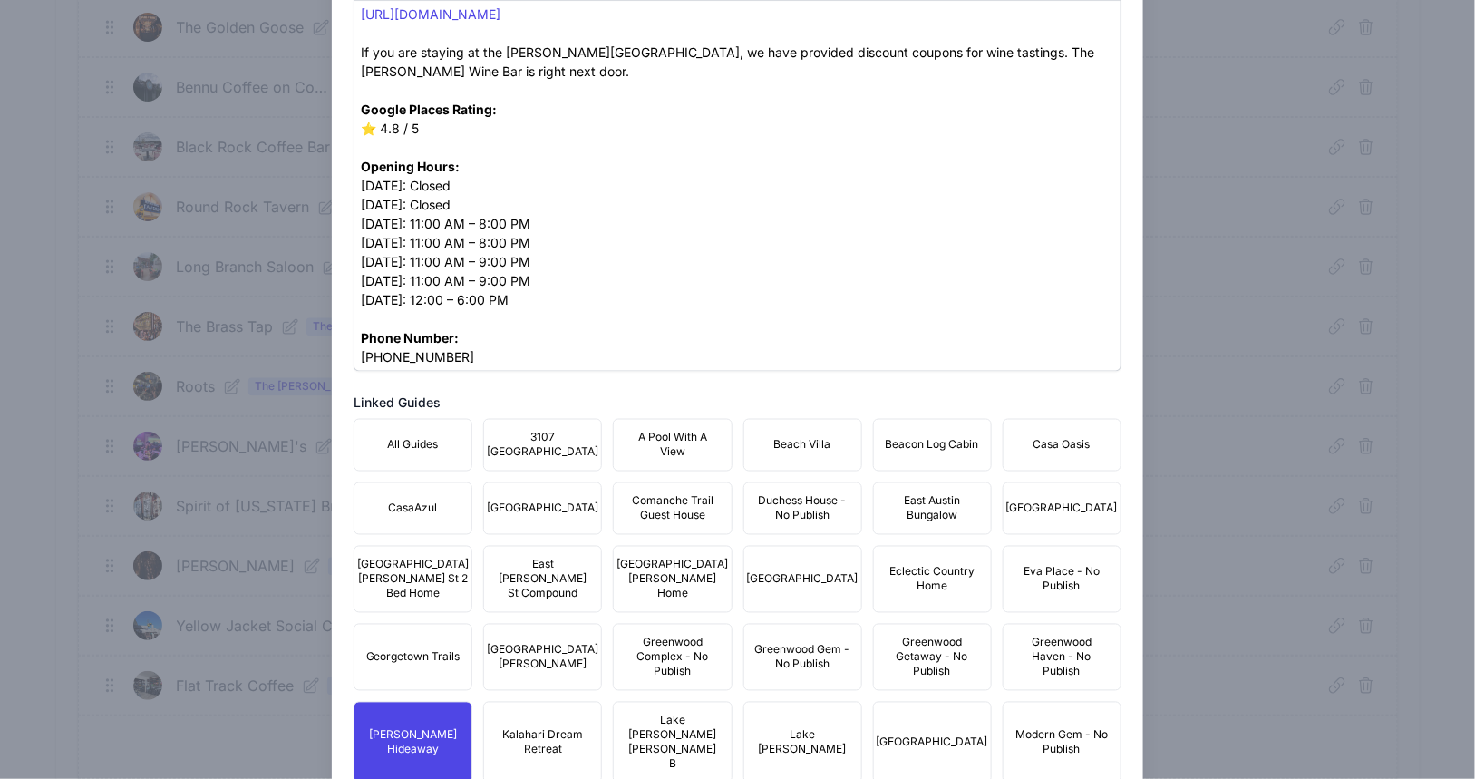
scroll to position [841, 0]
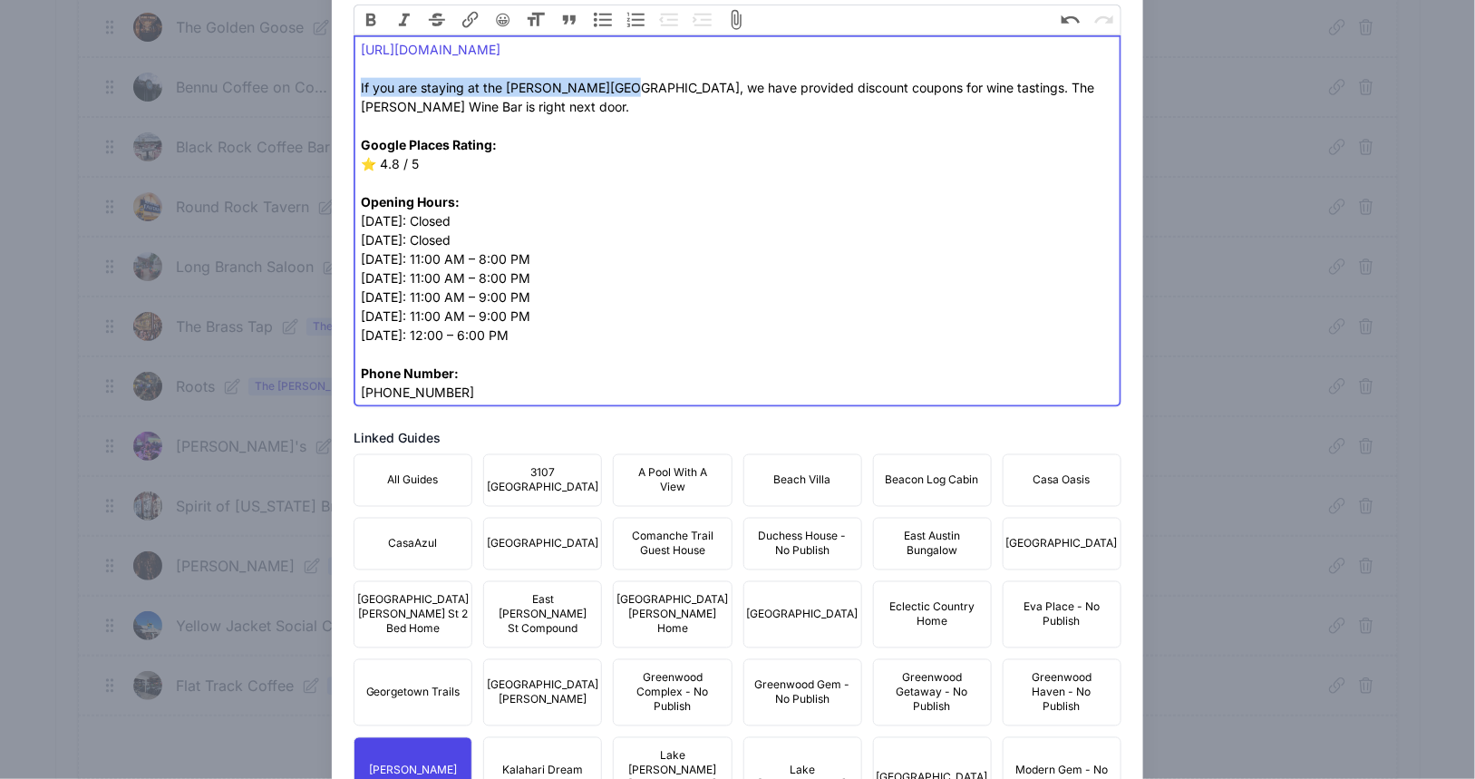
drag, startPoint x: 610, startPoint y: 358, endPoint x: 340, endPoint y: 364, distance: 270.3
click at [340, 364] on div "Close Add Place Search Google Places [PERSON_NAME][GEOGRAPHIC_DATA], [GEOGRAPHI…" at bounding box center [738, 293] width 812 height 2211
type trix-editor "<div><a href="[URL][DOMAIN_NAME]">[URL][DOMAIN_NAME]</a><br><br>We have provide…"
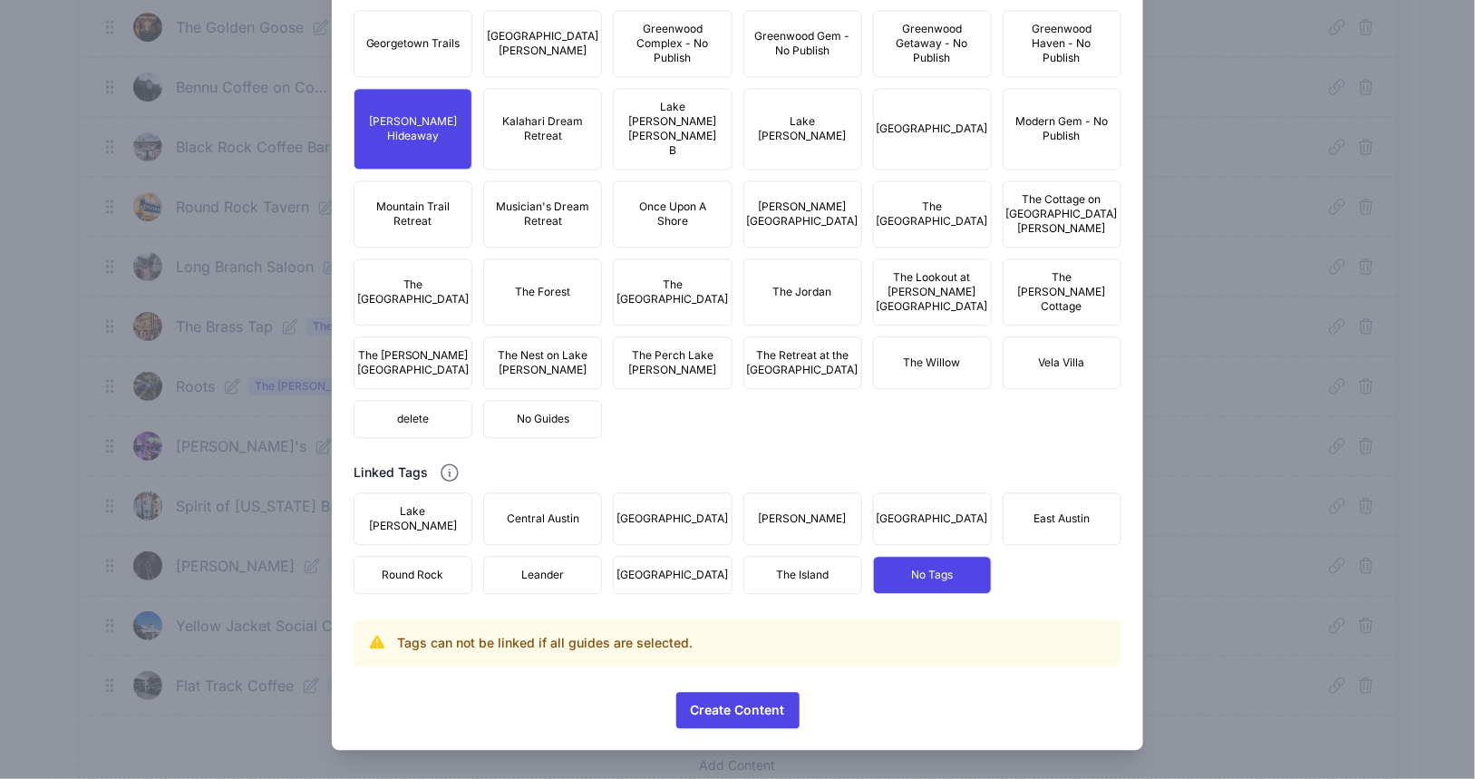
scroll to position [1662, 0]
click at [743, 708] on span "Create Content" at bounding box center [738, 710] width 94 height 36
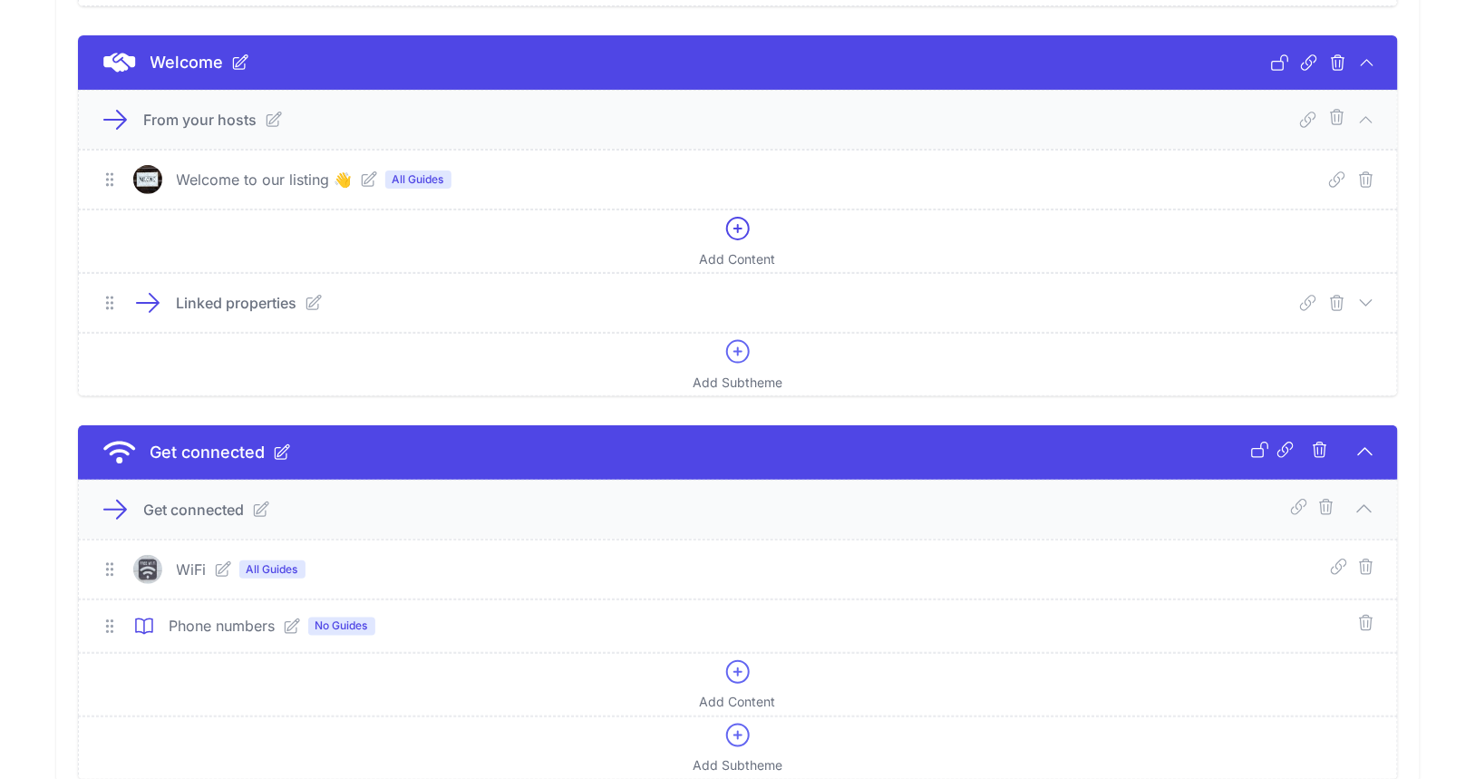
scroll to position [0, 0]
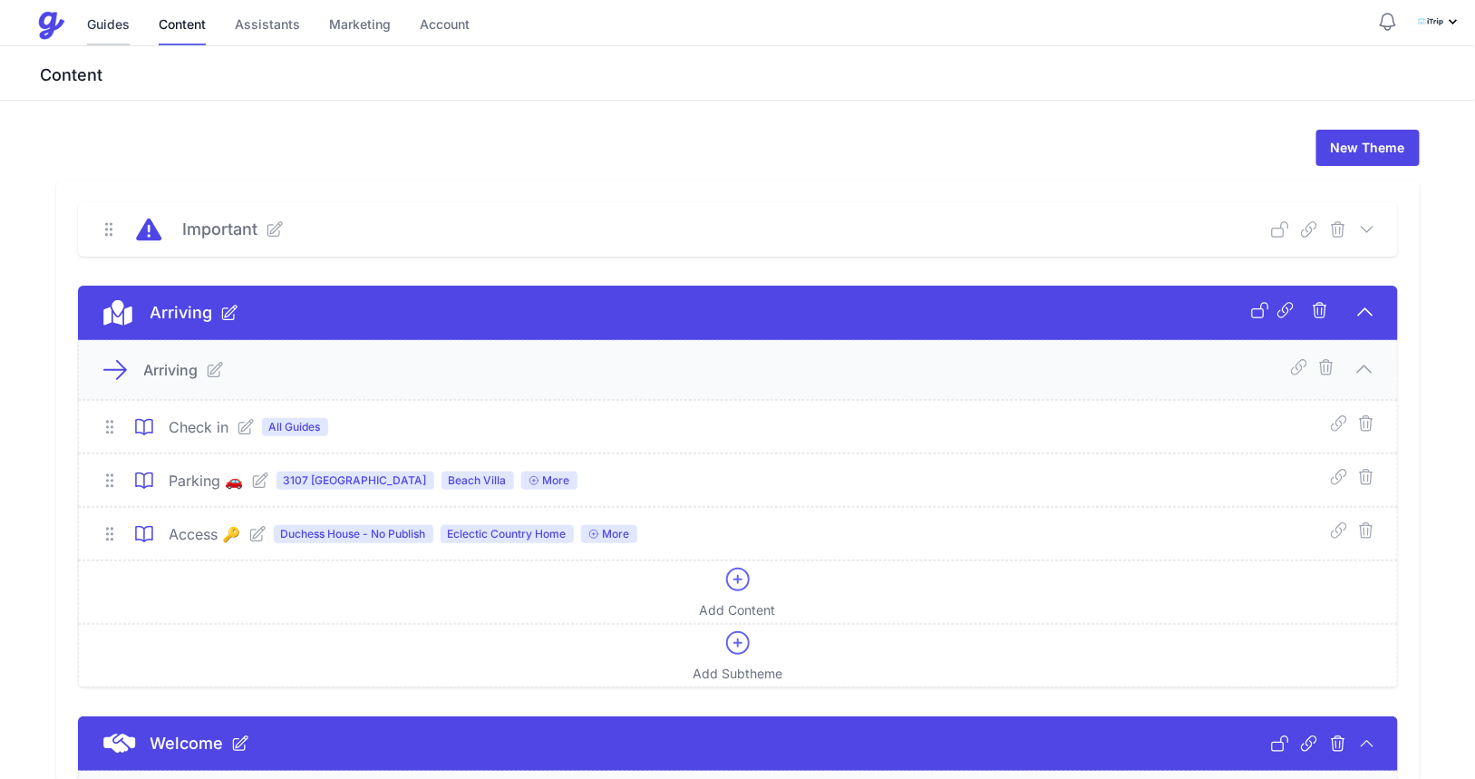
click at [123, 26] on link "Guides" at bounding box center [108, 25] width 43 height 39
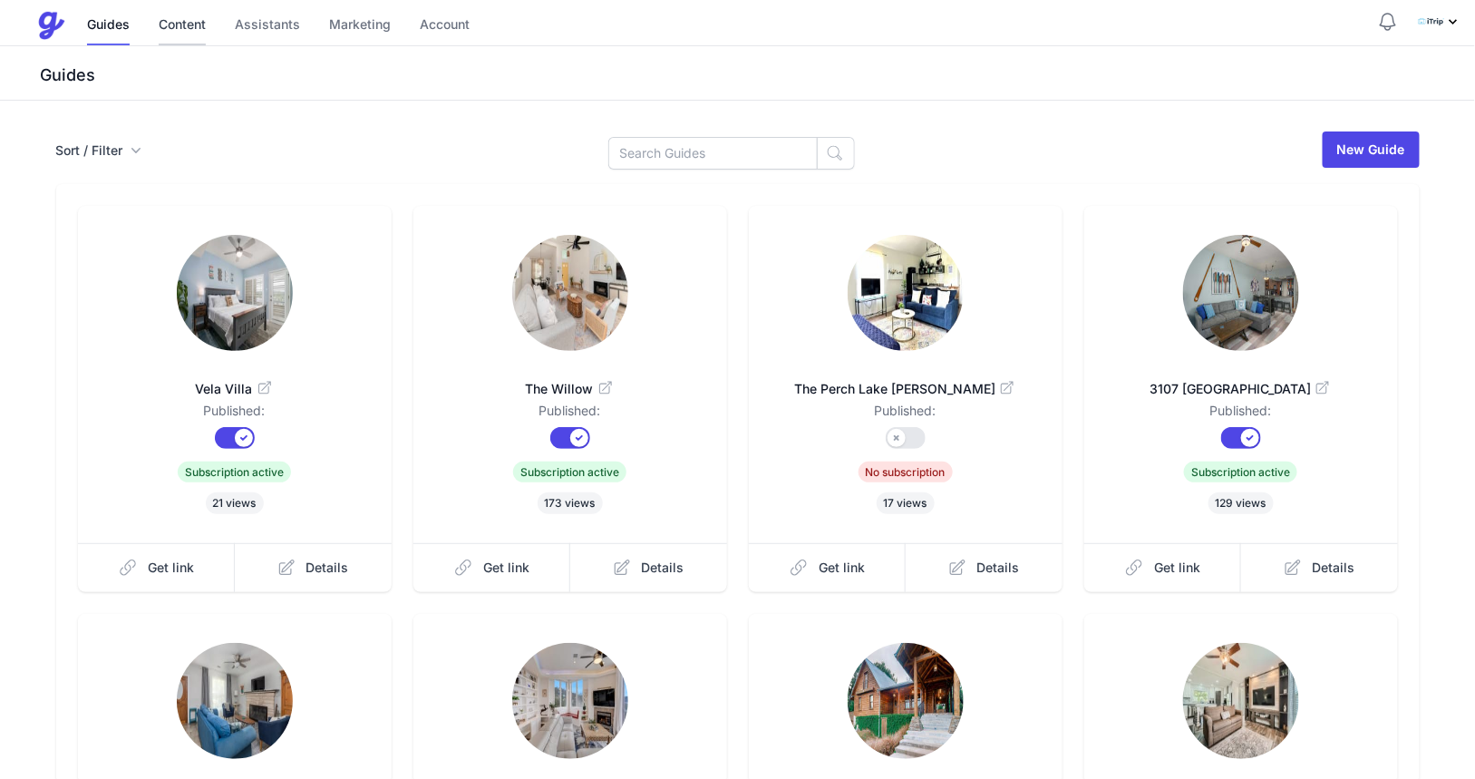
click at [197, 29] on link "Content" at bounding box center [182, 25] width 47 height 39
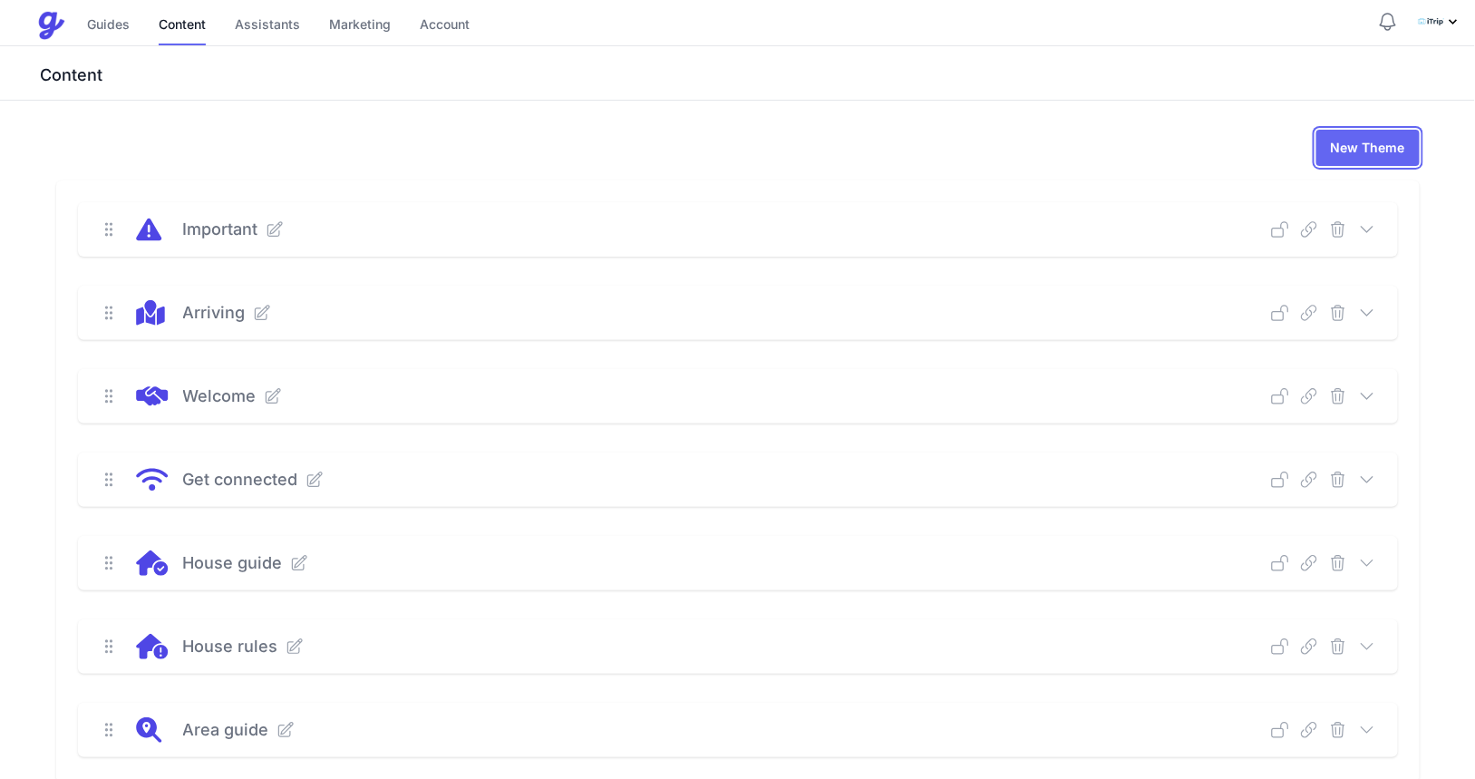
click at [1353, 149] on link "New Theme" at bounding box center [1368, 148] width 103 height 36
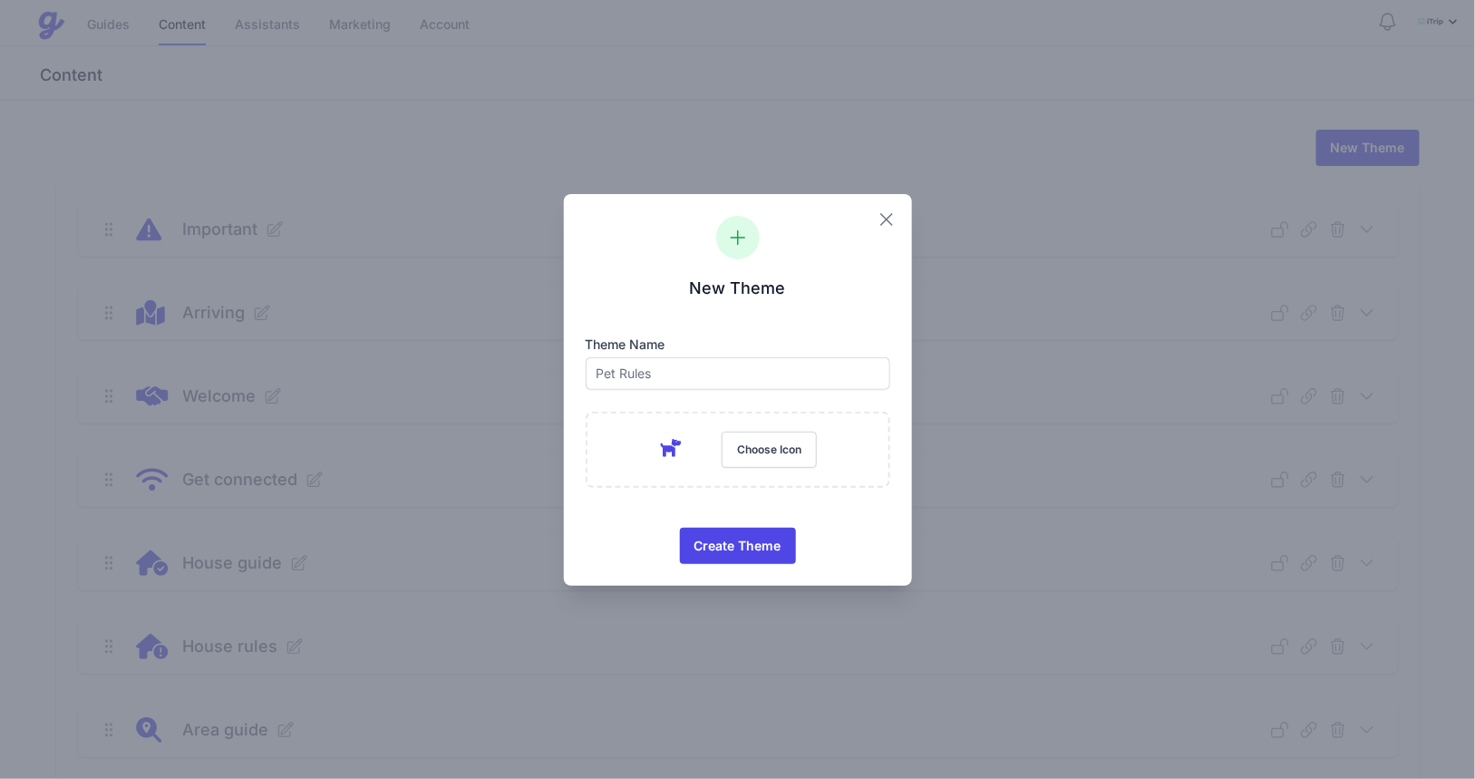
click at [887, 218] on icon "button" at bounding box center [886, 219] width 11 height 11
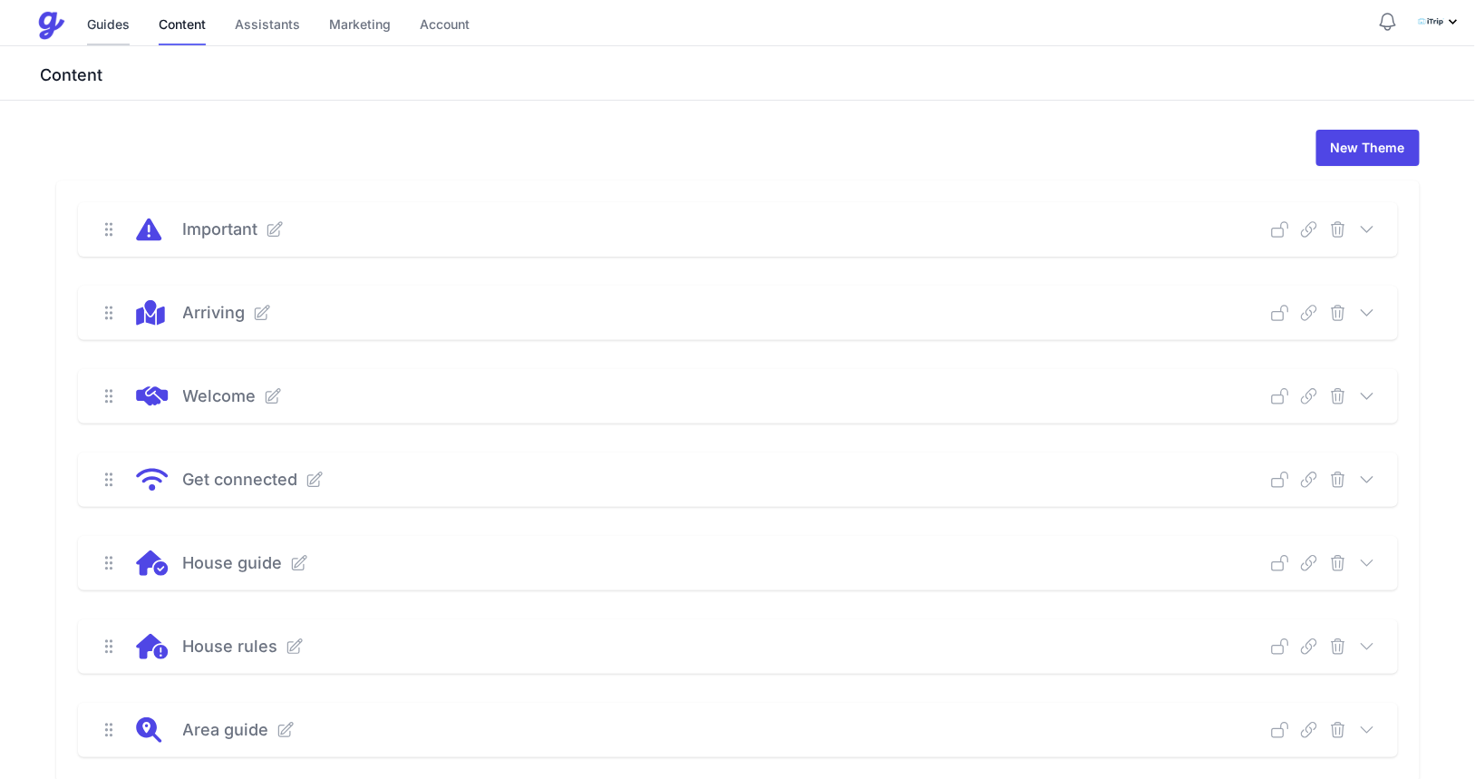
click at [104, 29] on link "Guides" at bounding box center [108, 25] width 43 height 39
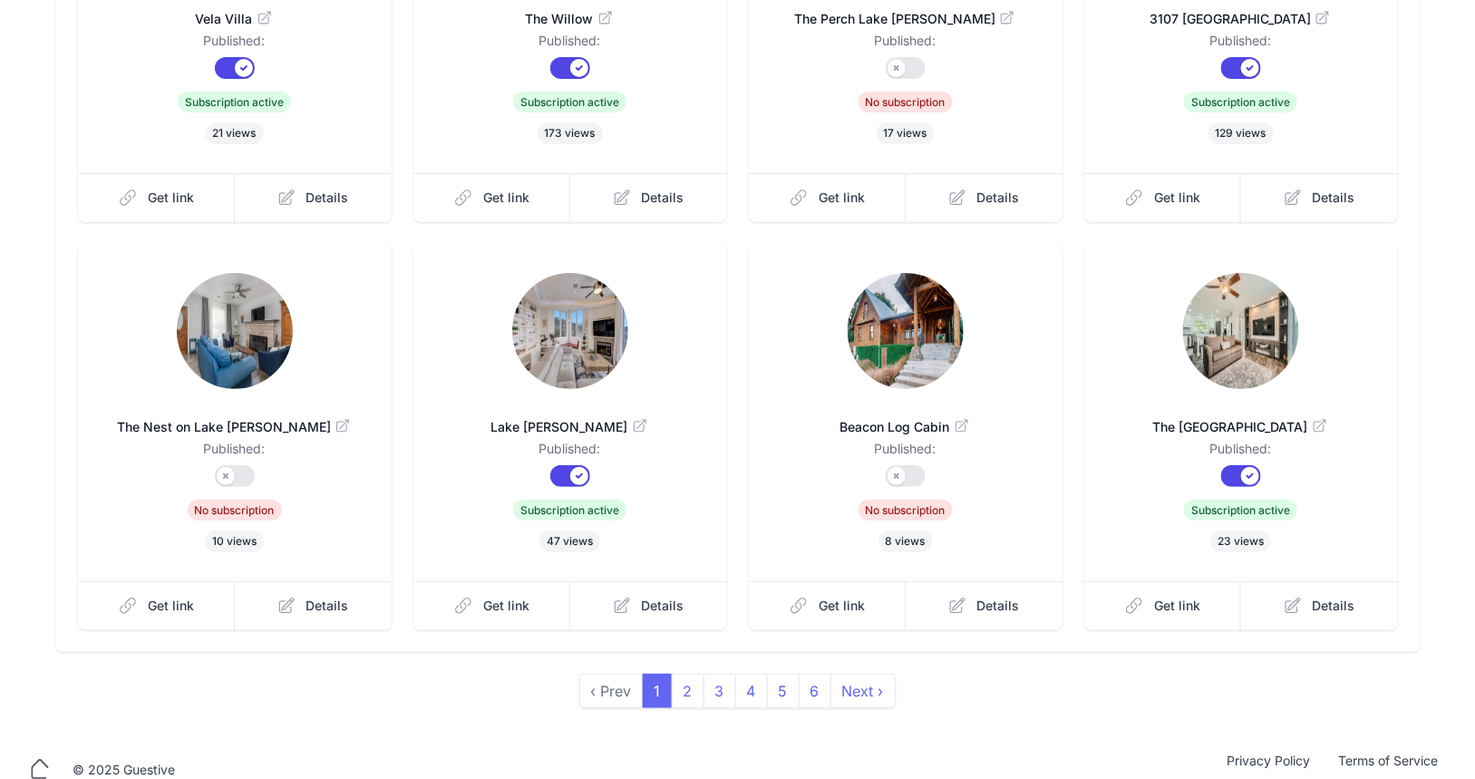
scroll to position [391, 0]
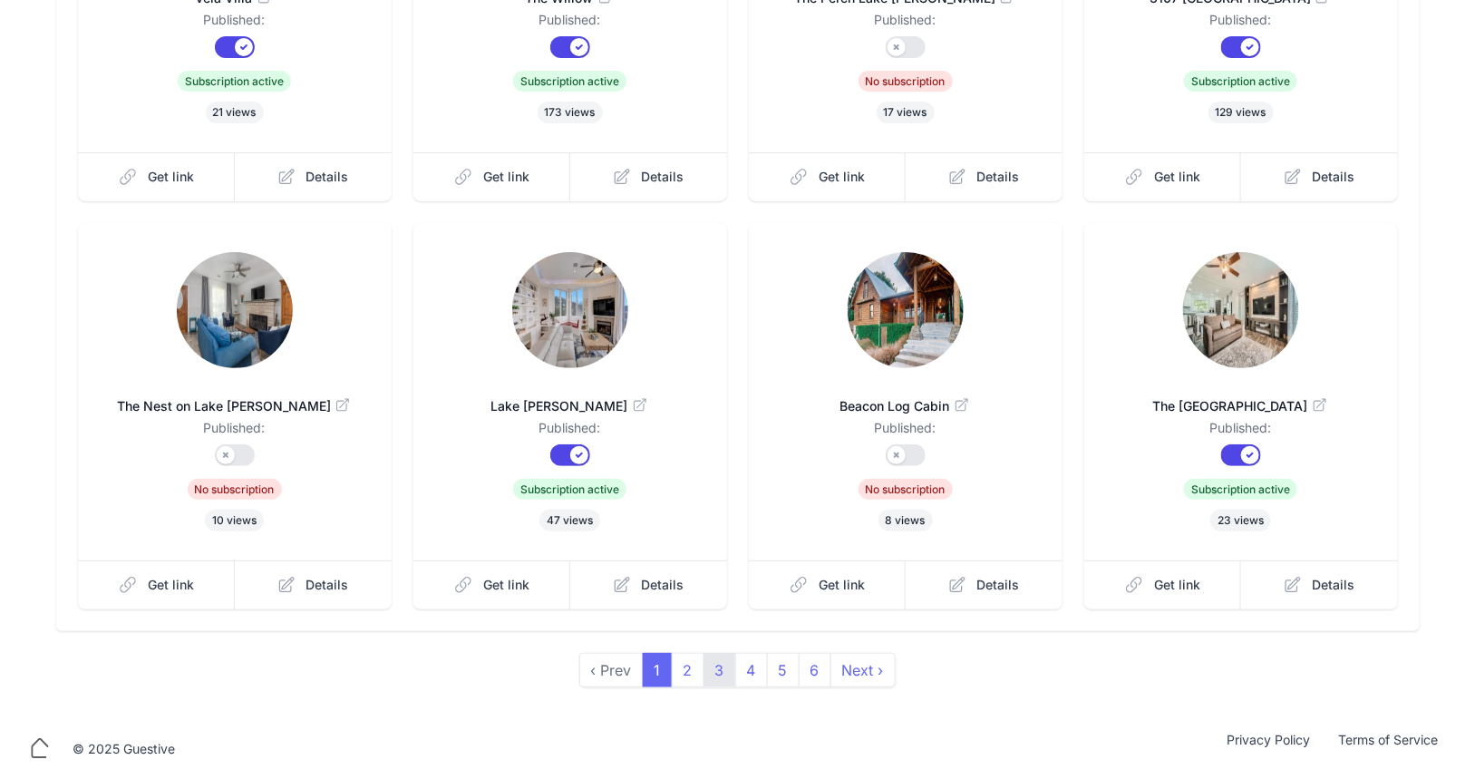
click at [728, 672] on link "3" at bounding box center [720, 670] width 33 height 34
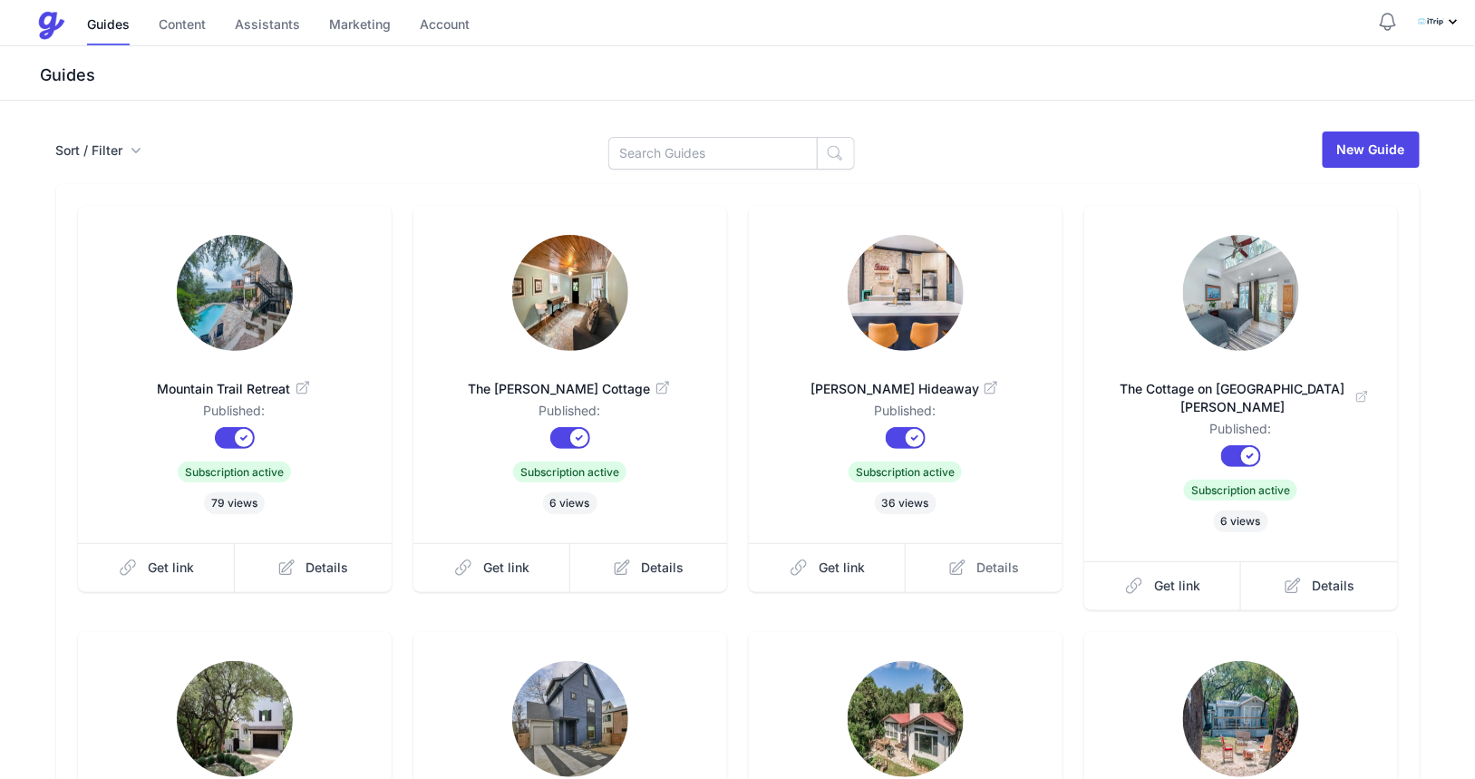
click at [969, 571] on link "Details" at bounding box center [984, 567] width 157 height 49
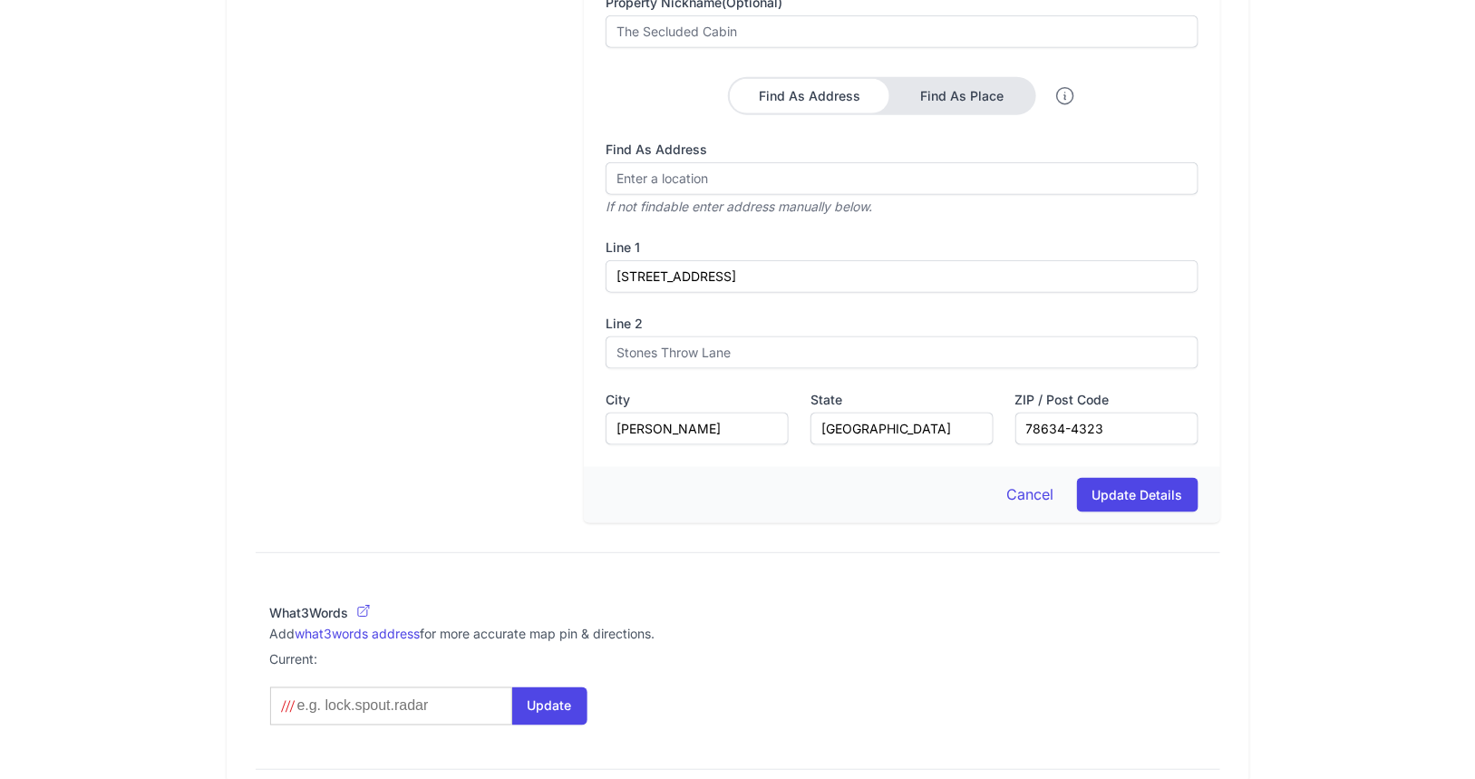
scroll to position [1342, 0]
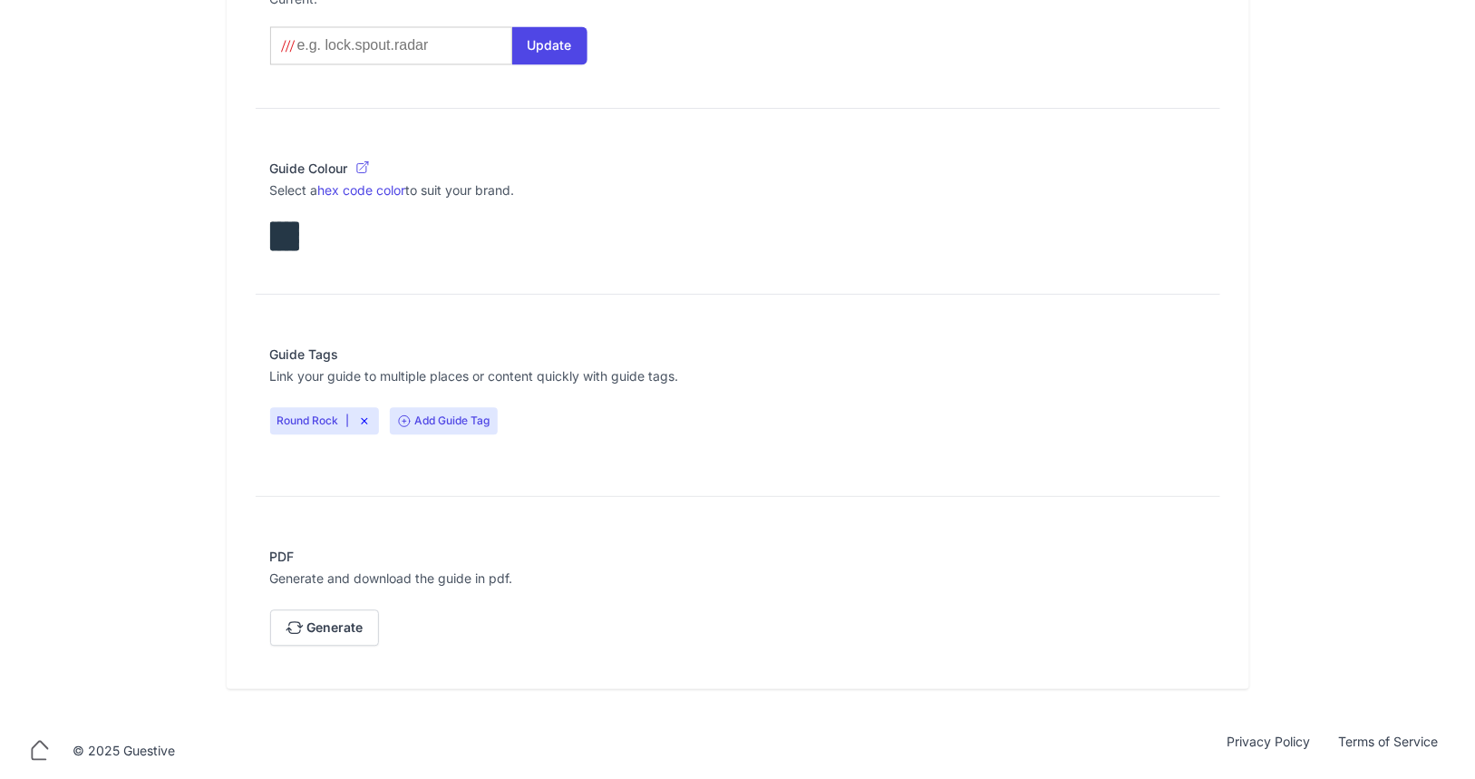
click at [406, 419] on icon at bounding box center [404, 421] width 15 height 15
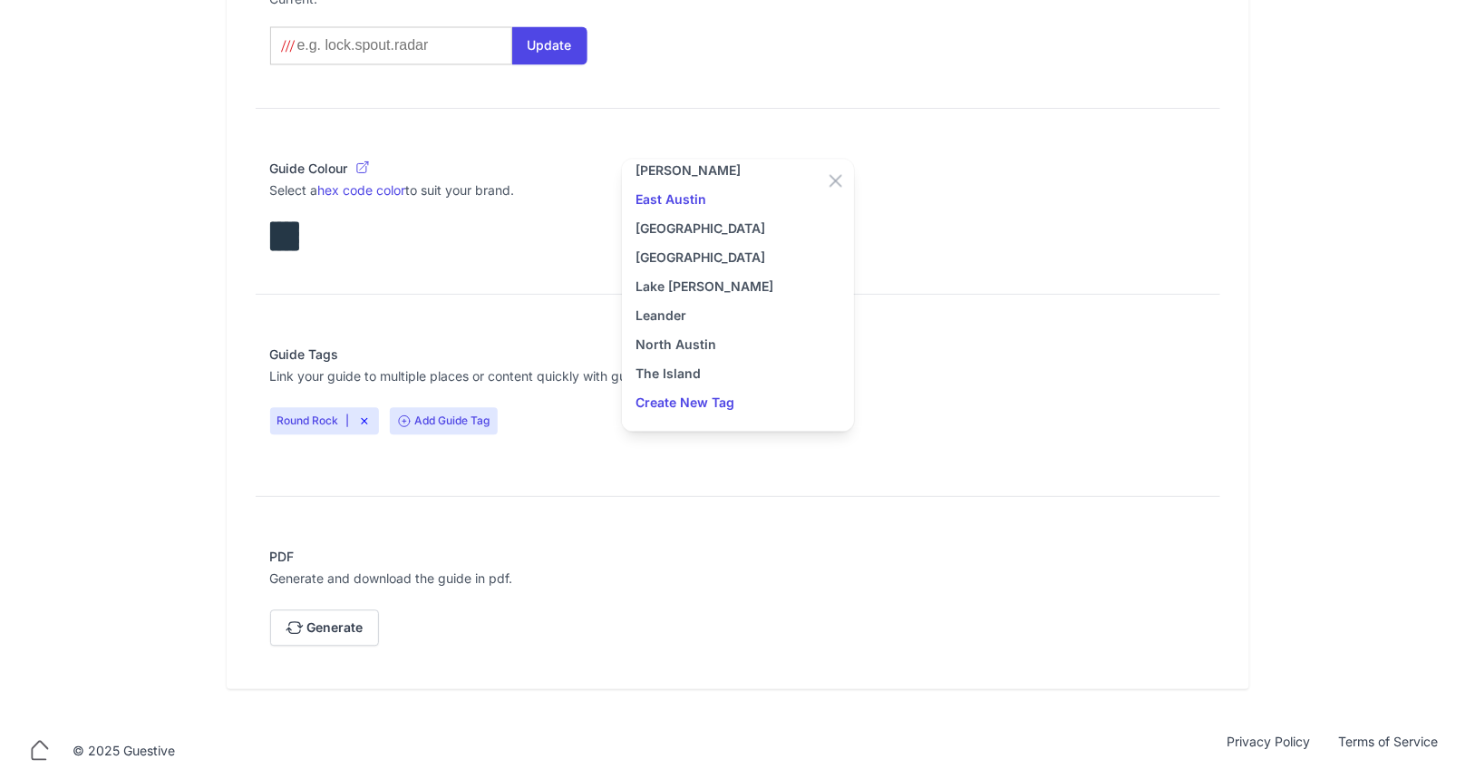
scroll to position [1324, 0]
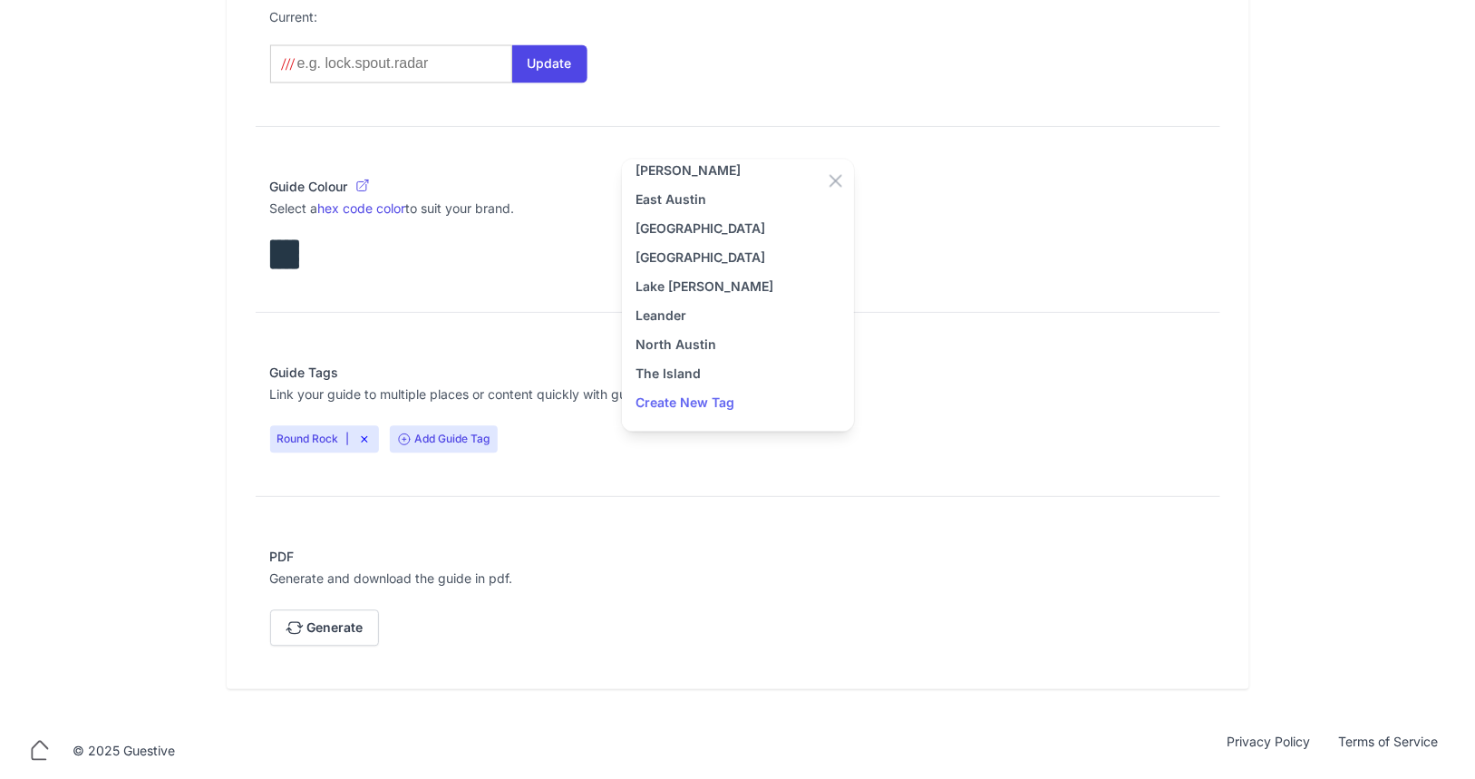
click at [696, 402] on p "Create New Tag" at bounding box center [738, 403] width 203 height 22
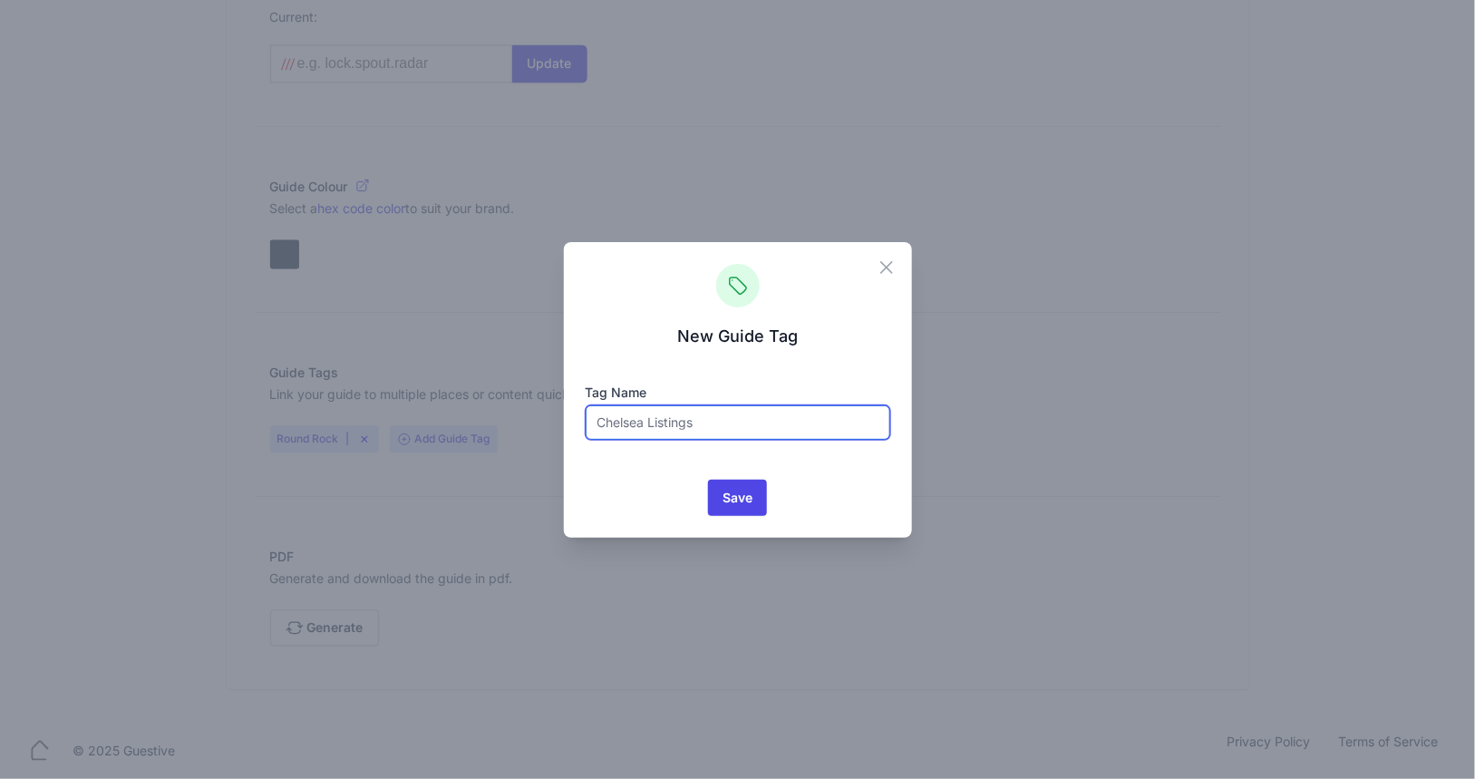
click at [632, 424] on input "text" at bounding box center [738, 422] width 305 height 34
type input "[PERSON_NAME]"
click at [728, 507] on input "Save" at bounding box center [737, 498] width 59 height 36
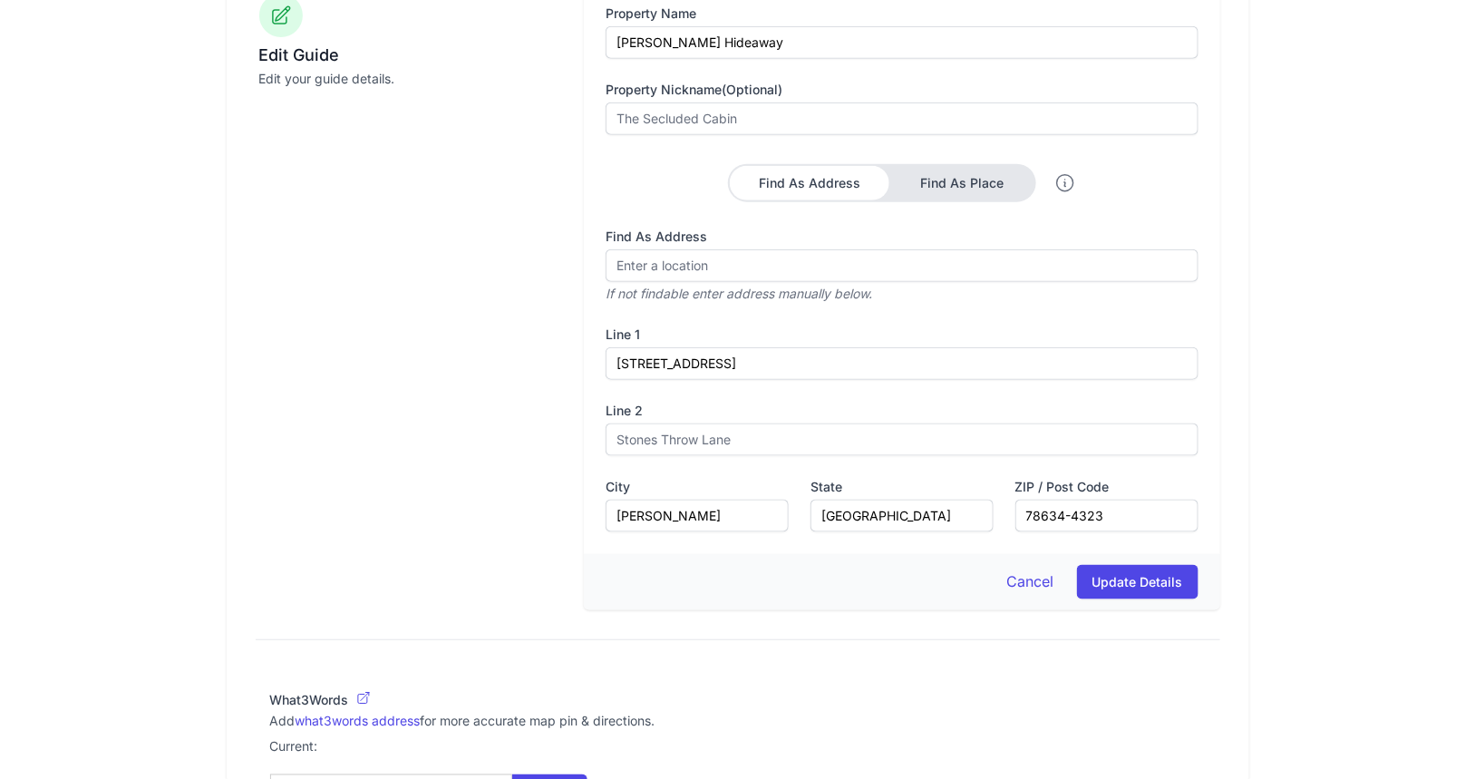
scroll to position [683, 0]
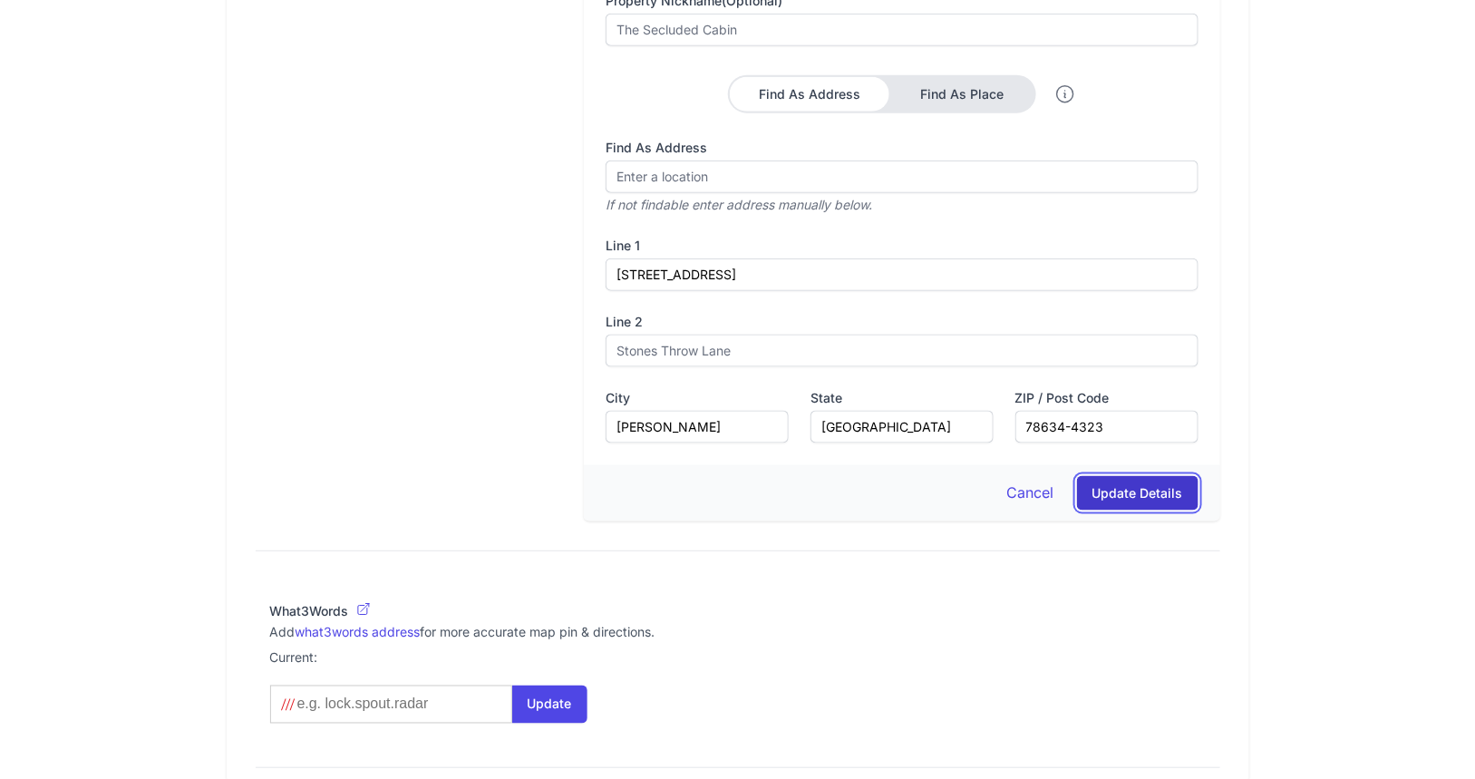
click at [1151, 508] on button "Update Details" at bounding box center [1138, 493] width 122 height 34
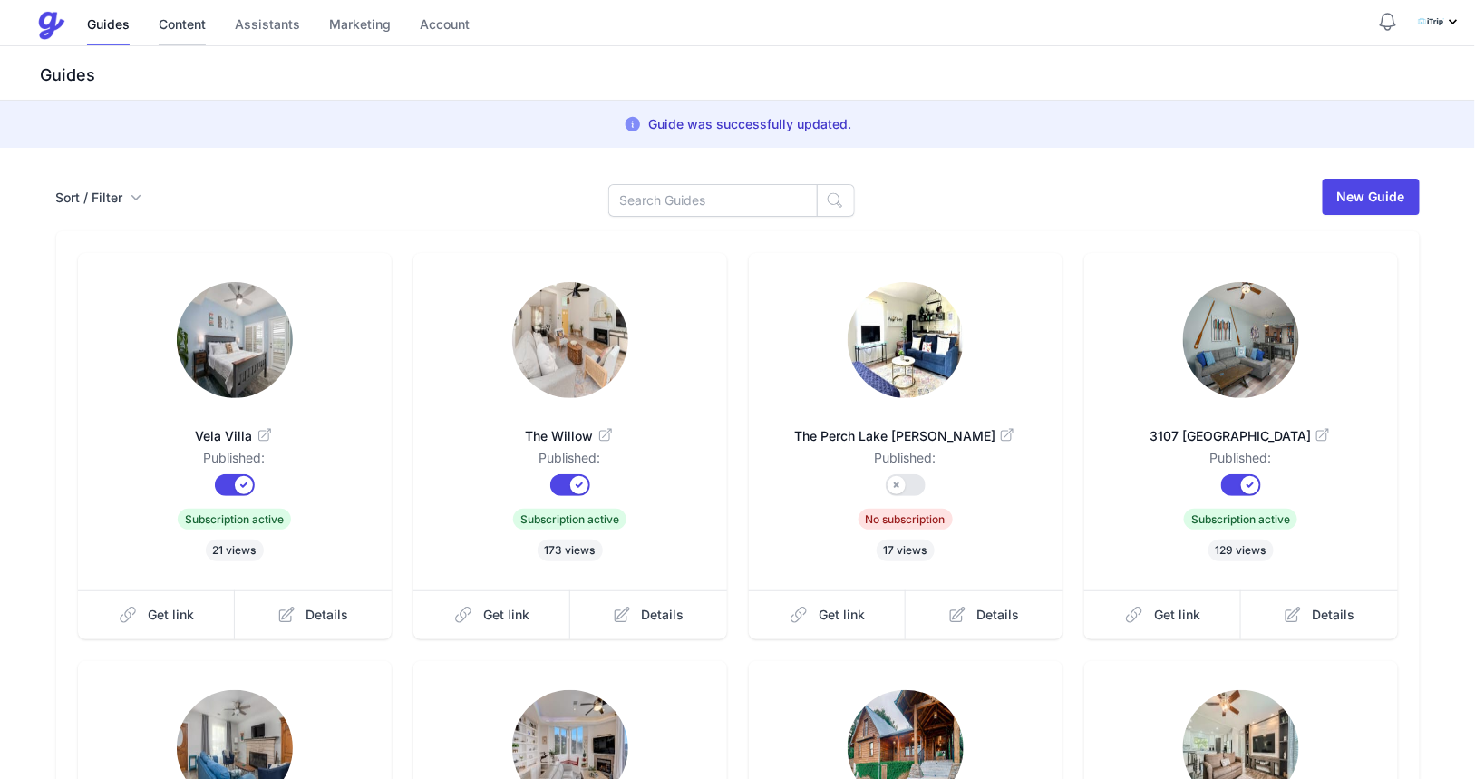
click at [201, 21] on link "Content" at bounding box center [182, 25] width 47 height 39
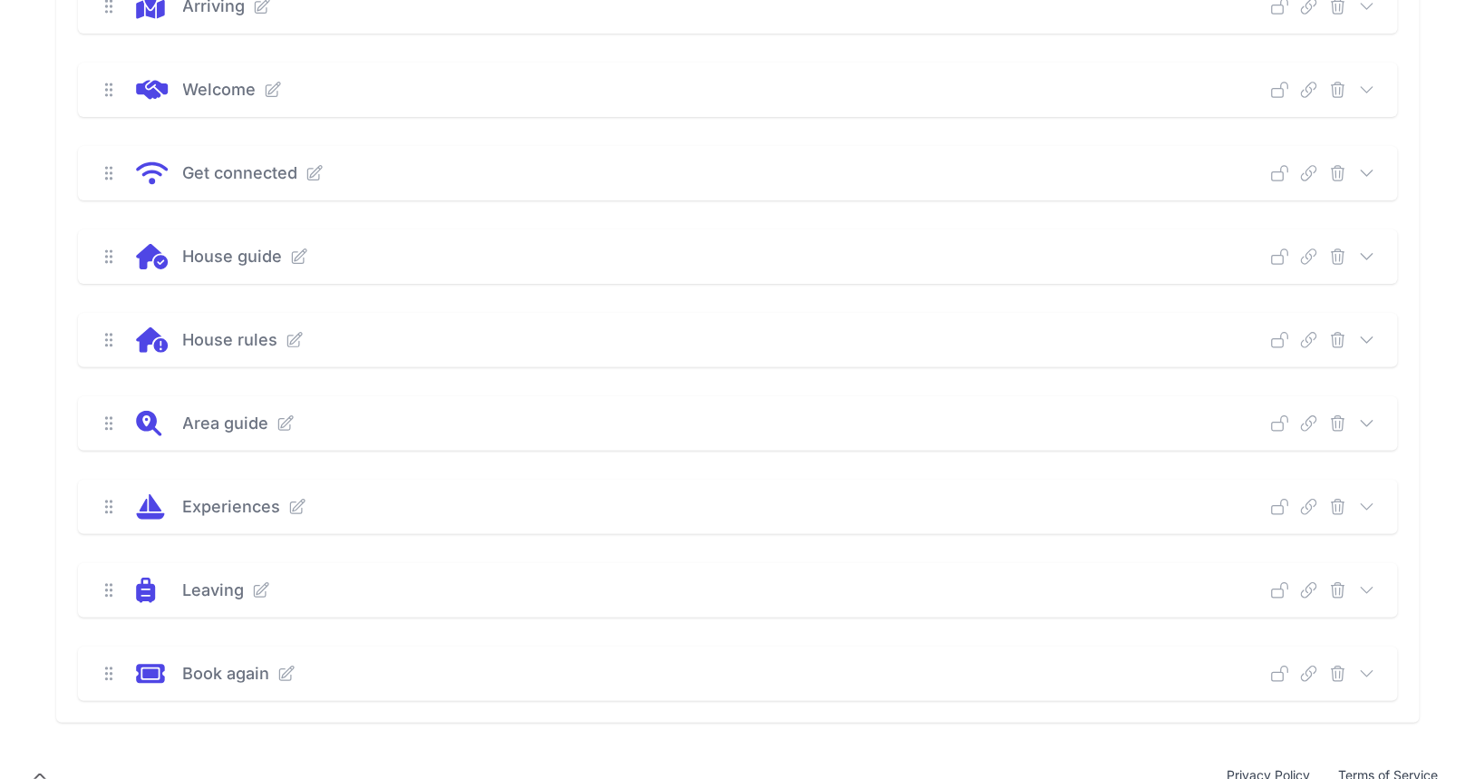
scroll to position [343, 0]
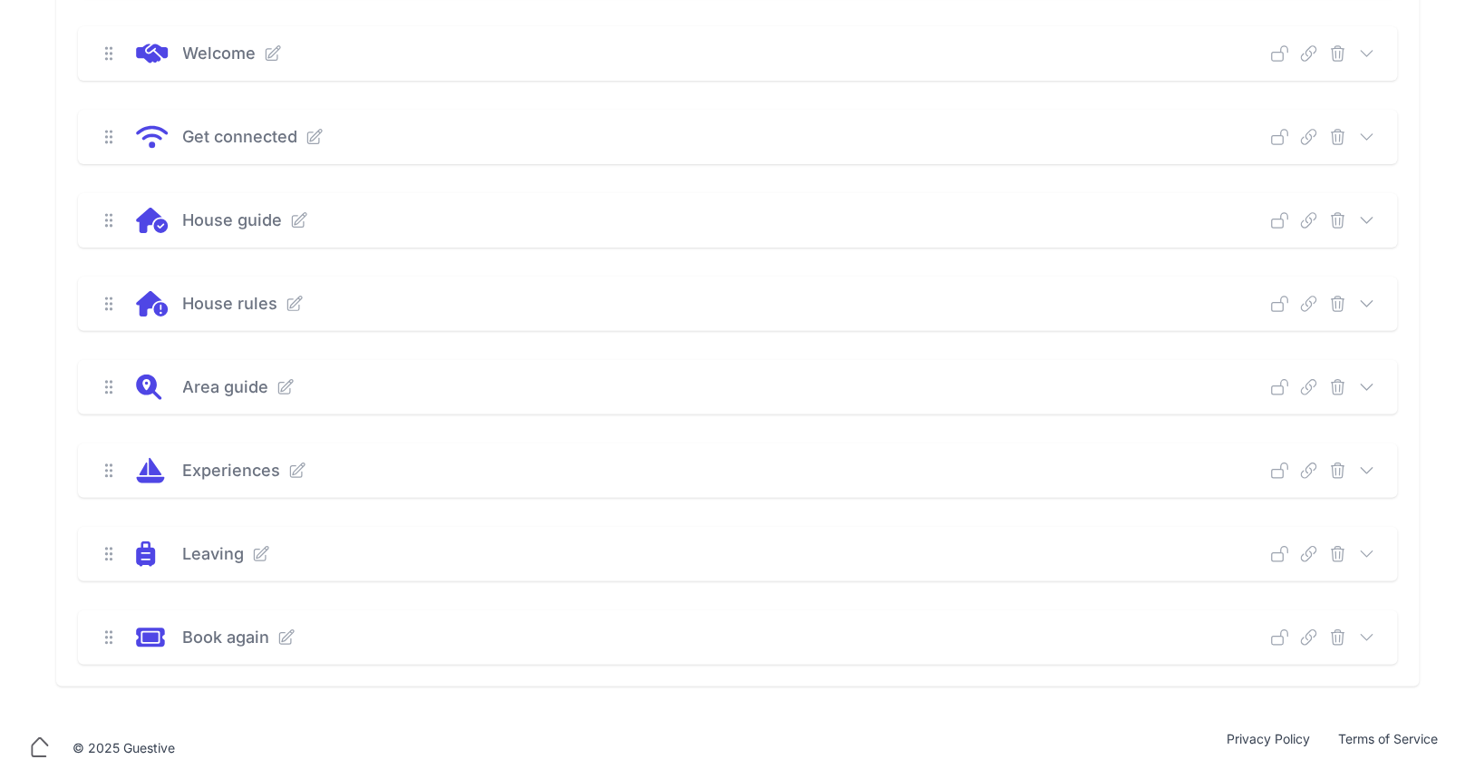
click at [1371, 389] on icon at bounding box center [1367, 387] width 18 height 18
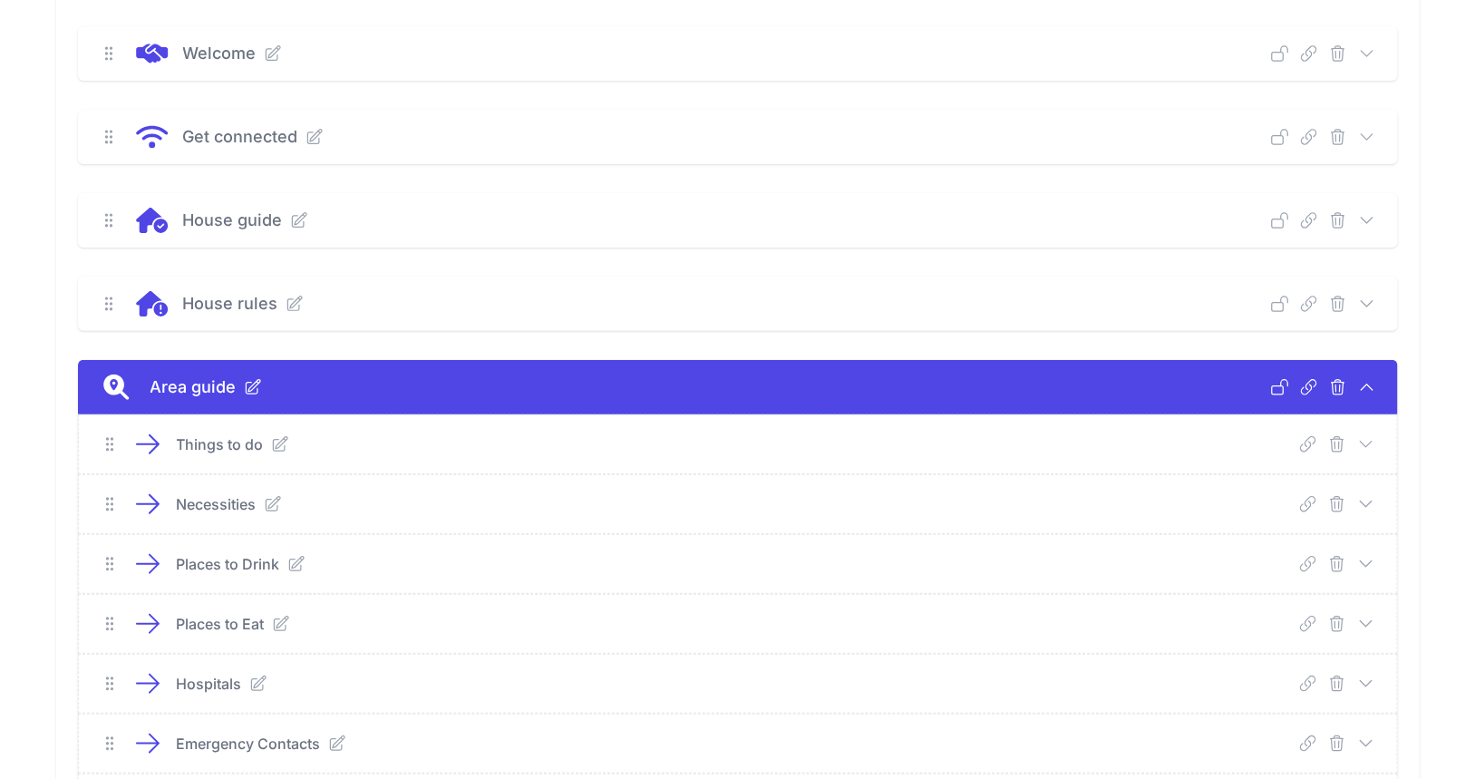
scroll to position [761, 0]
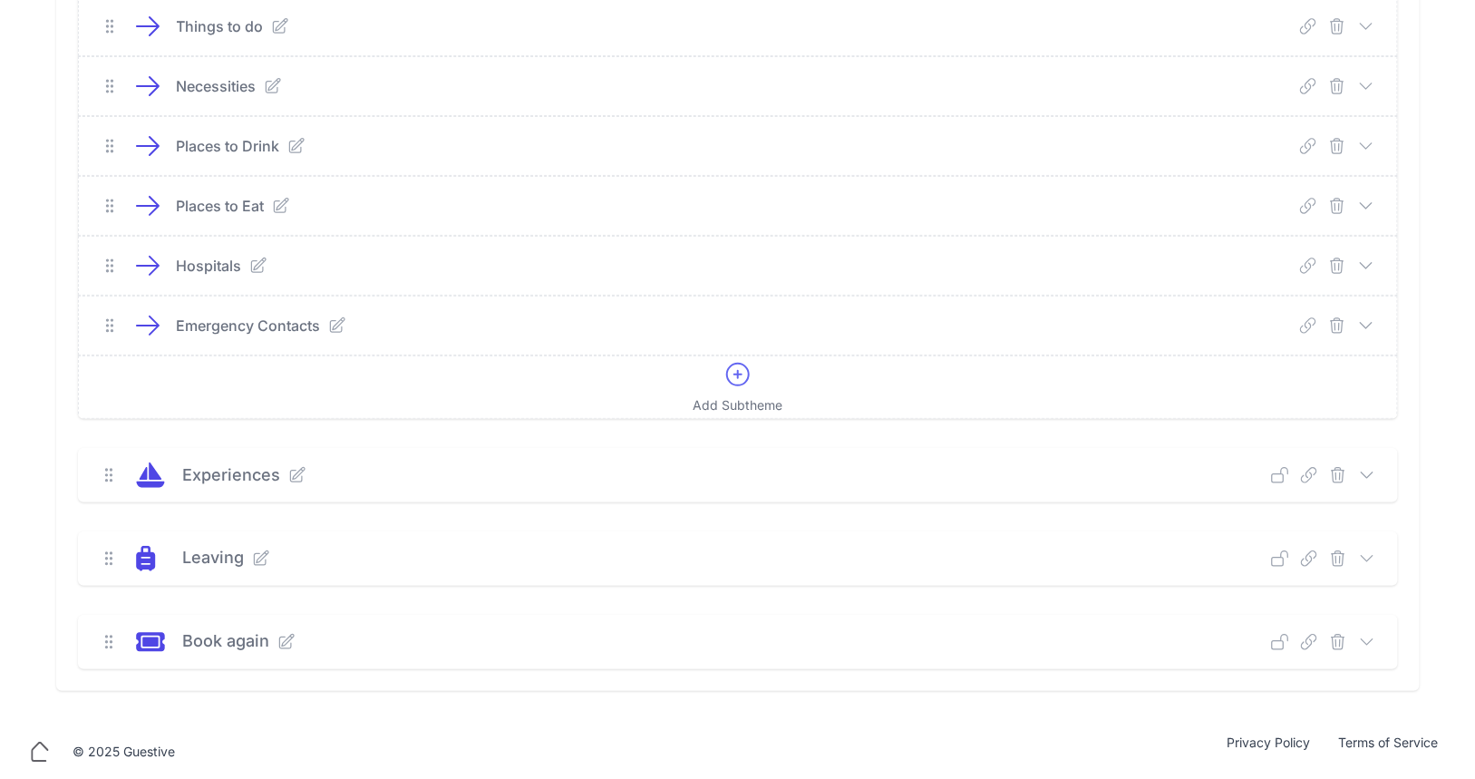
click at [1373, 143] on icon at bounding box center [1367, 146] width 18 height 18
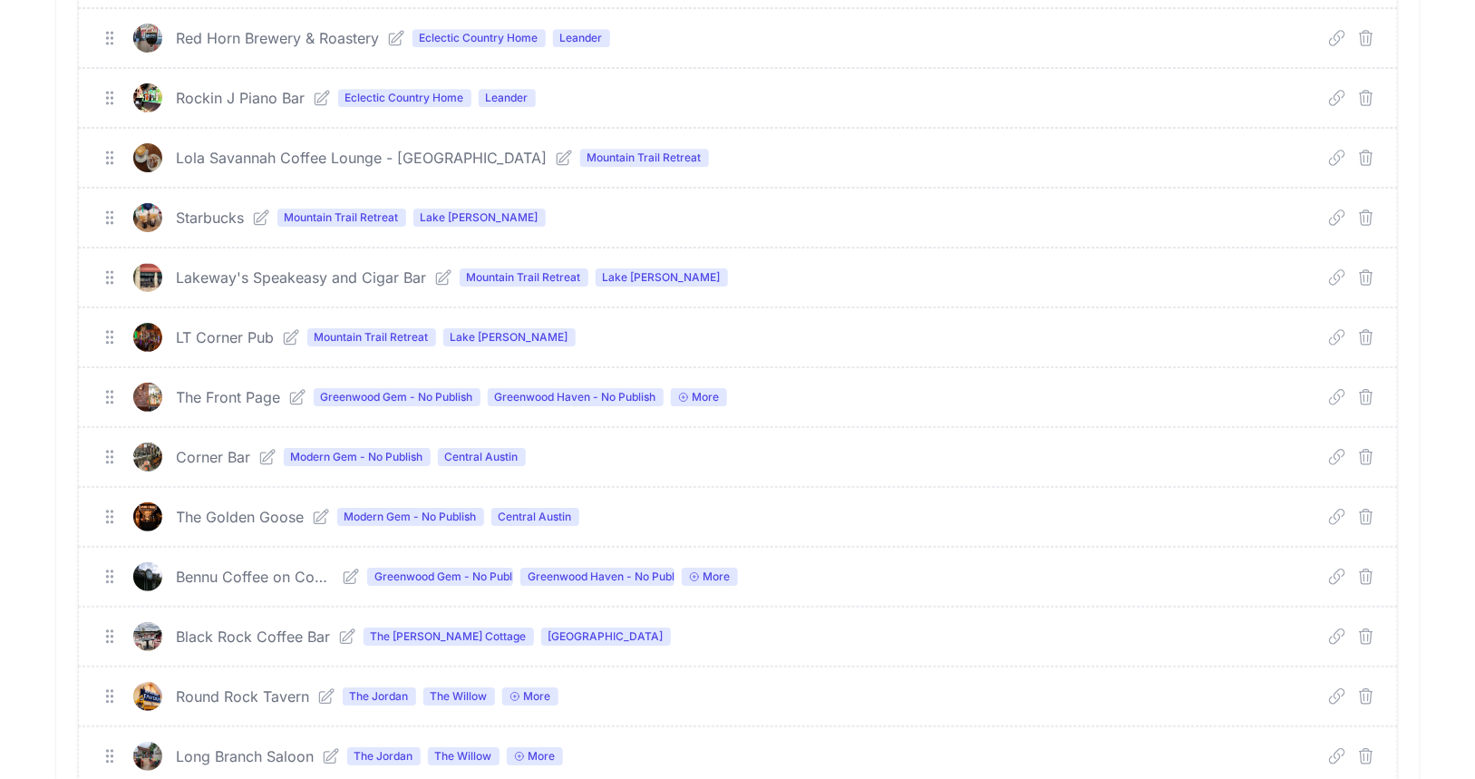
scroll to position [2808, 0]
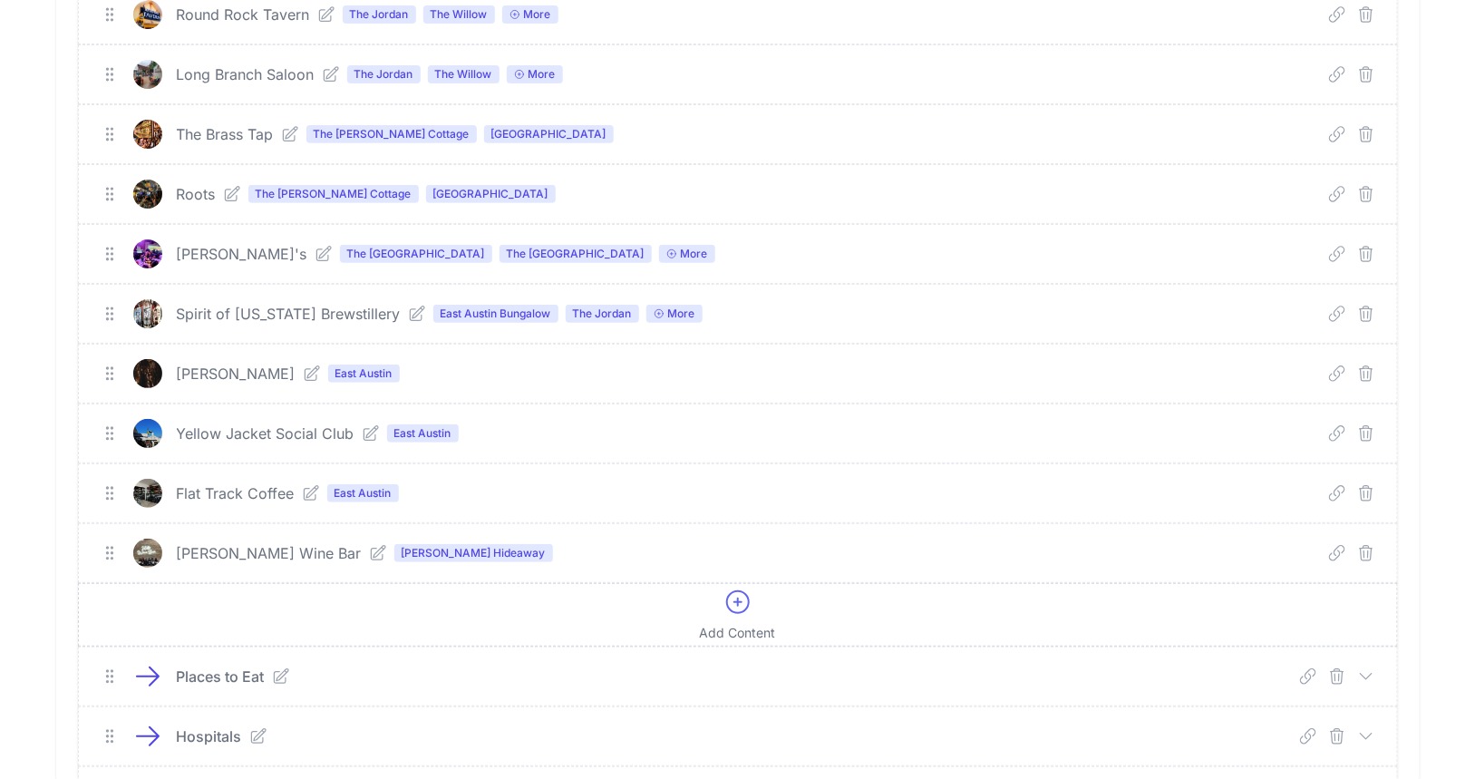
click at [738, 591] on icon at bounding box center [738, 602] width 22 height 22
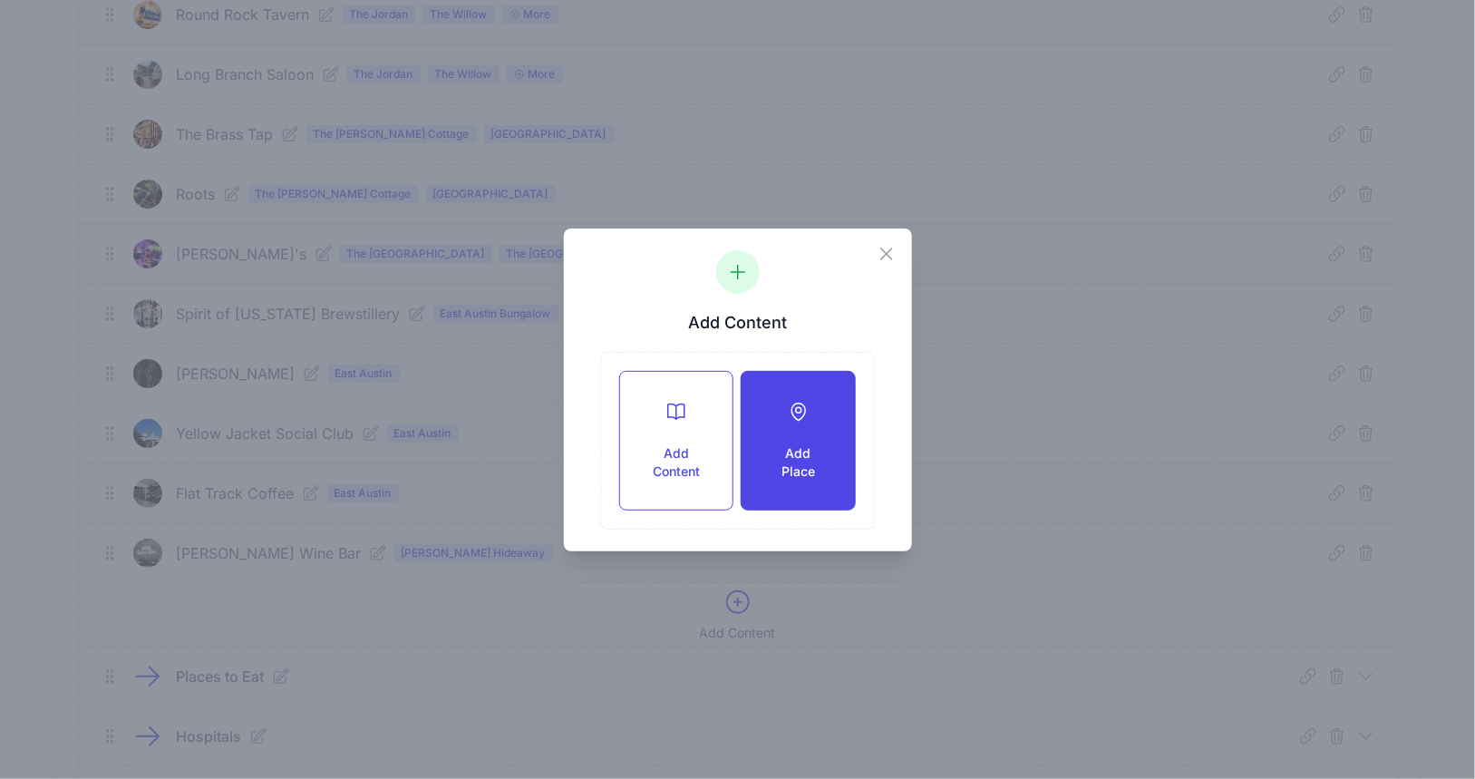
click at [785, 452] on h3 "Add Place" at bounding box center [798, 462] width 54 height 36
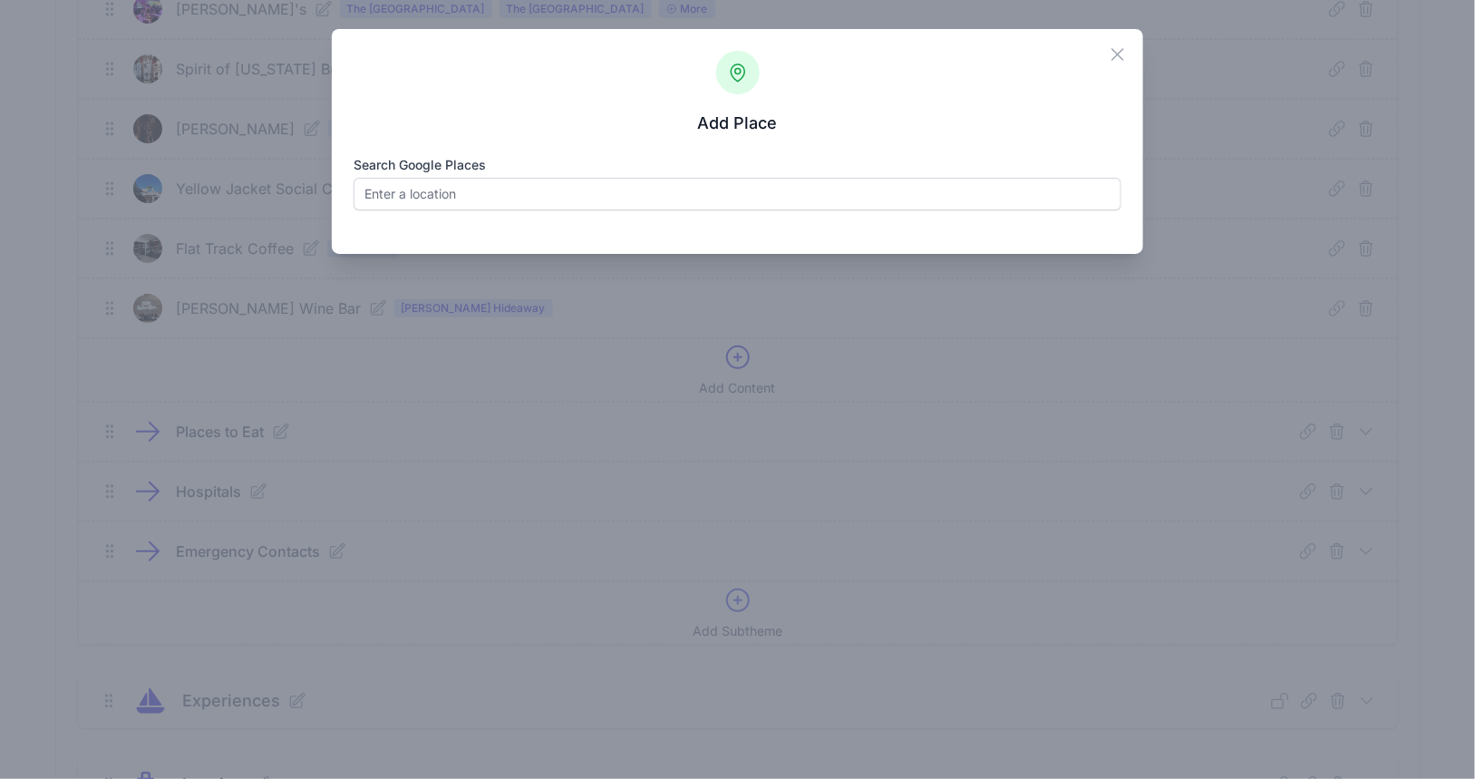
scroll to position [3250, 0]
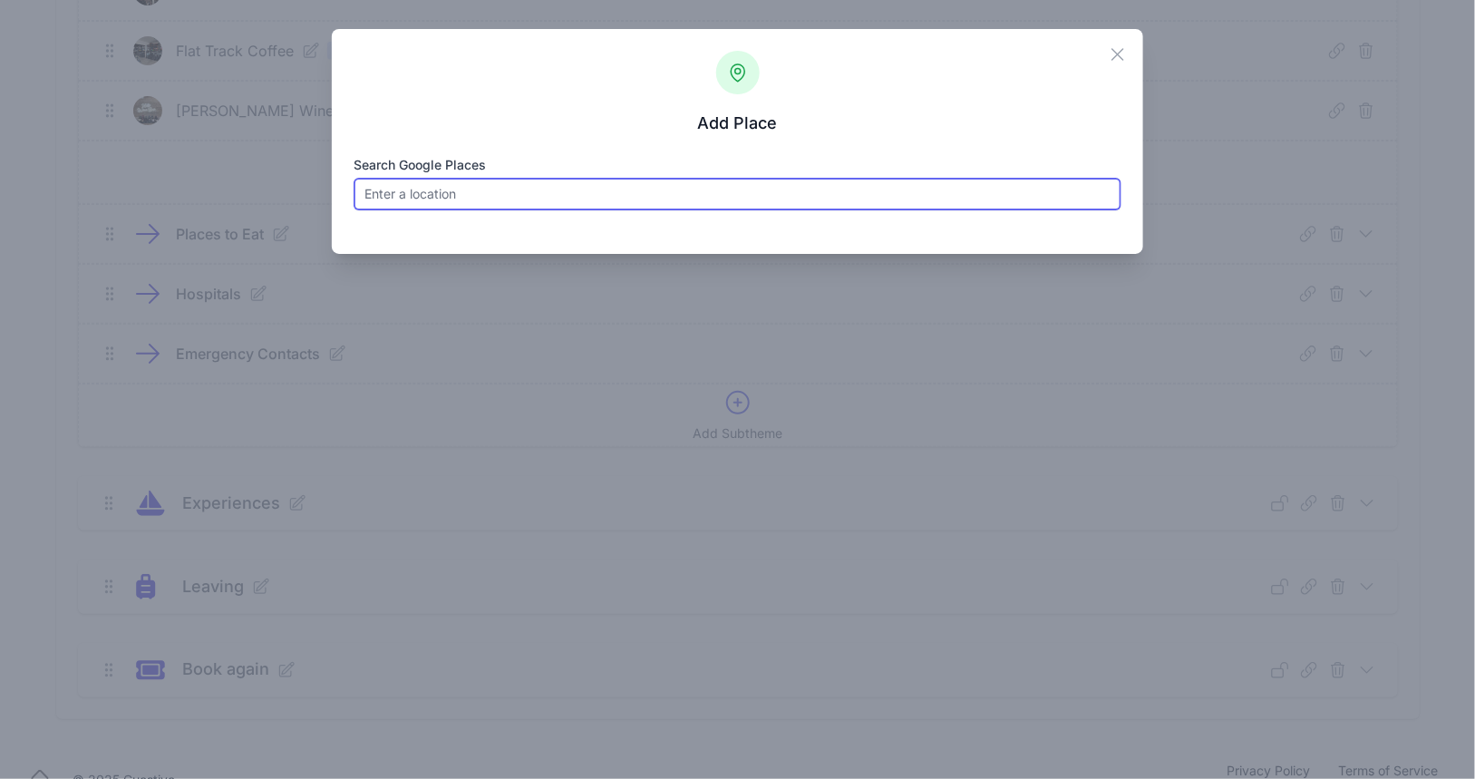
click at [623, 200] on input "Search Google Places" at bounding box center [738, 194] width 768 height 33
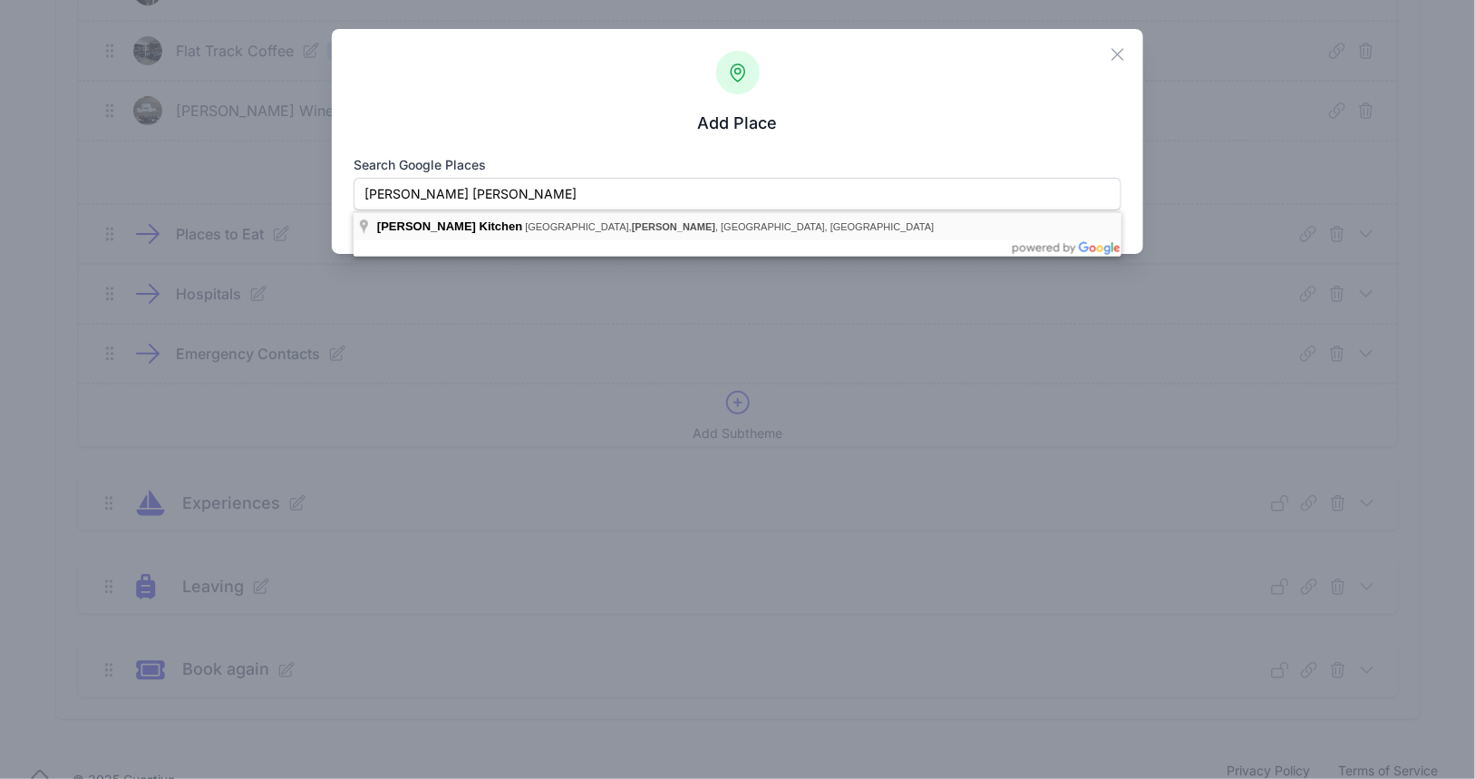
type input "[PERSON_NAME] Kitchen, [GEOGRAPHIC_DATA], [GEOGRAPHIC_DATA], [GEOGRAPHIC_DATA],…"
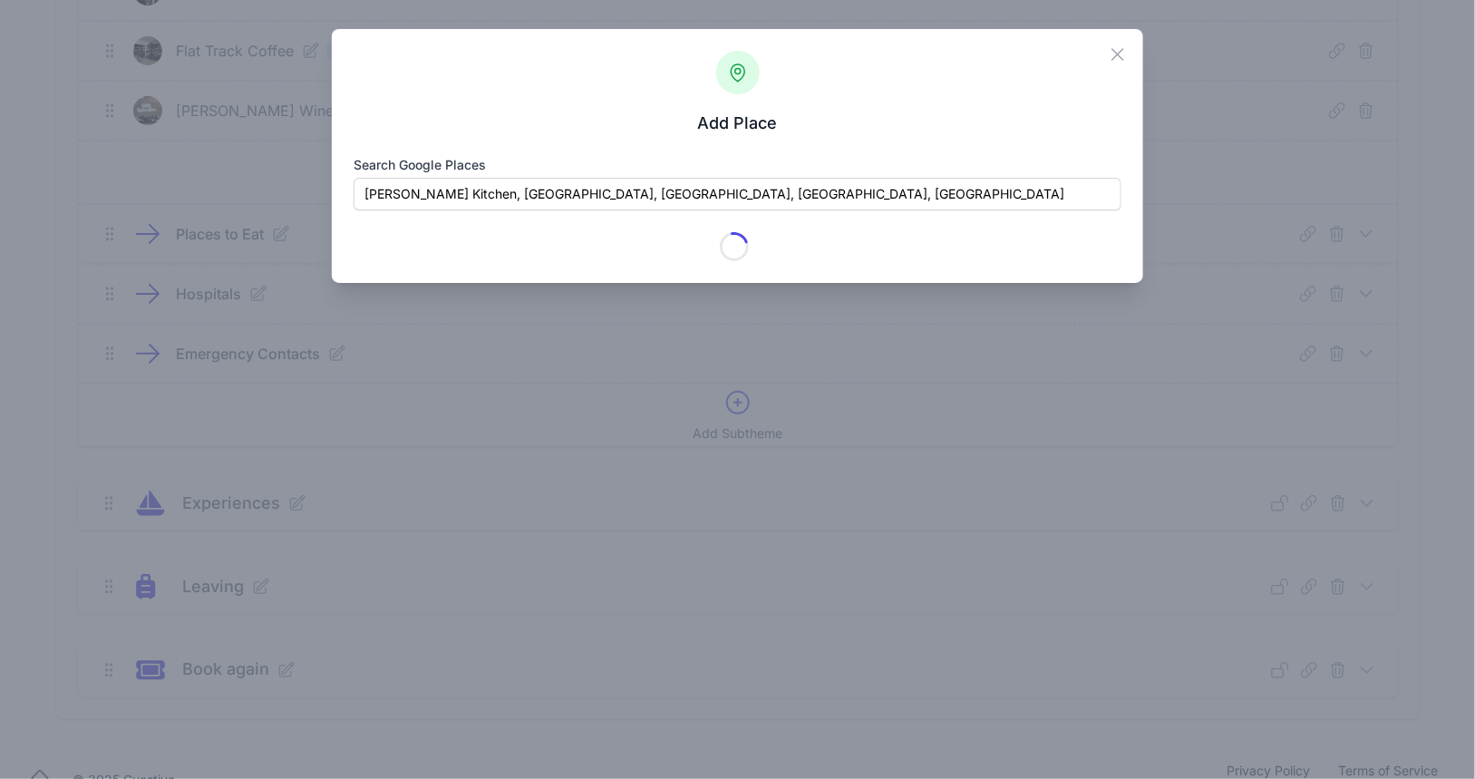
type input "[PERSON_NAME] Kitchen"
checkbox input "true"
type input "[STREET_ADDRESS]"
type input "[PERSON_NAME]"
type input "[GEOGRAPHIC_DATA]"
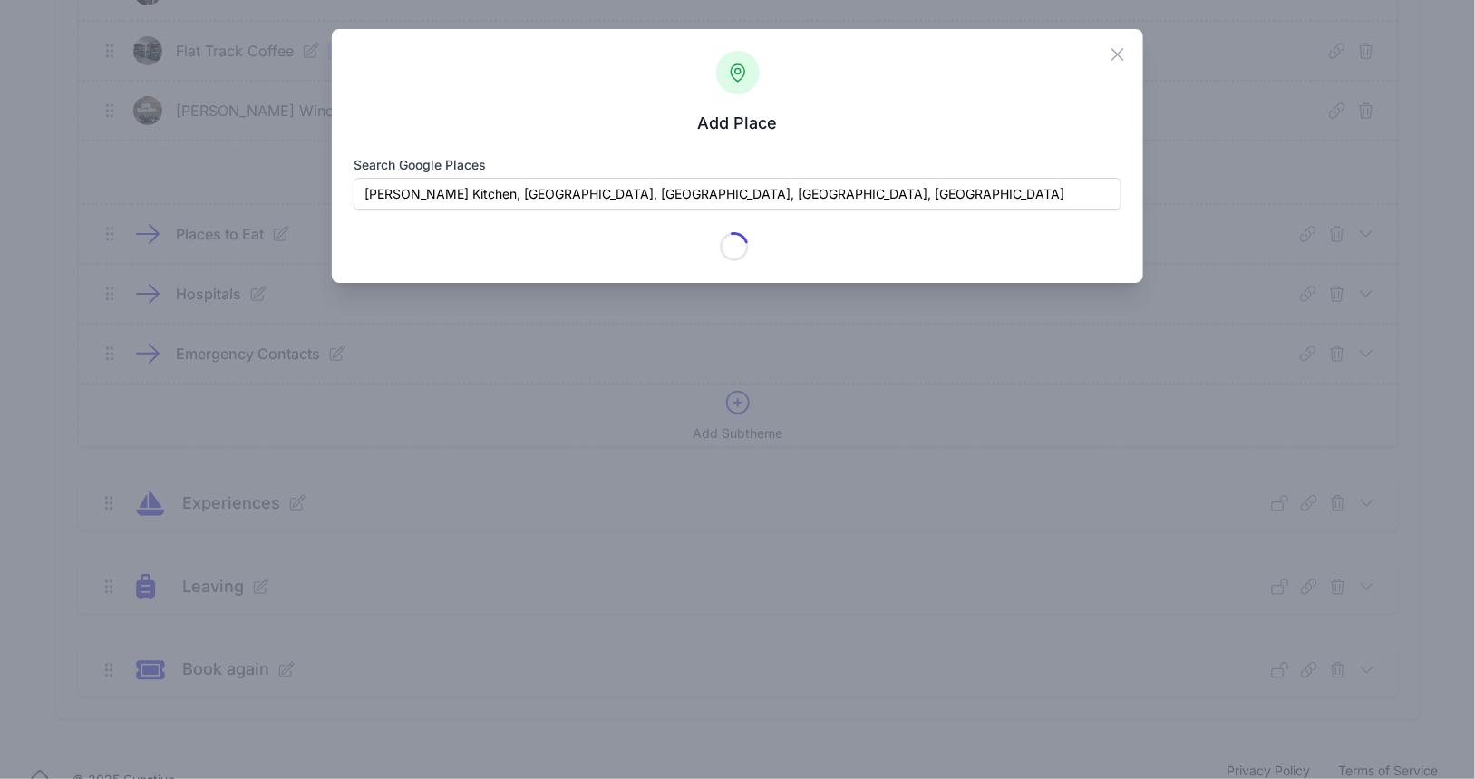
type input "78634"
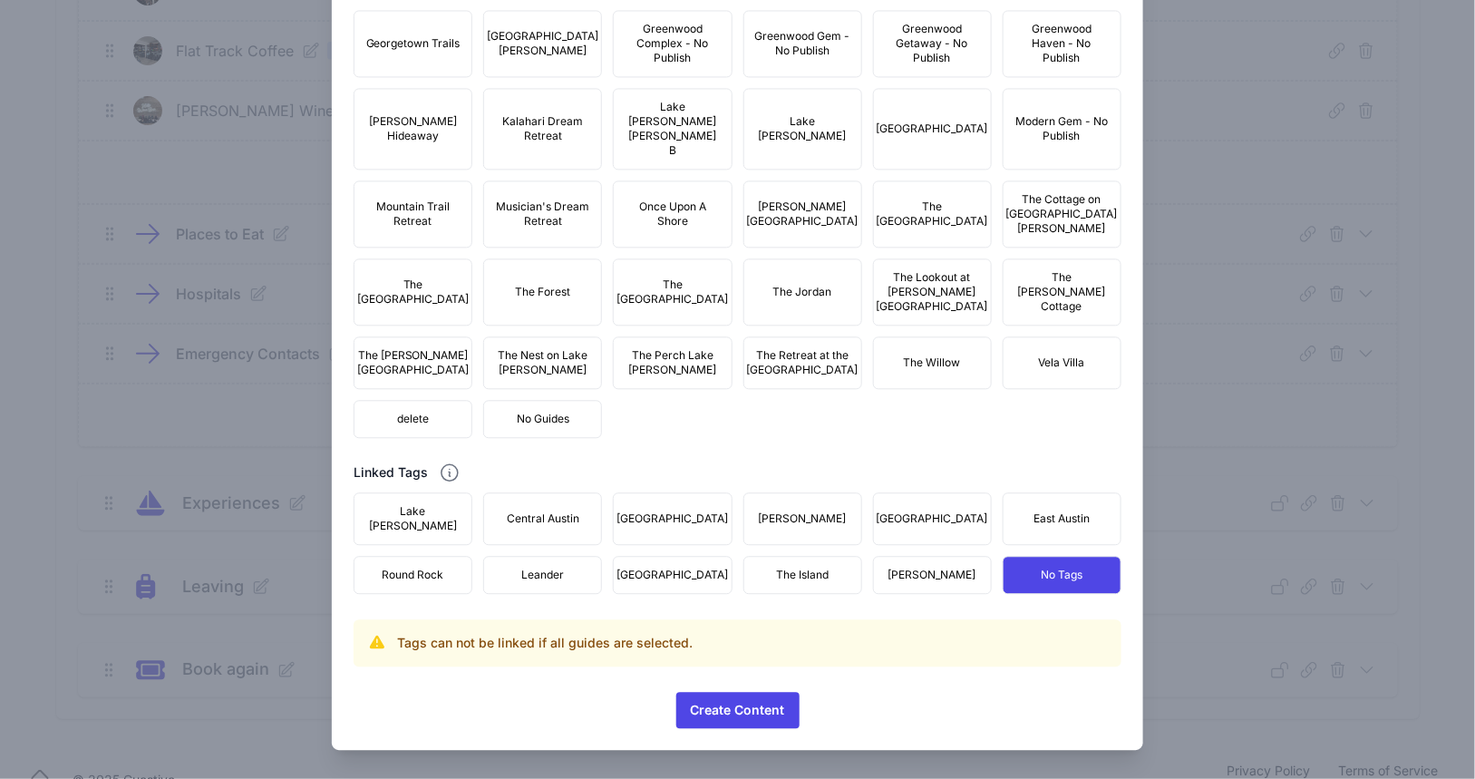
scroll to position [1619, 0]
click at [908, 576] on button "[PERSON_NAME]" at bounding box center [932, 575] width 119 height 38
click at [924, 573] on span "[PERSON_NAME]" at bounding box center [933, 575] width 88 height 15
click at [921, 573] on span "[PERSON_NAME]" at bounding box center [933, 575] width 88 height 15
click at [897, 573] on button "[PERSON_NAME]" at bounding box center [932, 575] width 119 height 38
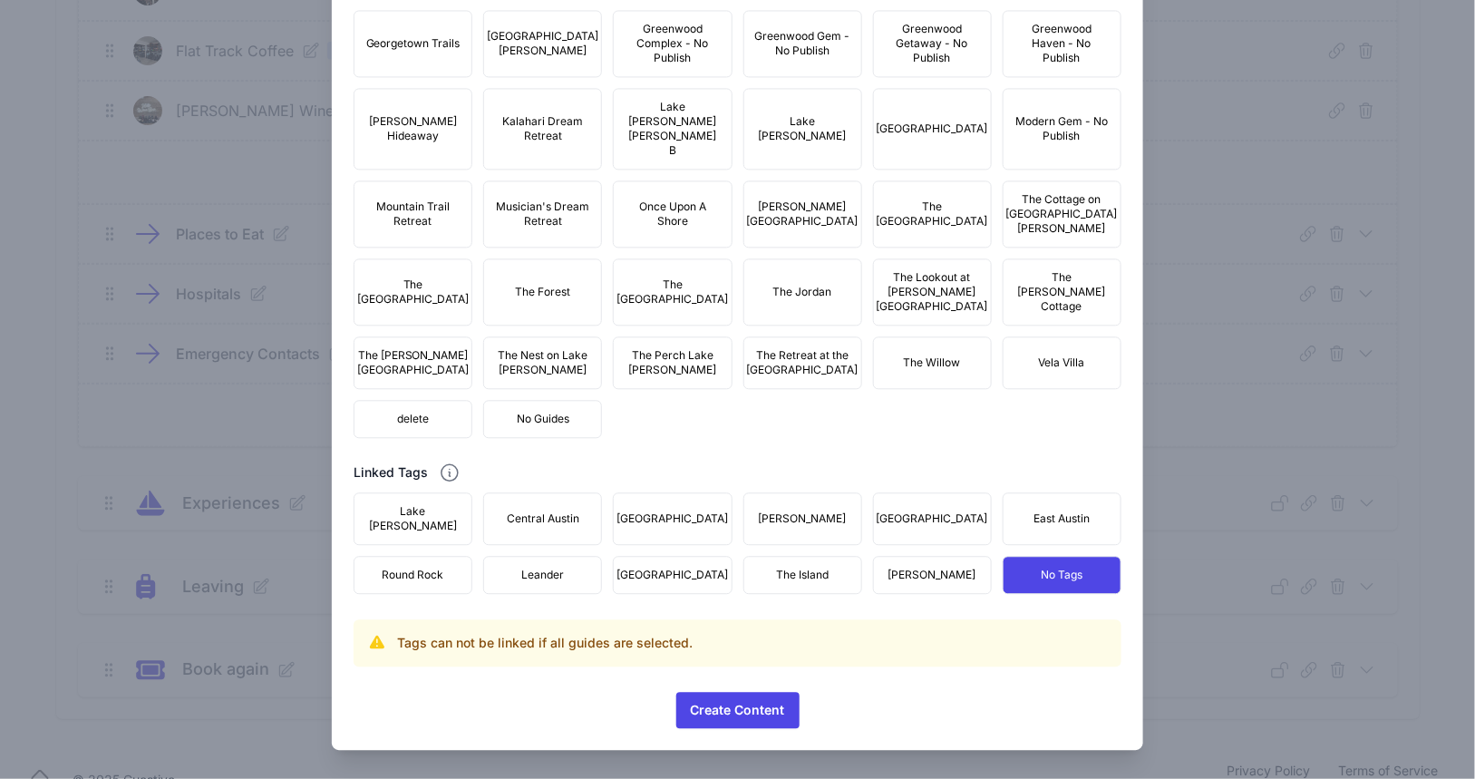
click at [545, 426] on span "No Guides" at bounding box center [543, 419] width 53 height 15
click at [924, 573] on span "[PERSON_NAME]" at bounding box center [933, 575] width 88 height 15
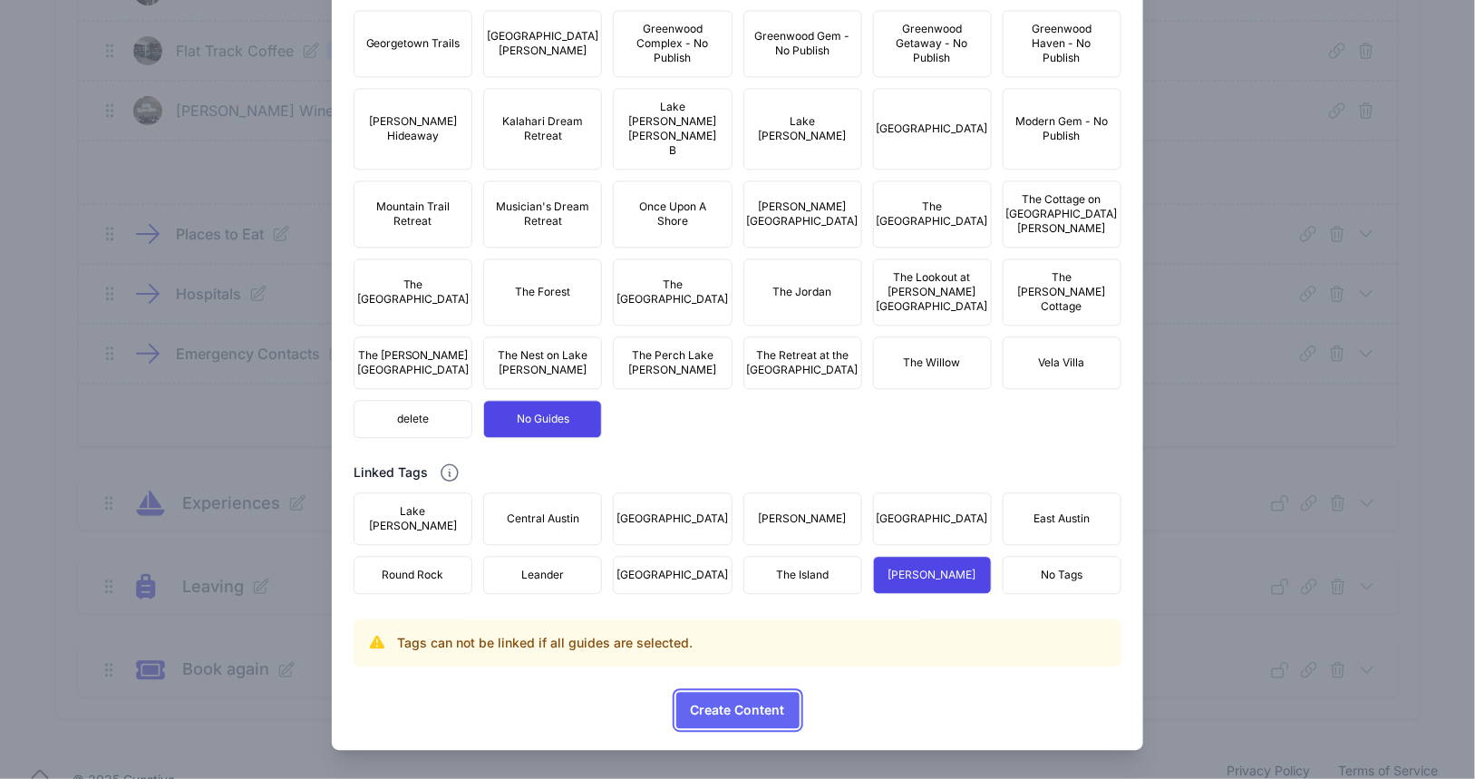
click at [739, 706] on span "Create Content" at bounding box center [738, 710] width 94 height 36
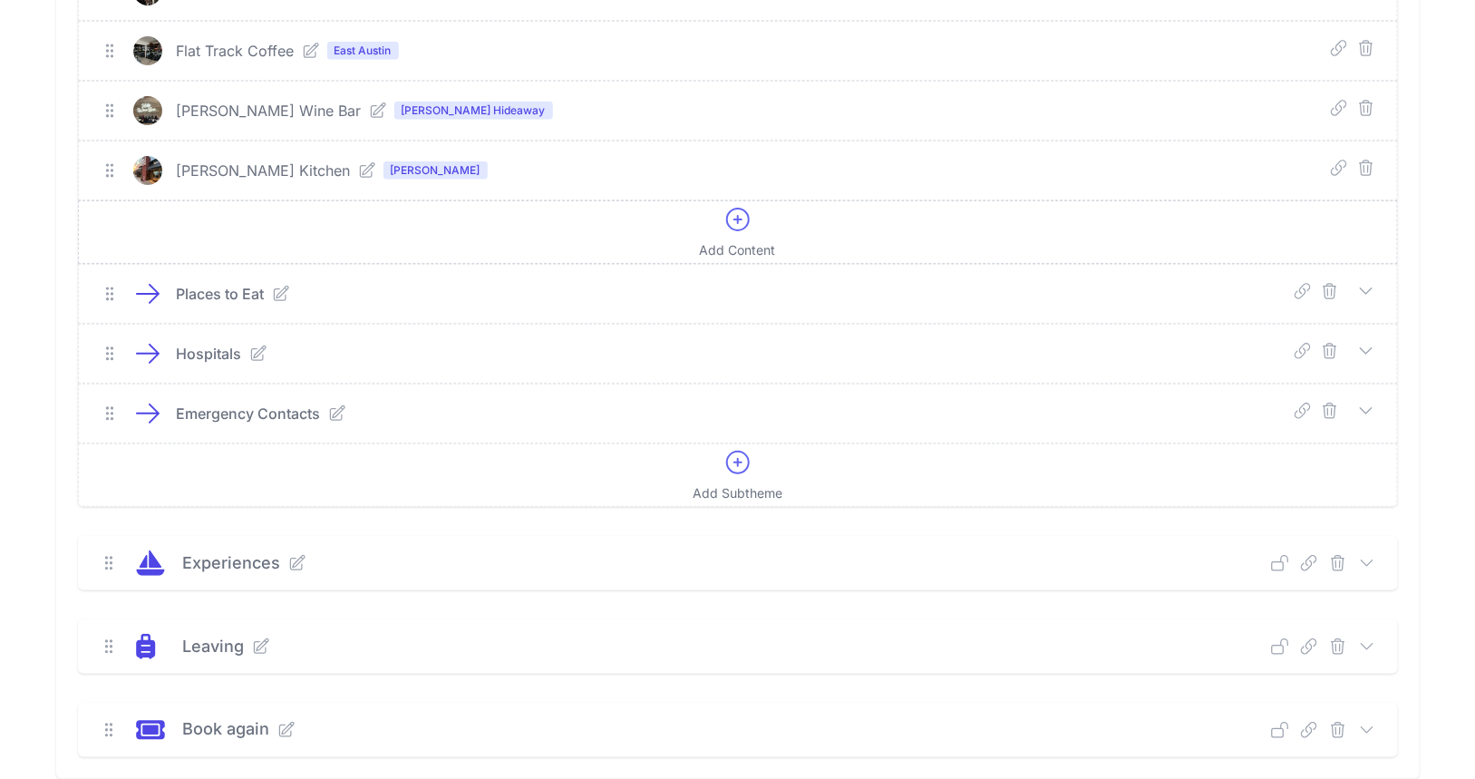
click at [740, 209] on icon at bounding box center [738, 220] width 22 height 22
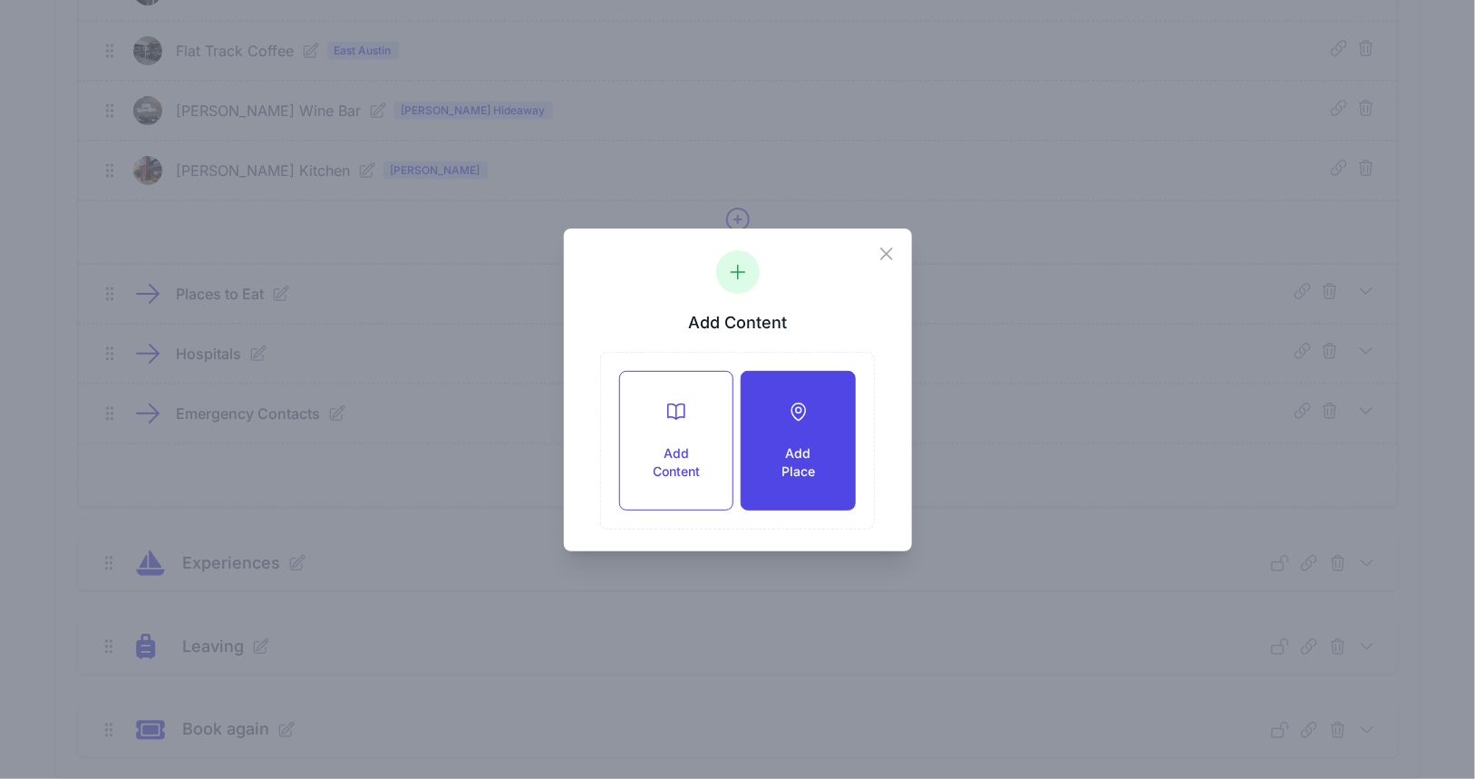
click at [791, 433] on div "Add Place" at bounding box center [798, 441] width 112 height 138
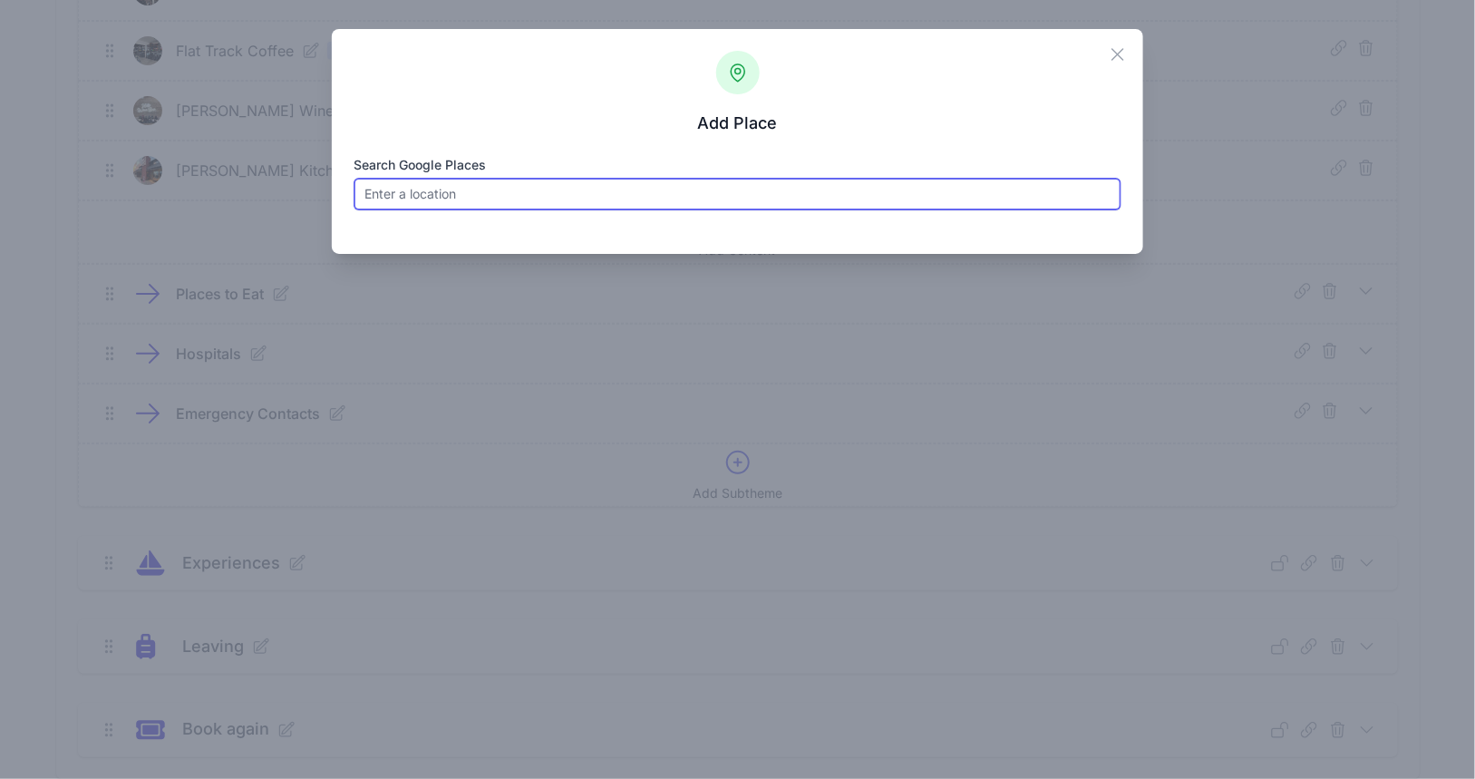
click at [595, 186] on input "Search Google Places" at bounding box center [738, 194] width 768 height 33
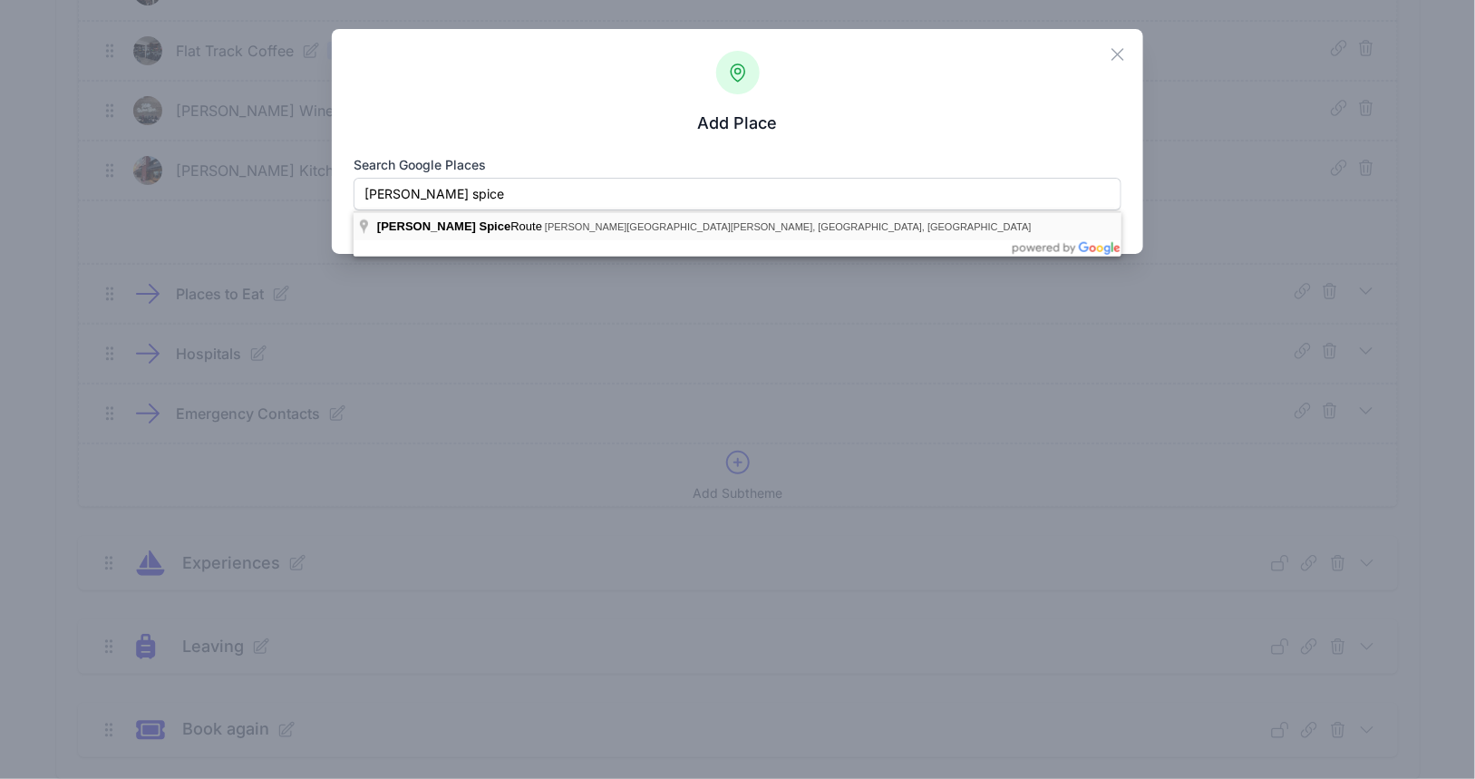
type input "[PERSON_NAME] [GEOGRAPHIC_DATA][PERSON_NAME], [GEOGRAPHIC_DATA], [GEOGRAPHIC_DA…"
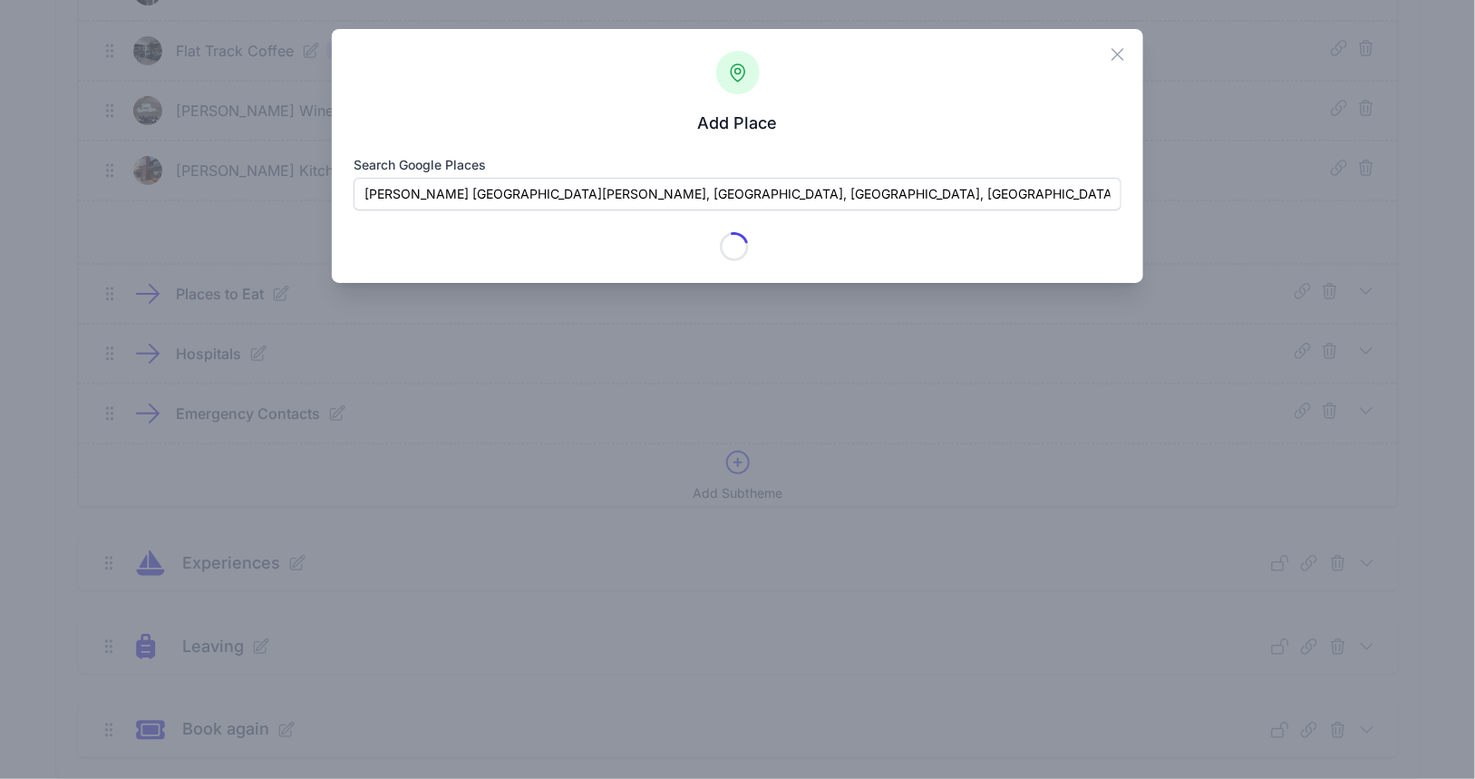
type input "[PERSON_NAME] Spice Route"
checkbox input "true"
type input "[STREET_ADDRESS][PERSON_NAME]"
type input "[PERSON_NAME]"
type input "[GEOGRAPHIC_DATA]"
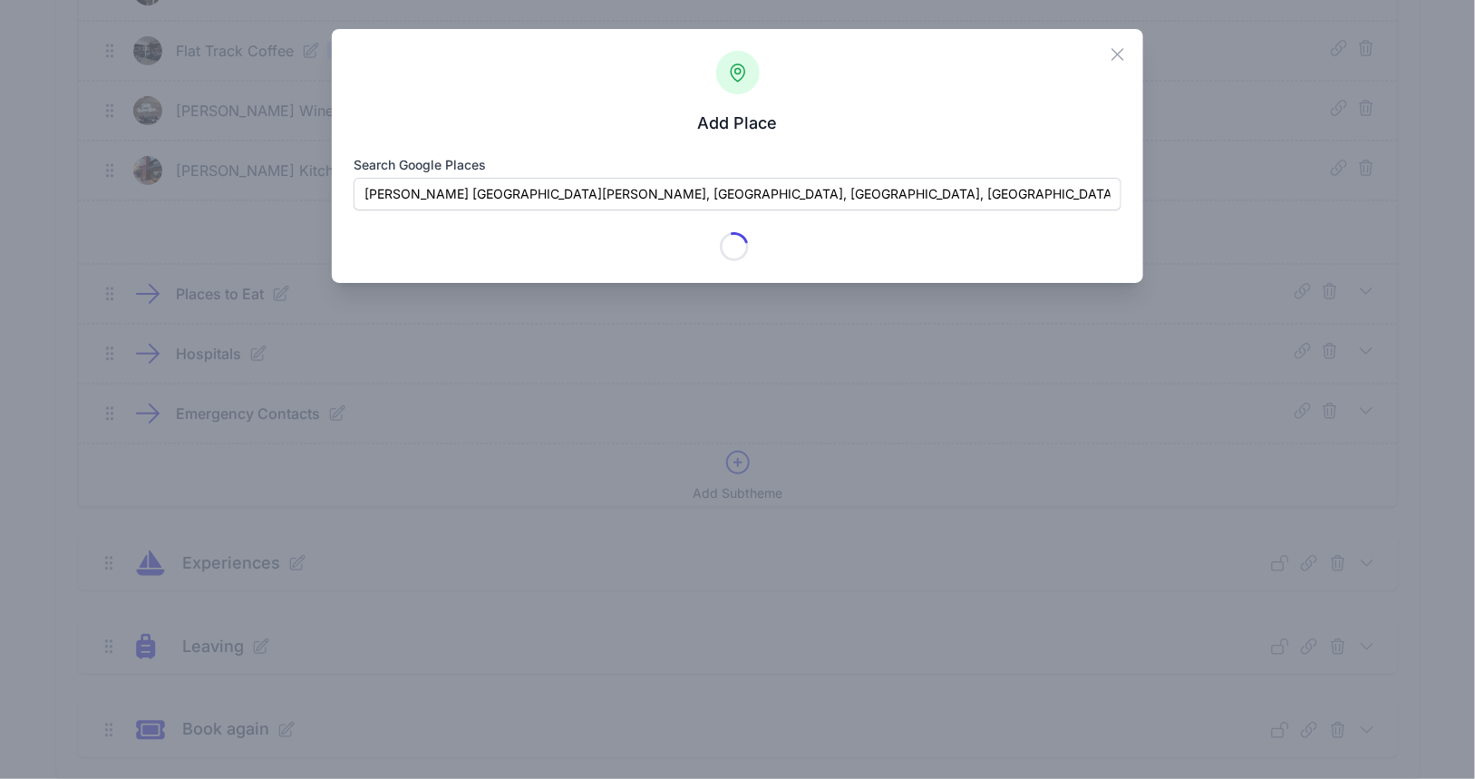
type input "78634-4539"
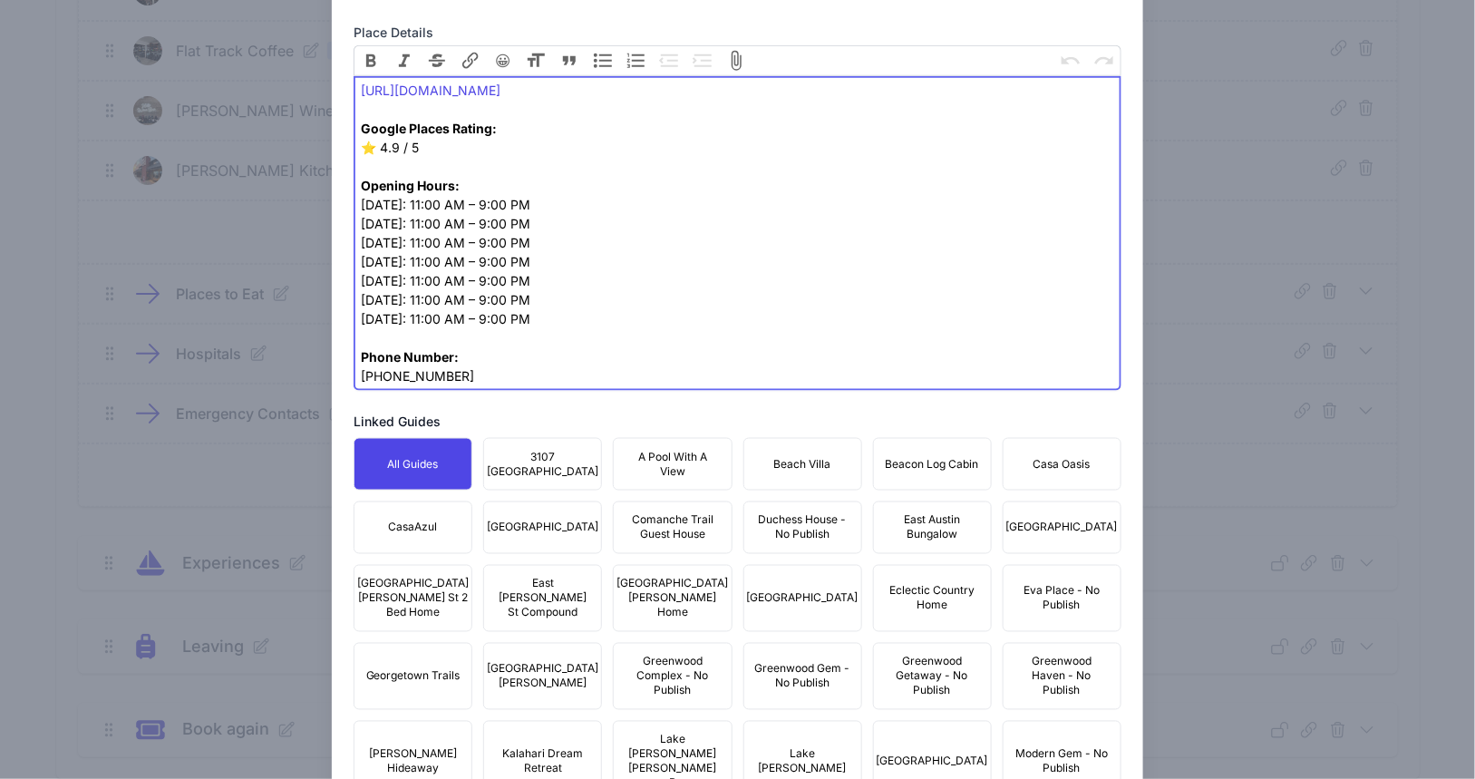
scroll to position [1364, 0]
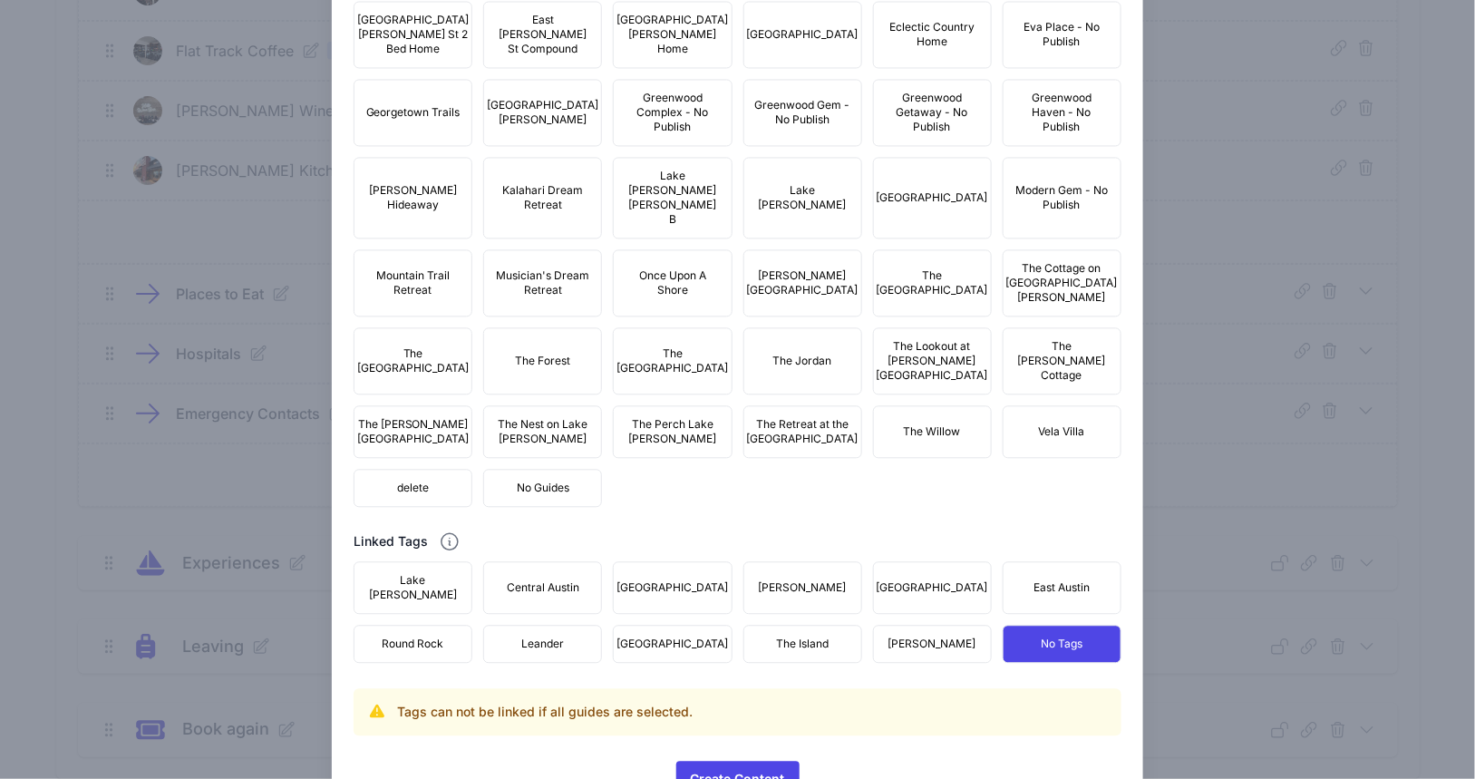
click at [568, 507] on button "No Guides" at bounding box center [542, 488] width 119 height 38
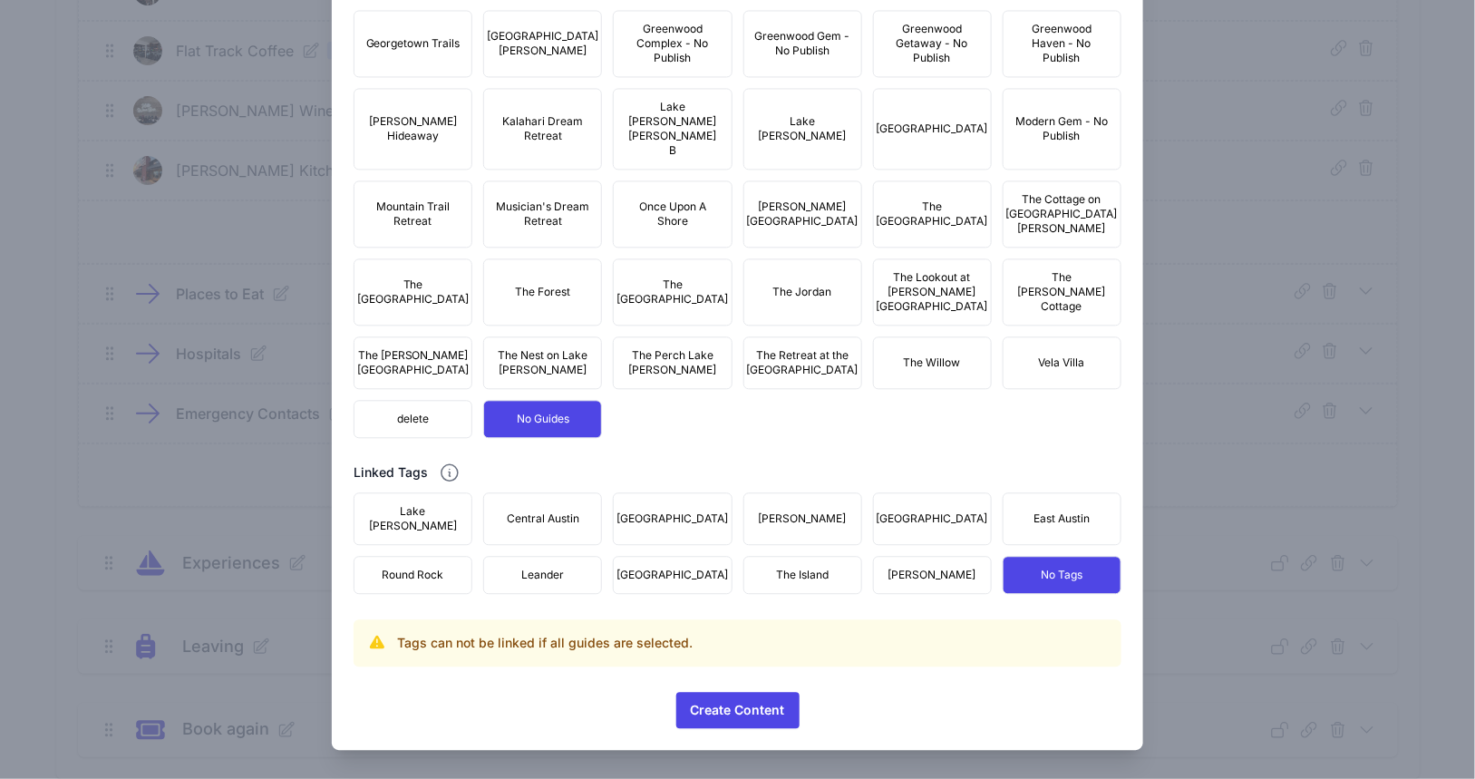
click at [904, 569] on button "[PERSON_NAME]" at bounding box center [932, 575] width 119 height 38
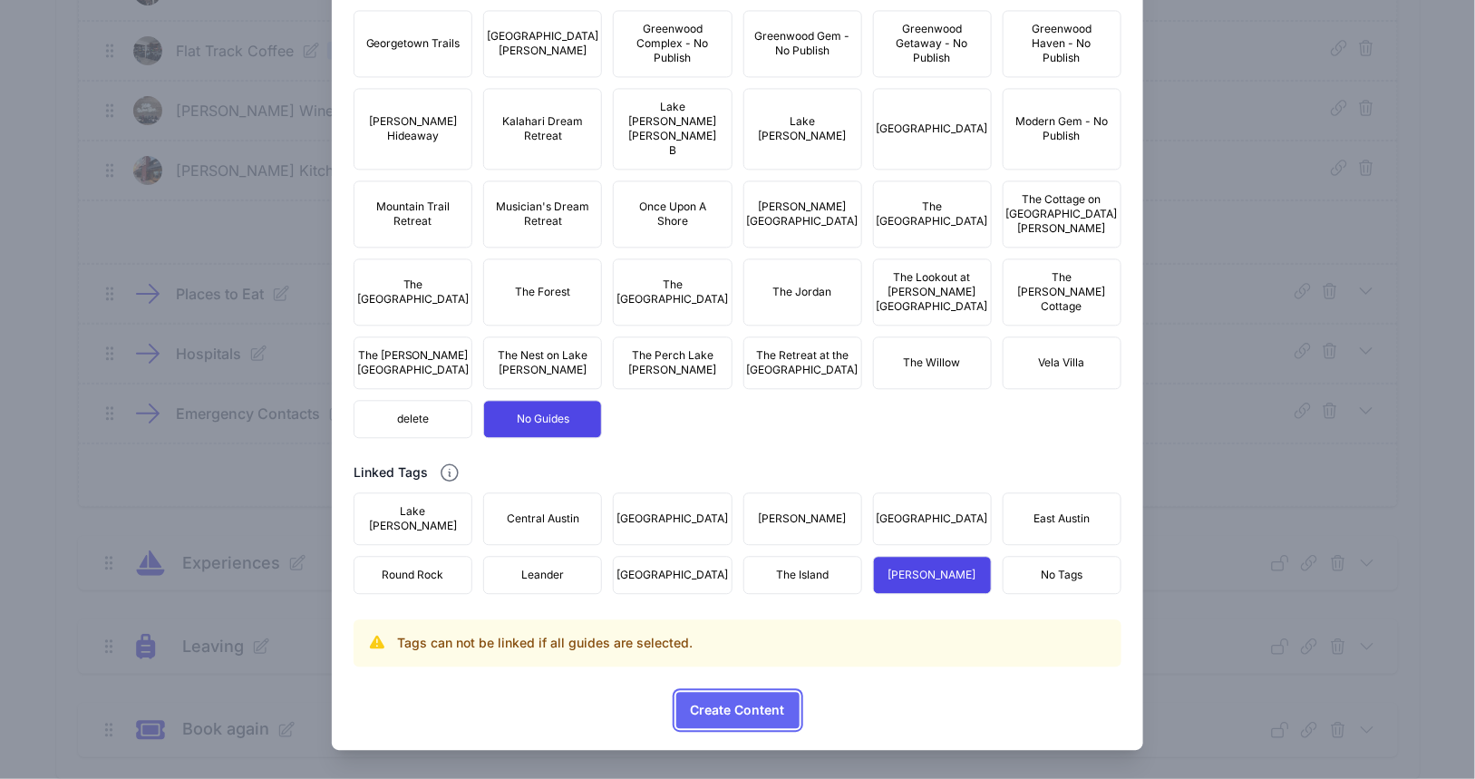
click at [746, 709] on span "Create Content" at bounding box center [738, 710] width 94 height 36
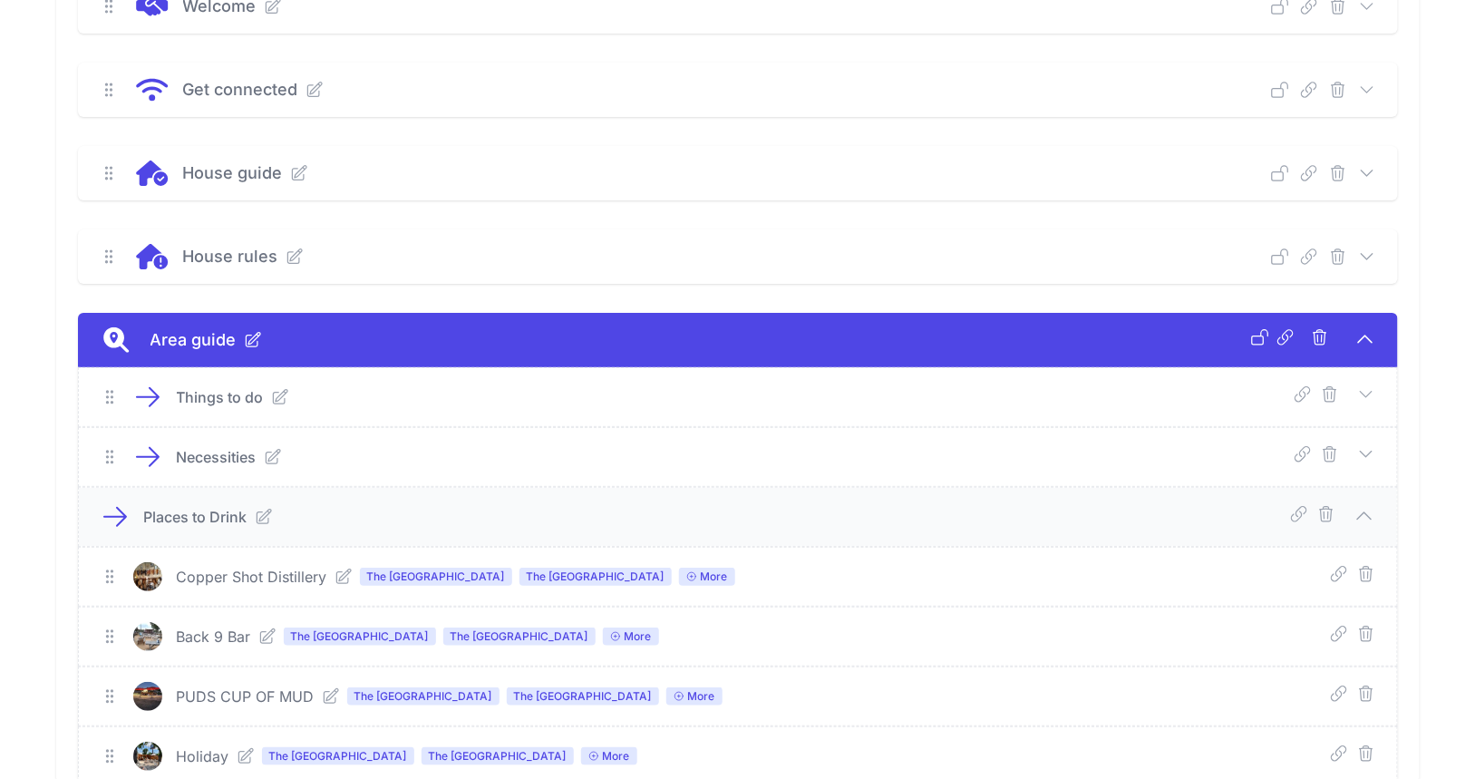
scroll to position [0, 0]
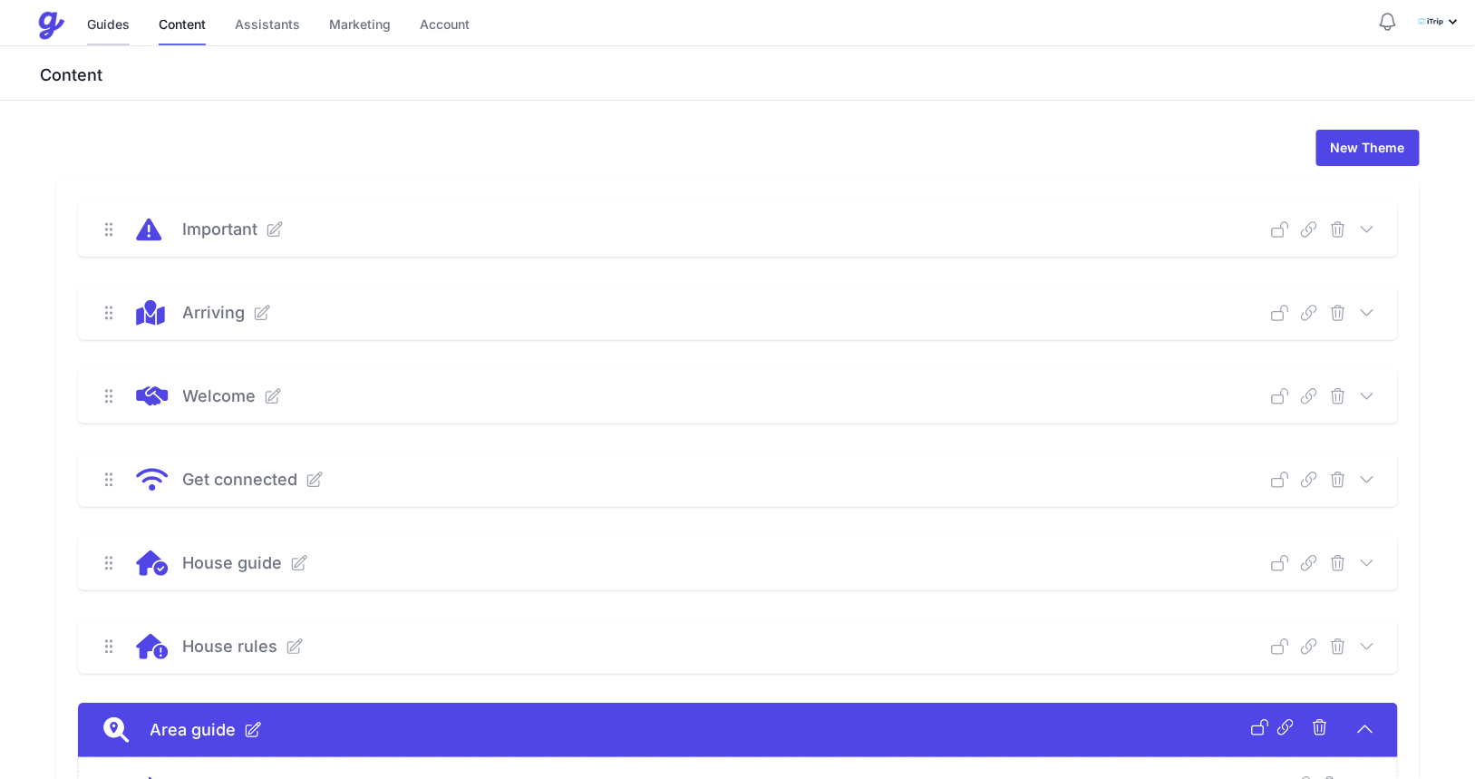
click at [118, 21] on link "Guides" at bounding box center [108, 25] width 43 height 39
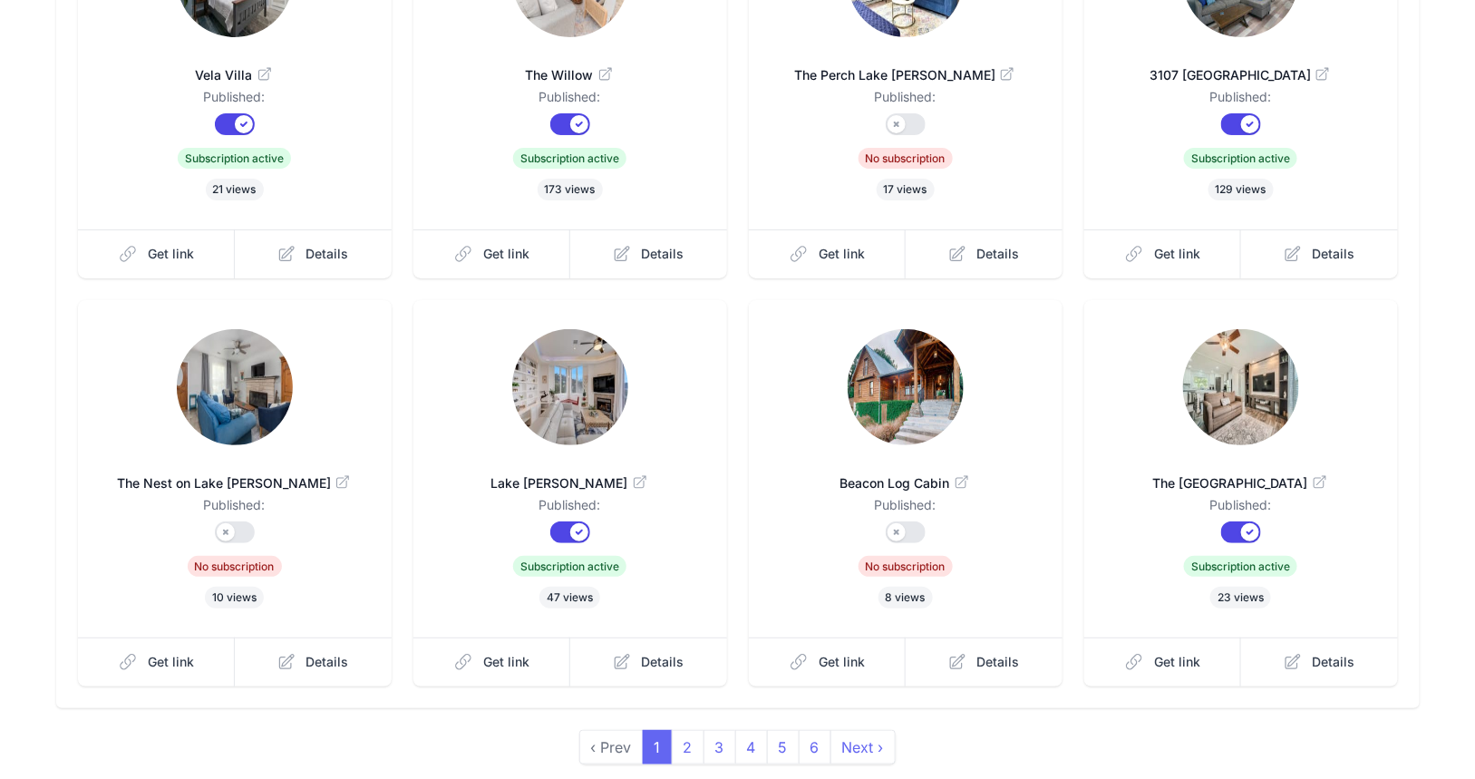
scroll to position [391, 0]
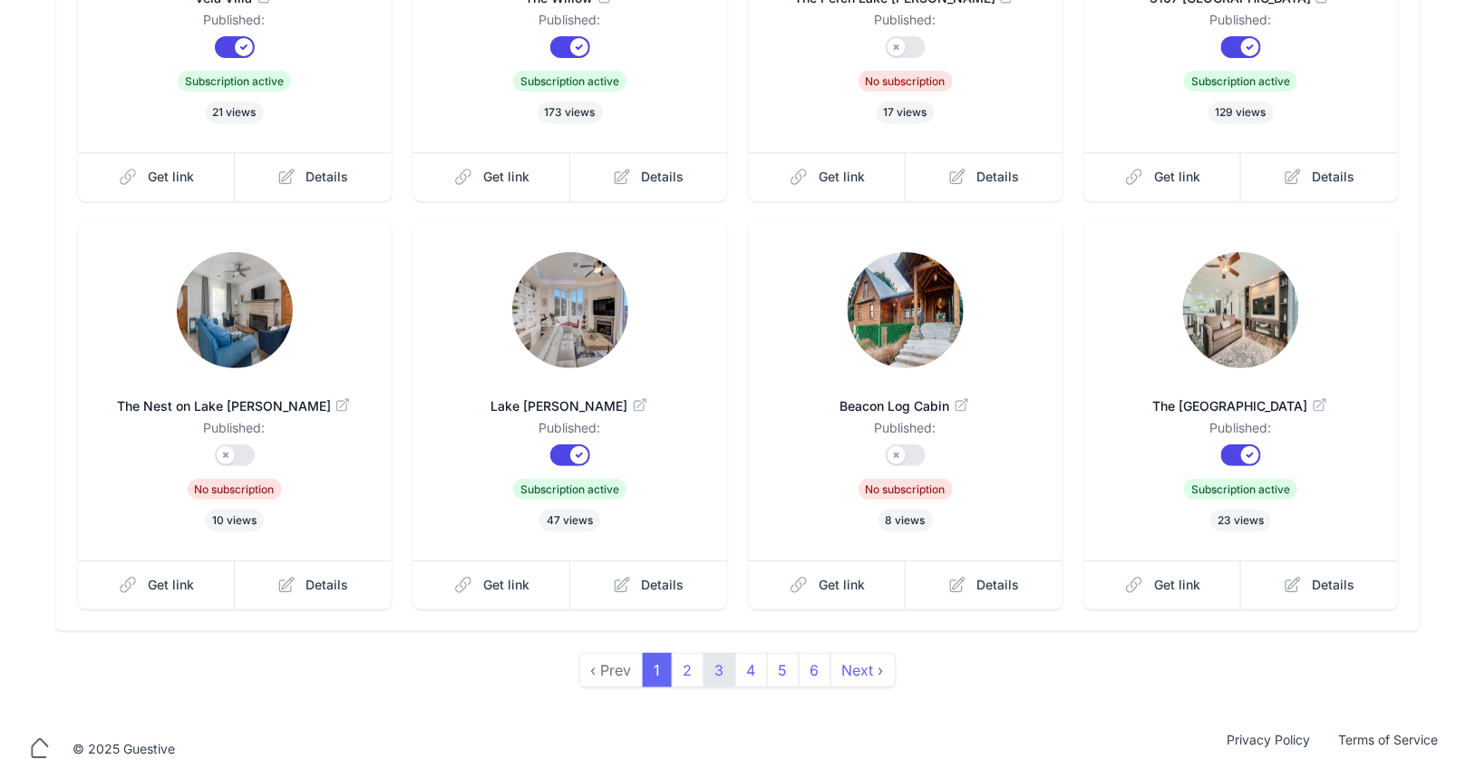
click at [719, 663] on link "3" at bounding box center [720, 670] width 33 height 34
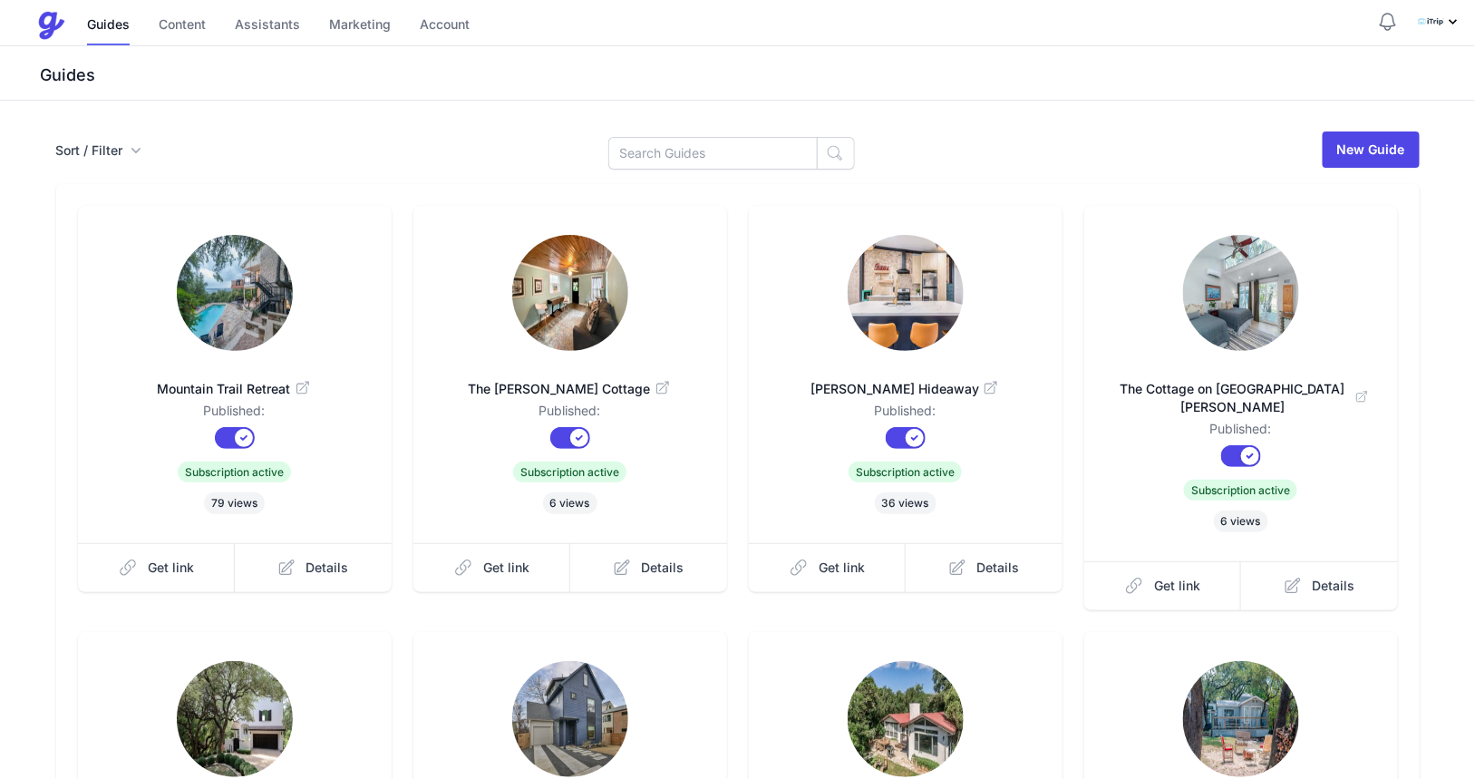
click at [982, 385] on icon at bounding box center [991, 389] width 18 height 18
click at [654, 386] on icon at bounding box center [663, 389] width 18 height 18
click at [184, 23] on link "Content" at bounding box center [182, 25] width 47 height 39
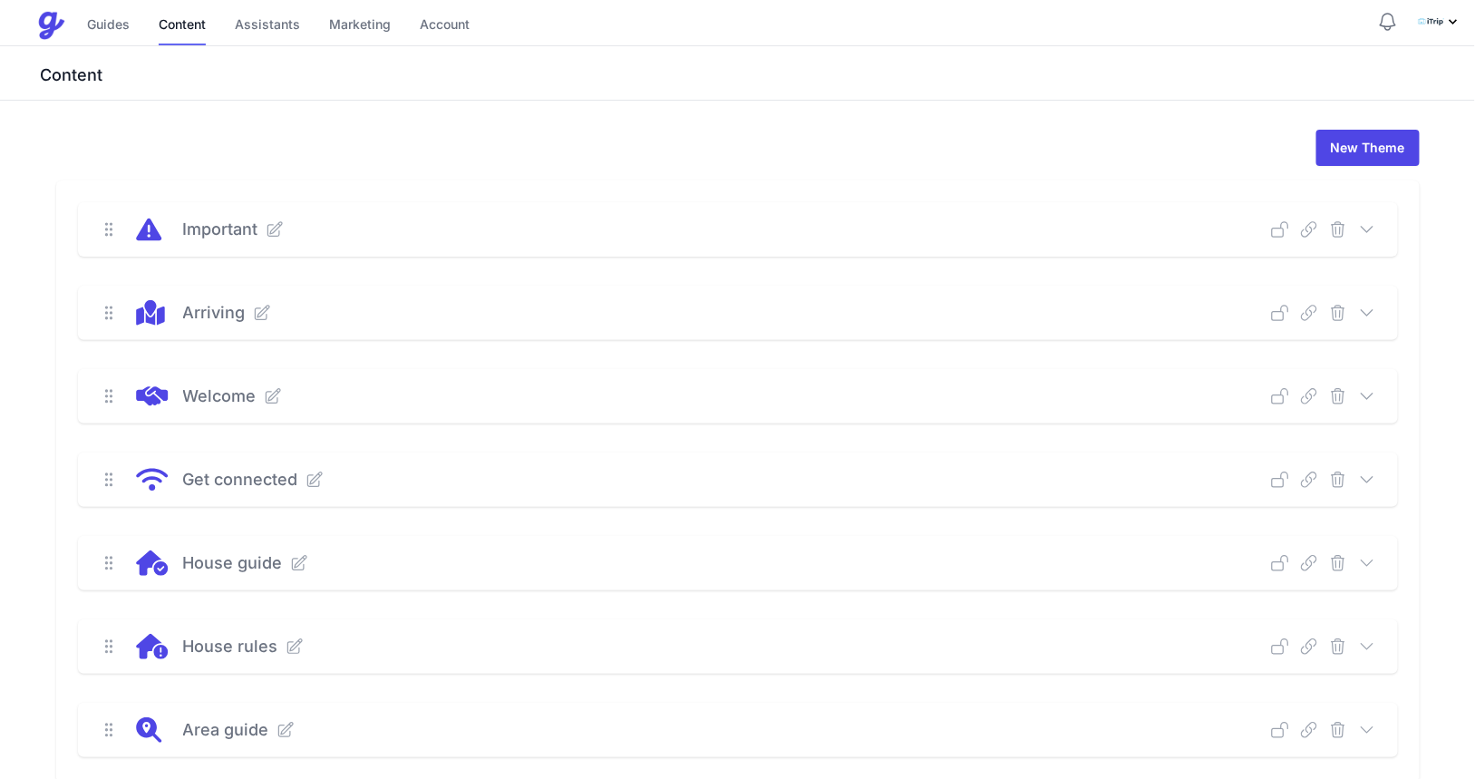
click at [1370, 562] on icon at bounding box center [1367, 563] width 18 height 18
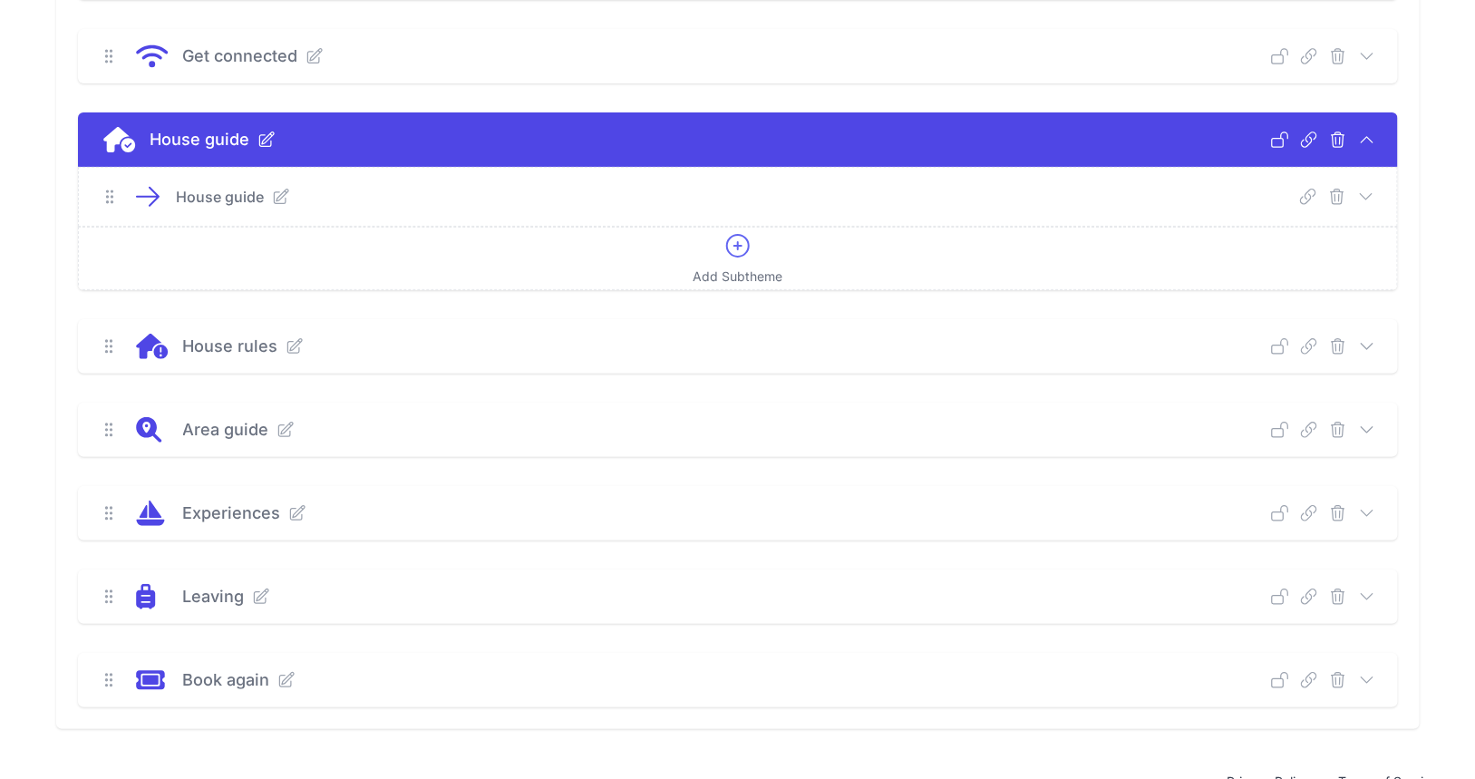
scroll to position [465, 0]
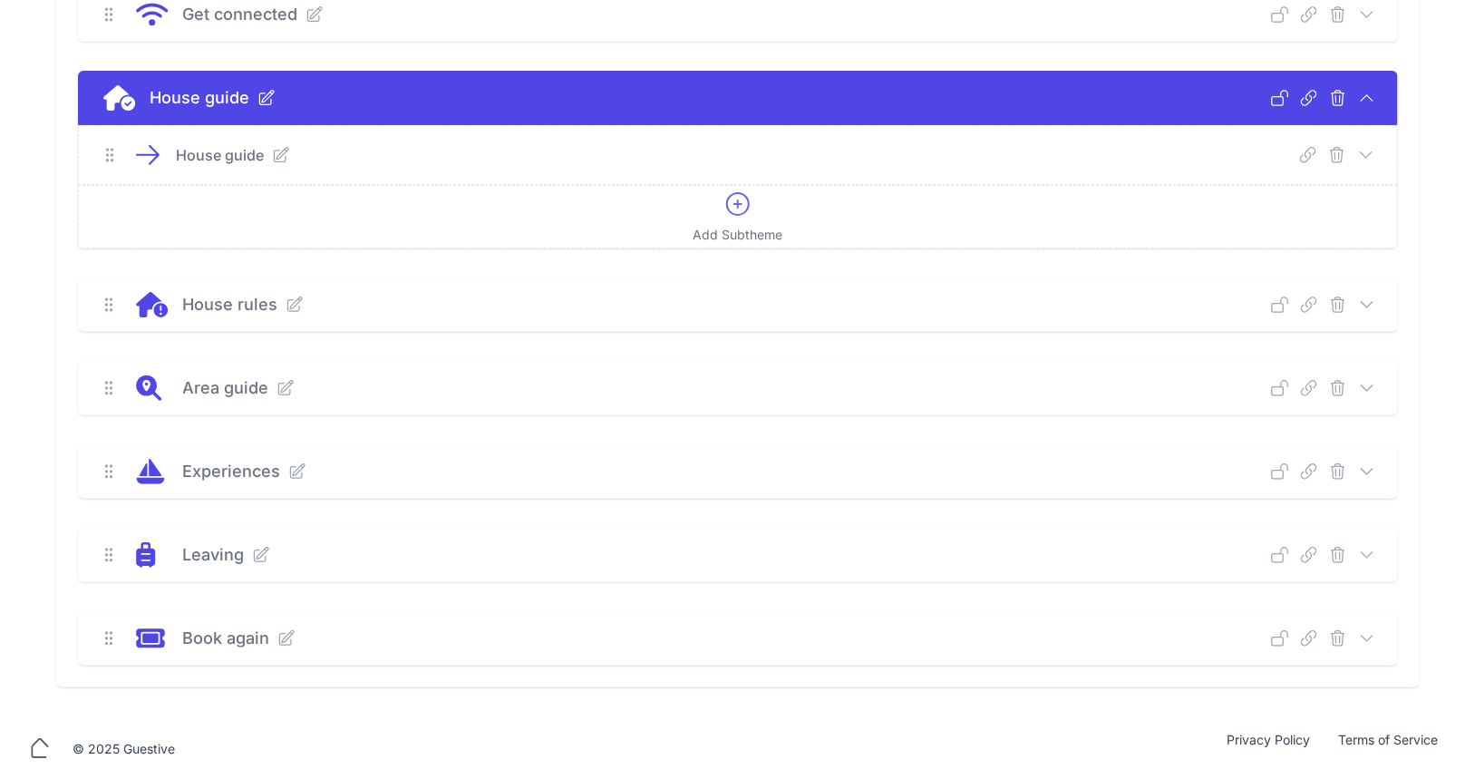
click at [1375, 154] on icon at bounding box center [1367, 155] width 18 height 18
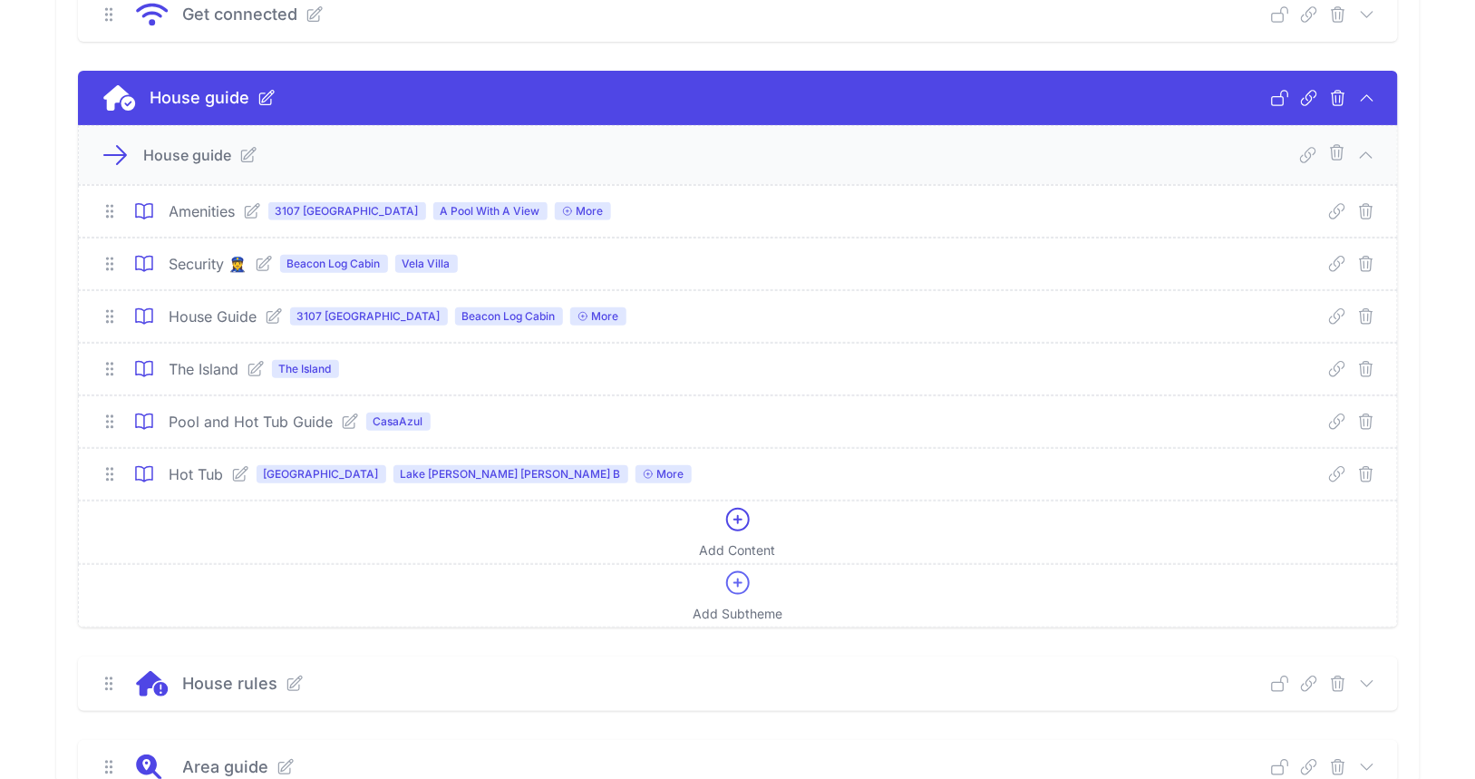
click at [275, 312] on icon at bounding box center [274, 316] width 18 height 18
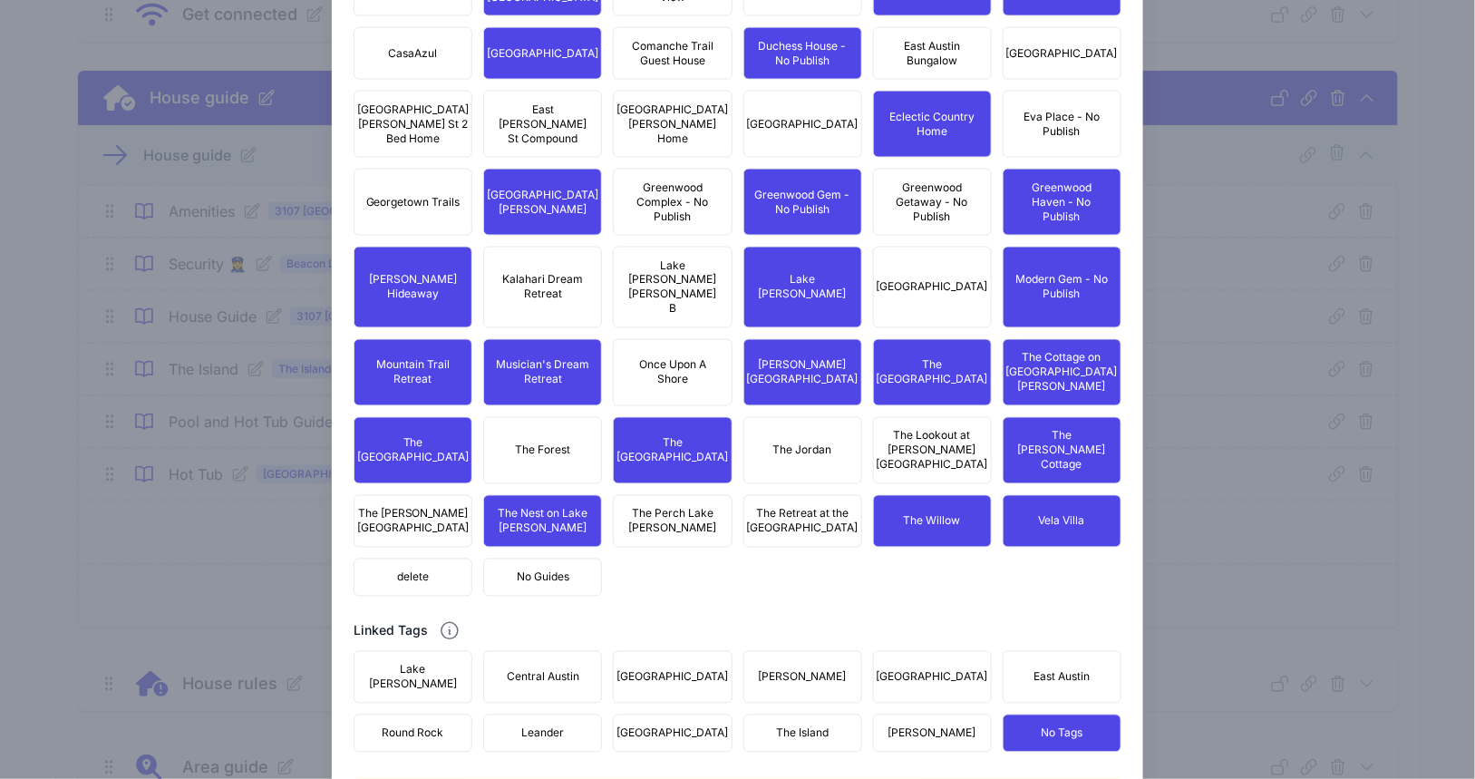
scroll to position [1070, 0]
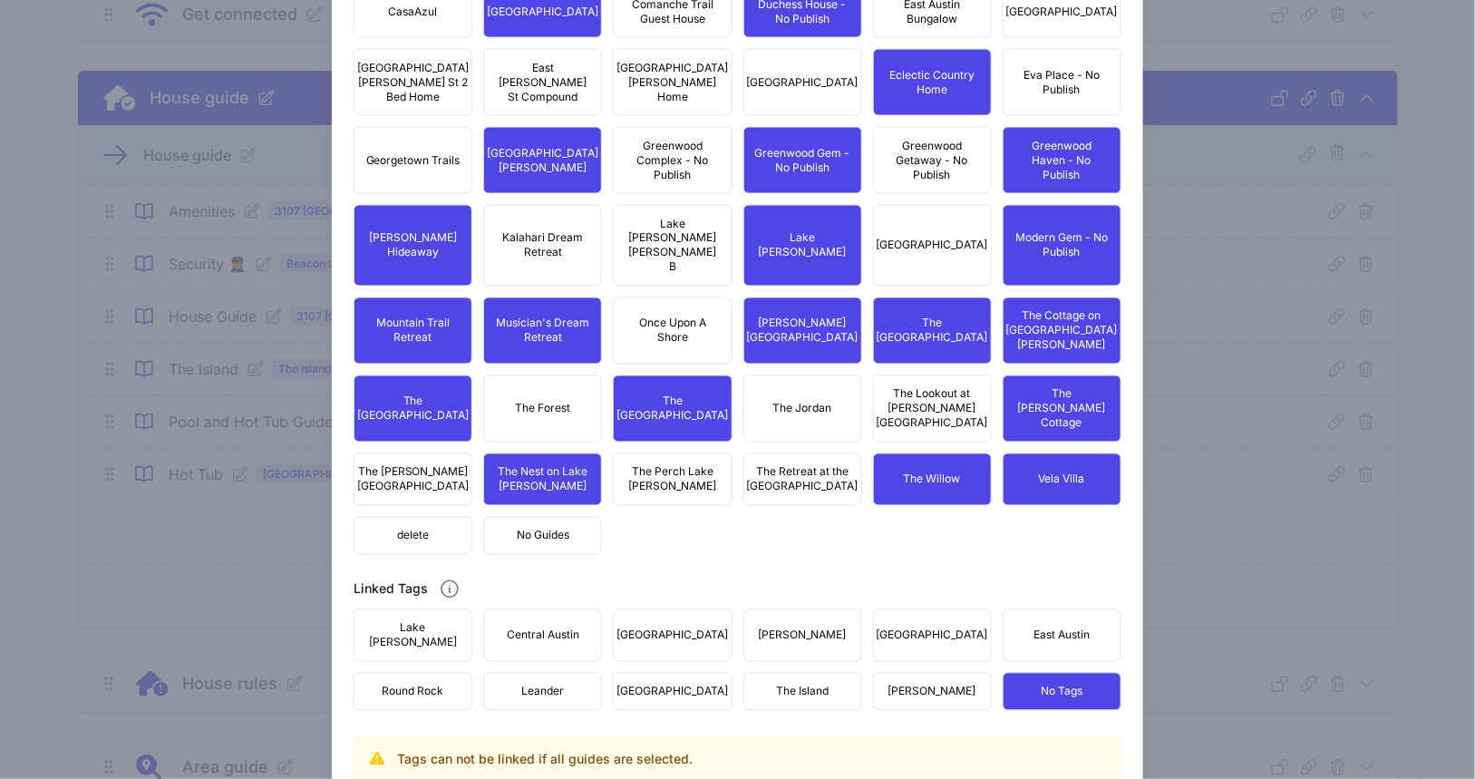
click at [392, 231] on span "[PERSON_NAME] Hideaway" at bounding box center [412, 245] width 95 height 29
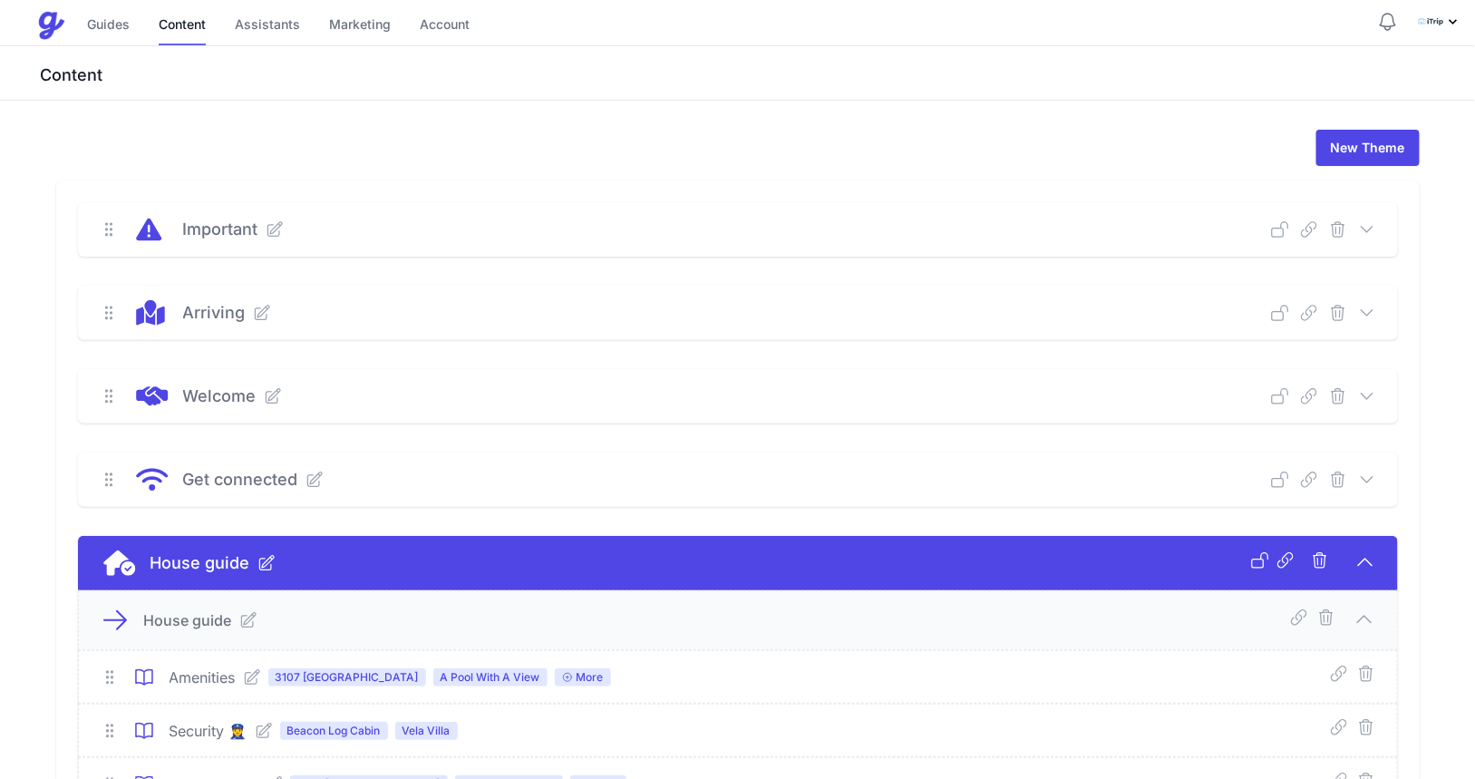
scroll to position [849, 0]
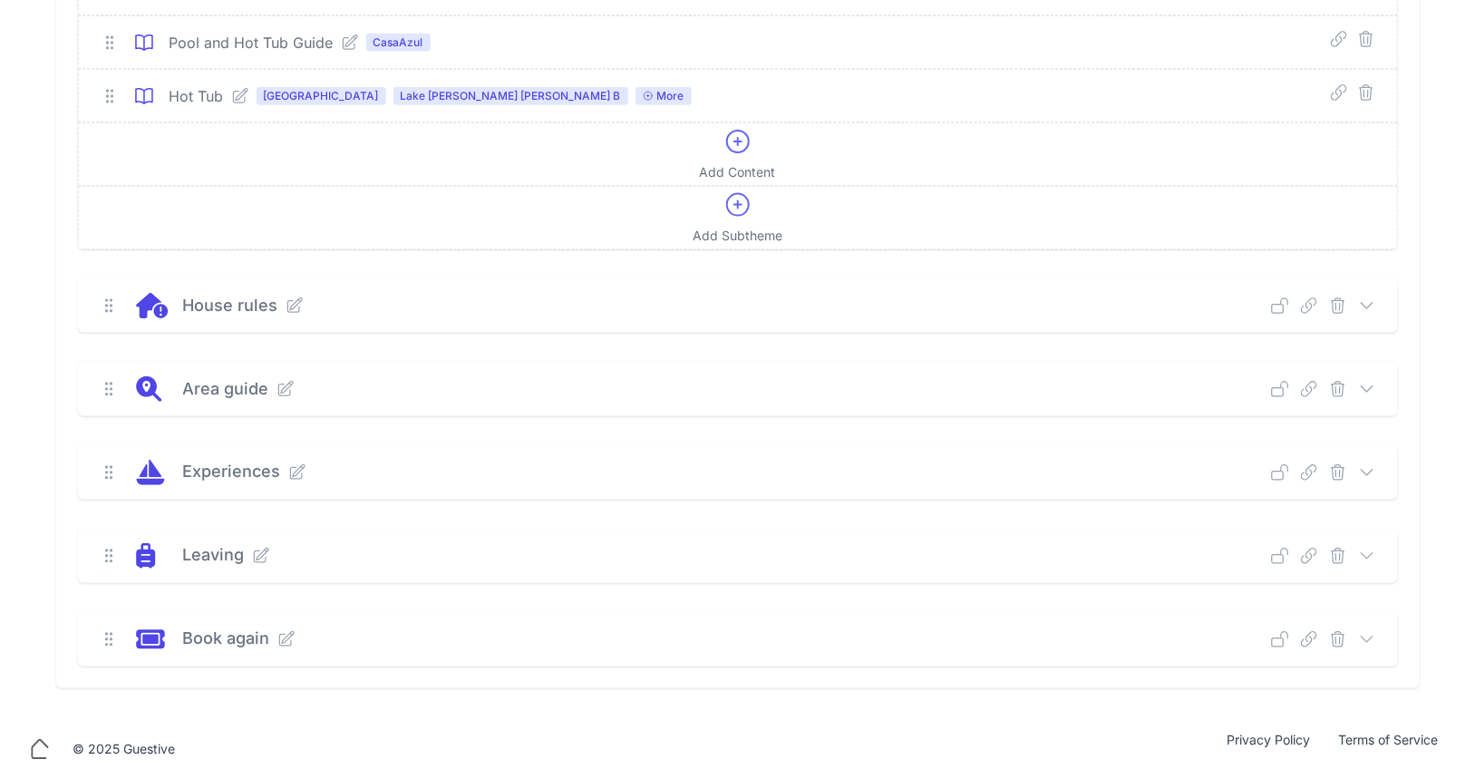
click at [1370, 386] on icon at bounding box center [1367, 389] width 18 height 18
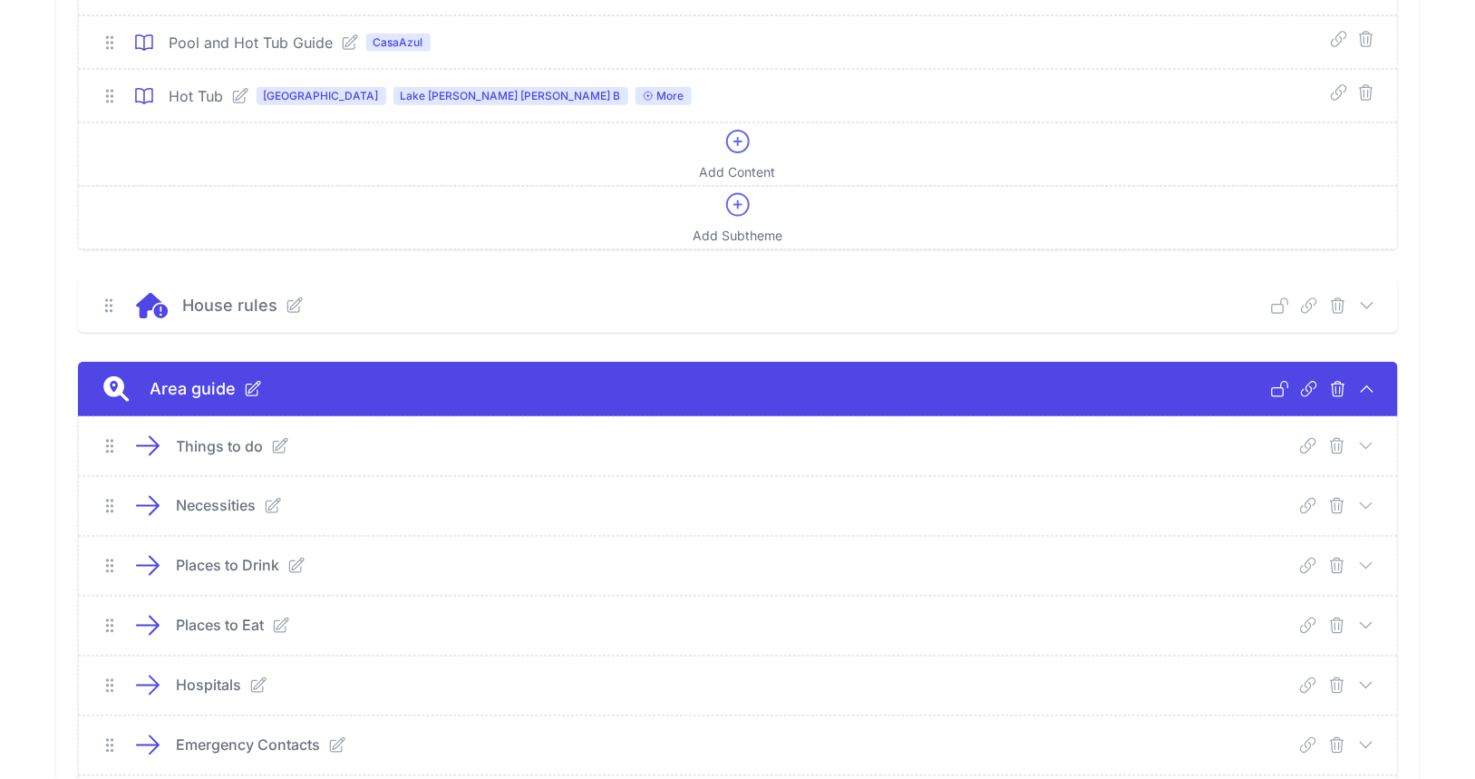
click at [1369, 563] on icon at bounding box center [1367, 566] width 18 height 18
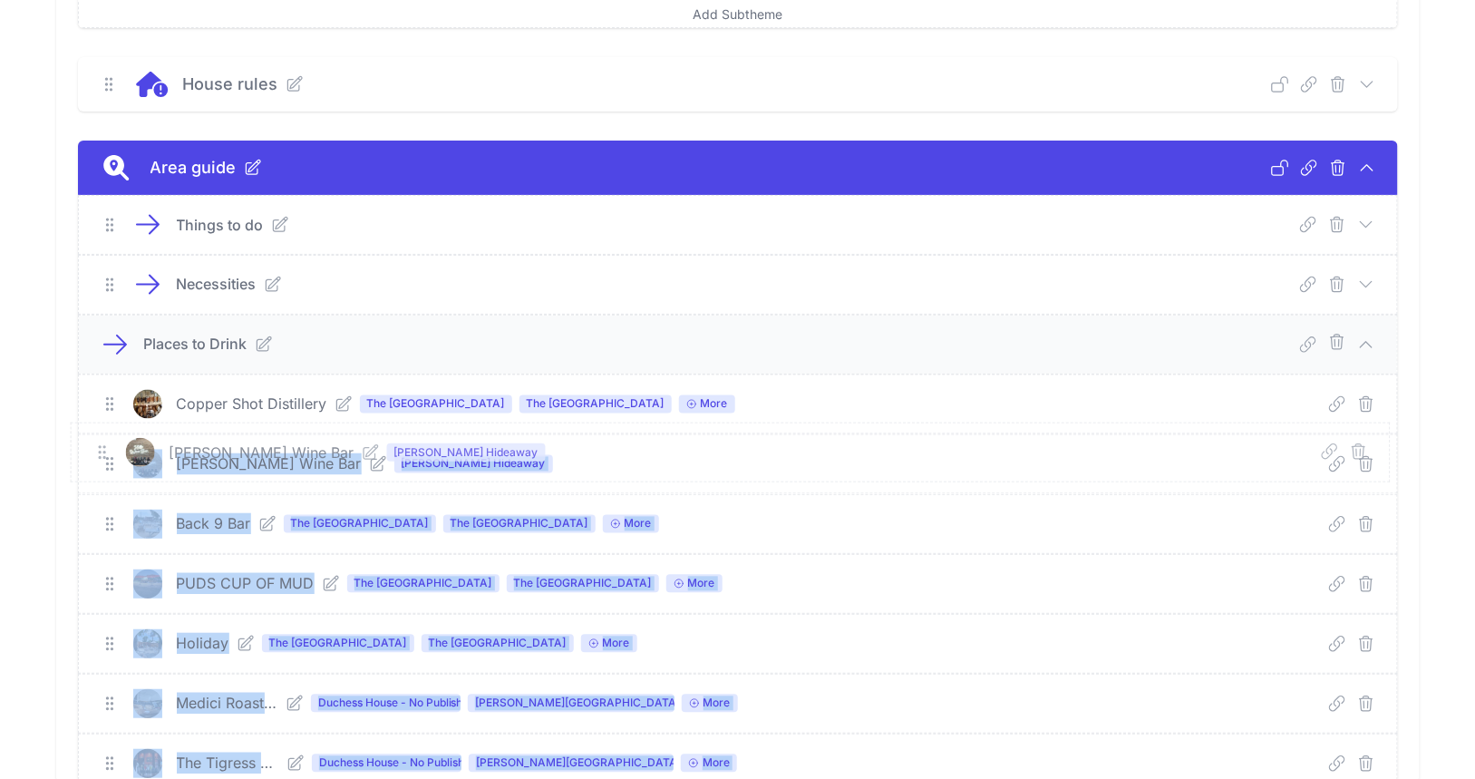
scroll to position [1060, 0]
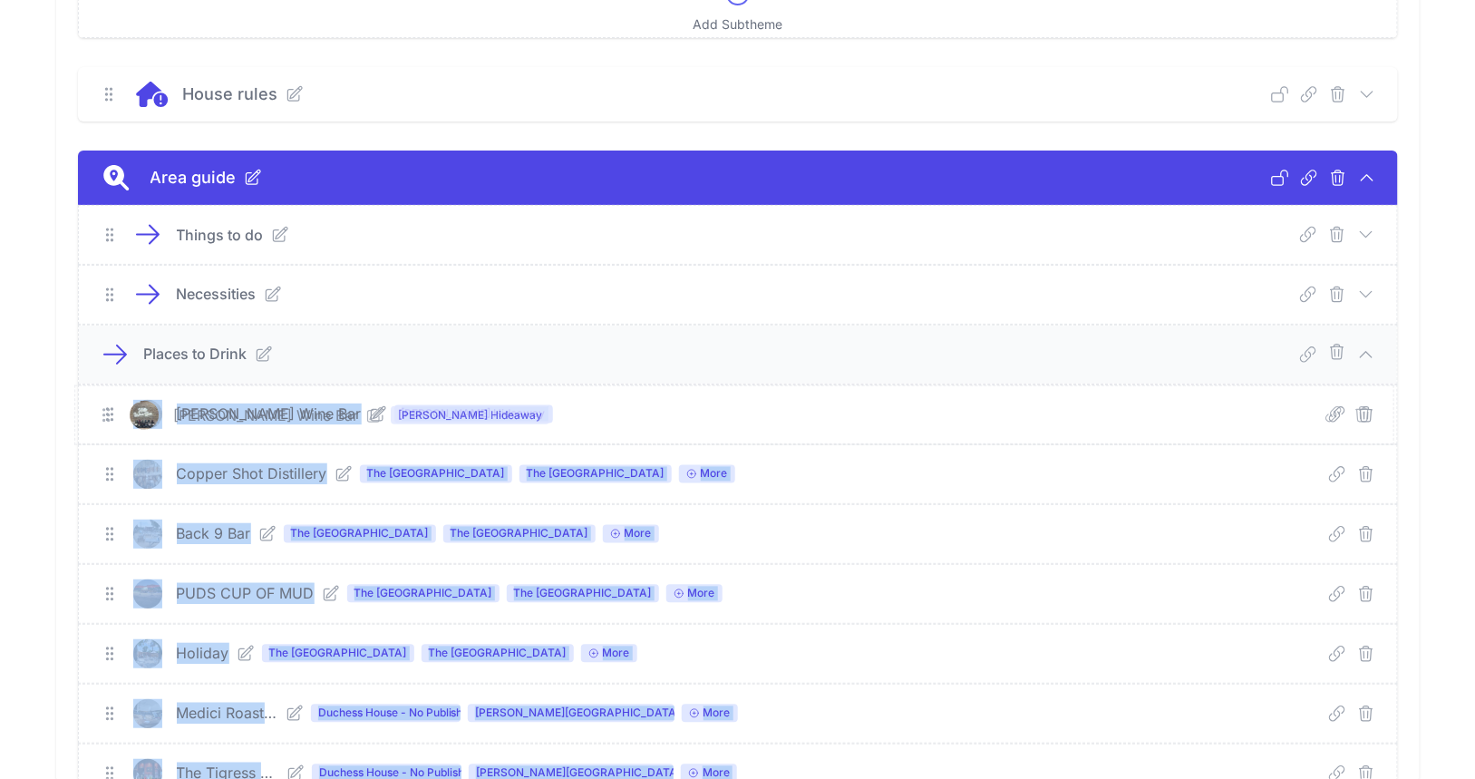
drag, startPoint x: 110, startPoint y: 258, endPoint x: 106, endPoint y: 414, distance: 156.0
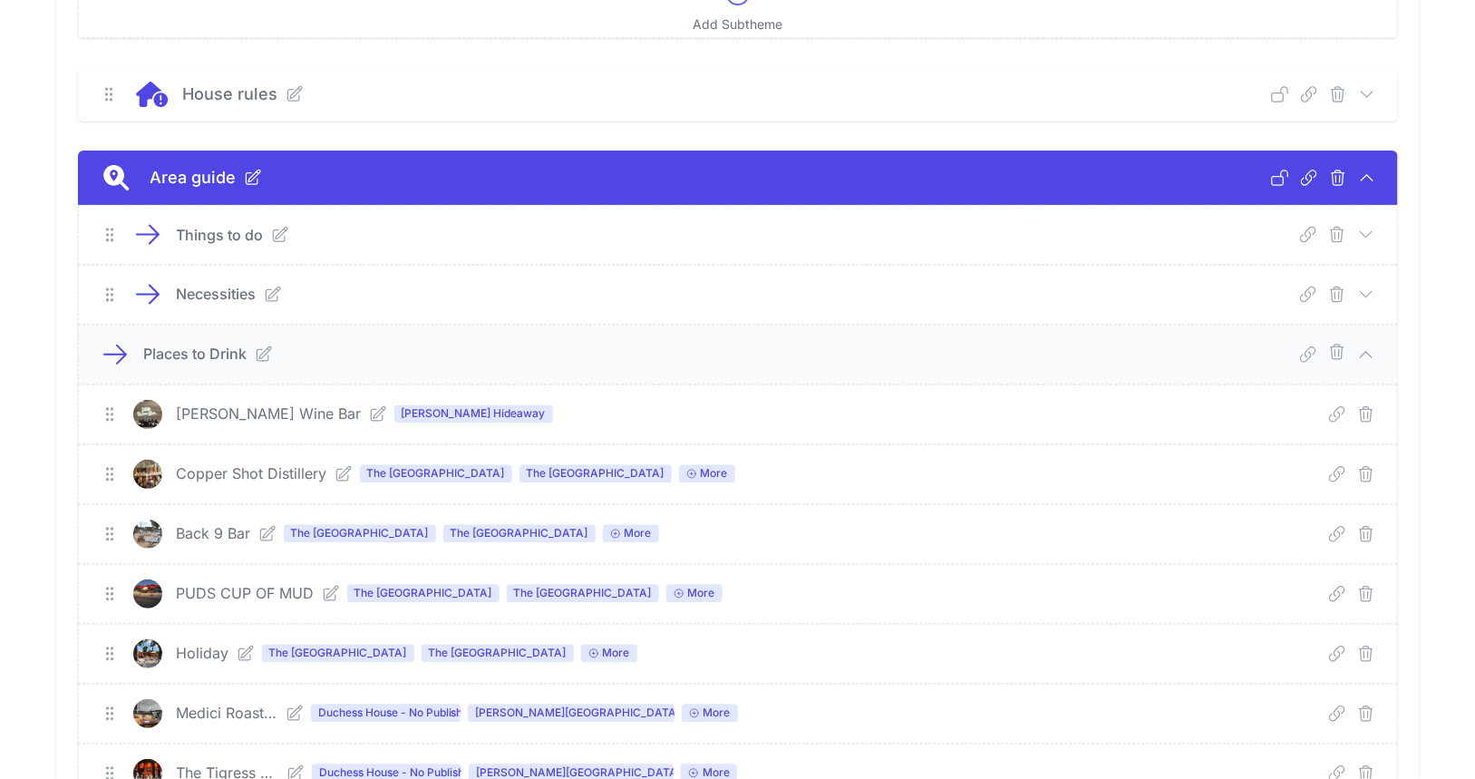
click at [584, 344] on div "Places to Drink" at bounding box center [425, 355] width 563 height 22
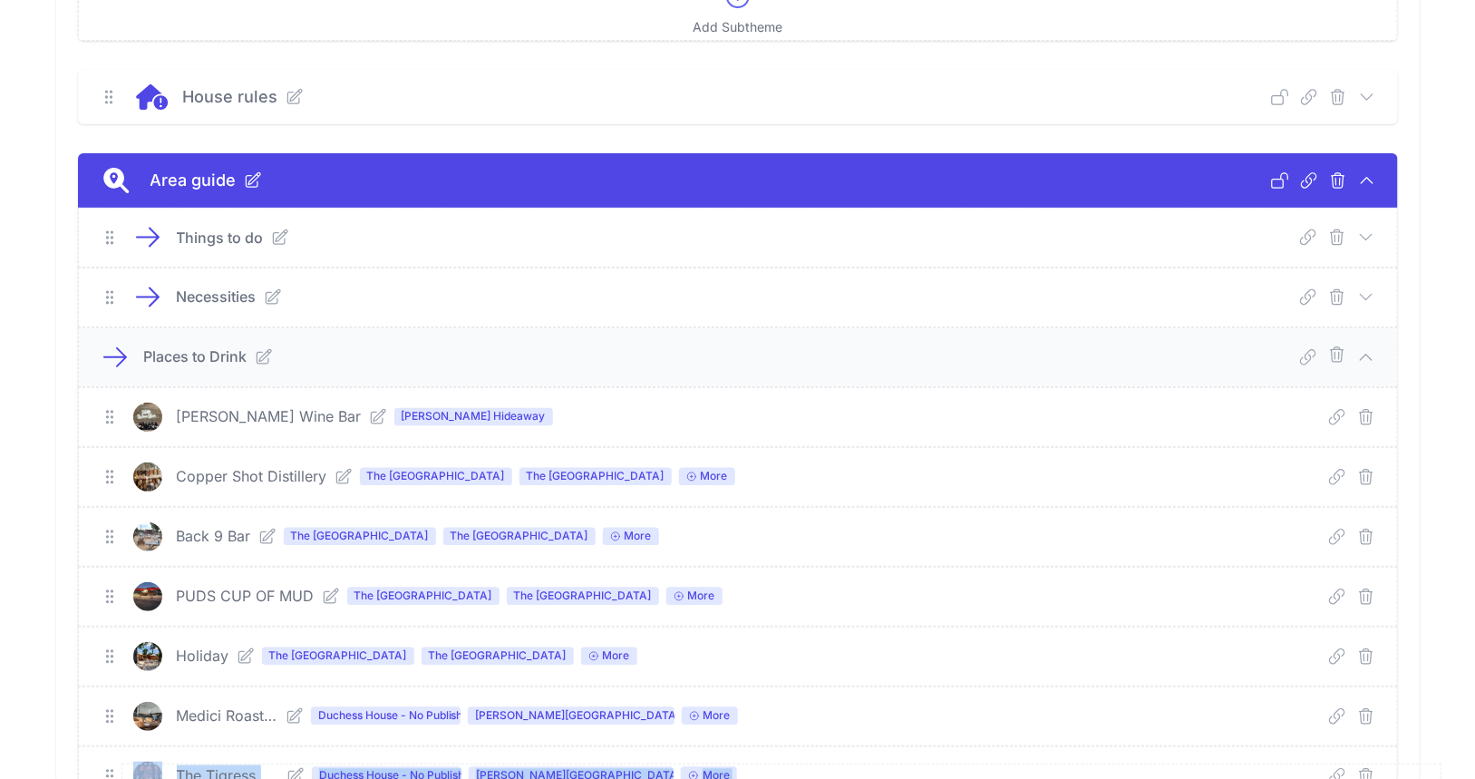
scroll to position [1112, 0]
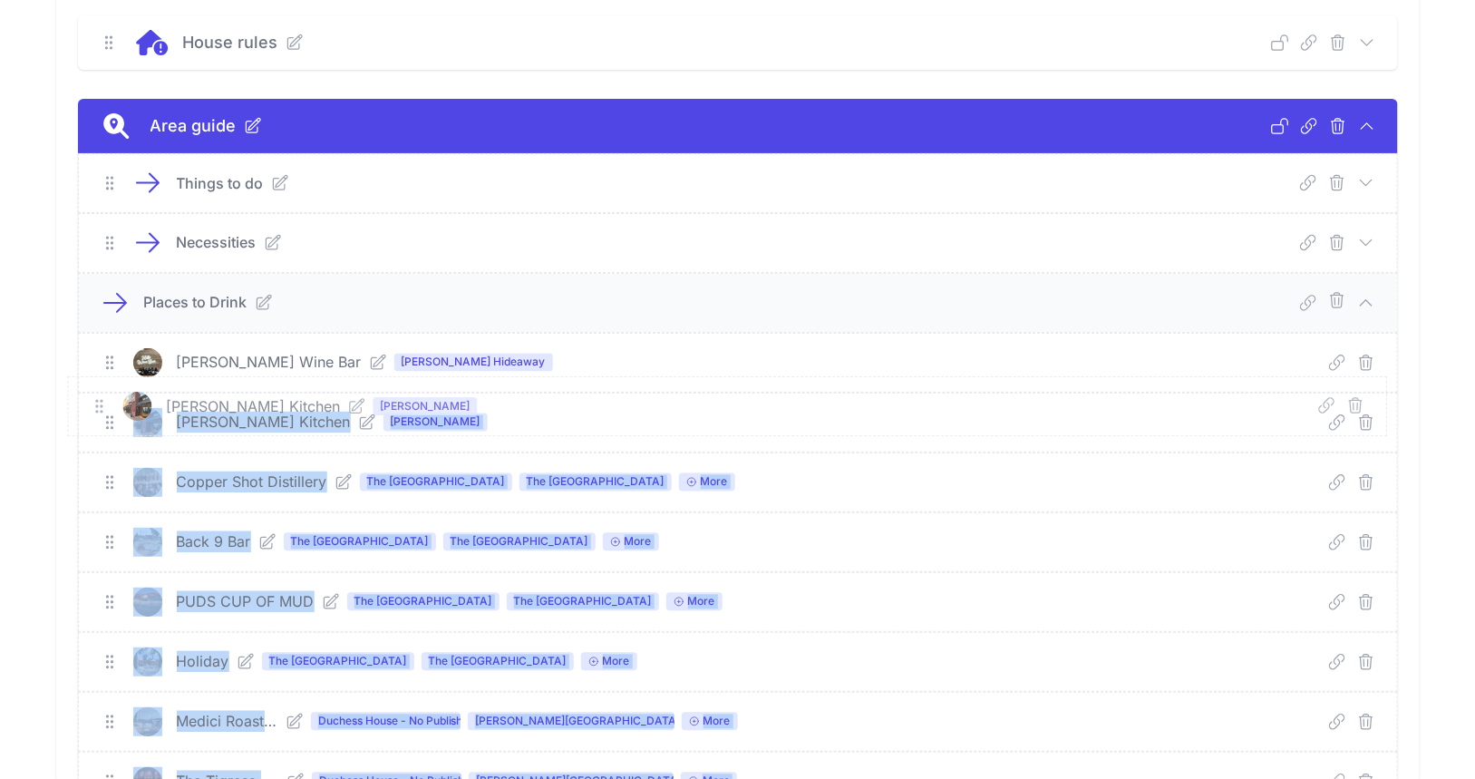
drag, startPoint x: 110, startPoint y: 107, endPoint x: 100, endPoint y: 406, distance: 299.4
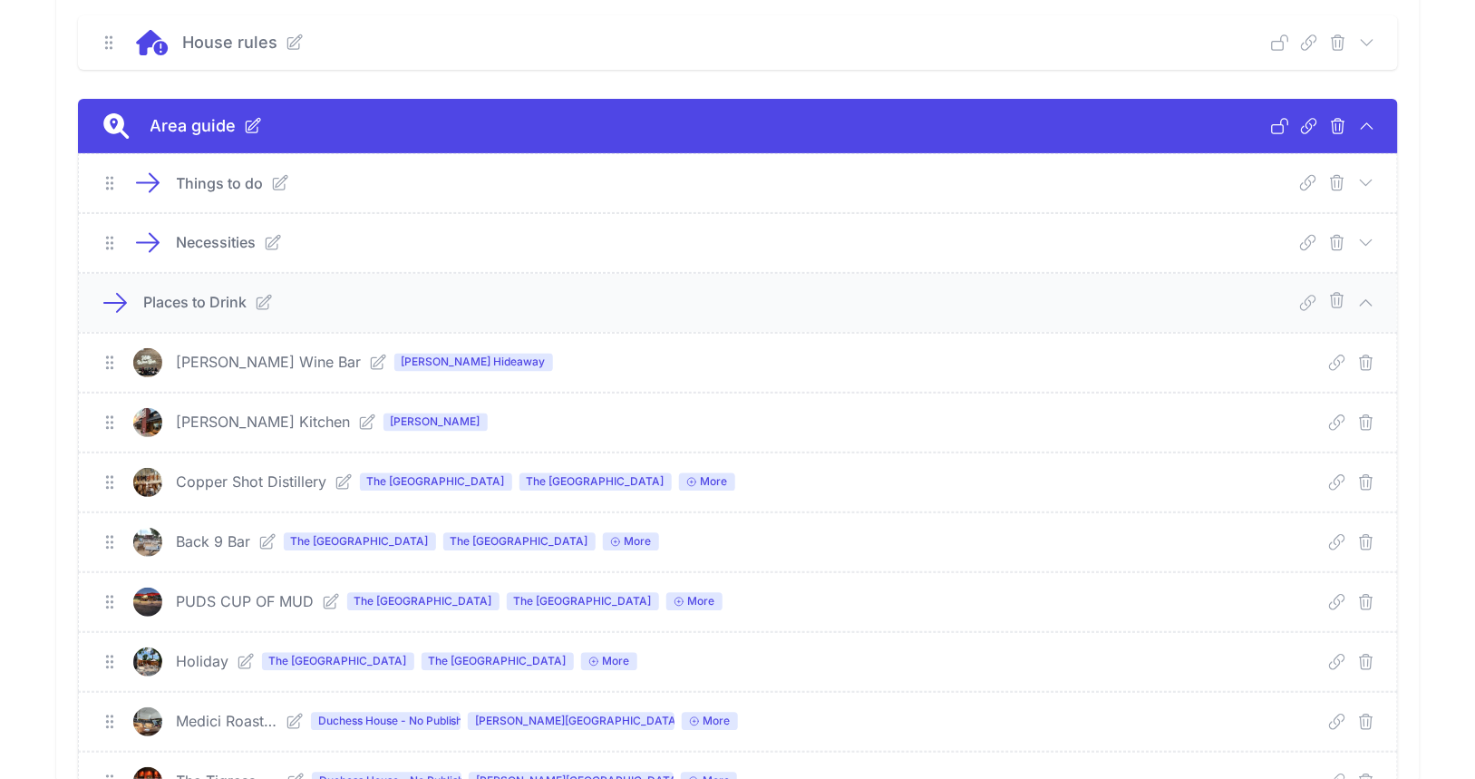
click at [521, 277] on div "Places to Drink Deep Link Select a guide and copy the deep link to send to gues…" at bounding box center [738, 303] width 1319 height 58
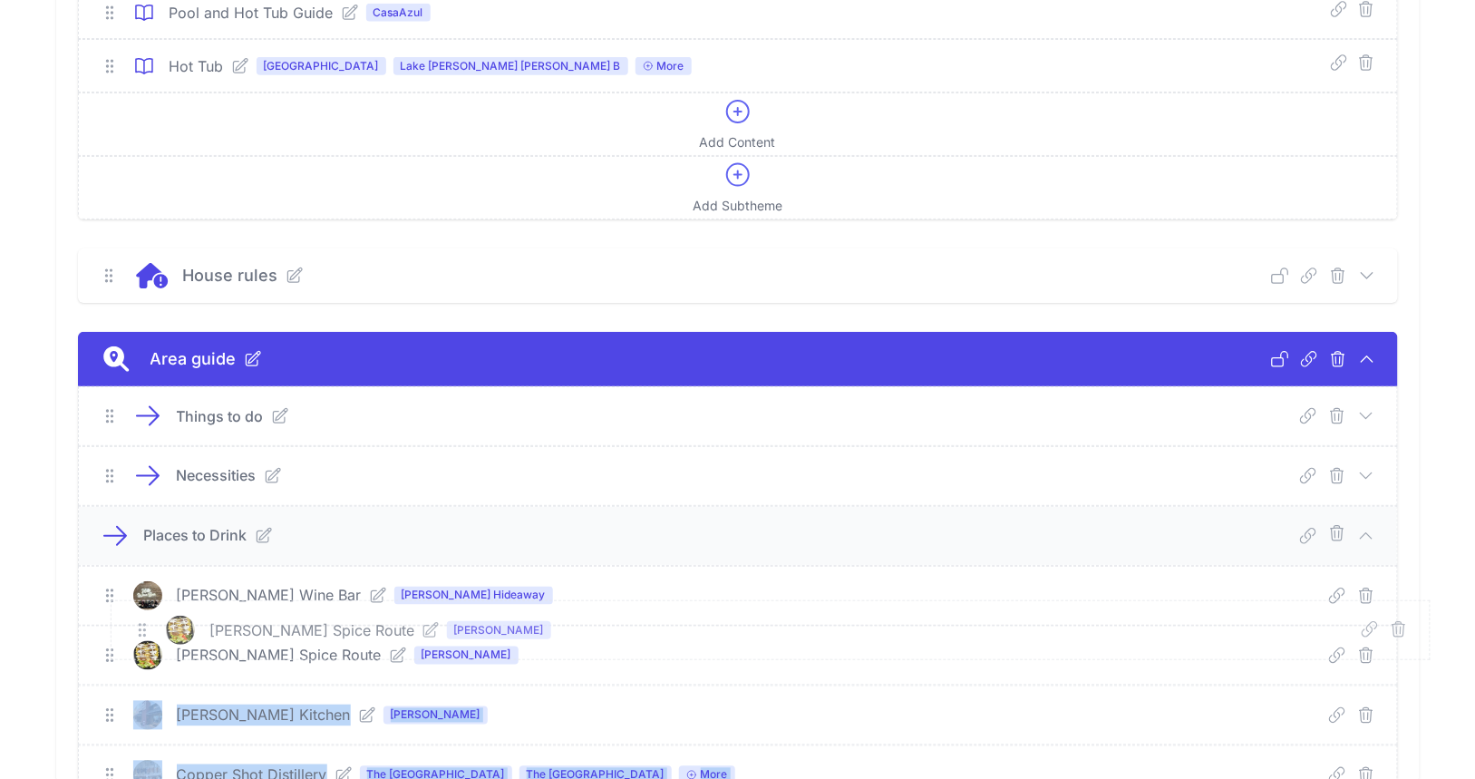
scroll to position [889, 0]
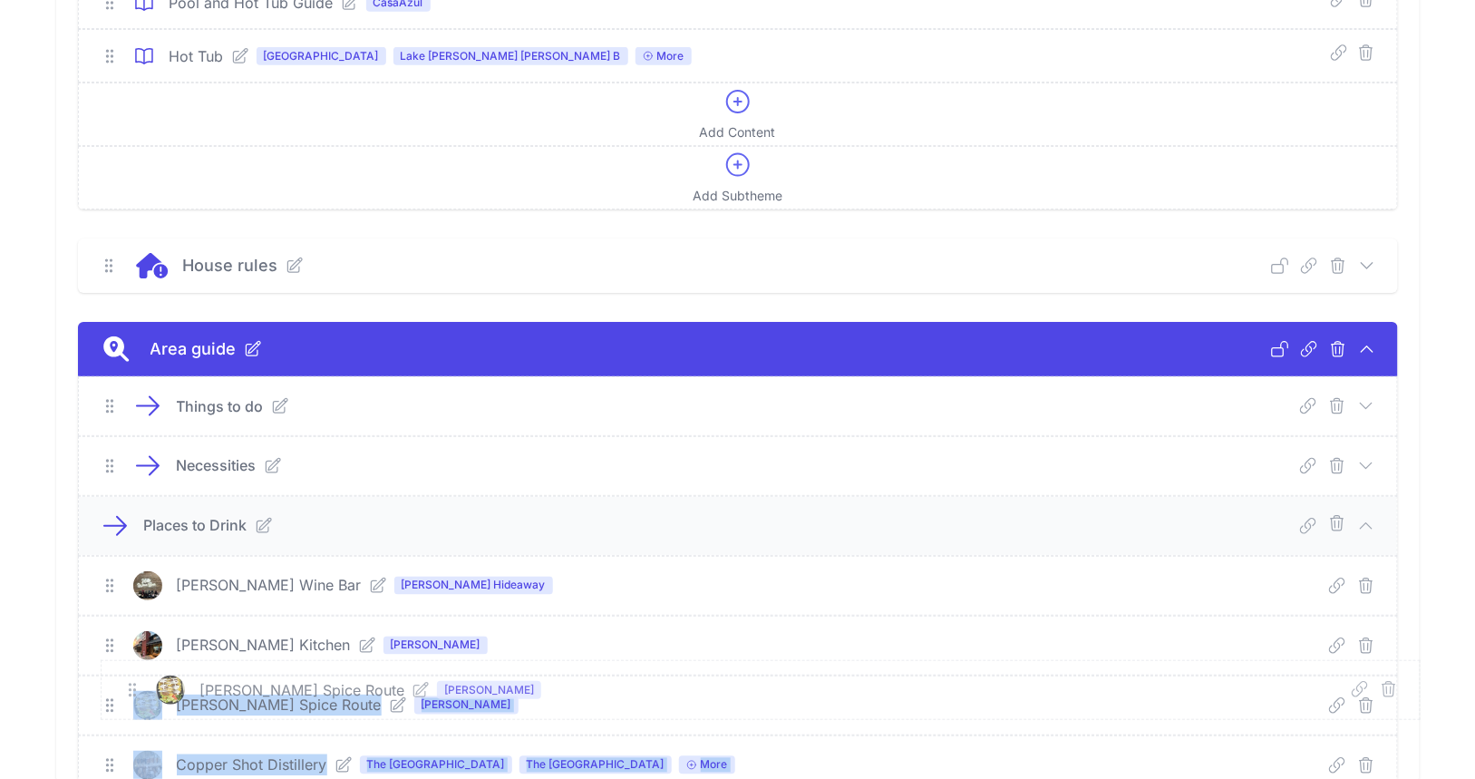
drag, startPoint x: 111, startPoint y: 116, endPoint x: 133, endPoint y: 691, distance: 575.4
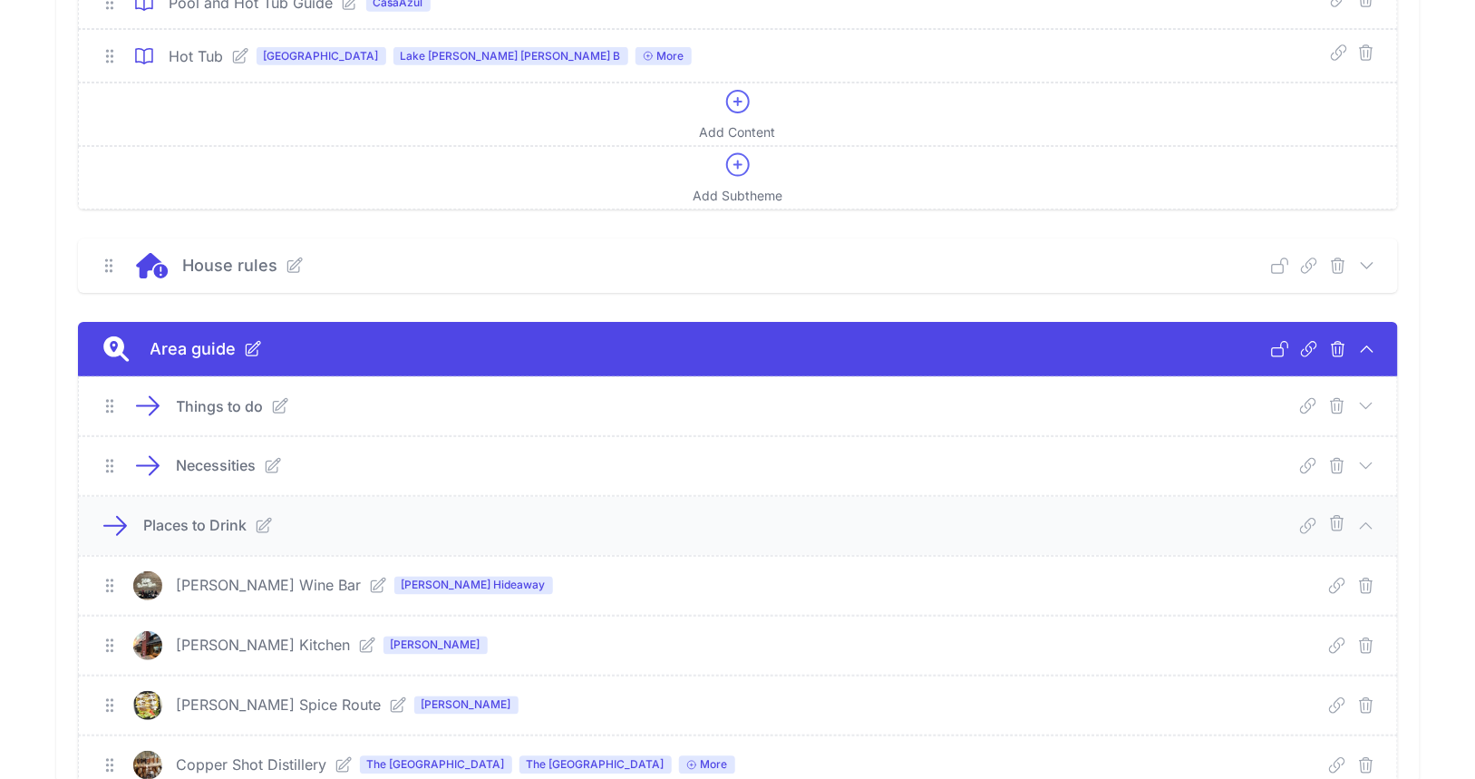
click at [448, 467] on div "Necessities" at bounding box center [450, 466] width 547 height 22
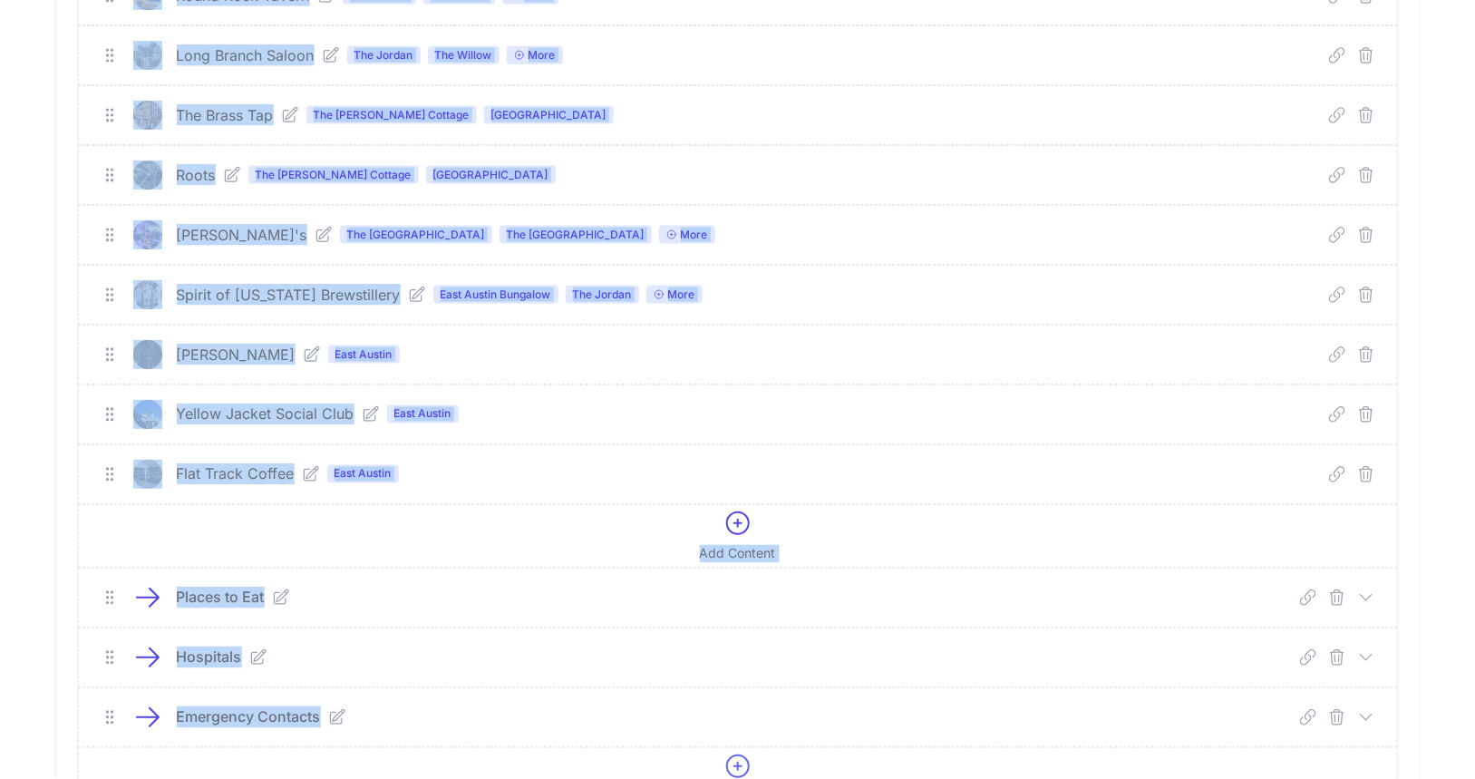
scroll to position [3875, 0]
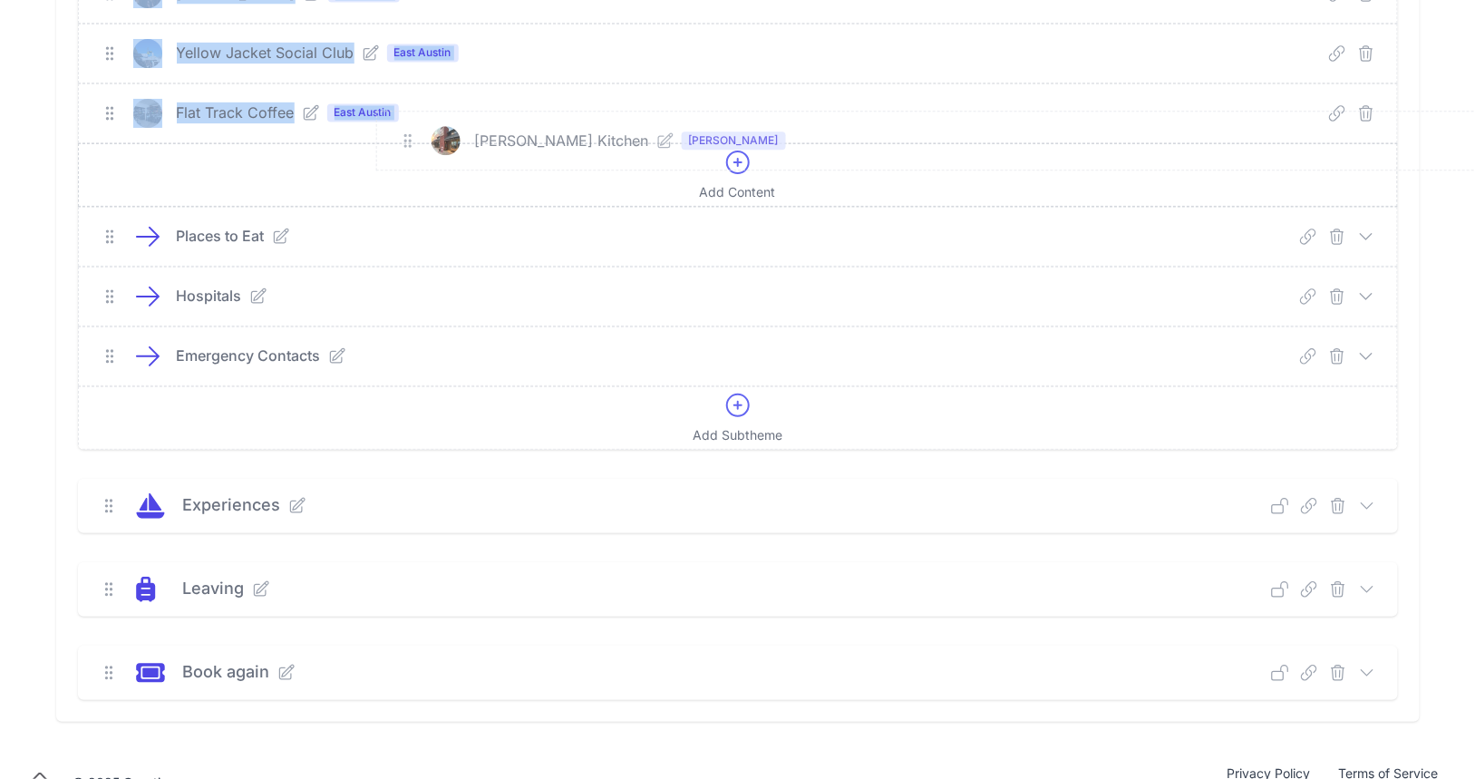
drag, startPoint x: 107, startPoint y: 325, endPoint x: 405, endPoint y: 144, distance: 348.7
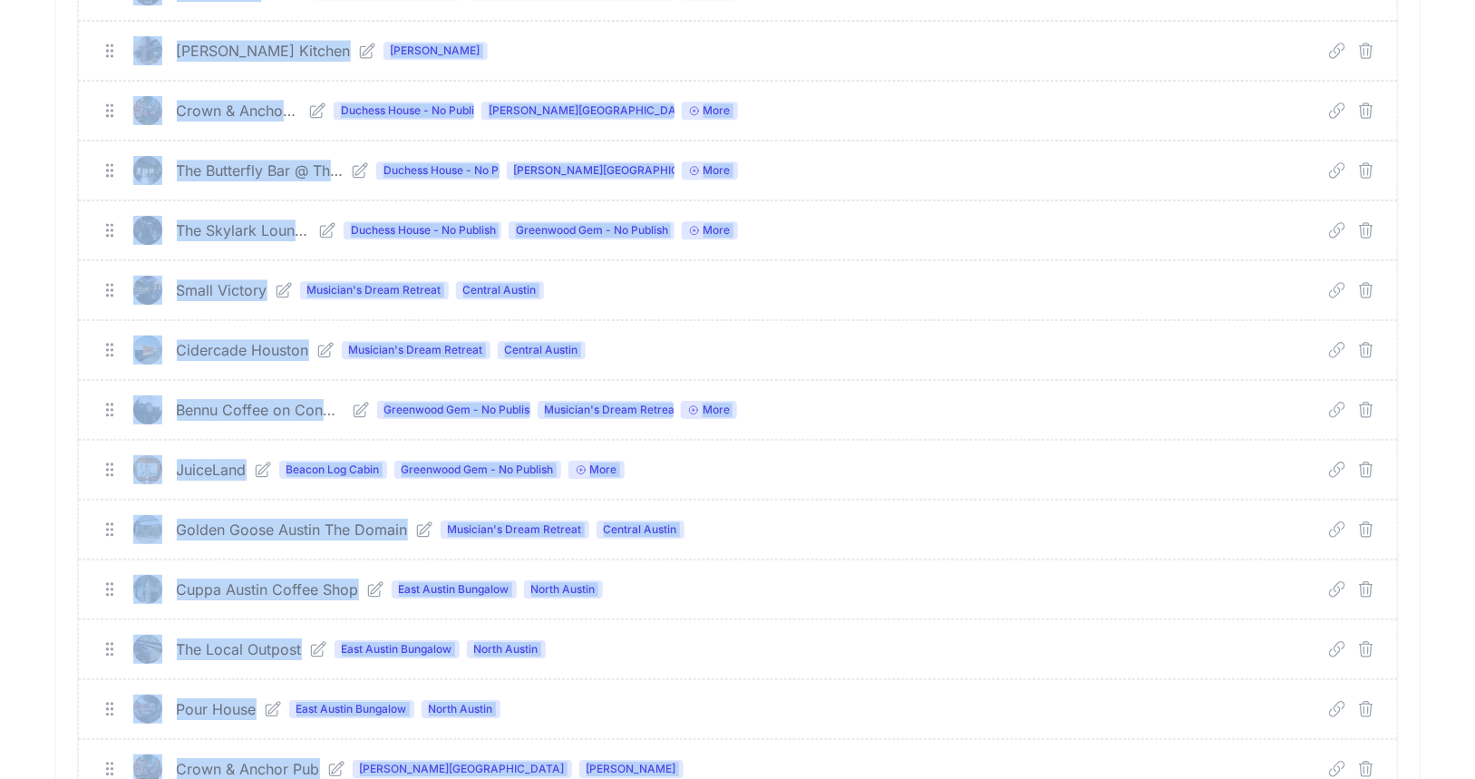
scroll to position [1828, 0]
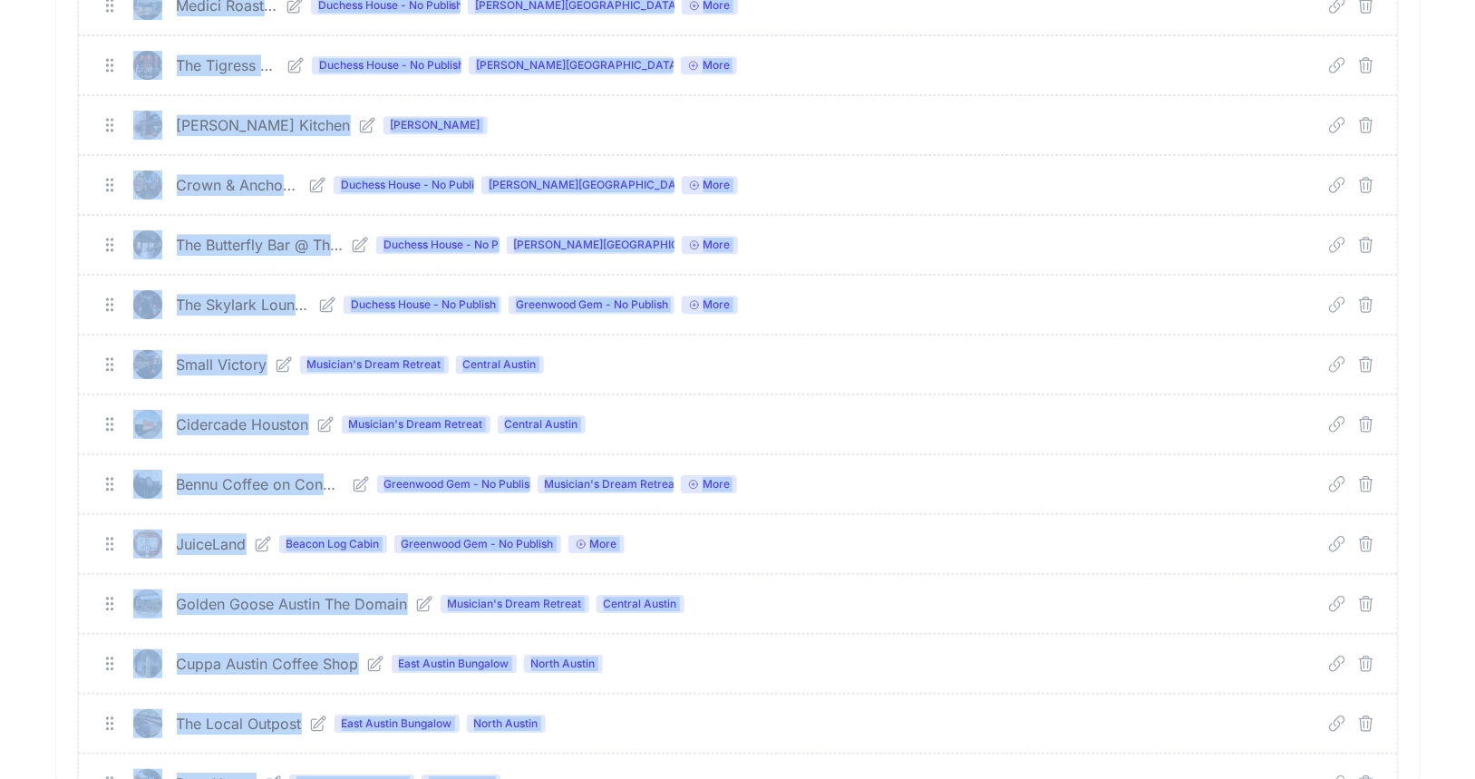
click at [1445, 204] on div "New Theme Important Deep Link Select a guide and copy the deep link to send to …" at bounding box center [737, 535] width 1475 height 4525
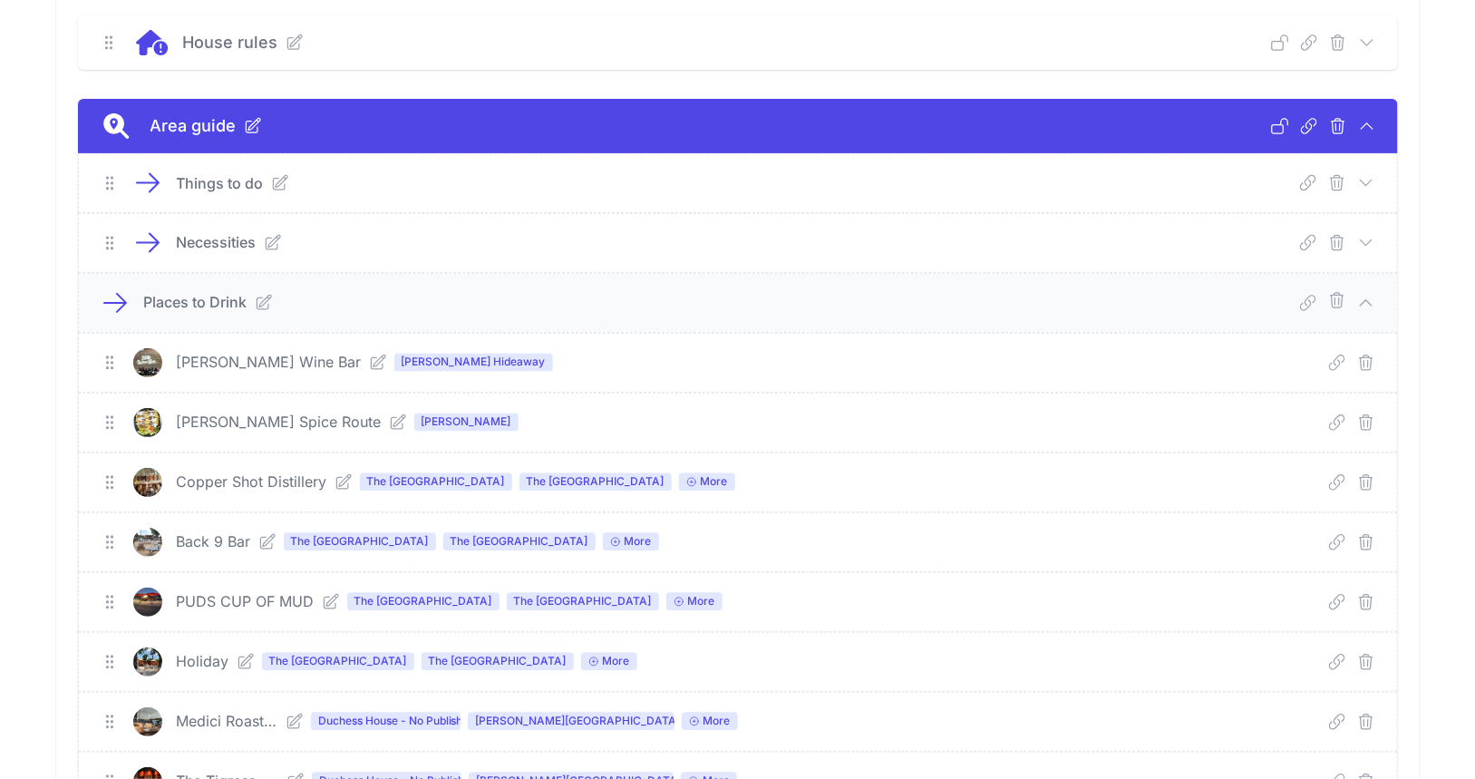
scroll to position [1146, 0]
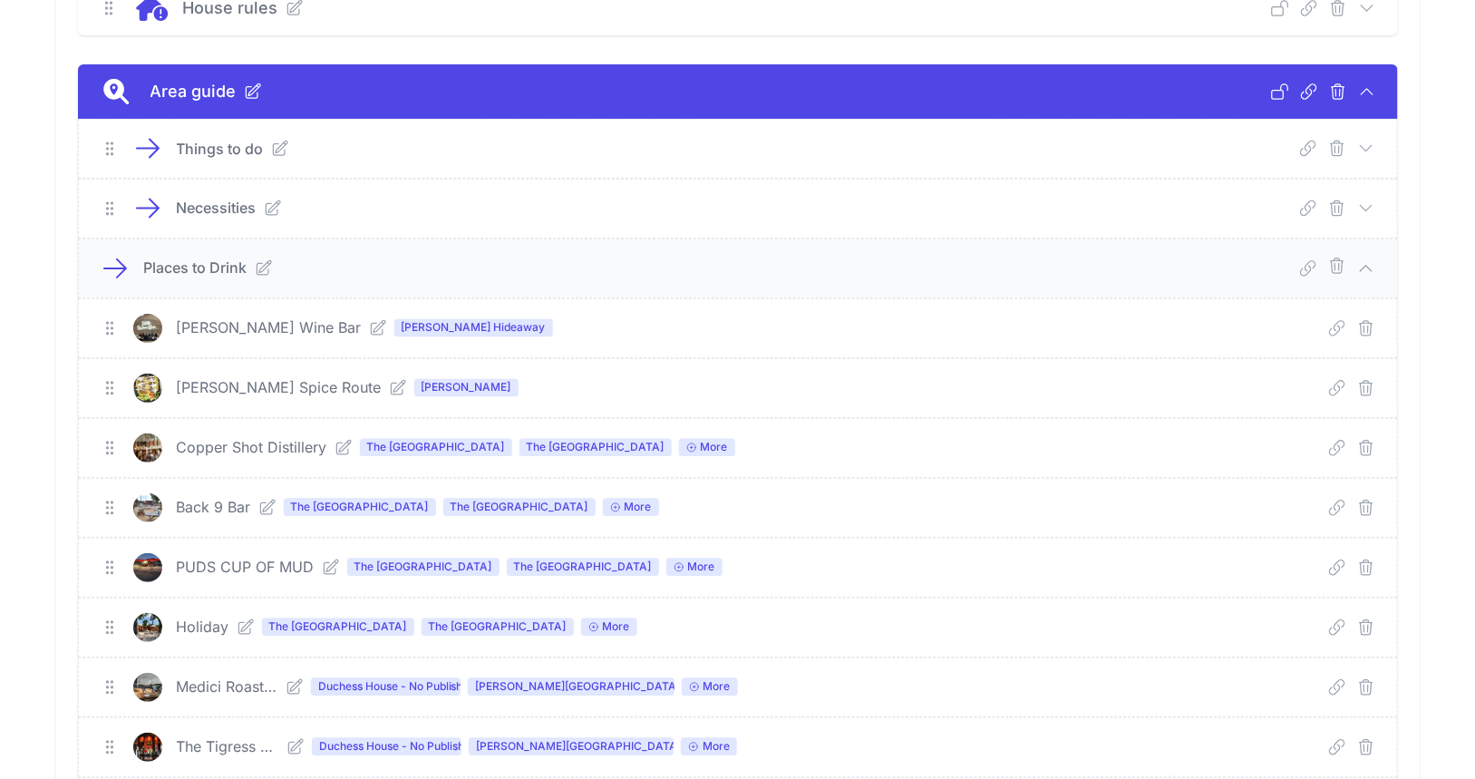
click at [1363, 384] on icon "submit" at bounding box center [1367, 388] width 18 height 18
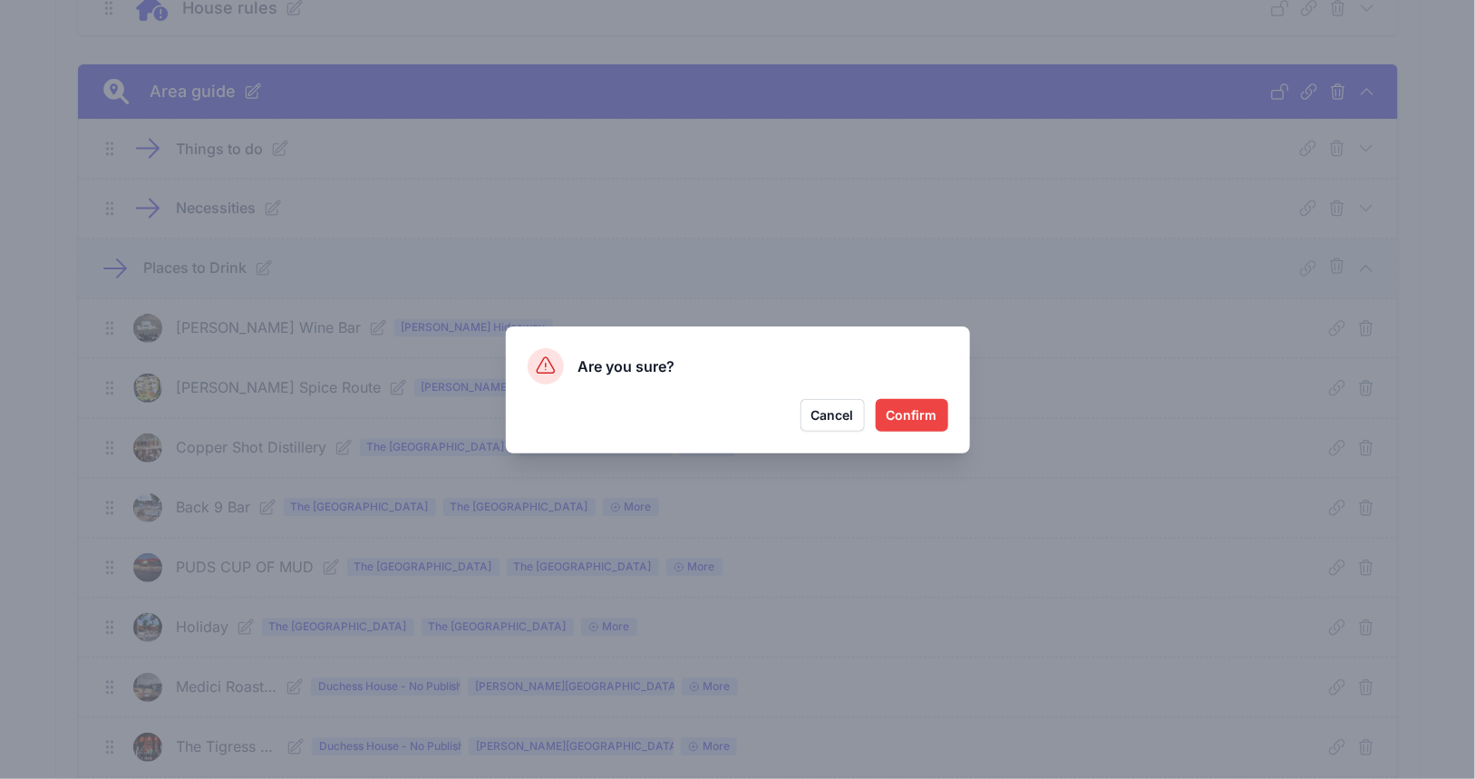
click at [920, 420] on button "Confirm" at bounding box center [912, 415] width 73 height 33
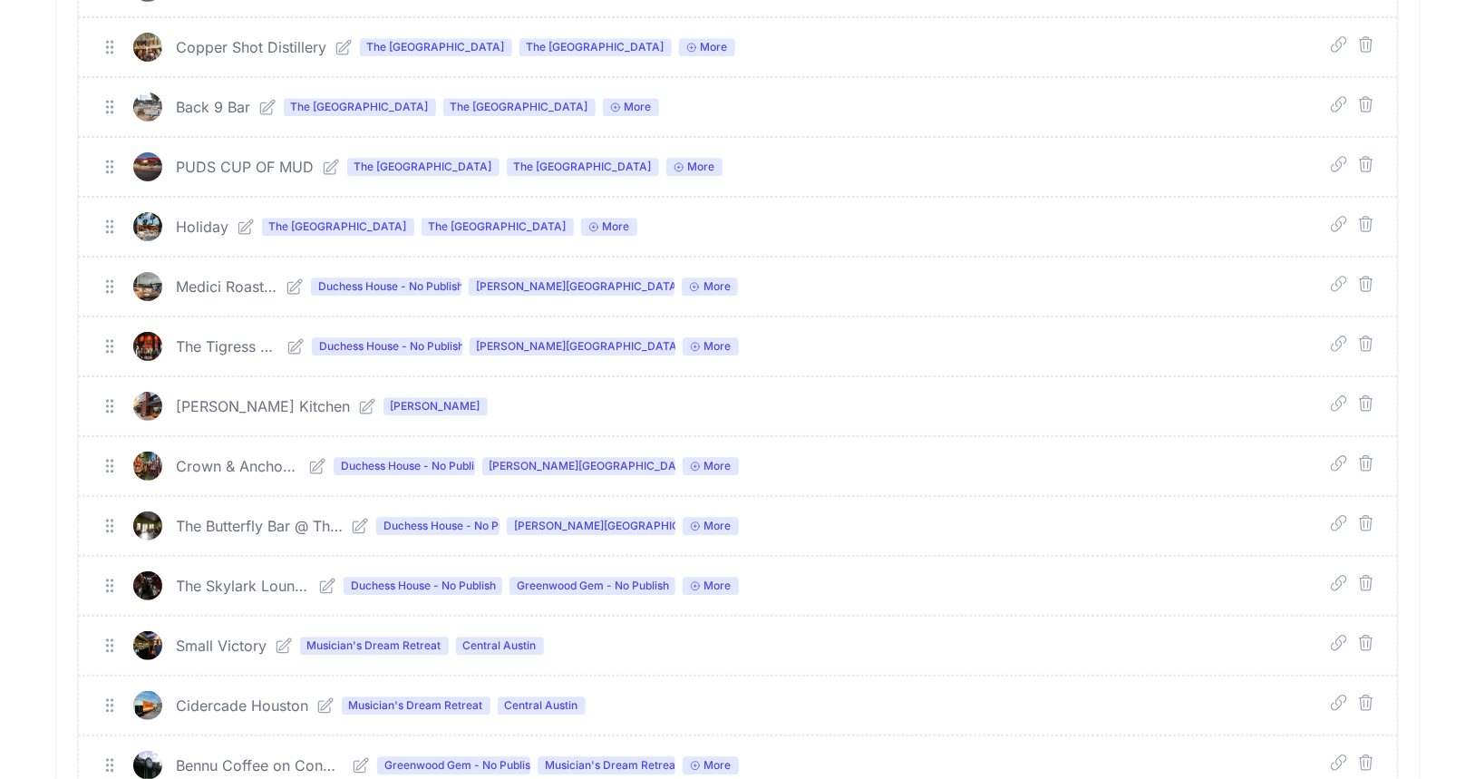
scroll to position [1465, 0]
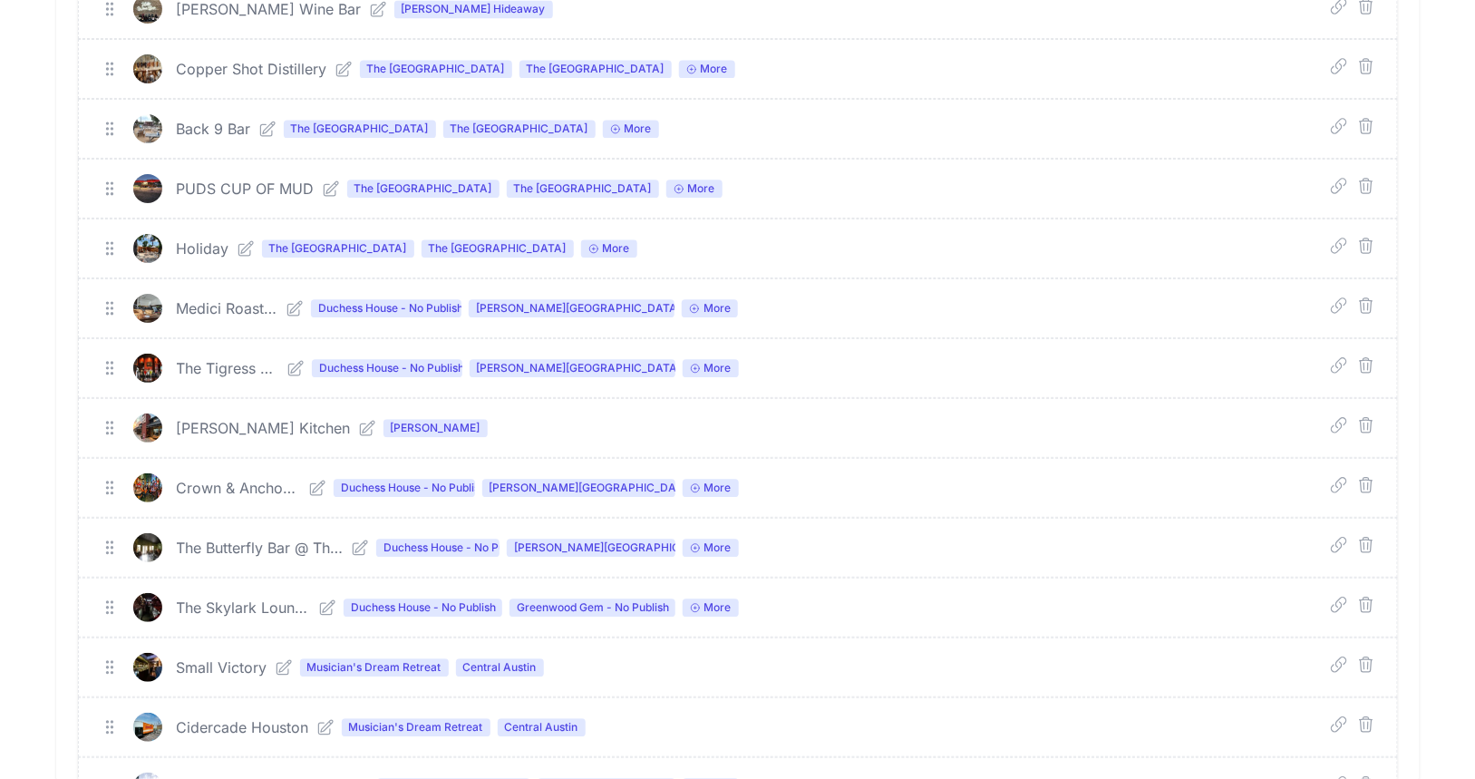
click at [1367, 419] on icon "submit" at bounding box center [1367, 425] width 18 height 18
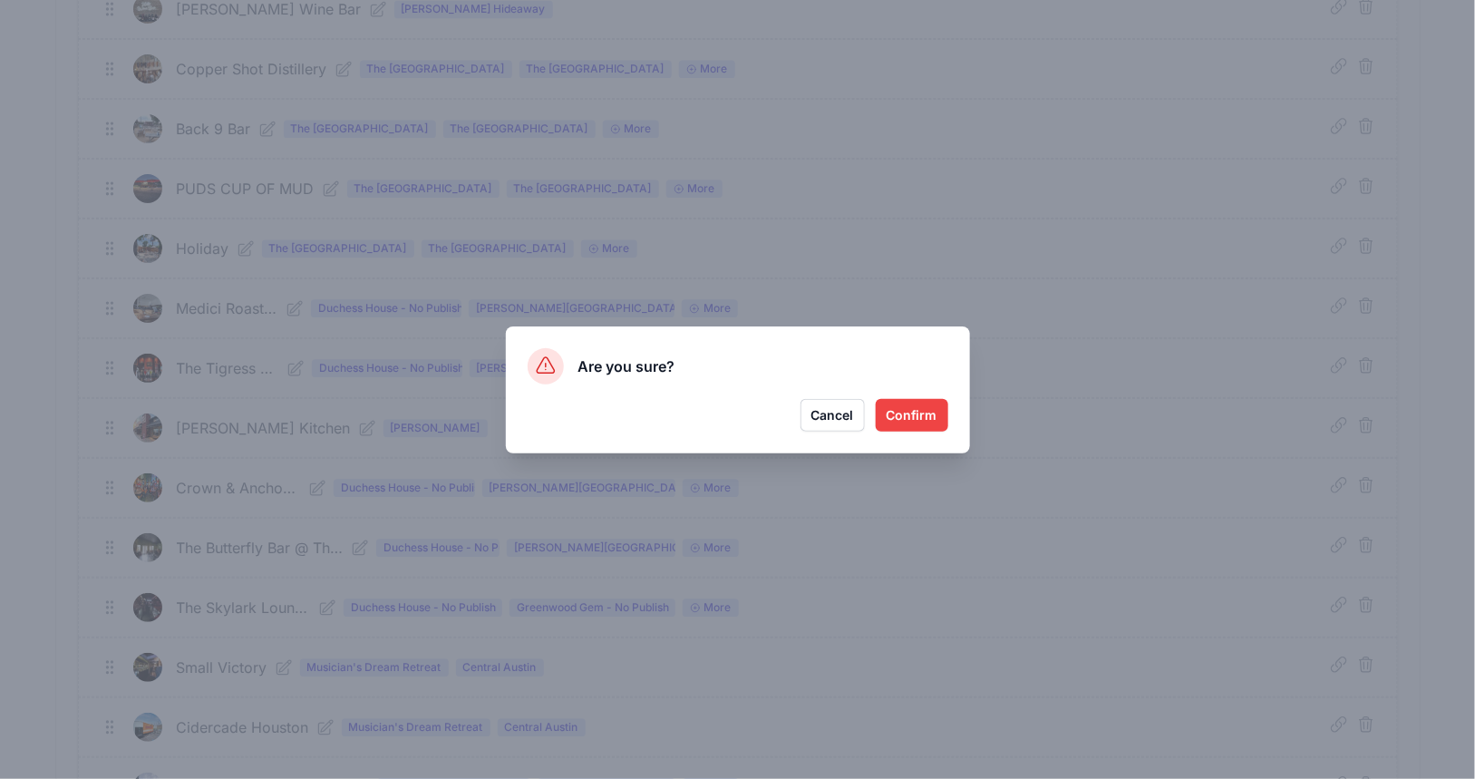
click at [921, 421] on button "Confirm" at bounding box center [912, 415] width 73 height 33
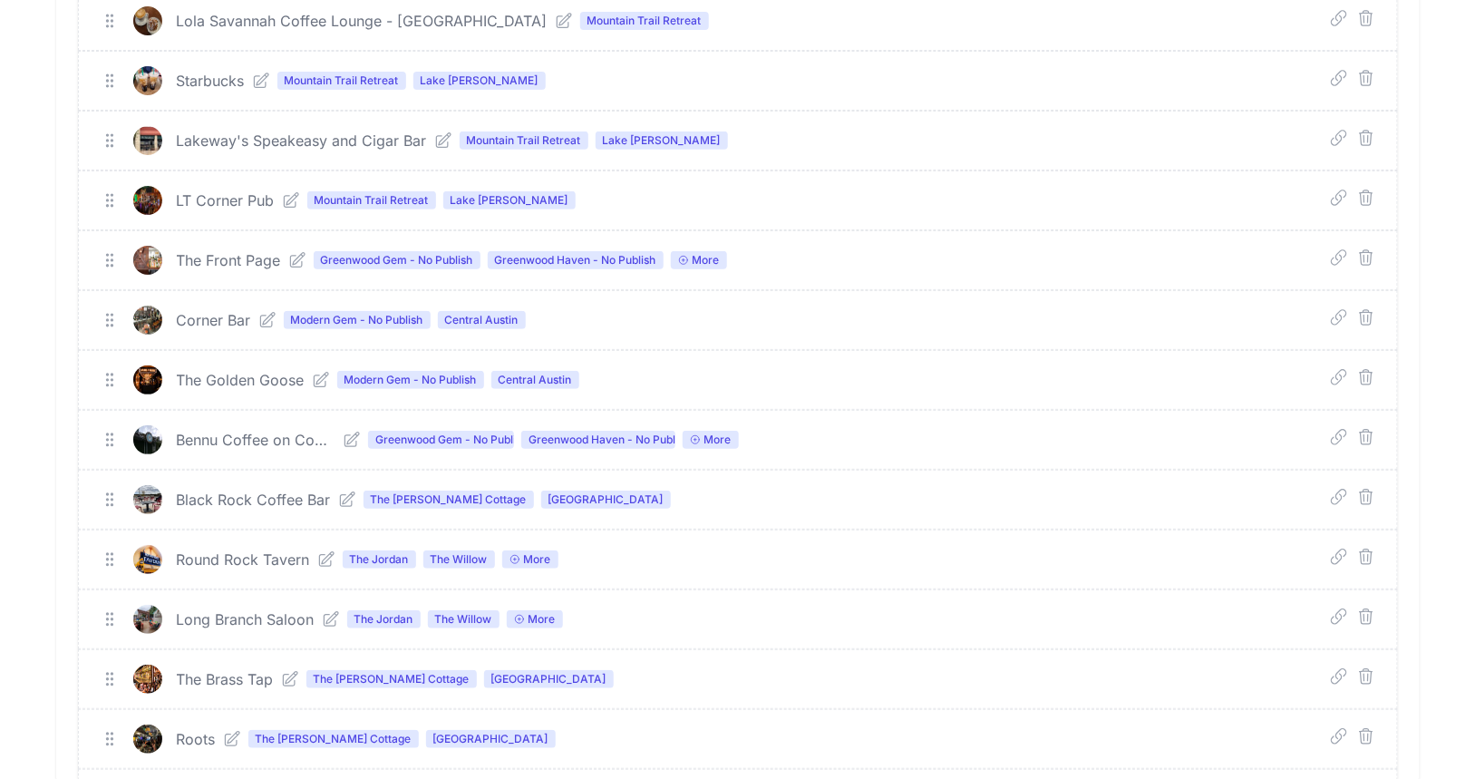
scroll to position [3512, 0]
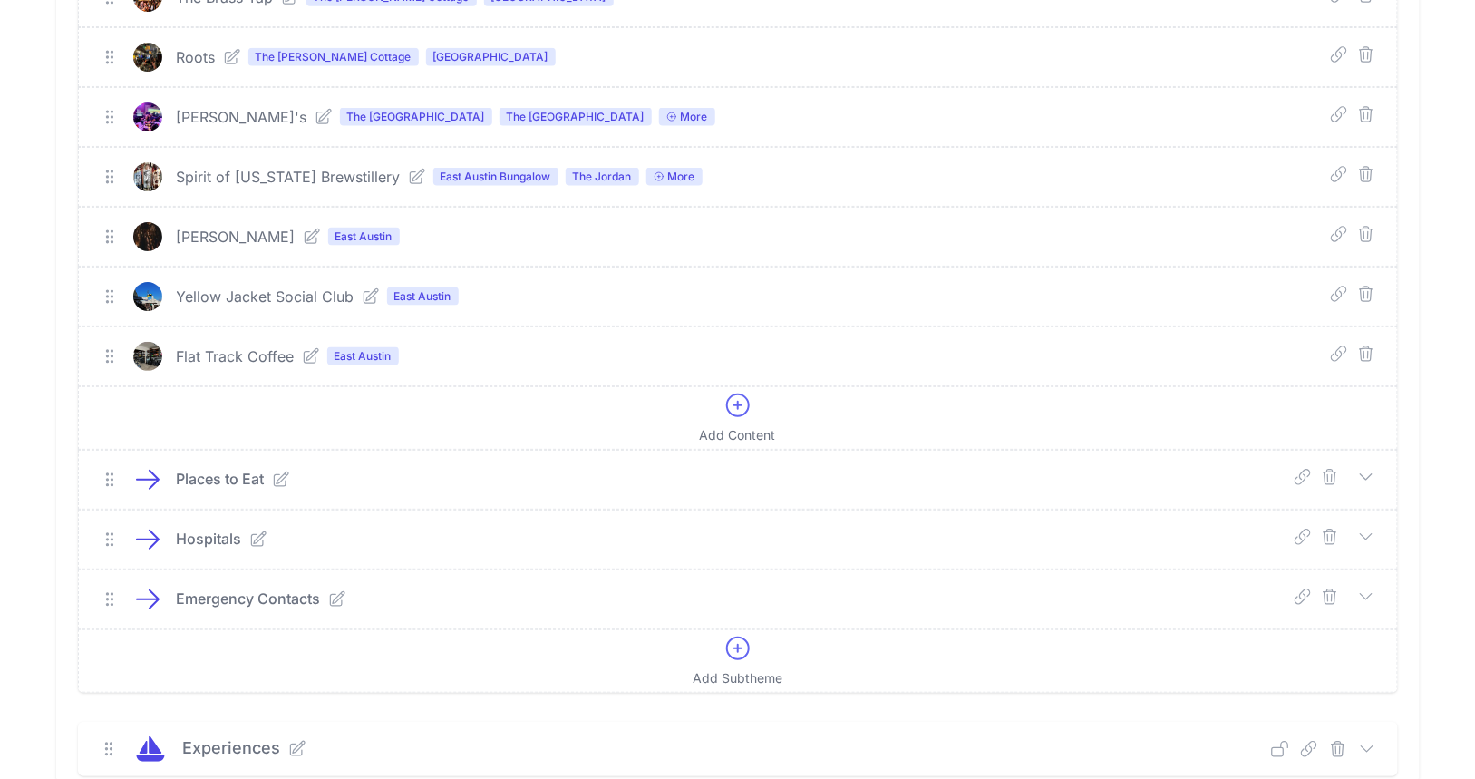
click at [1360, 468] on icon at bounding box center [1367, 477] width 18 height 18
click at [1367, 468] on icon at bounding box center [1367, 477] width 18 height 18
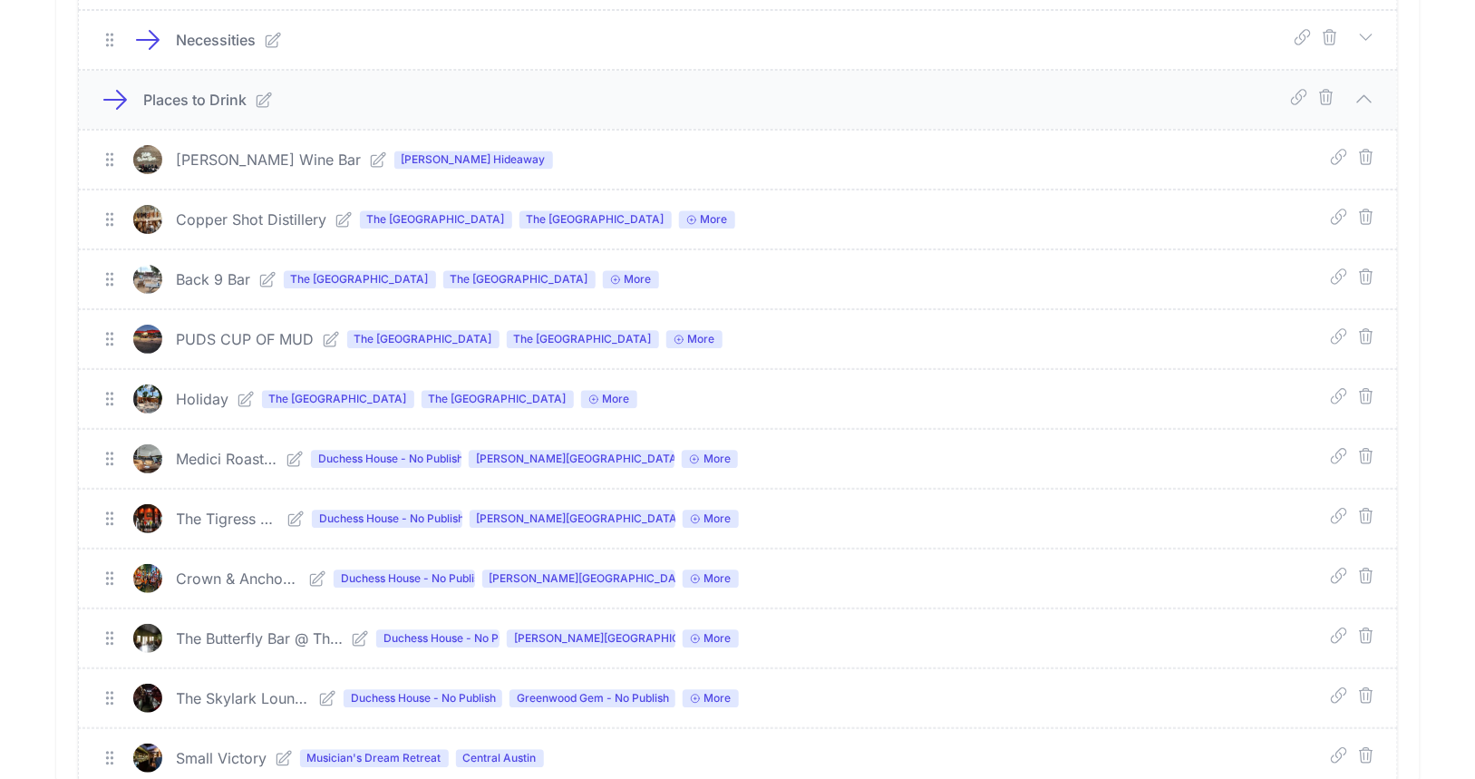
scroll to position [1205, 0]
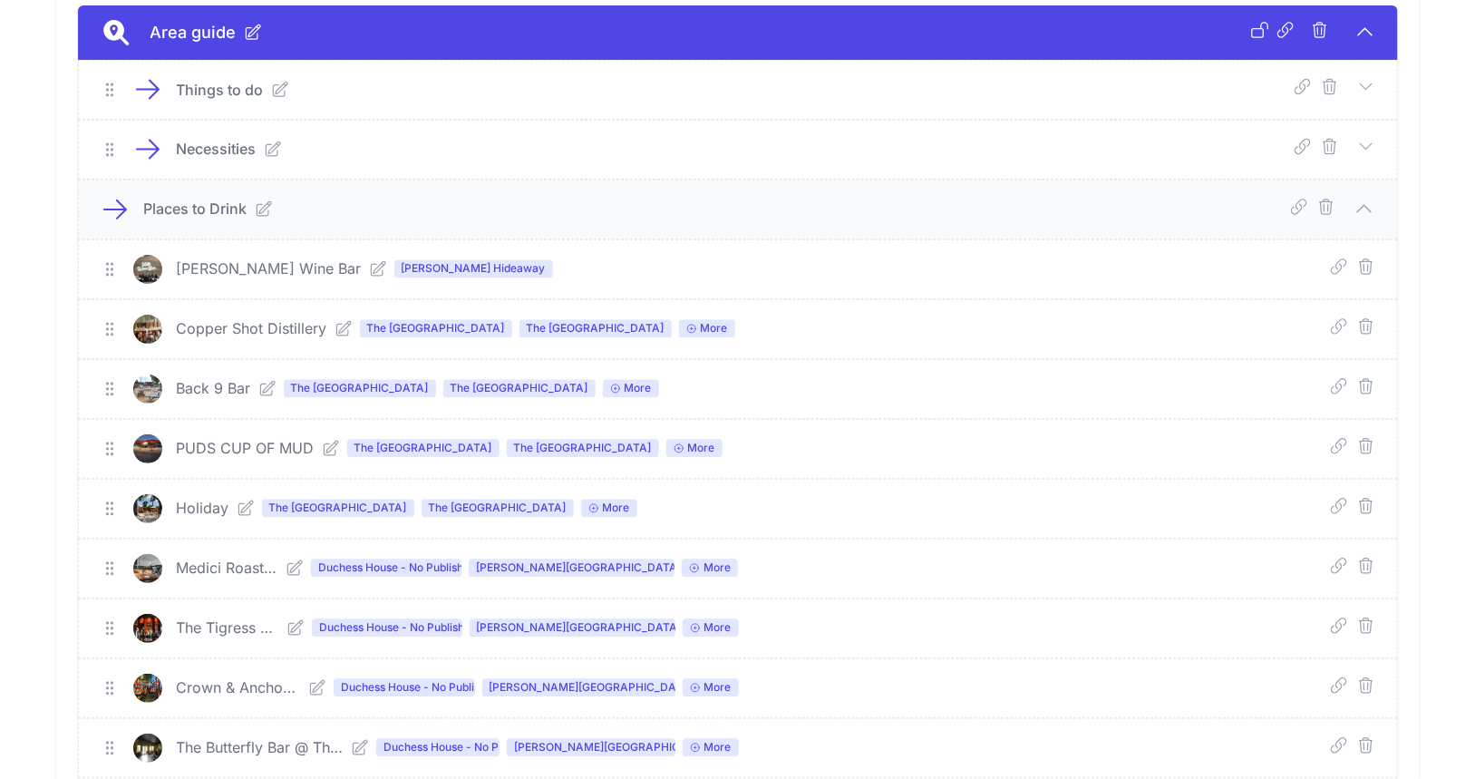
click at [1370, 200] on icon at bounding box center [1365, 209] width 22 height 22
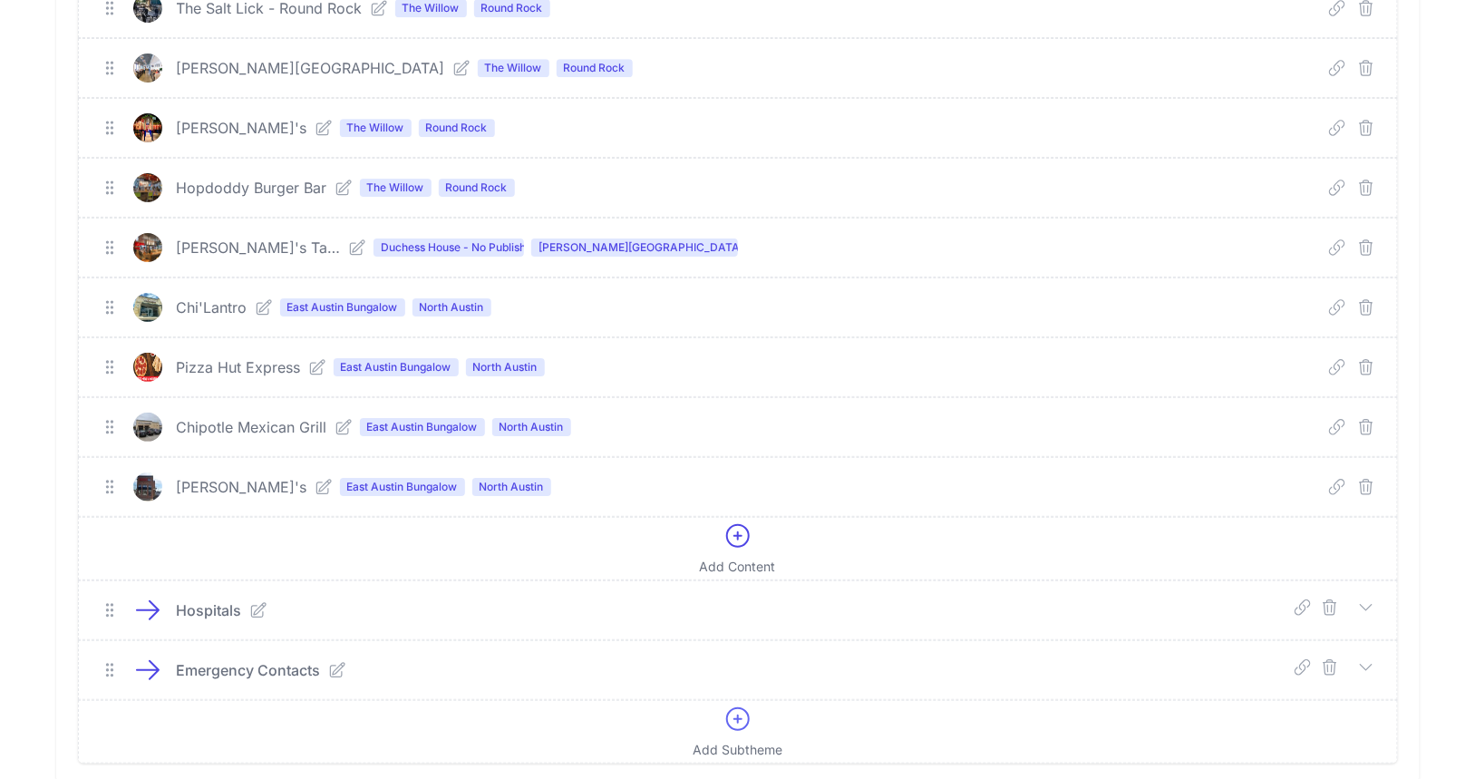
scroll to position [4763, 0]
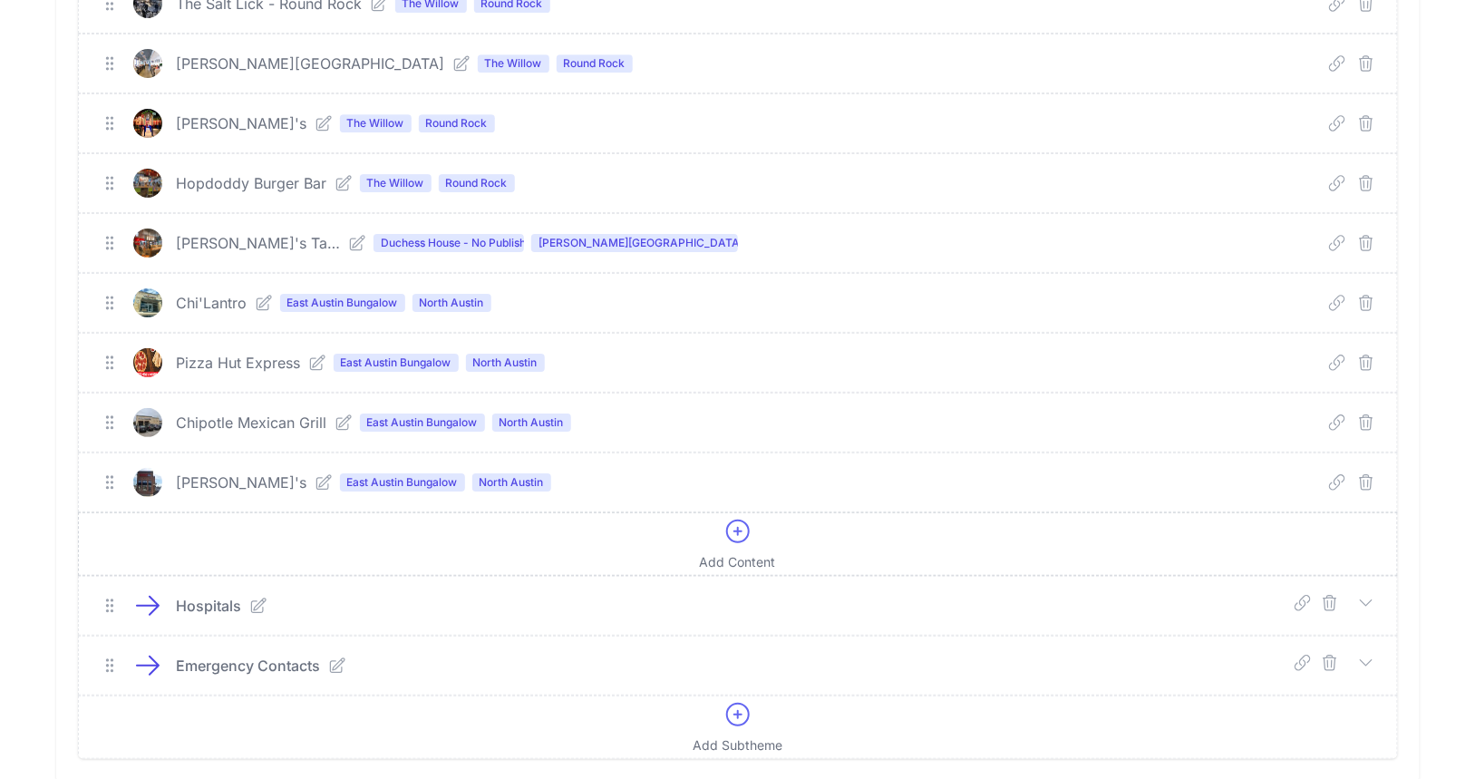
click at [740, 517] on icon at bounding box center [738, 531] width 29 height 29
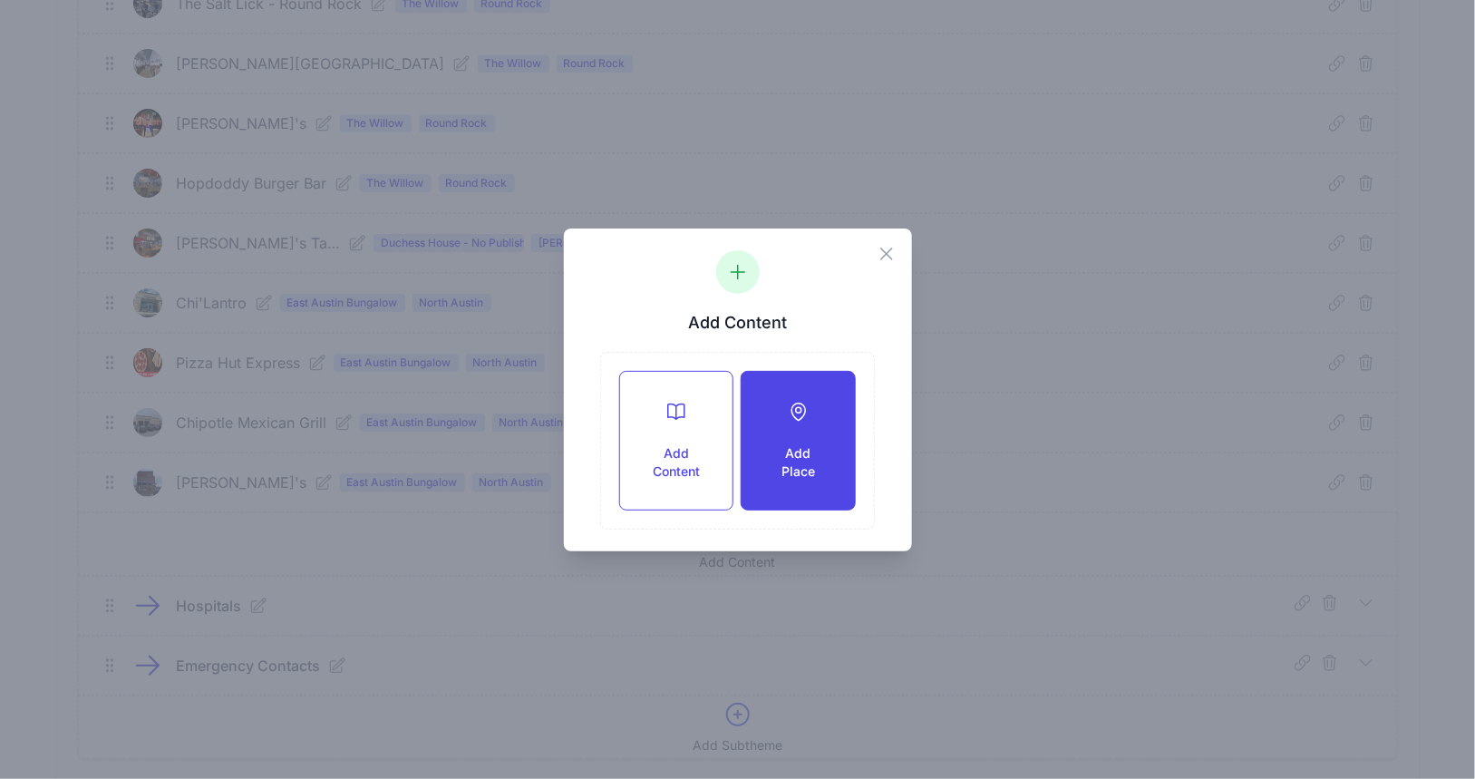
click at [817, 450] on h3 "Add Place" at bounding box center [798, 462] width 54 height 36
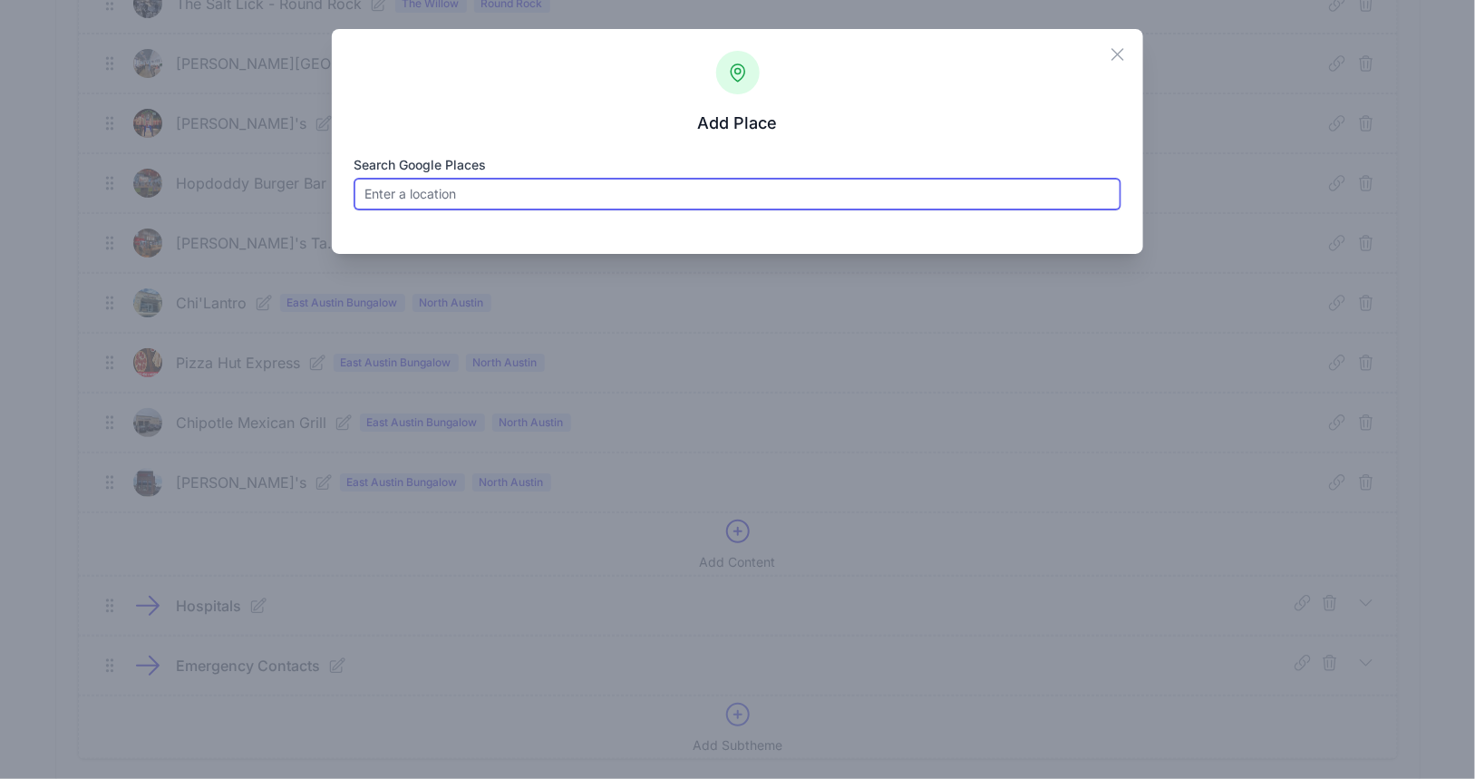
click at [531, 191] on input "Search Google Places" at bounding box center [738, 194] width 768 height 33
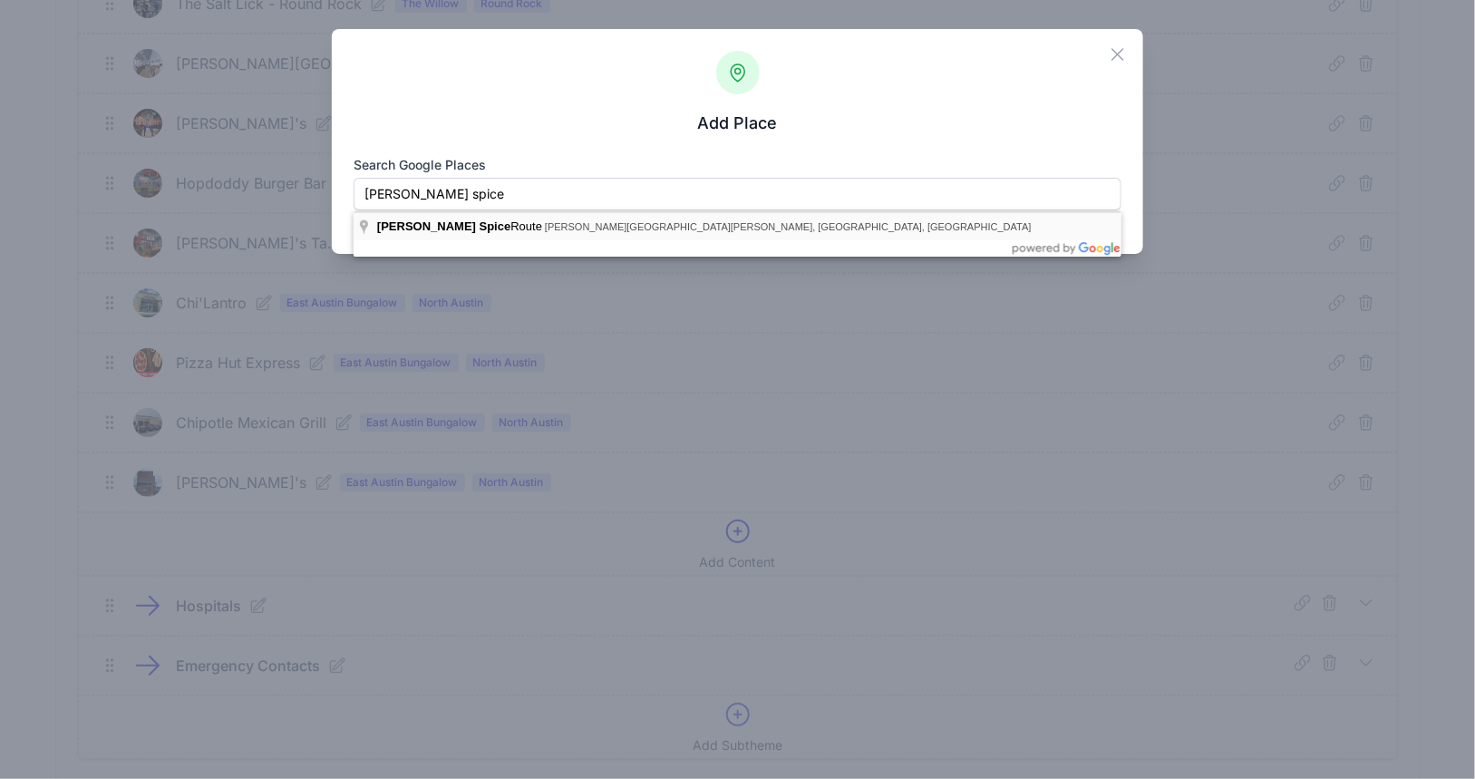
type input "[PERSON_NAME] [GEOGRAPHIC_DATA][PERSON_NAME], [GEOGRAPHIC_DATA], [GEOGRAPHIC_DA…"
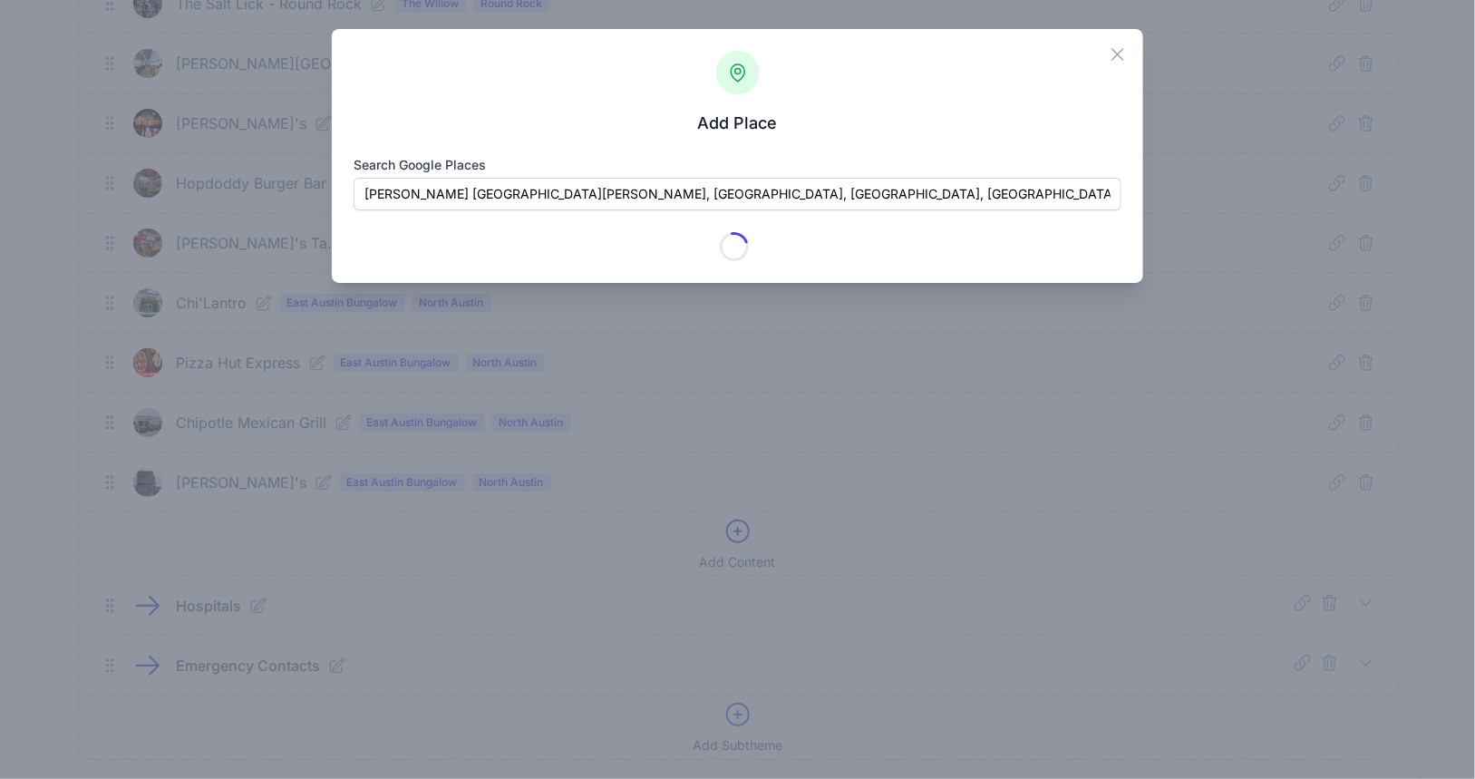
type input "[PERSON_NAME] Spice Route"
checkbox input "true"
type input "[STREET_ADDRESS][PERSON_NAME]"
type input "[PERSON_NAME]"
type input "[GEOGRAPHIC_DATA]"
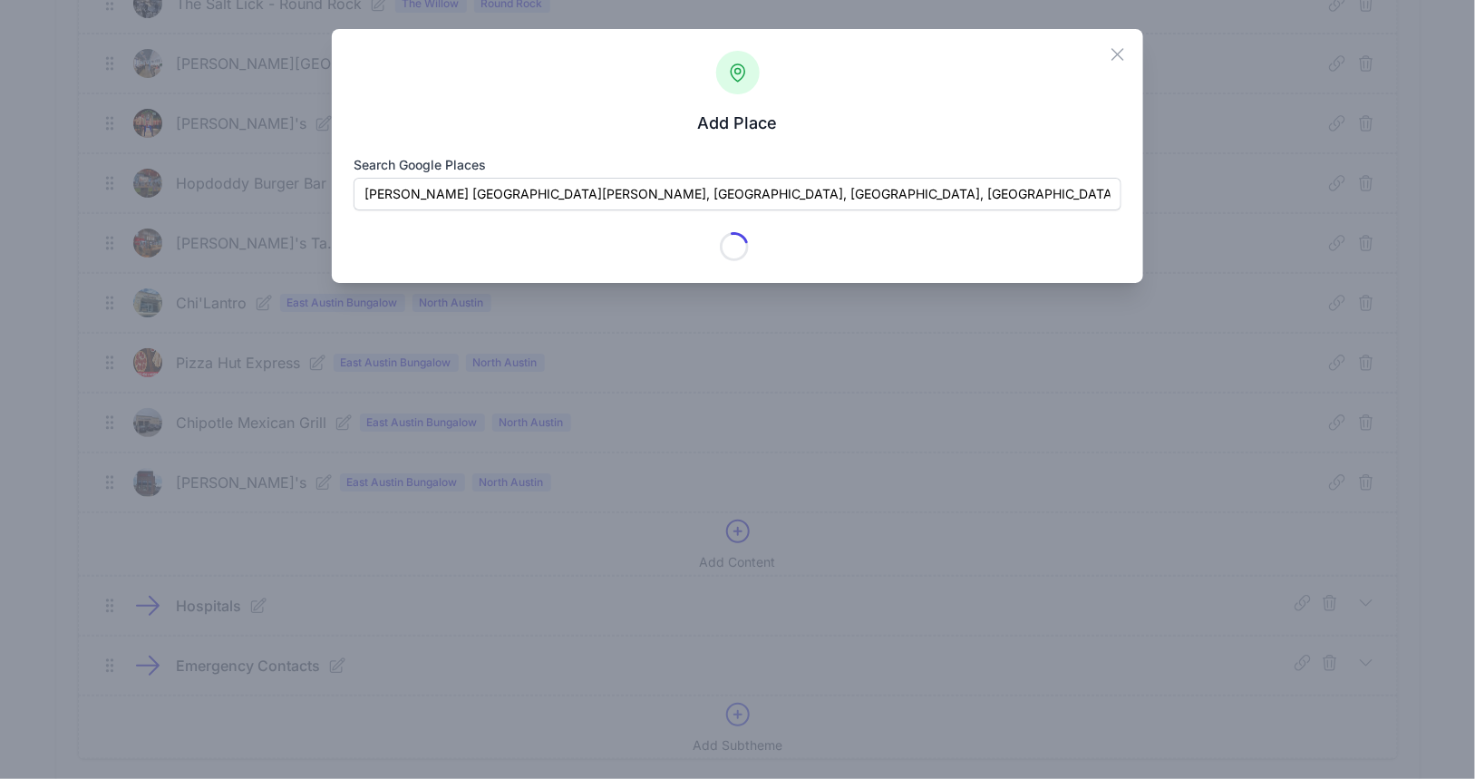
type input "78634-4539"
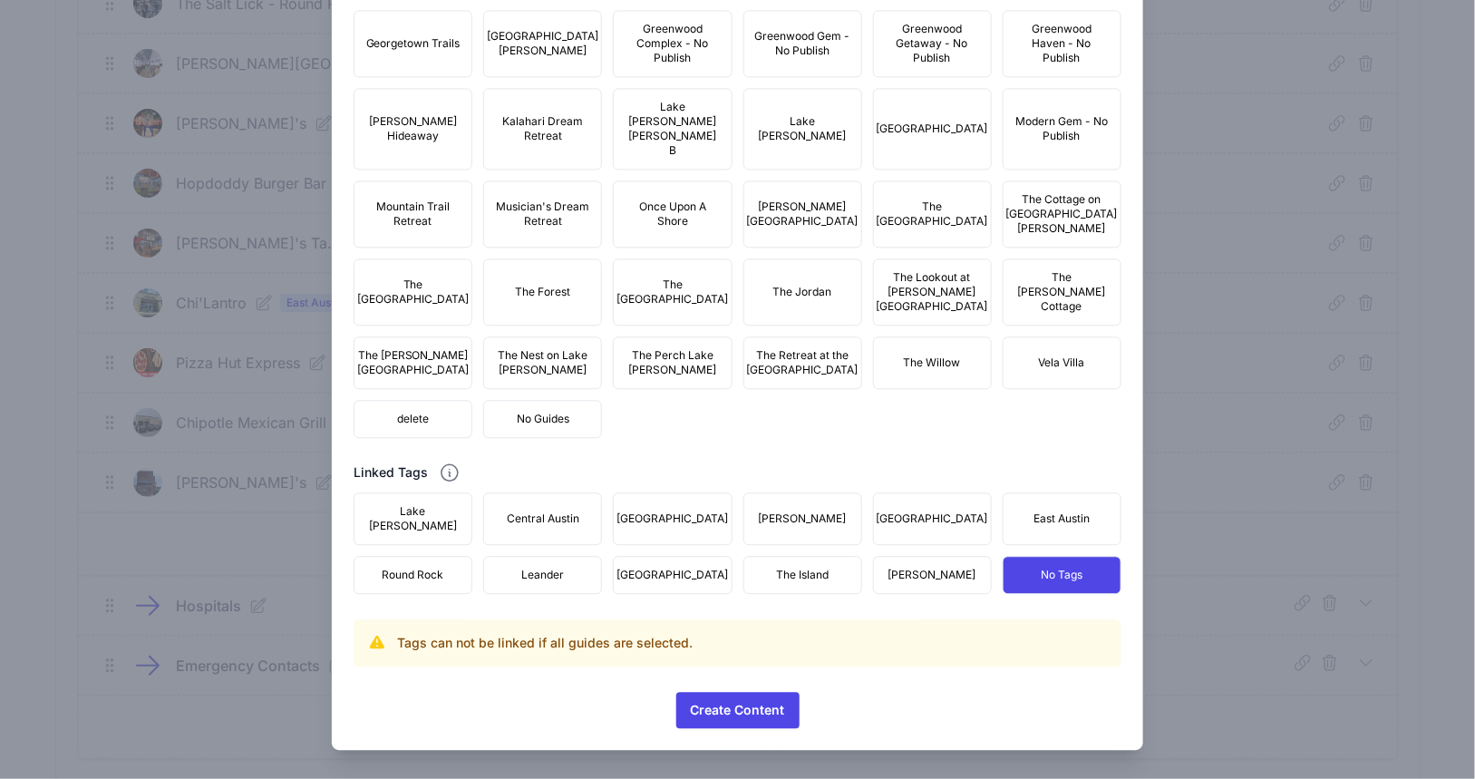
scroll to position [1624, 0]
click at [563, 426] on span "No Guides" at bounding box center [543, 419] width 53 height 15
click at [915, 579] on span "[PERSON_NAME]" at bounding box center [933, 575] width 88 height 15
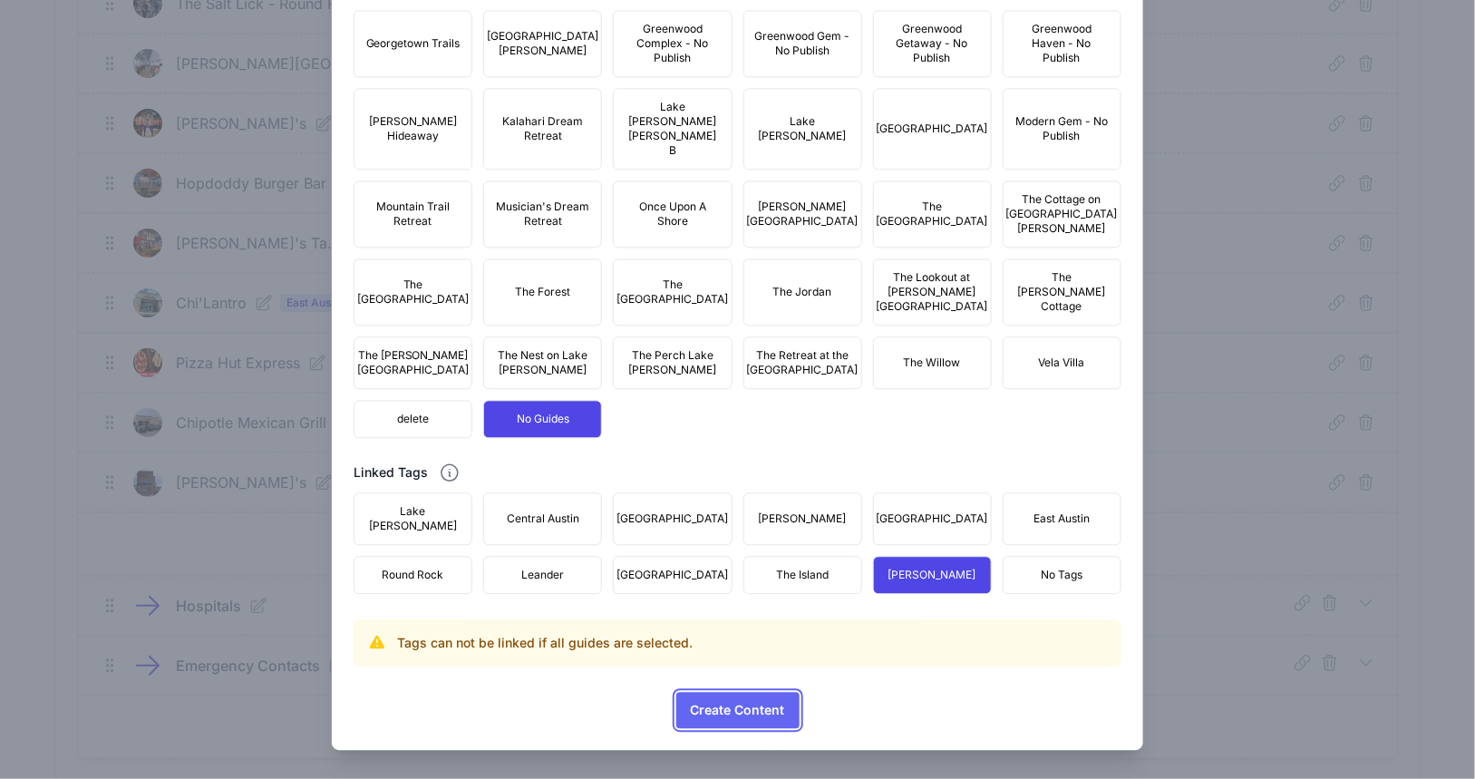
click at [744, 714] on span "Create Content" at bounding box center [738, 710] width 94 height 36
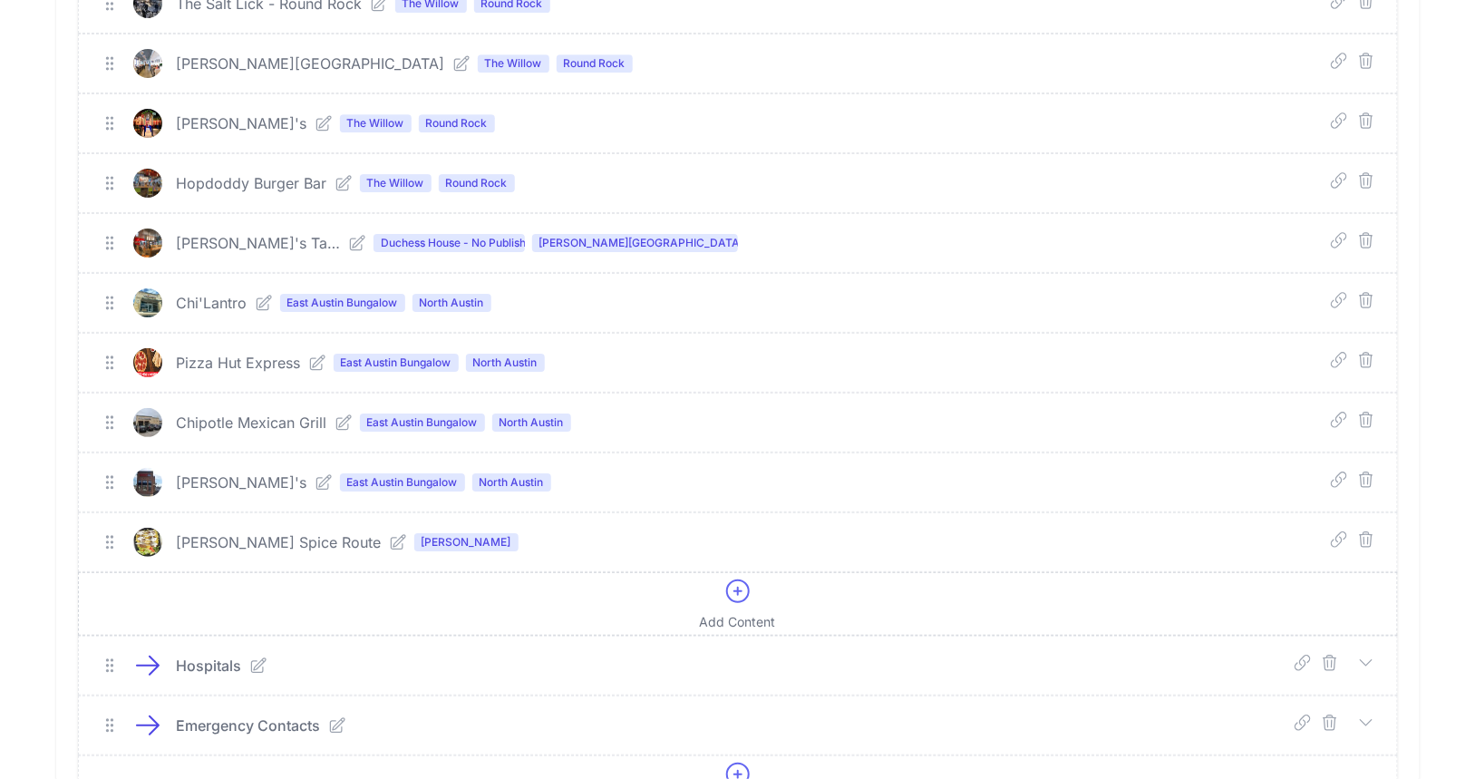
click at [736, 580] on icon at bounding box center [738, 591] width 22 height 22
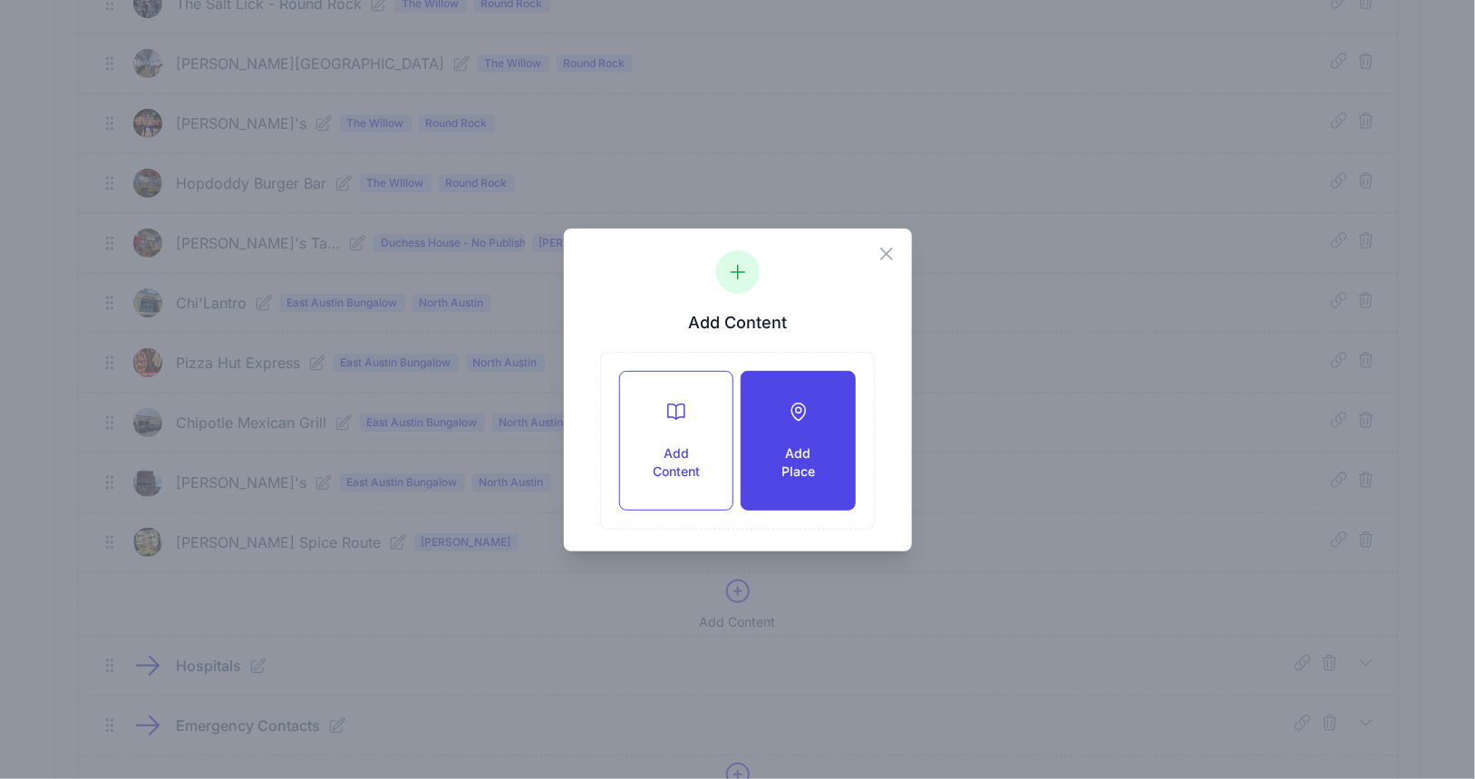
click at [816, 444] on h3 "Add Place" at bounding box center [798, 462] width 54 height 36
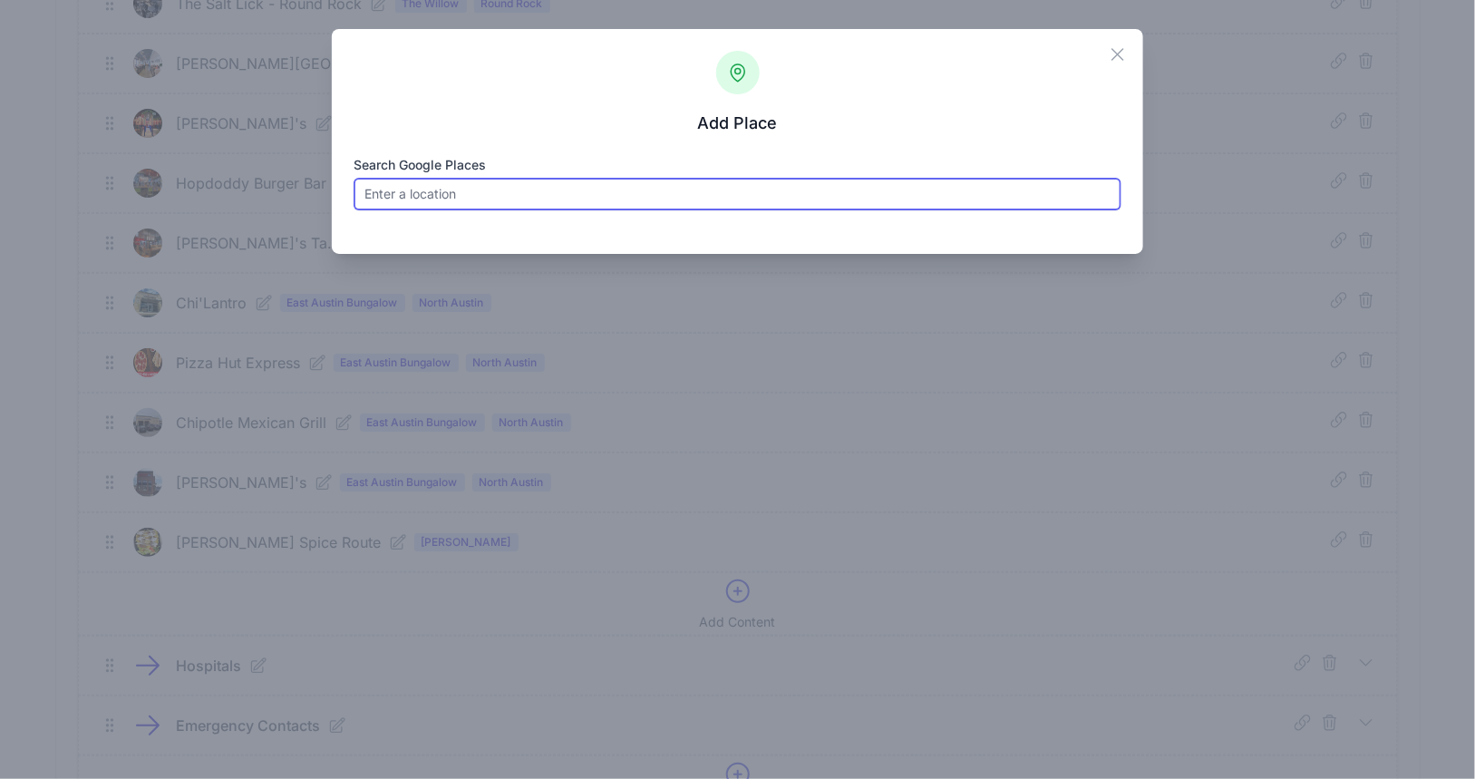
click at [604, 185] on input "Search Google Places" at bounding box center [738, 194] width 768 height 33
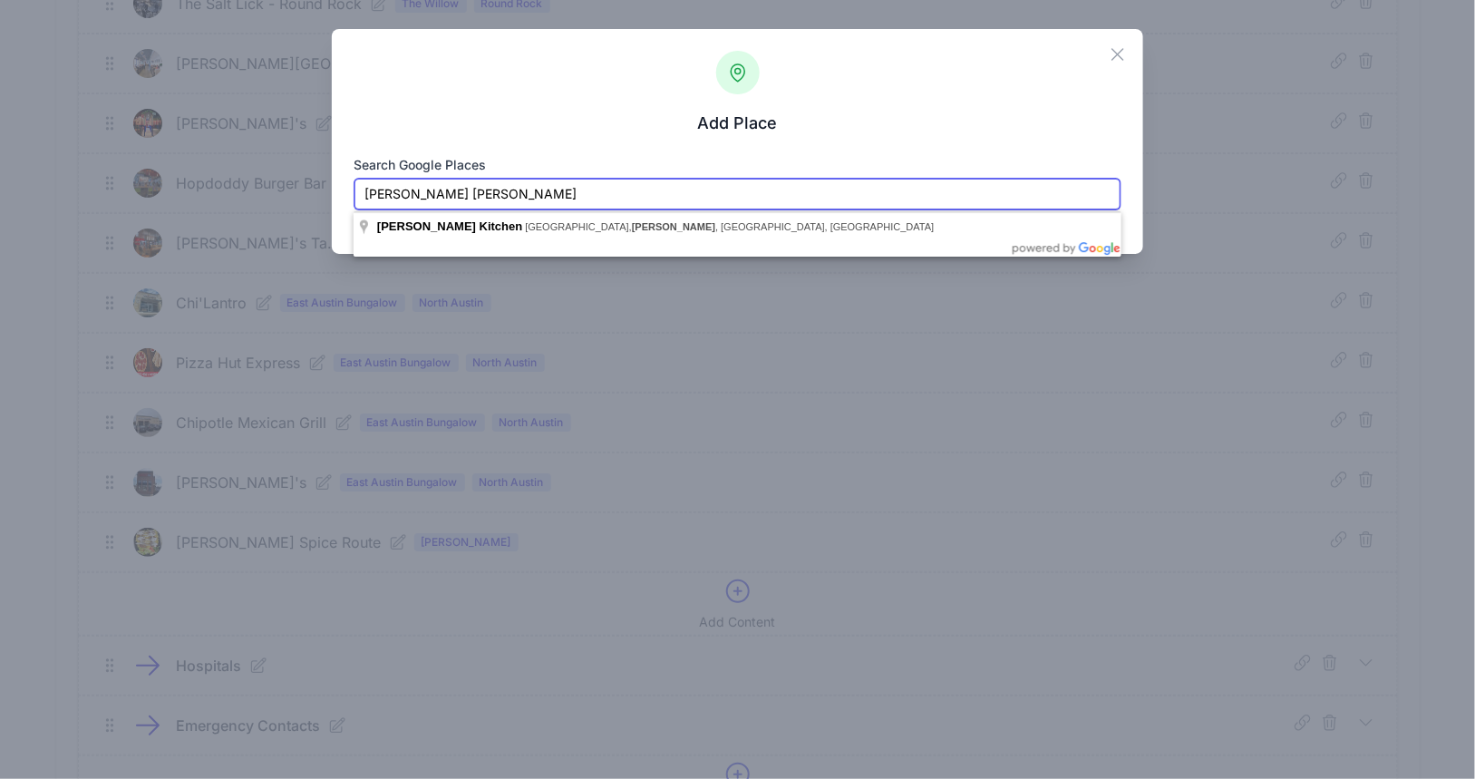
click at [540, 205] on input "[PERSON_NAME] [PERSON_NAME]" at bounding box center [738, 194] width 768 height 33
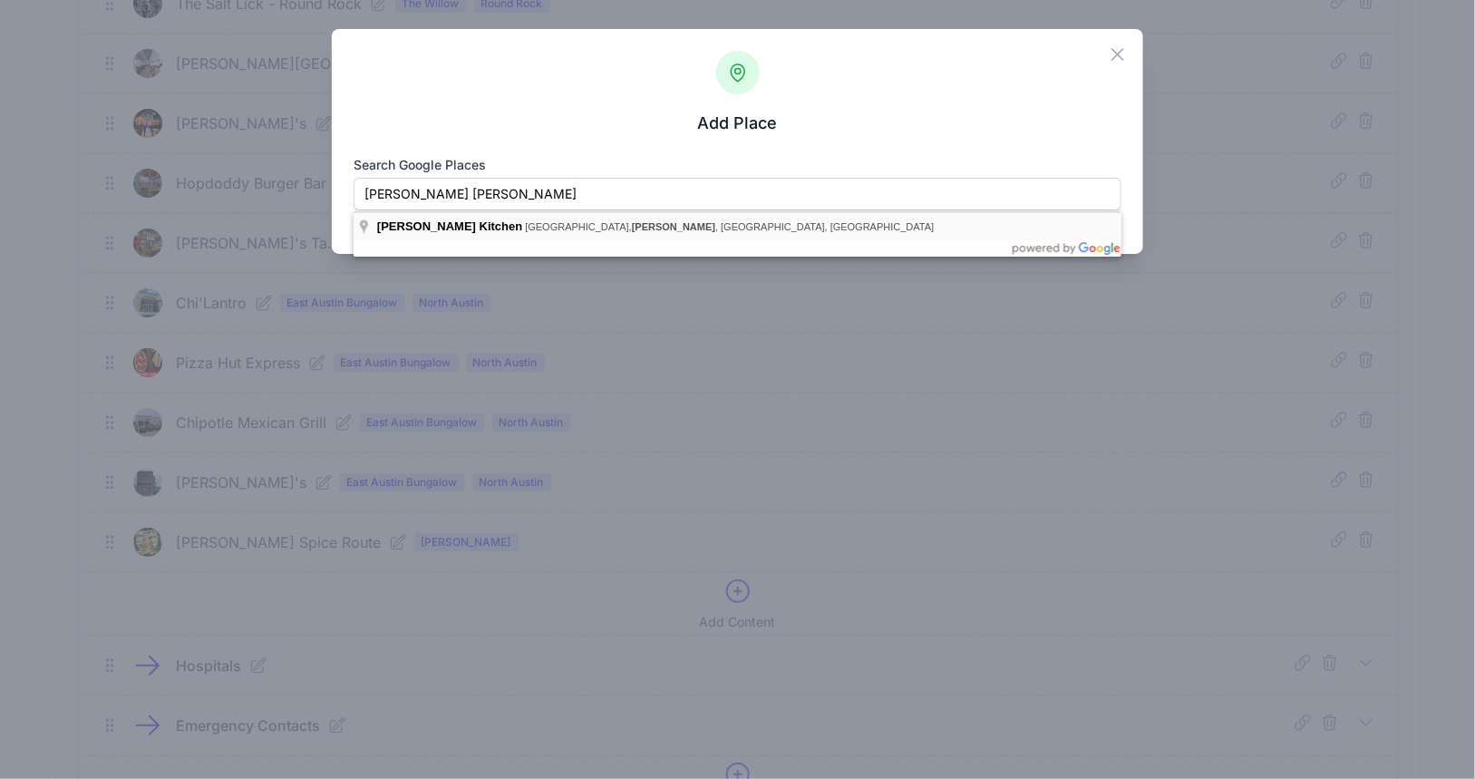
type input "[PERSON_NAME] Kitchen, [GEOGRAPHIC_DATA], [GEOGRAPHIC_DATA], [GEOGRAPHIC_DATA],…"
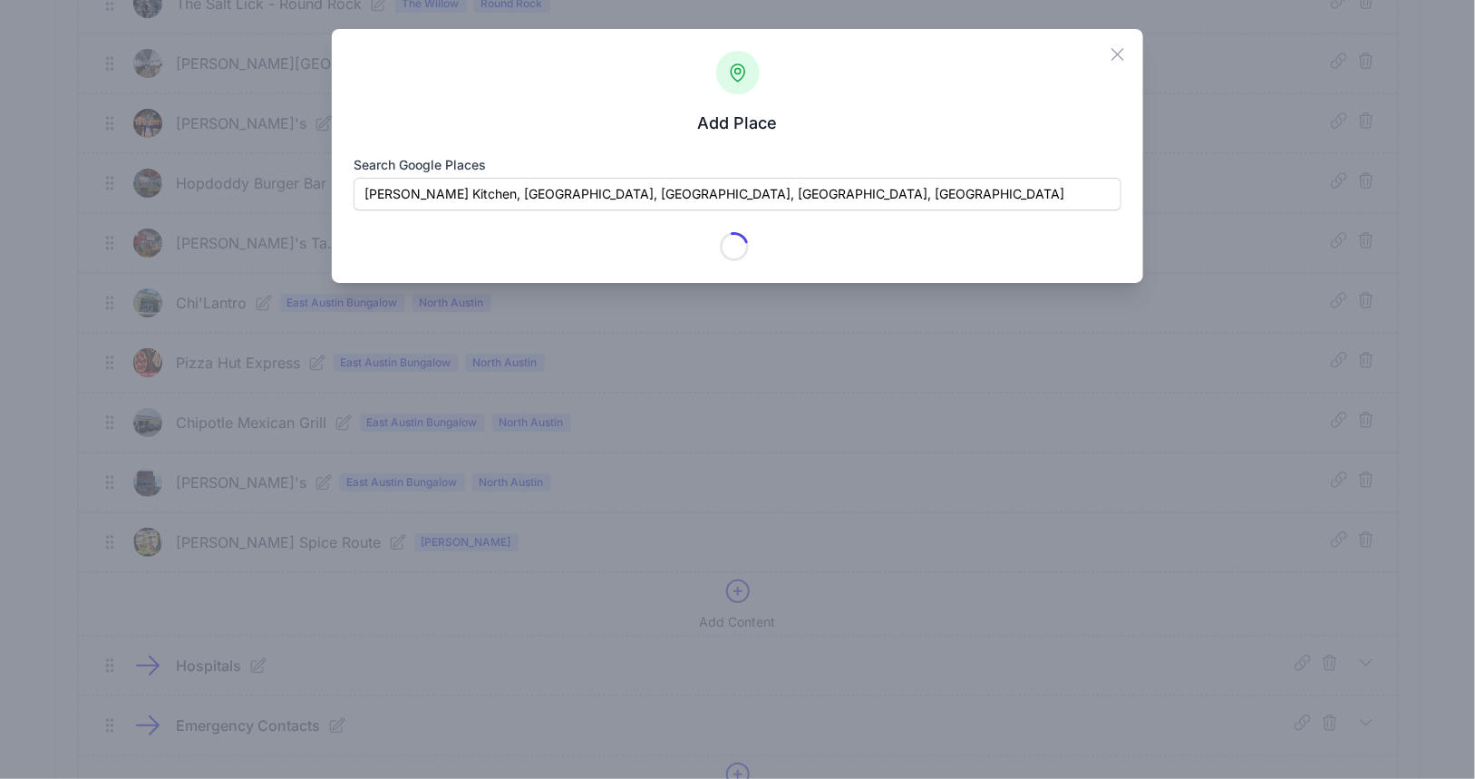
type input "[PERSON_NAME] Kitchen"
checkbox input "true"
type input "[STREET_ADDRESS]"
type input "[PERSON_NAME]"
type input "[GEOGRAPHIC_DATA]"
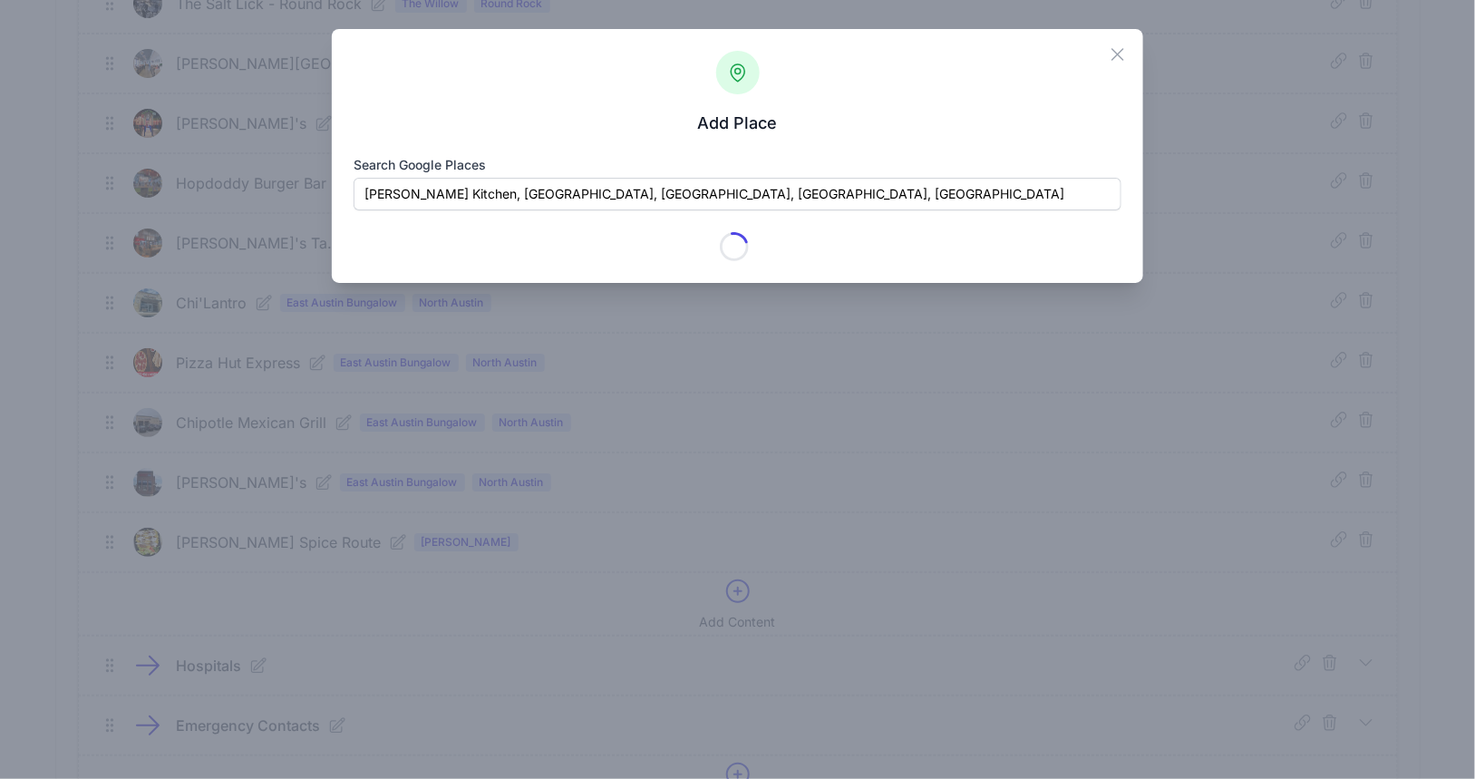
type input "78634"
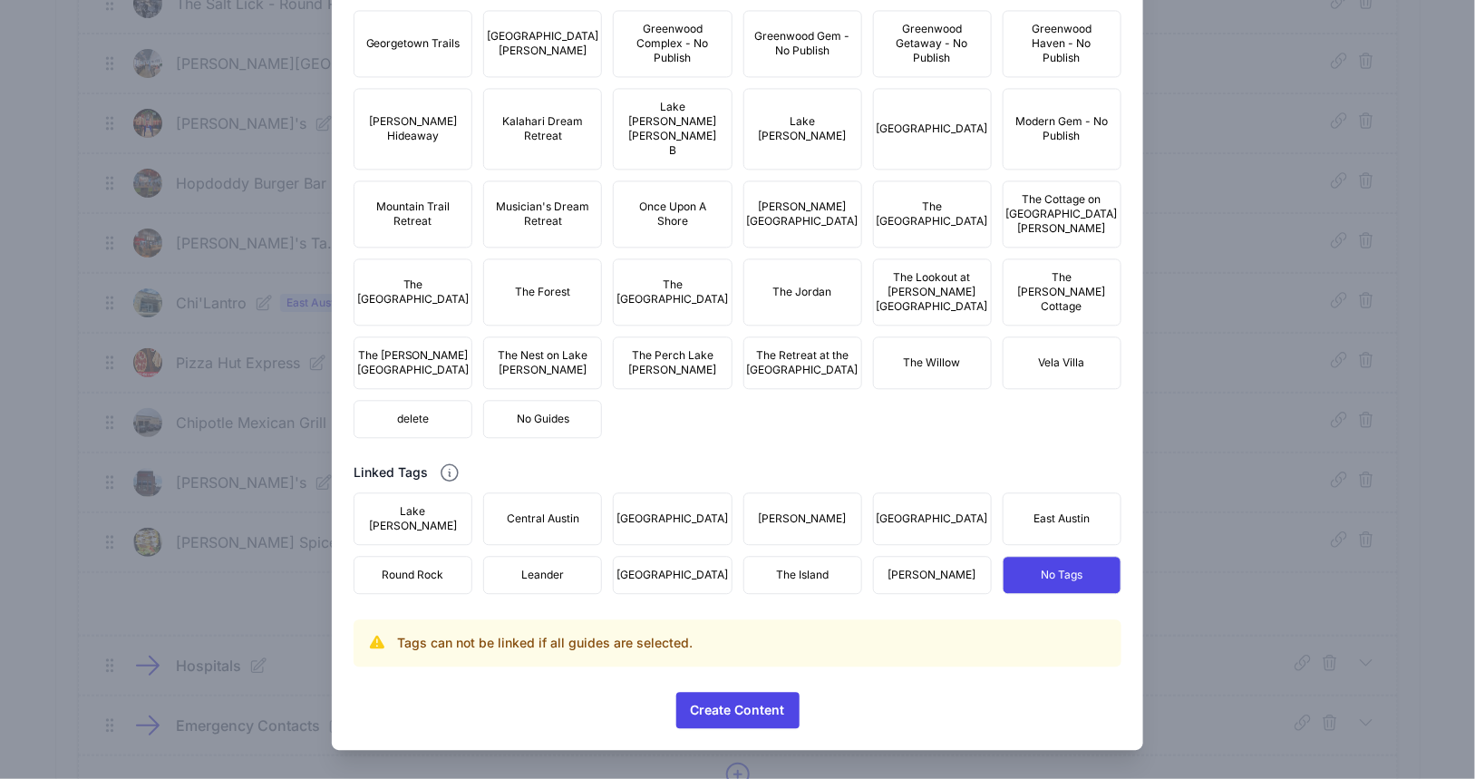
scroll to position [1619, 0]
drag, startPoint x: 547, startPoint y: 440, endPoint x: 561, endPoint y: 453, distance: 19.9
click at [547, 426] on span "No Guides" at bounding box center [543, 419] width 53 height 15
click at [913, 569] on span "[PERSON_NAME]" at bounding box center [933, 575] width 88 height 15
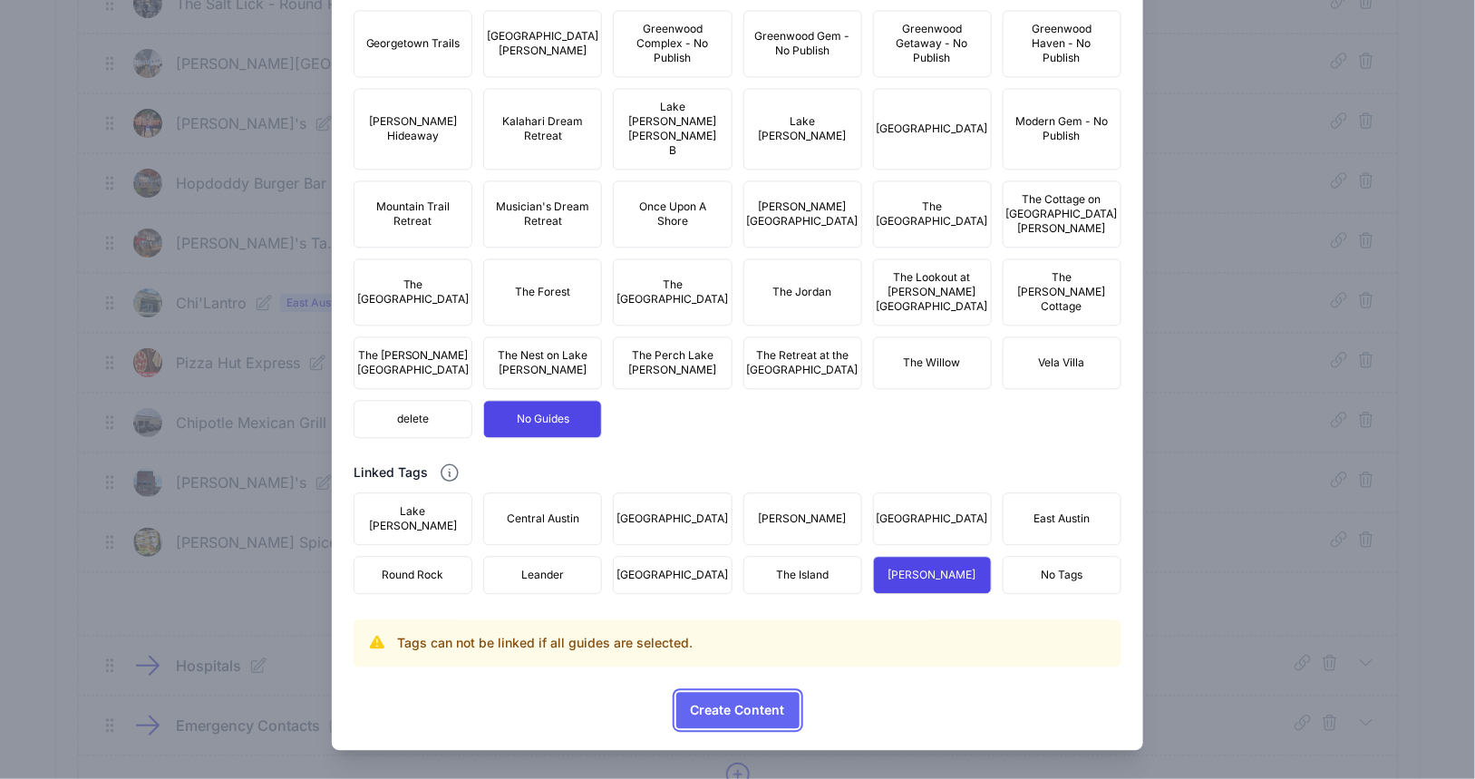
click at [753, 707] on span "Create Content" at bounding box center [738, 710] width 94 height 36
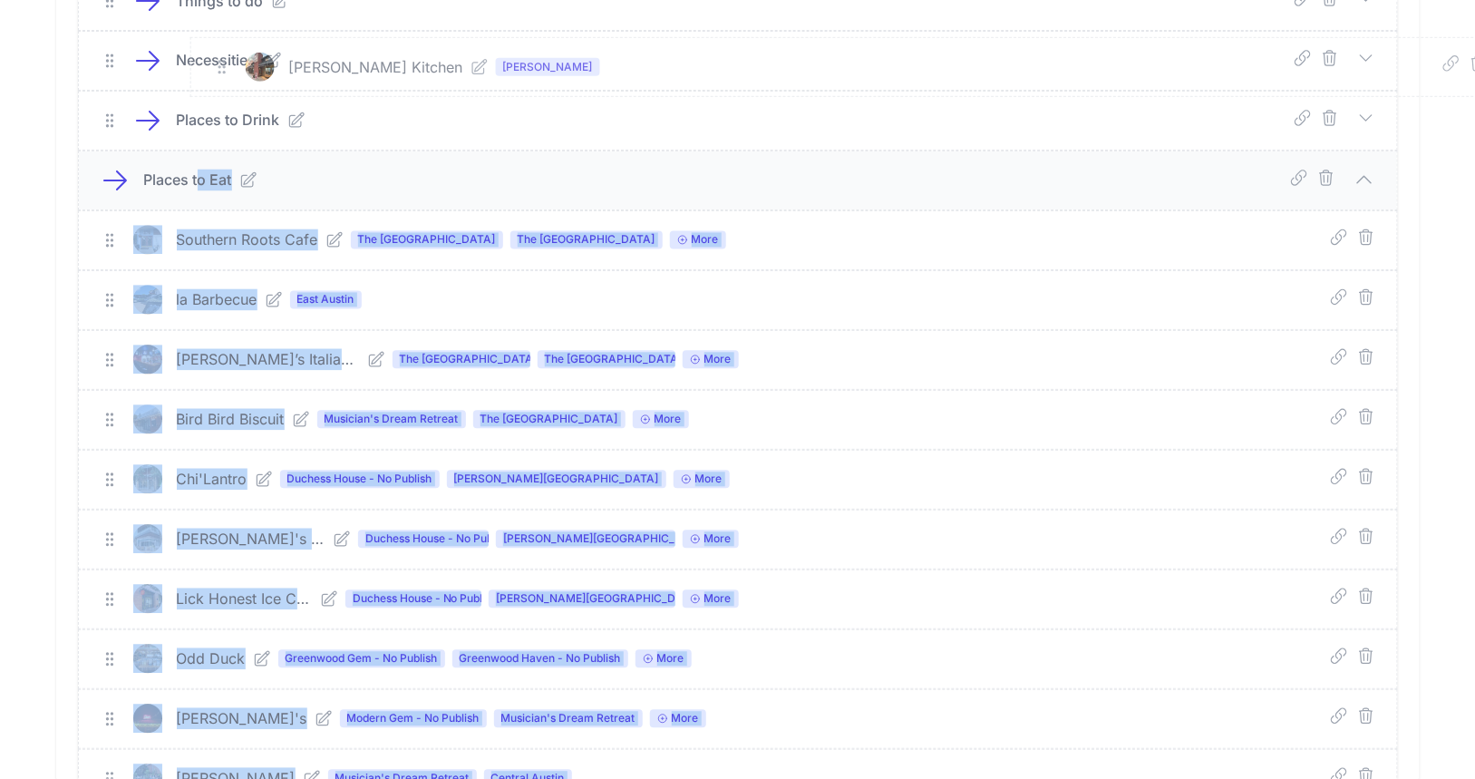
scroll to position [1293, 0]
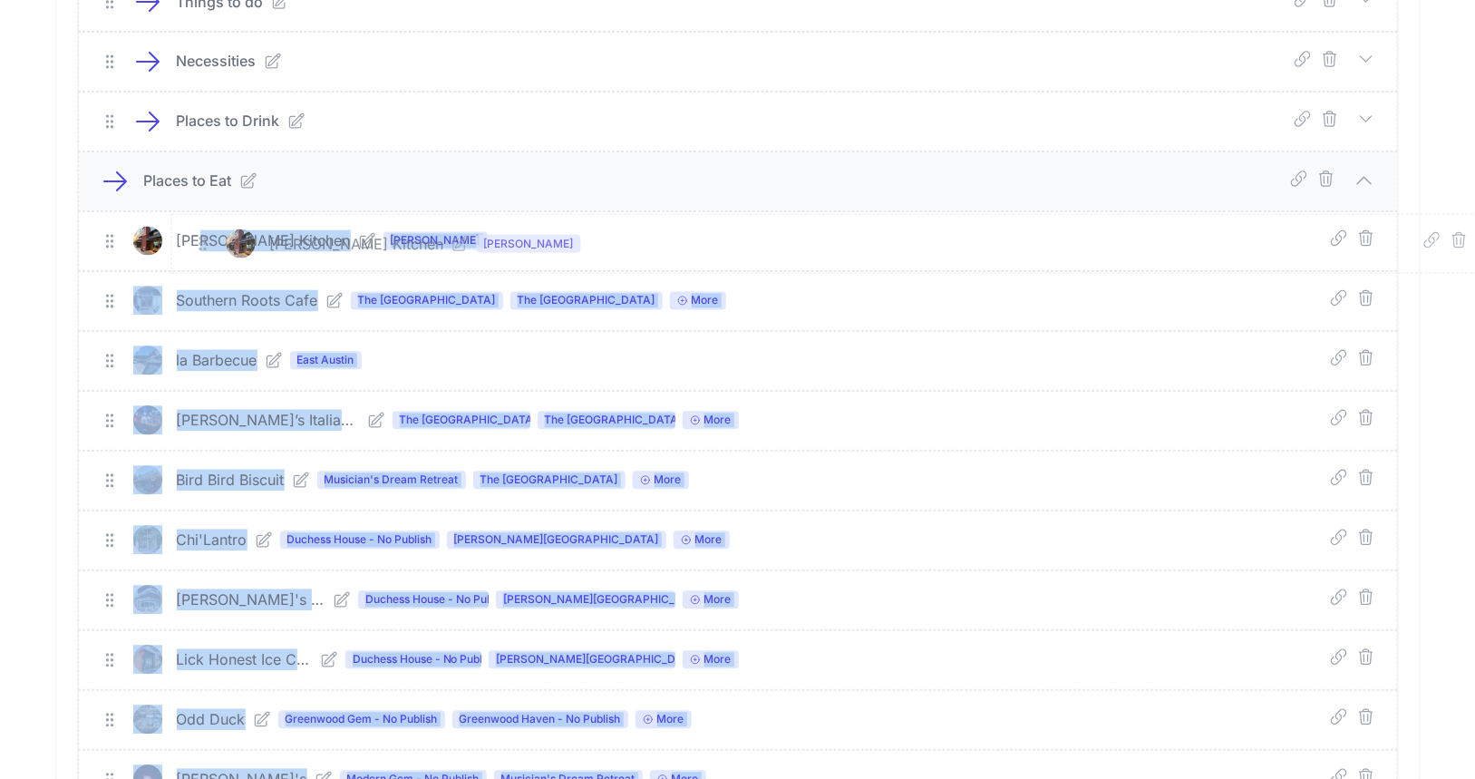
drag, startPoint x: 108, startPoint y: 559, endPoint x: 201, endPoint y: 248, distance: 323.9
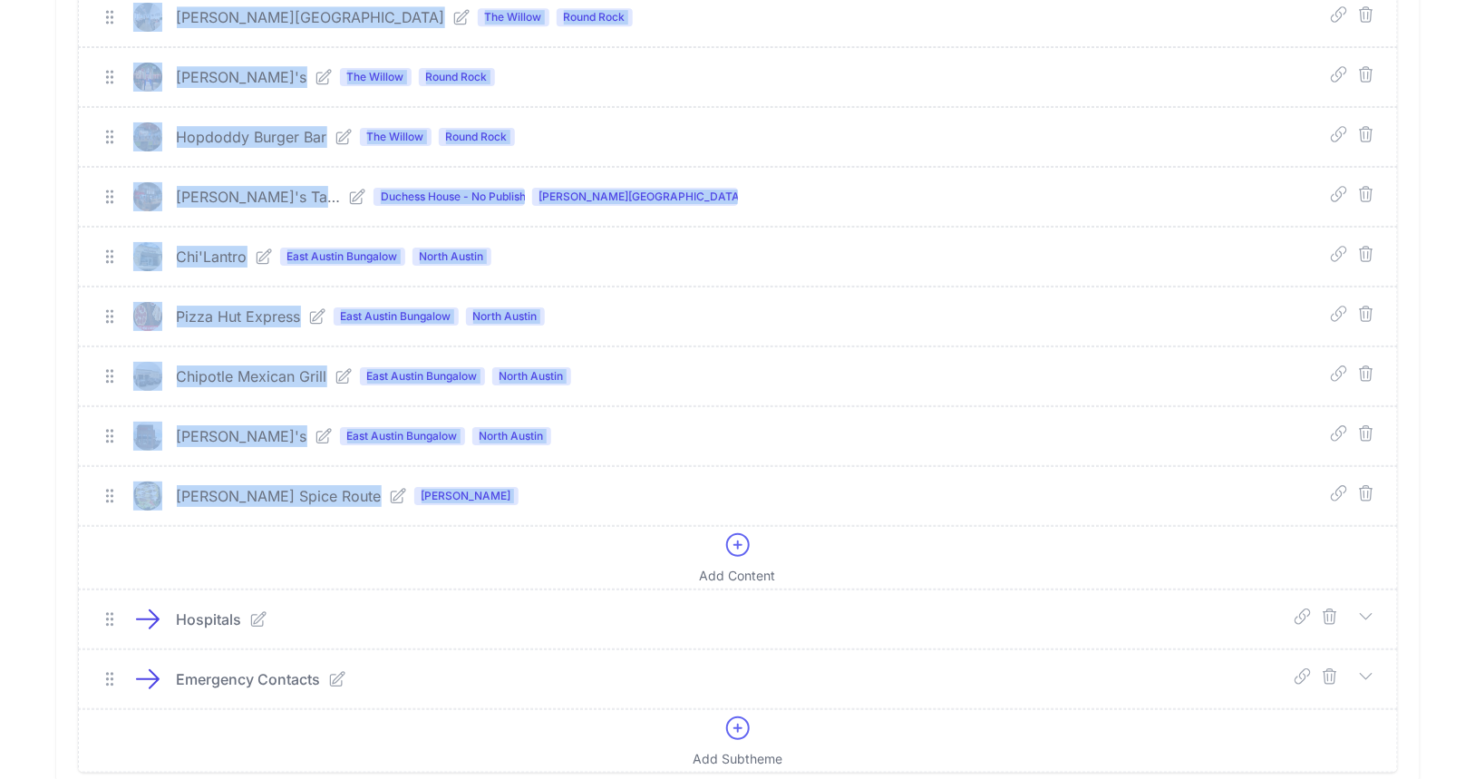
scroll to position [5176, 0]
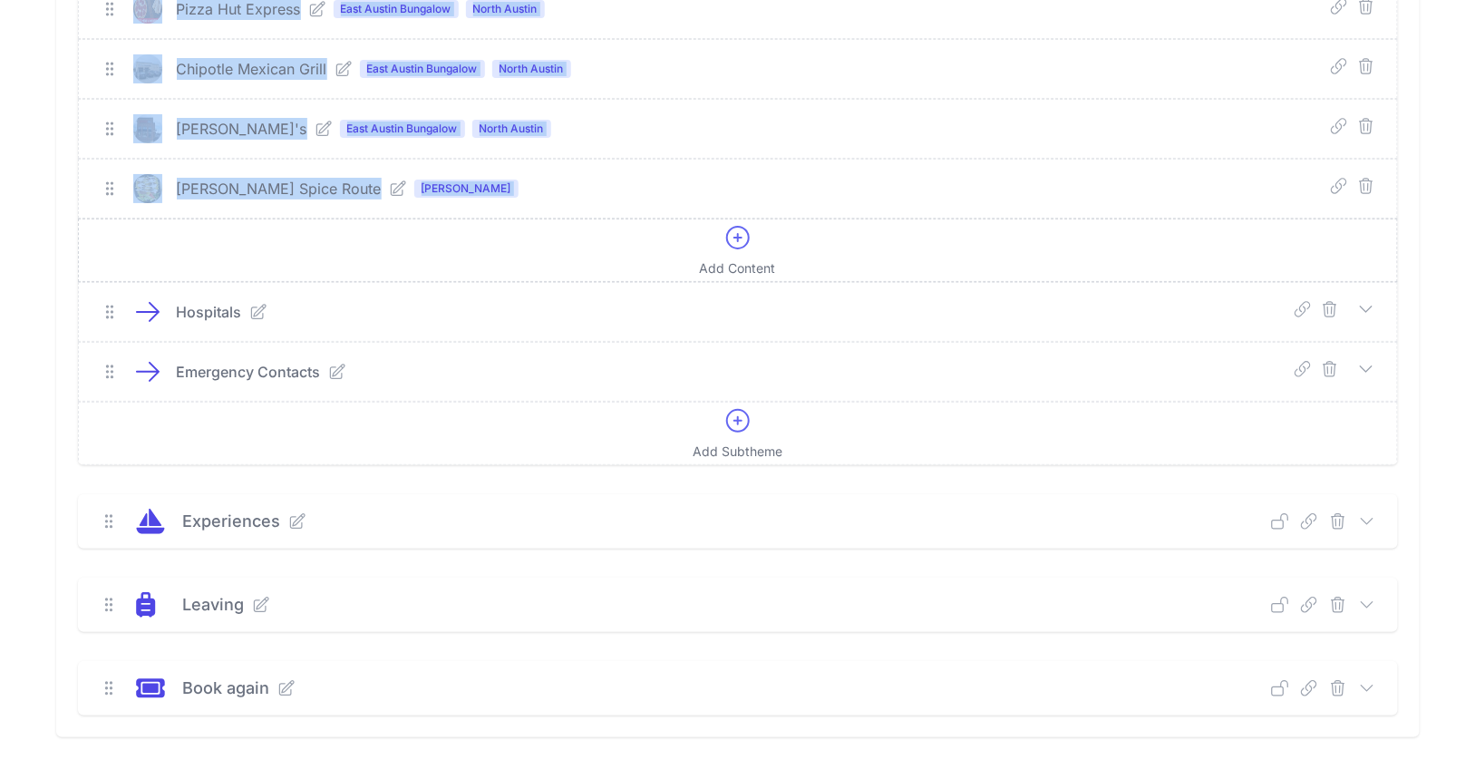
click at [282, 219] on link "Add Content" at bounding box center [738, 250] width 1320 height 63
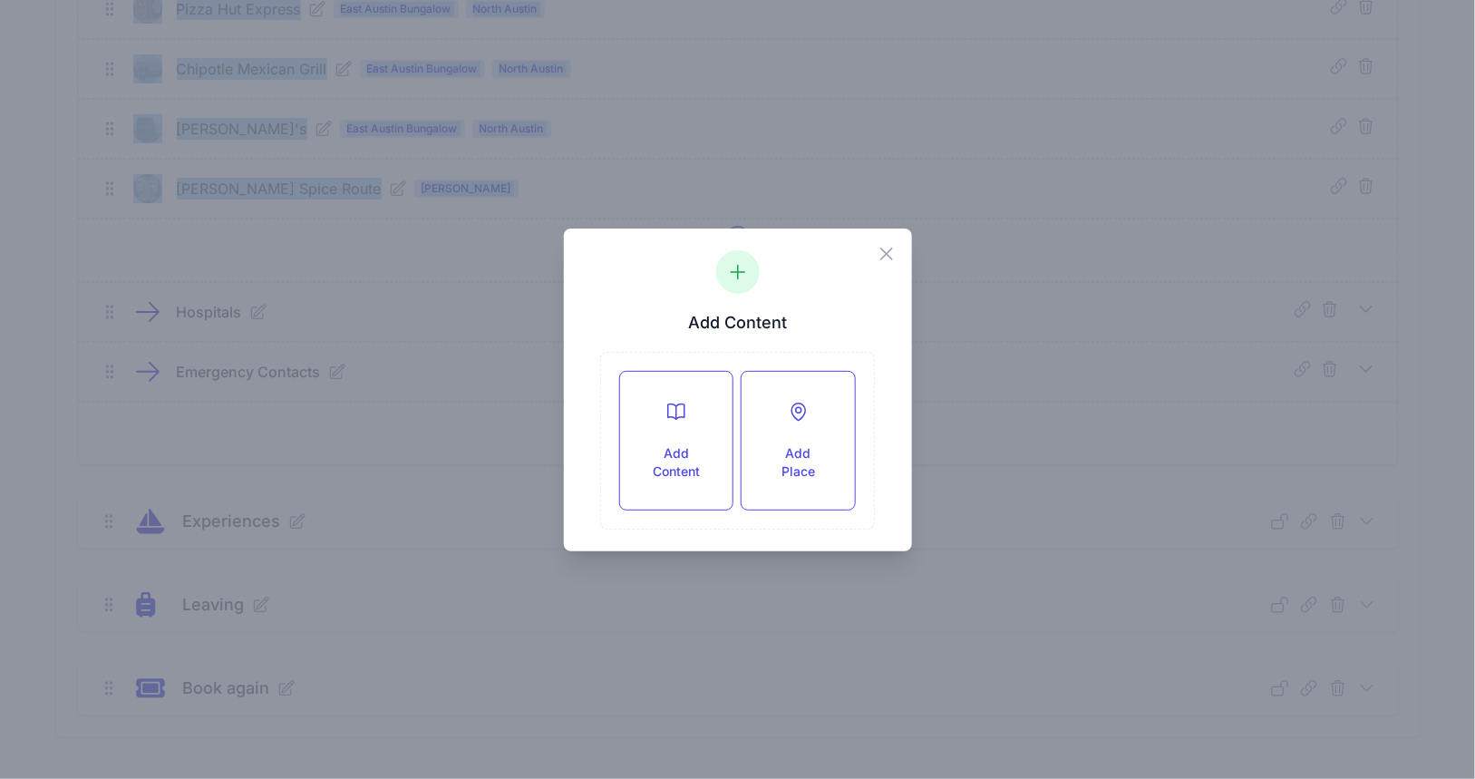
click at [881, 254] on icon "button" at bounding box center [887, 254] width 22 height 22
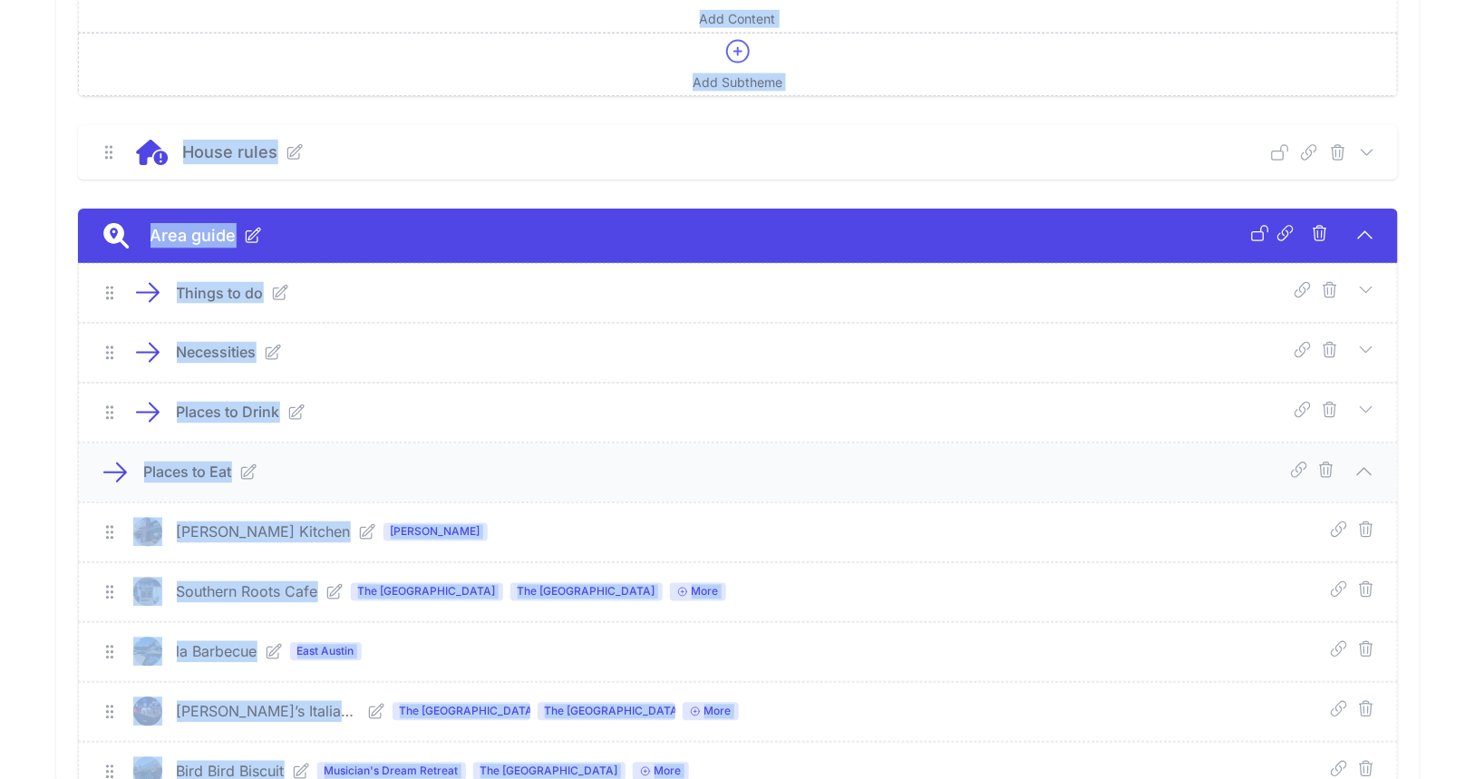
scroll to position [965, 0]
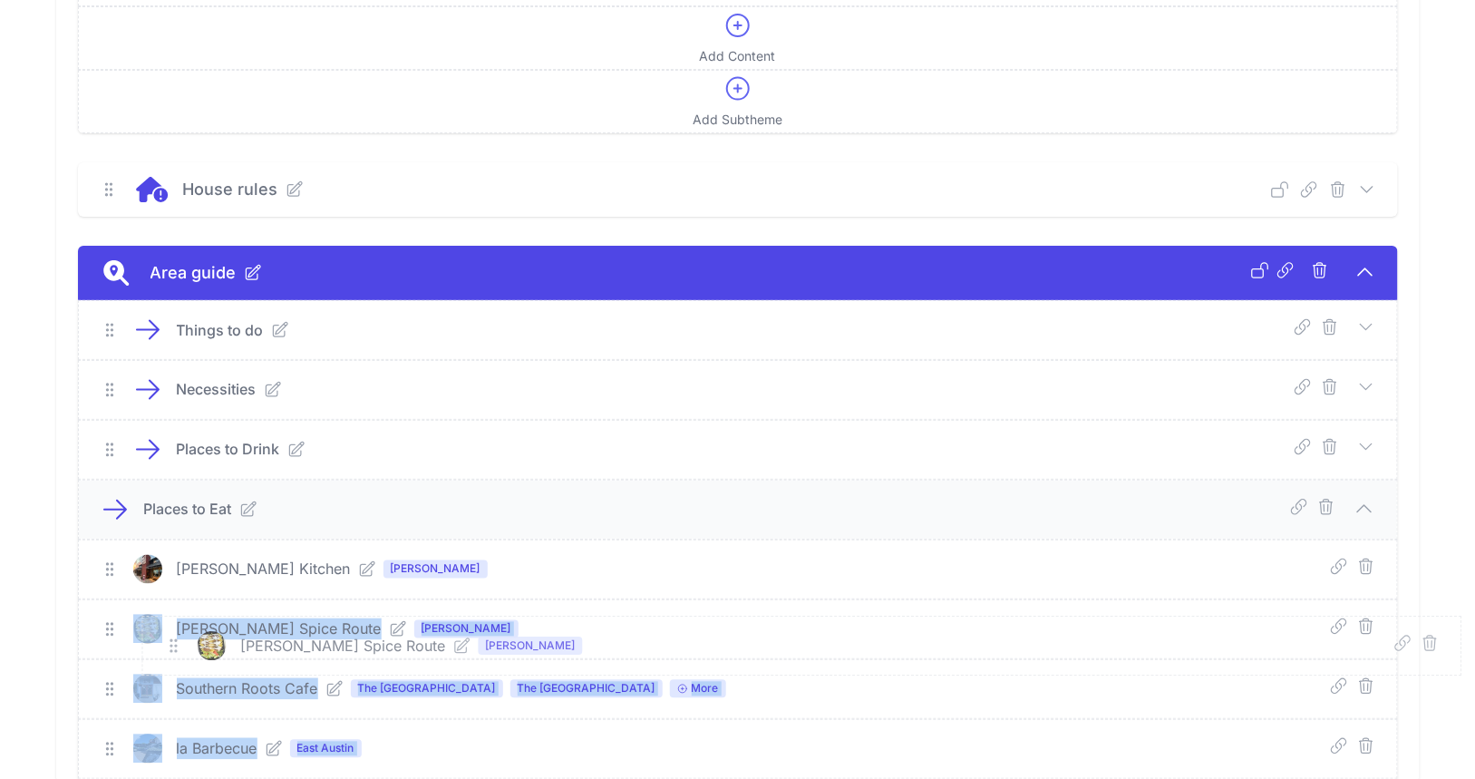
drag, startPoint x: 102, startPoint y: 142, endPoint x: 166, endPoint y: 649, distance: 510.9
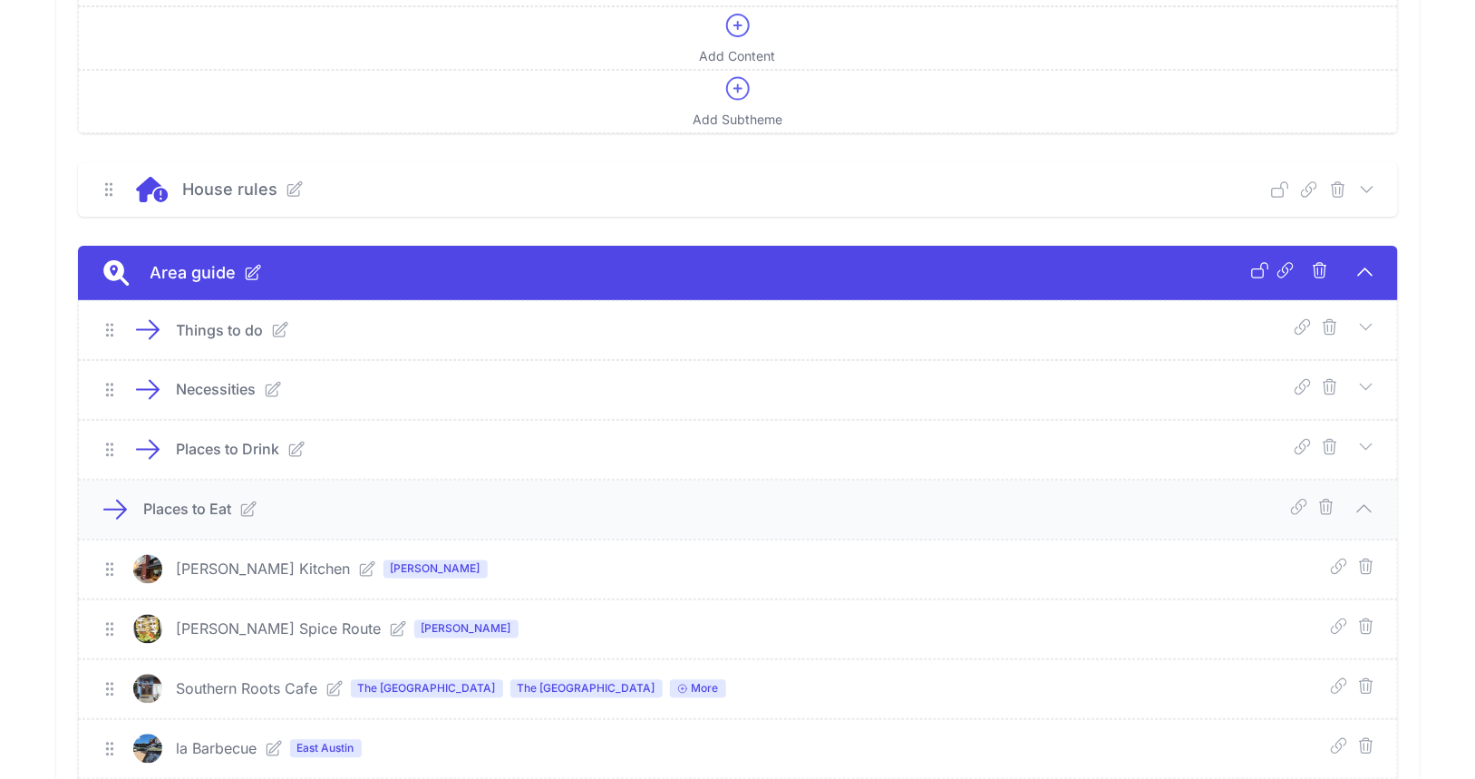
click at [565, 573] on div "[PERSON_NAME] Kitchen [PERSON_NAME]" at bounding box center [458, 570] width 562 height 22
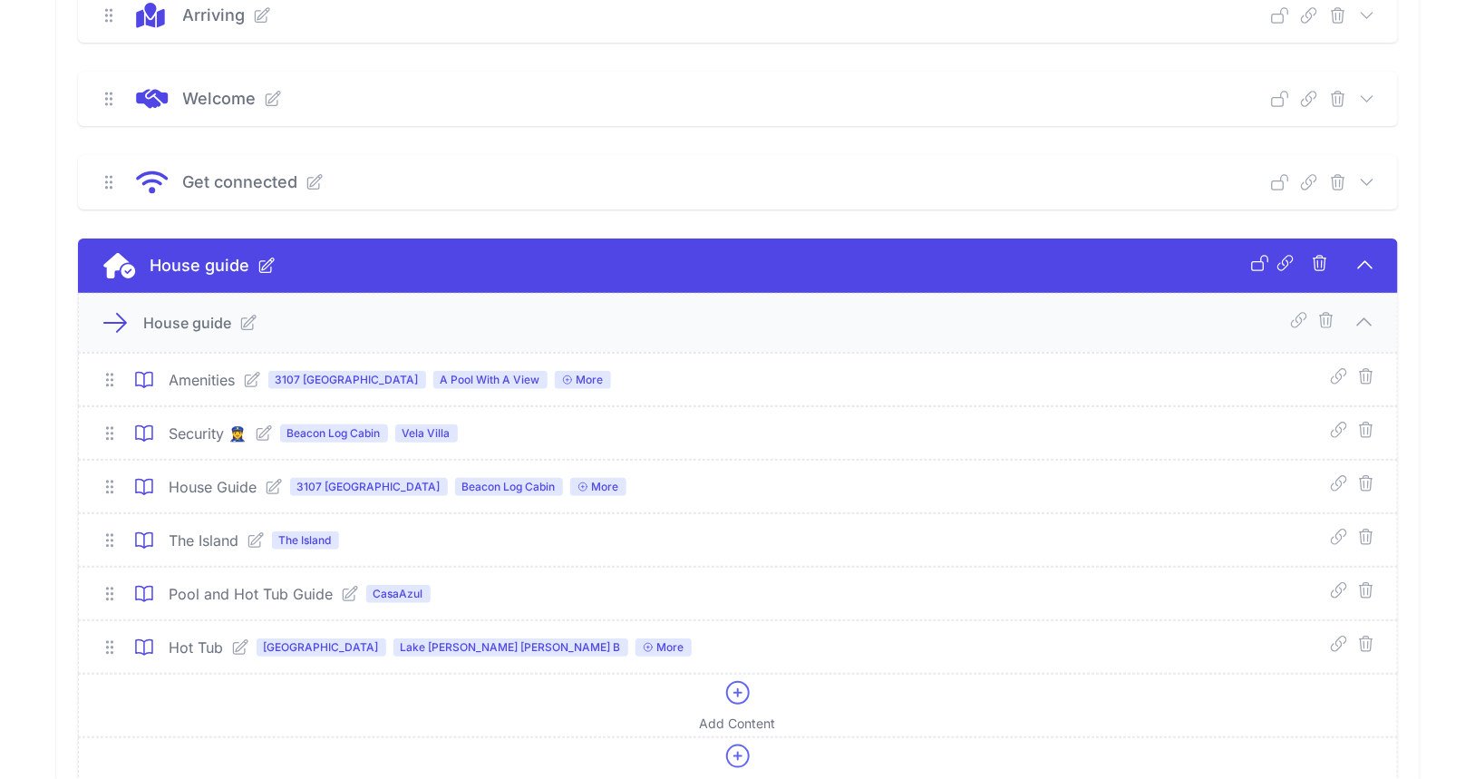
scroll to position [0, 0]
